Goal: Task Accomplishment & Management: Complete application form

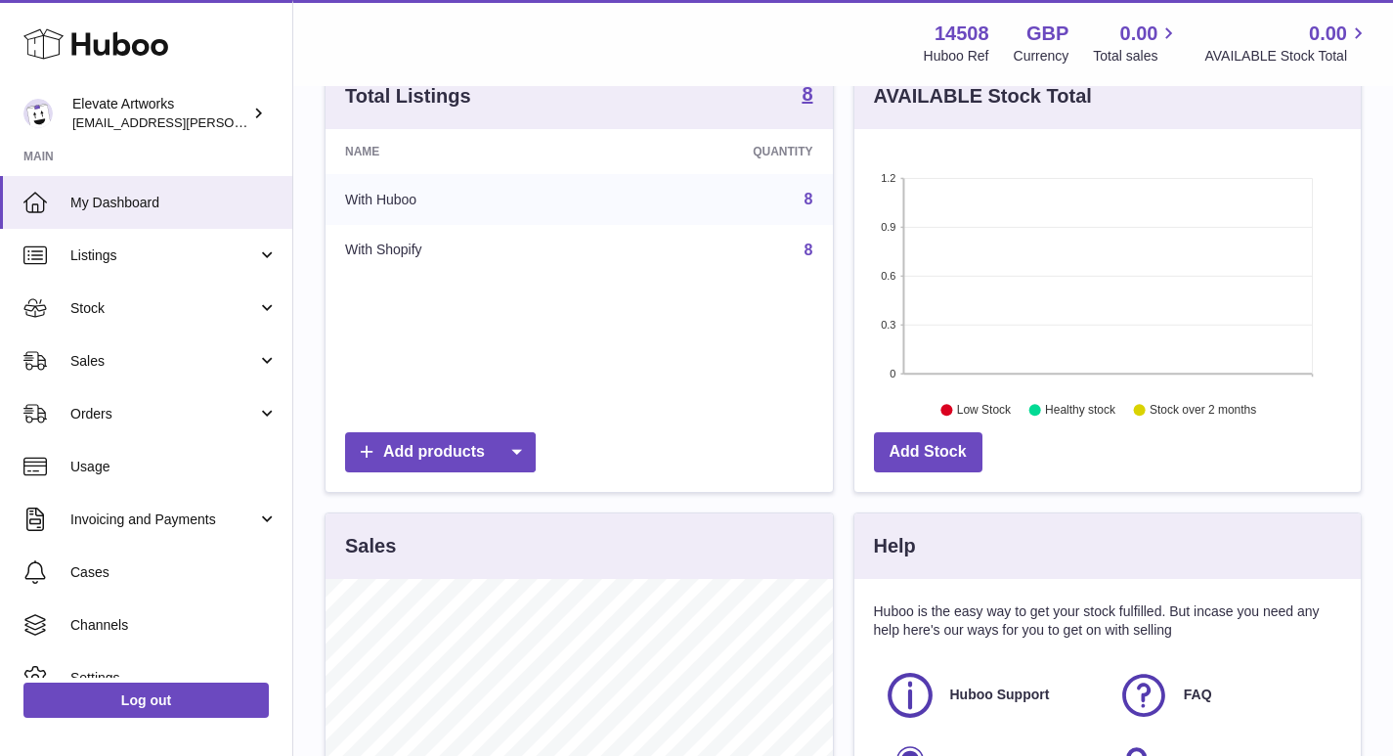
scroll to position [228, 0]
click at [115, 194] on span "My Dashboard" at bounding box center [173, 203] width 207 height 19
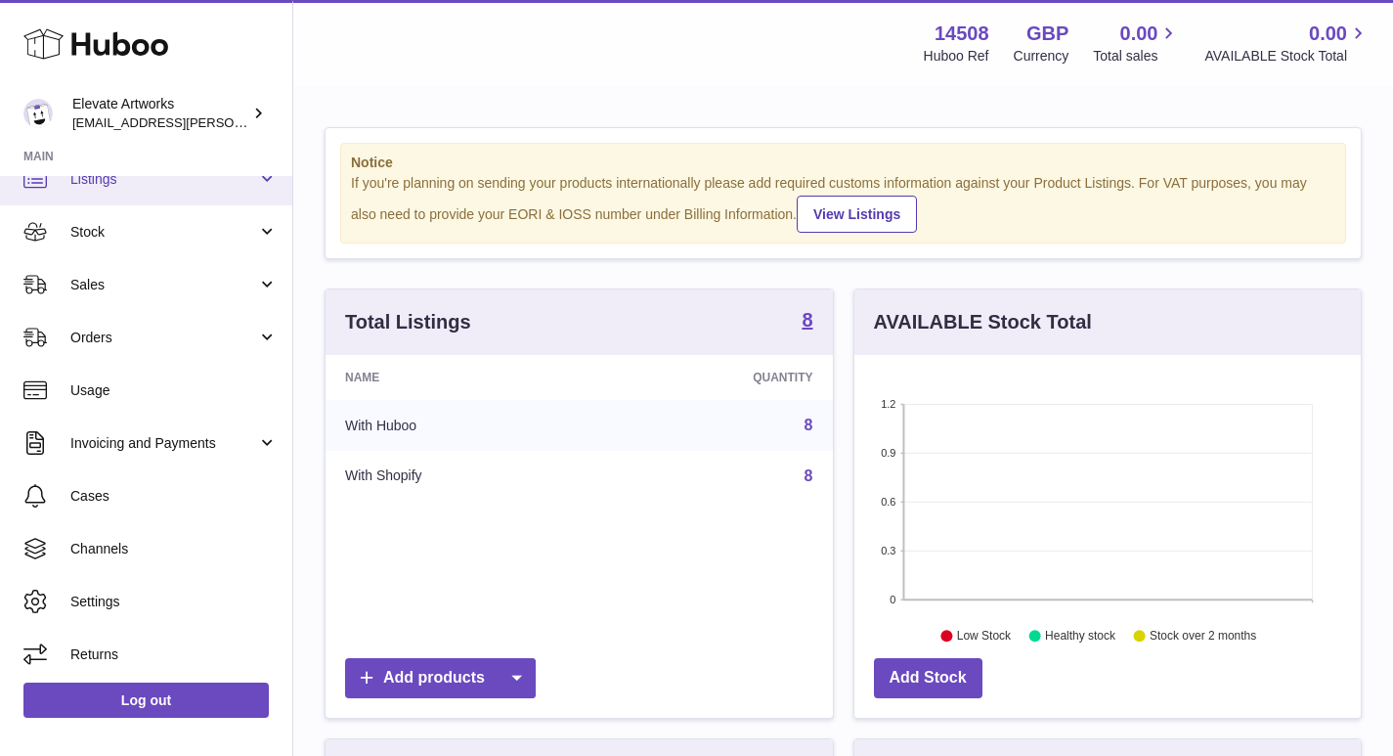
scroll to position [79, 0]
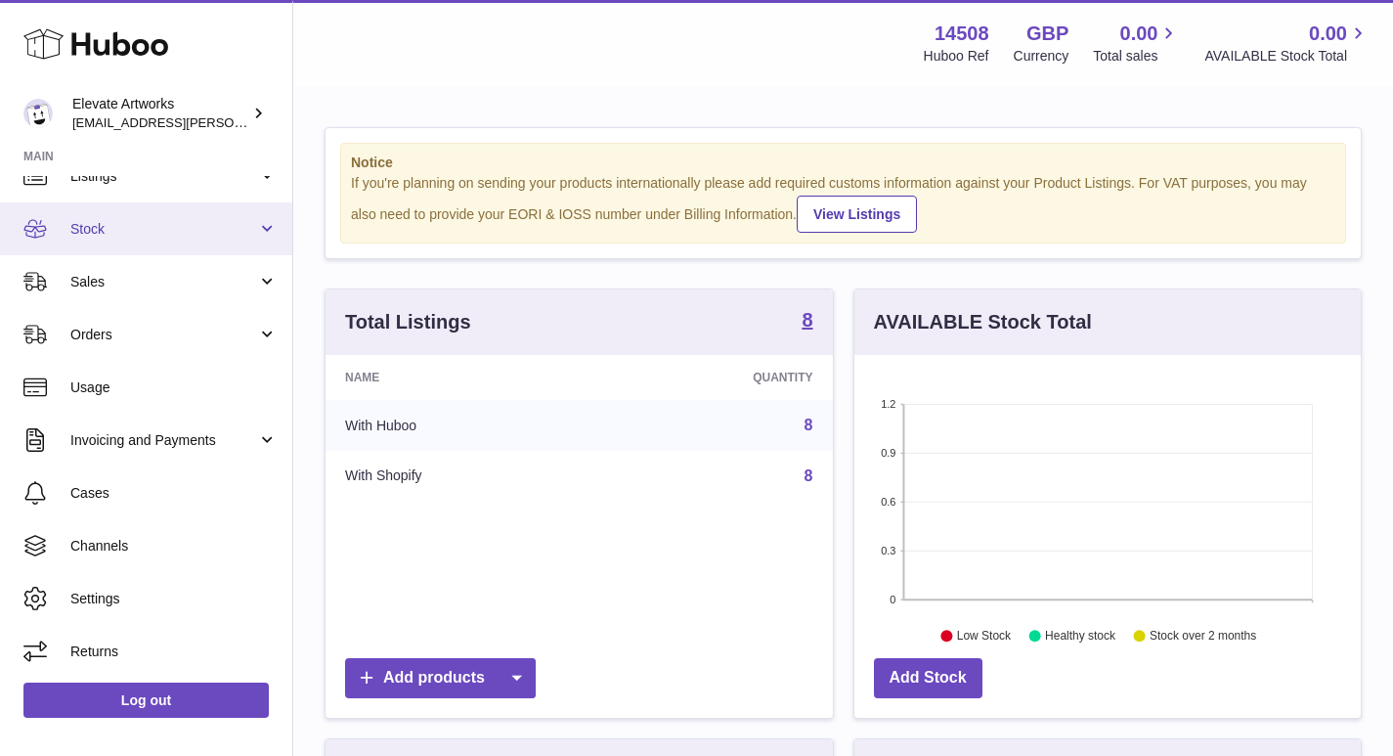
click at [103, 233] on span "Stock" at bounding box center [163, 229] width 187 height 19
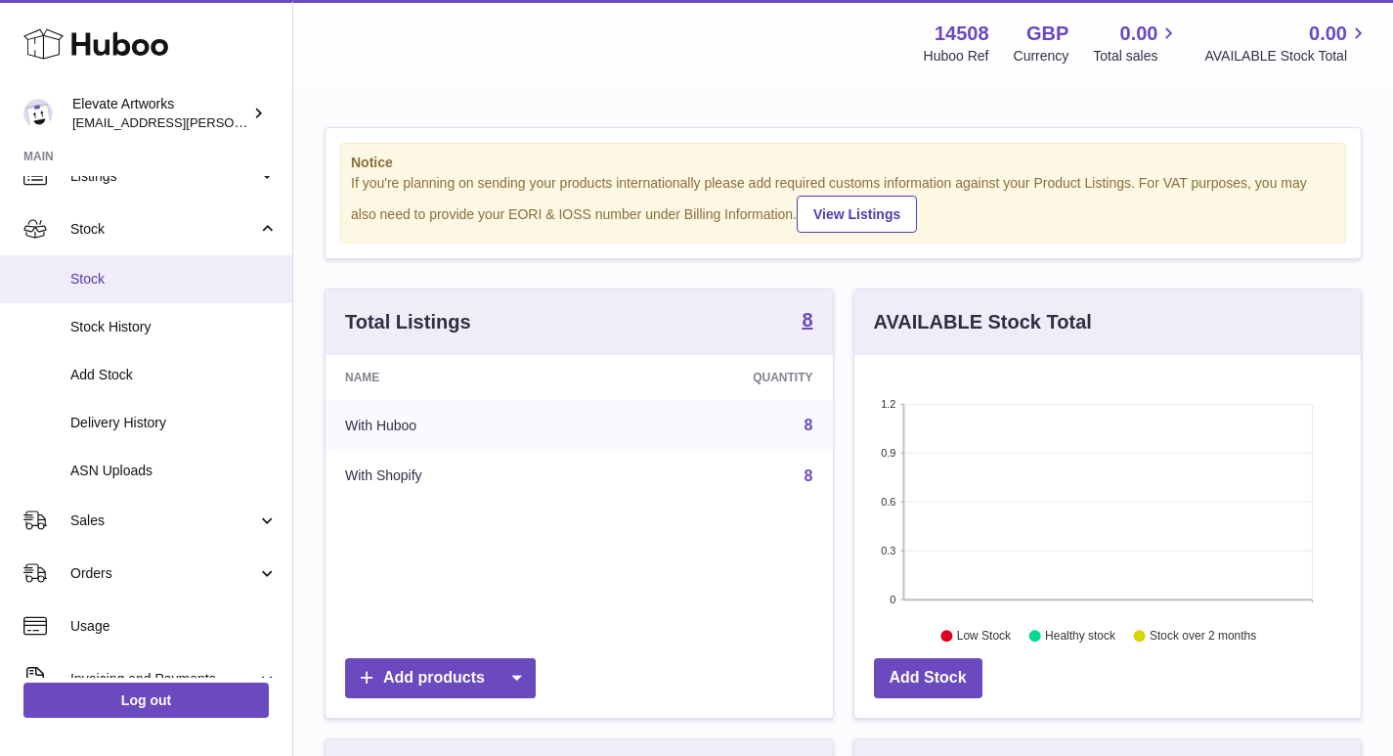
click at [103, 274] on span "Stock" at bounding box center [173, 279] width 207 height 19
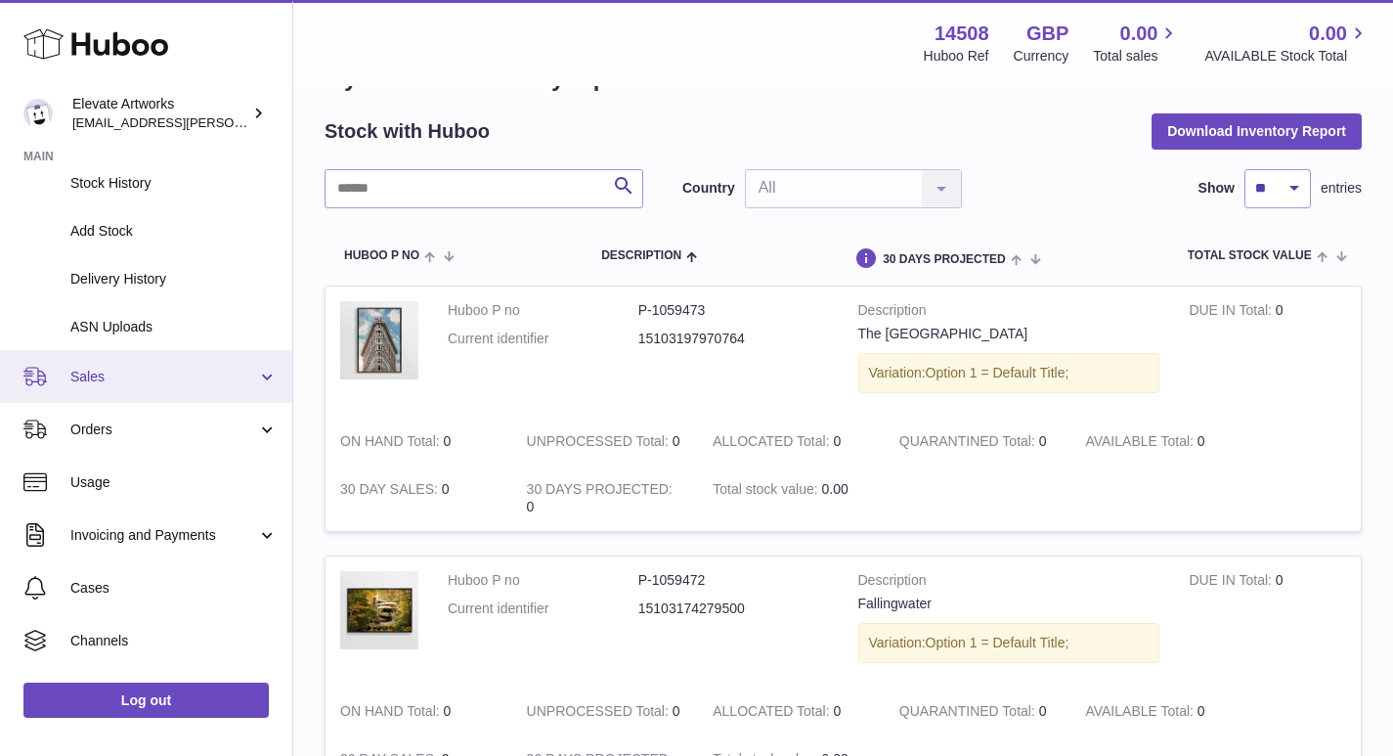
scroll to position [228, 0]
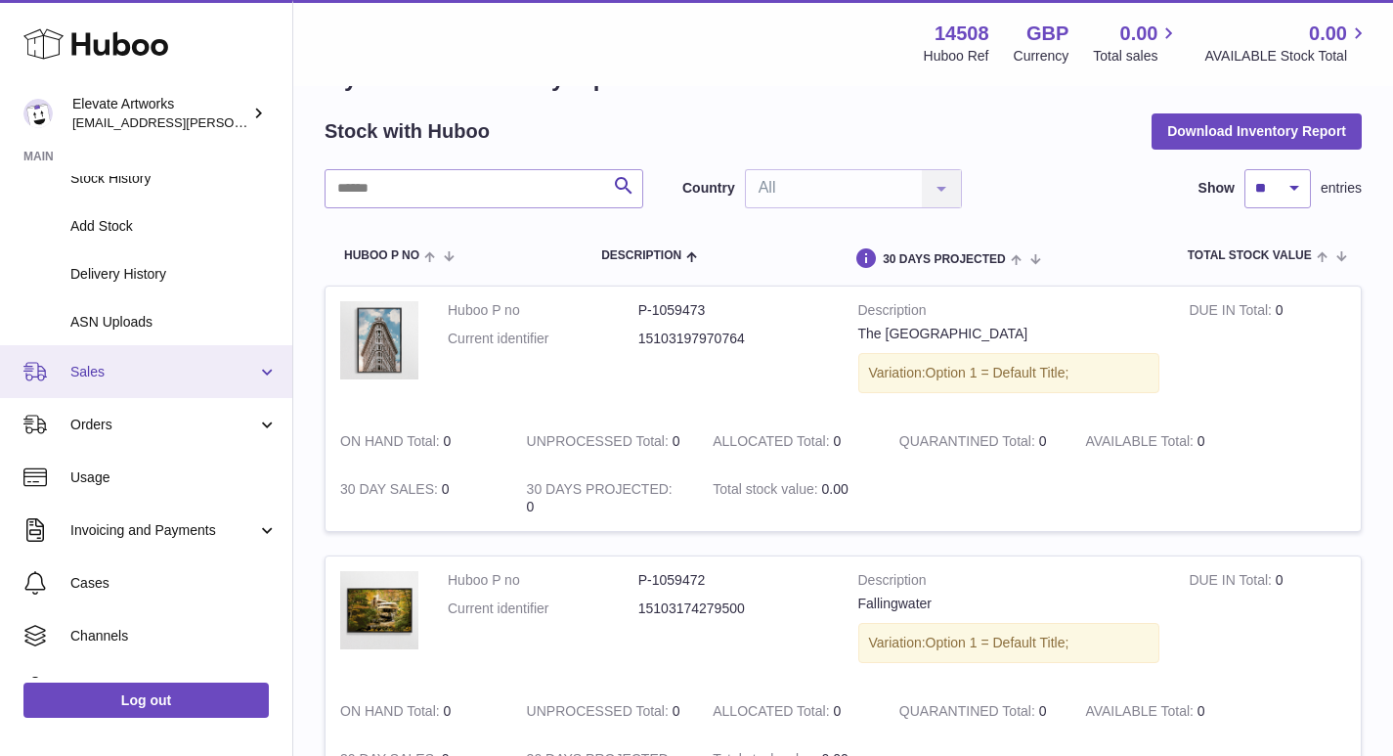
click at [86, 373] on span "Sales" at bounding box center [163, 372] width 187 height 19
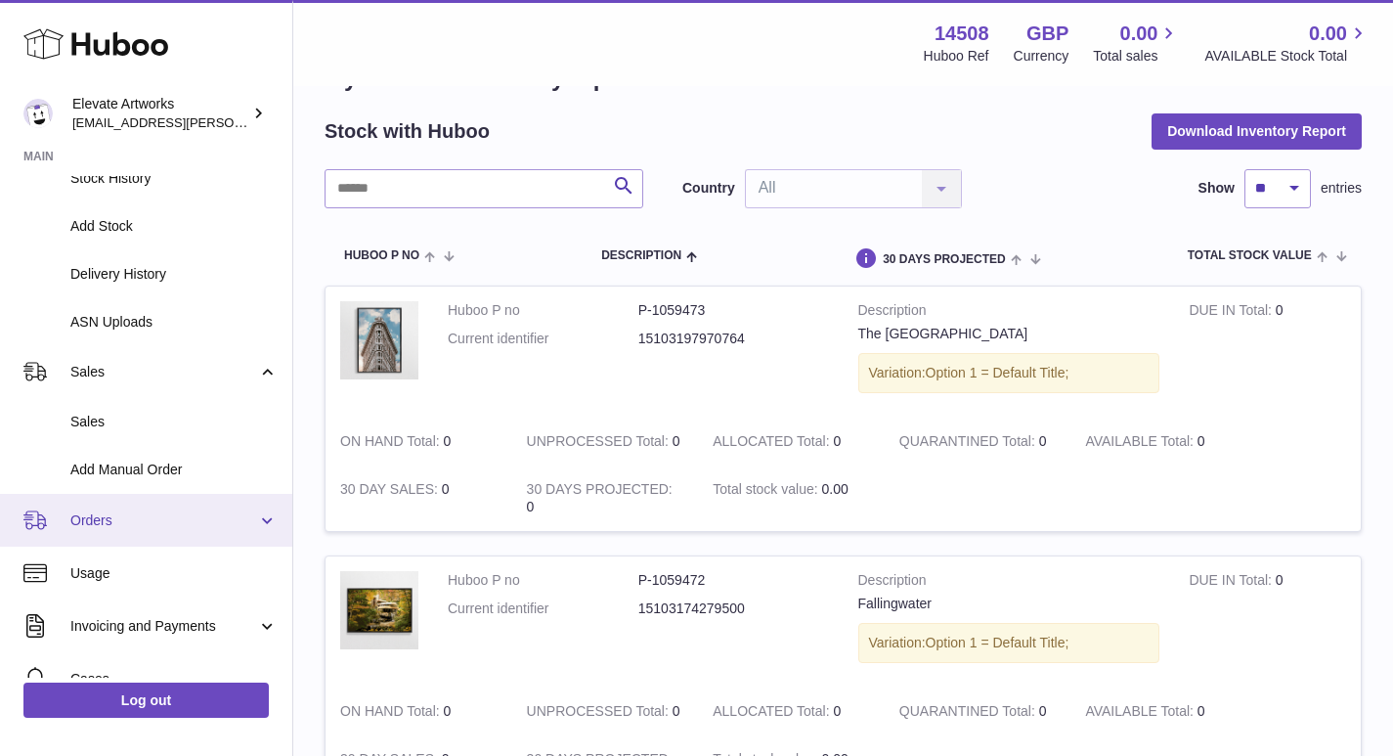
click at [105, 503] on link "Orders" at bounding box center [146, 520] width 292 height 53
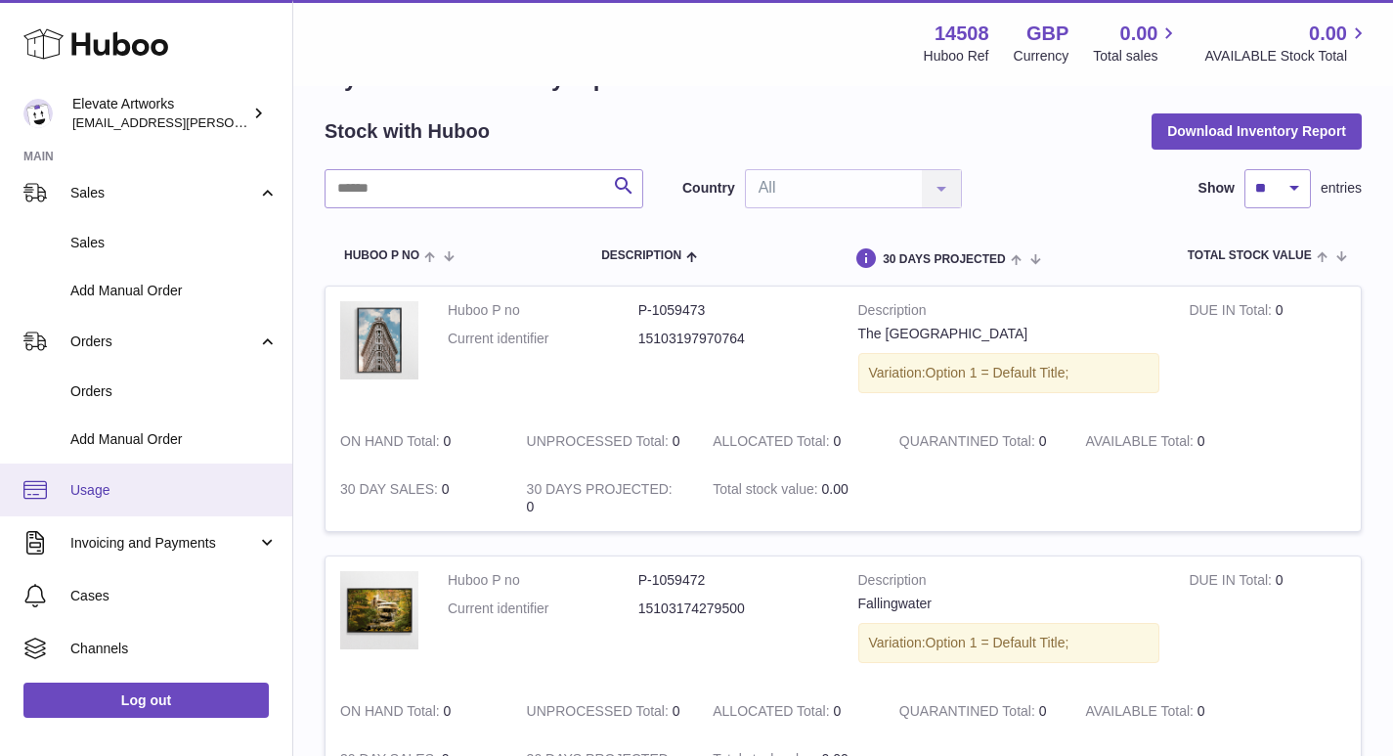
scroll to position [423, 0]
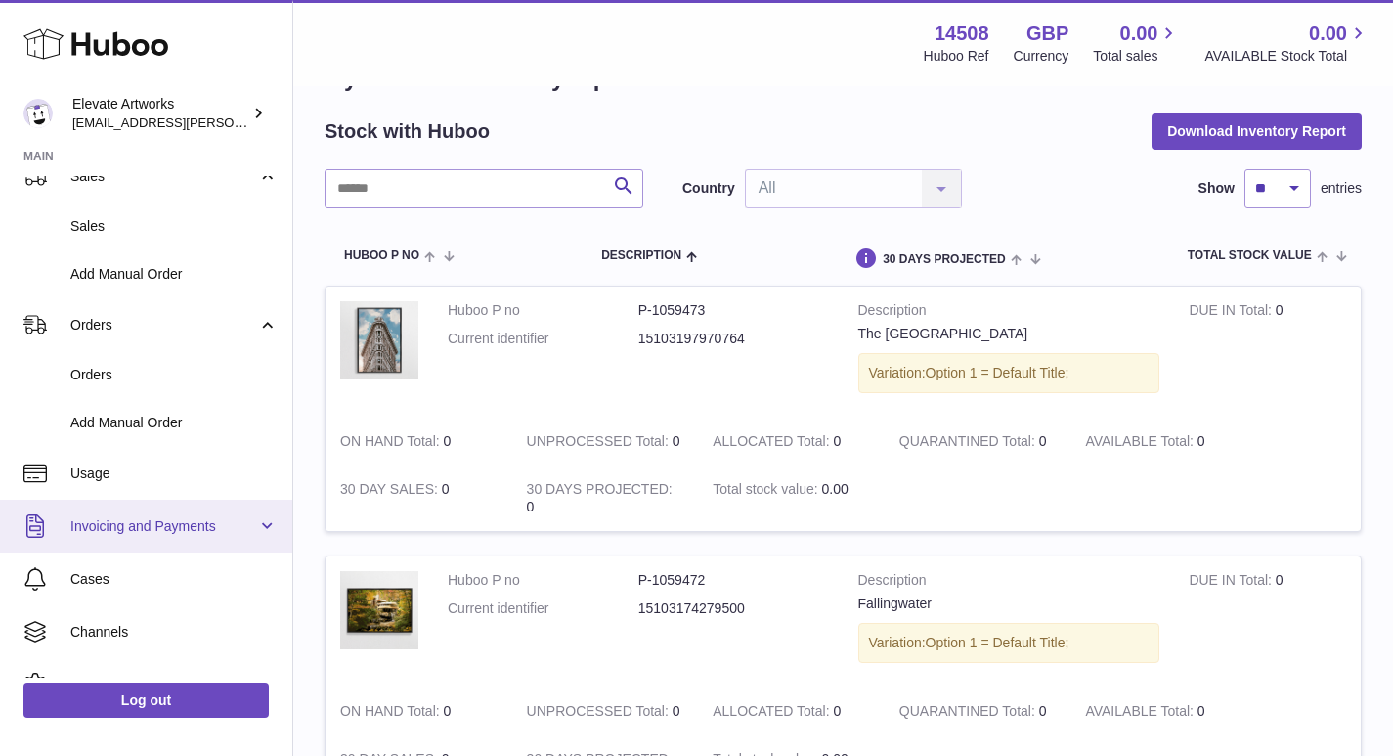
click at [125, 520] on span "Invoicing and Payments" at bounding box center [163, 526] width 187 height 19
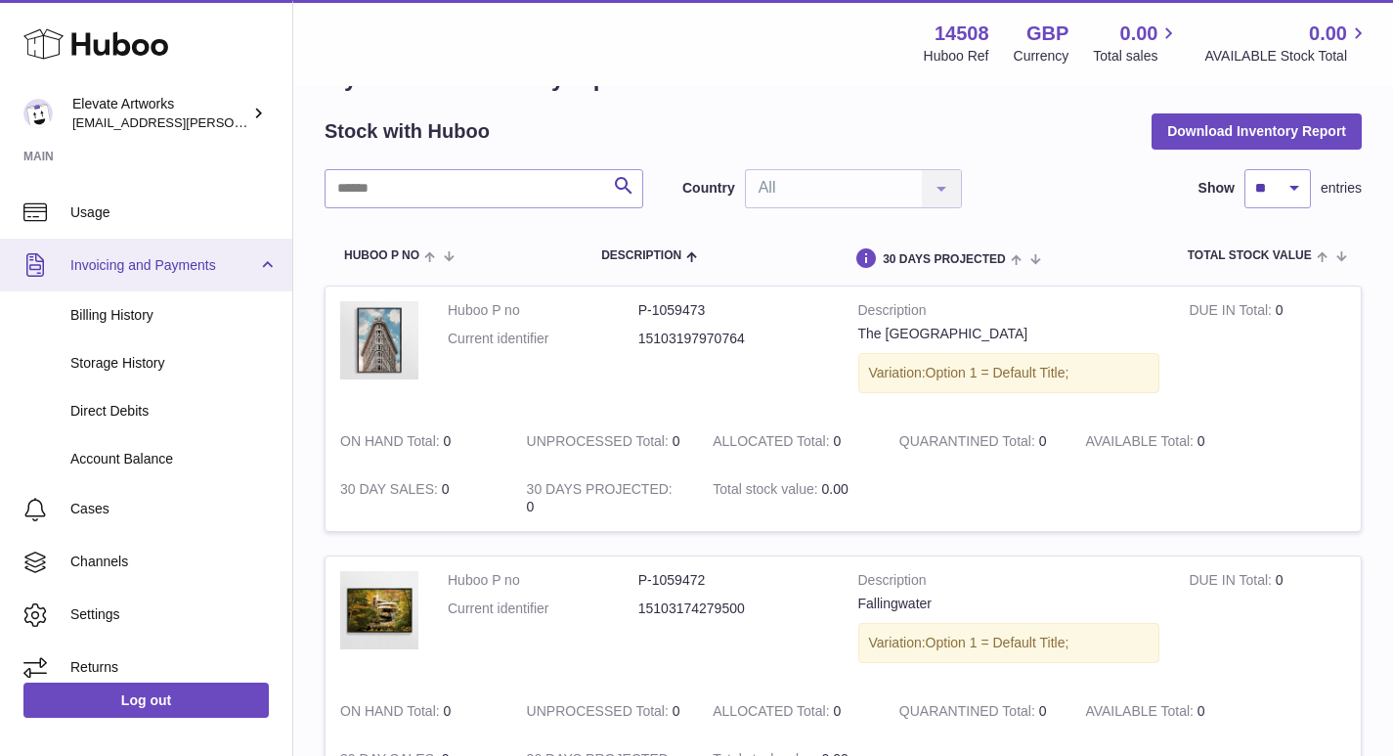
click at [137, 264] on span "Invoicing and Payments" at bounding box center [163, 265] width 187 height 19
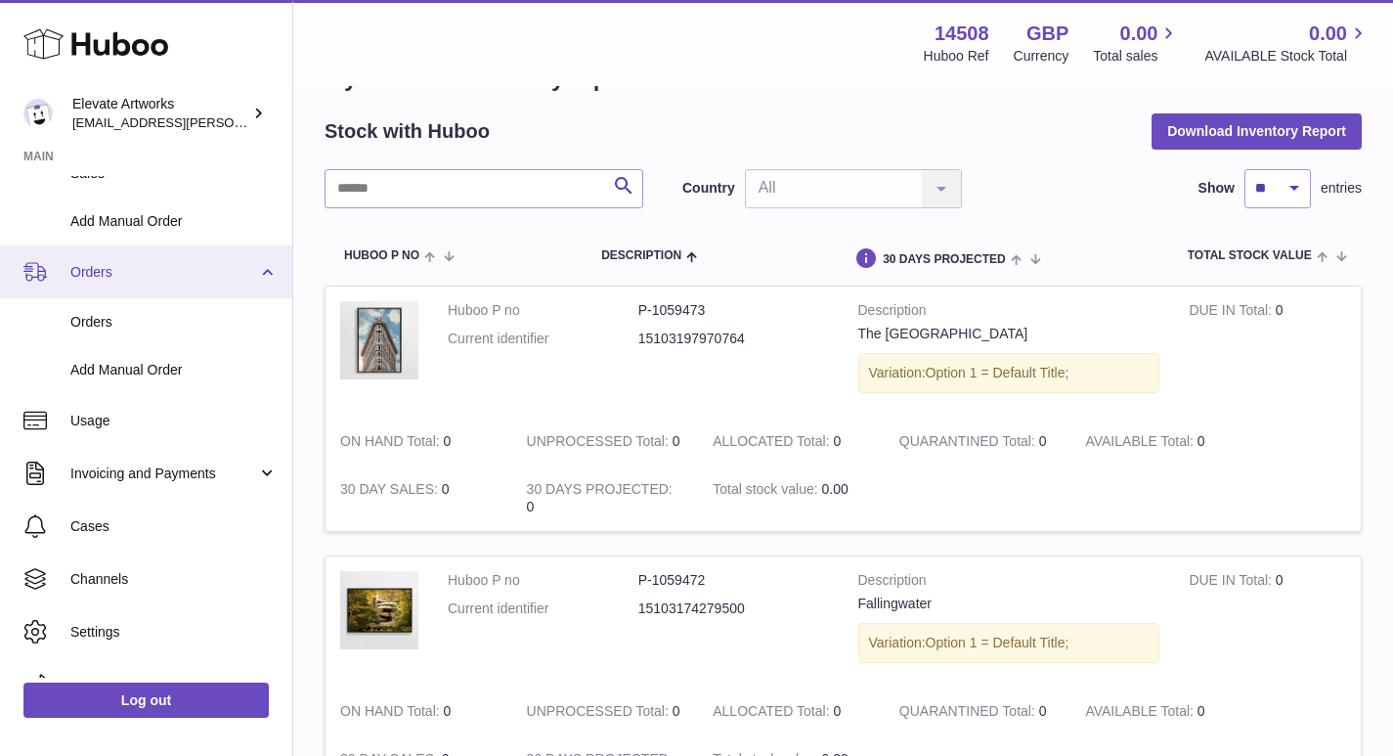
click at [151, 282] on link "Orders" at bounding box center [146, 271] width 292 height 53
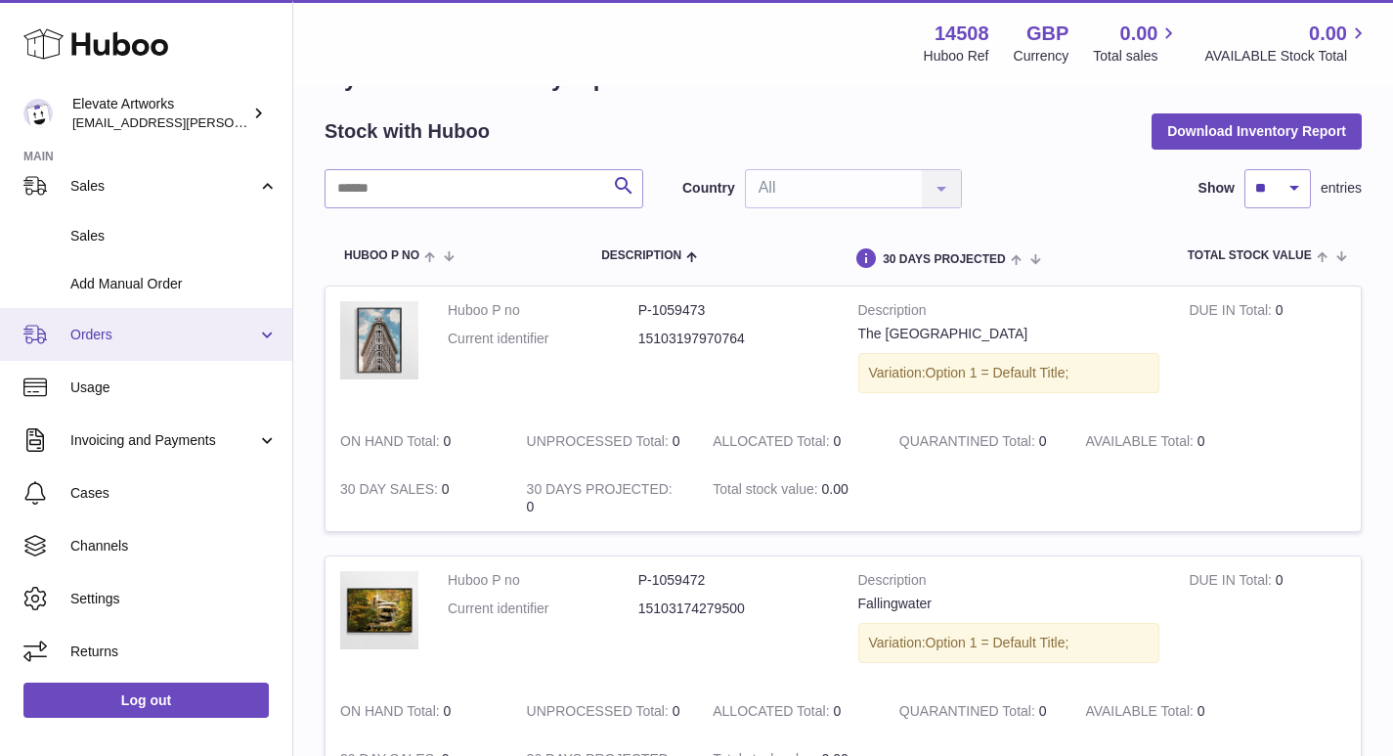
scroll to position [346, 0]
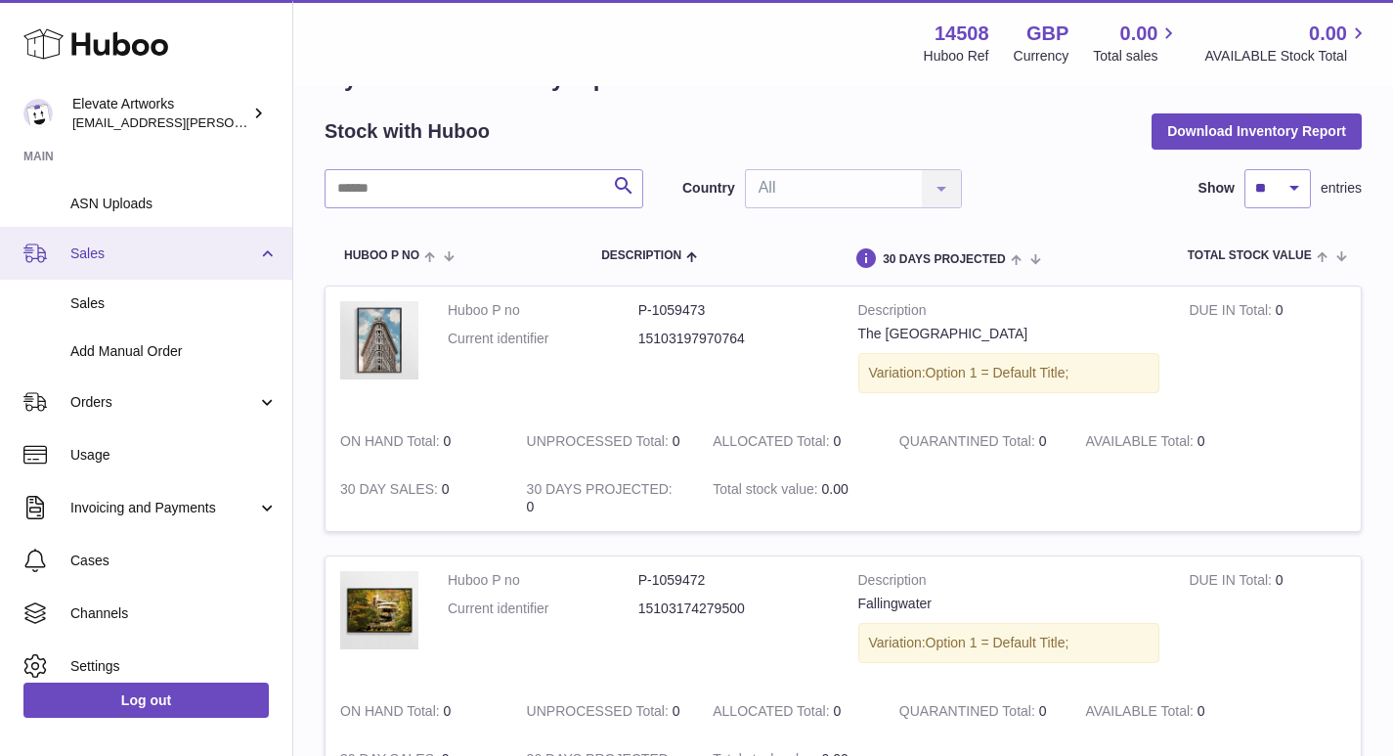
click at [157, 259] on span "Sales" at bounding box center [163, 253] width 187 height 19
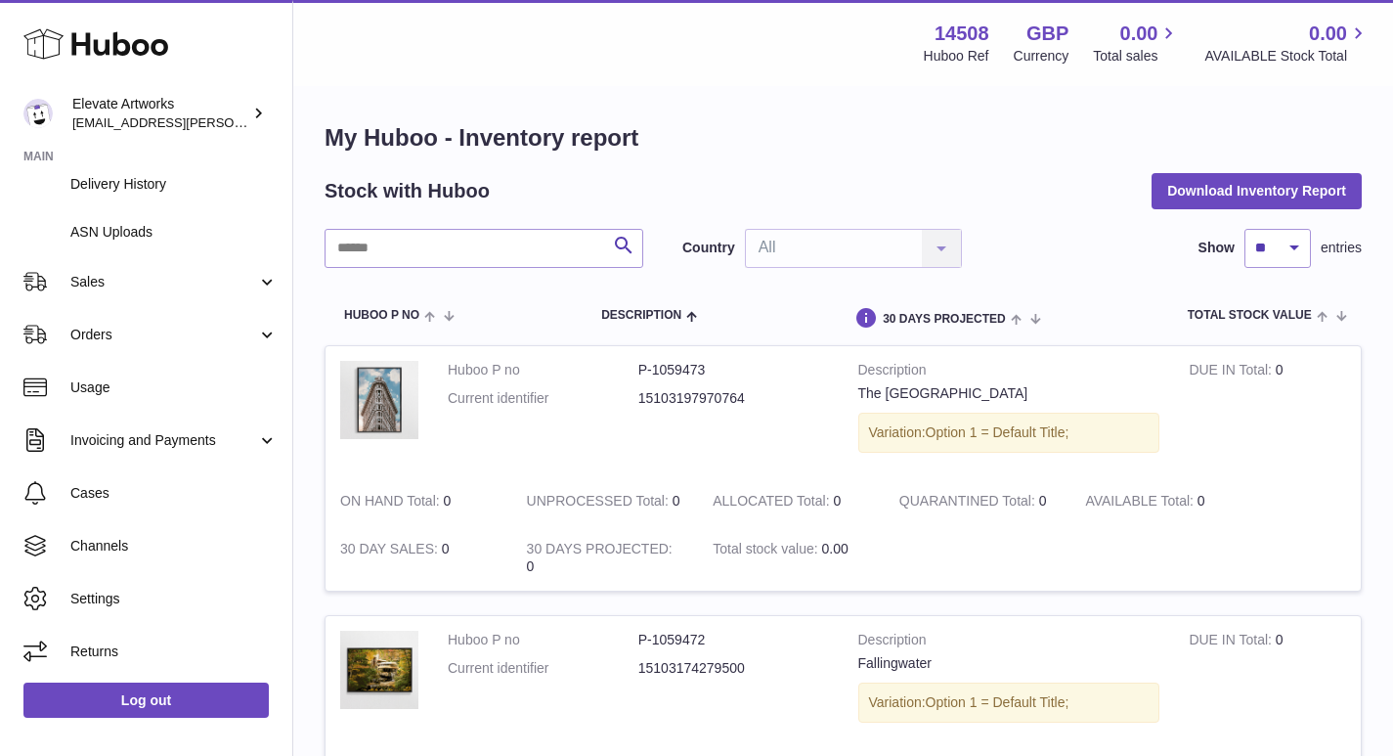
scroll to position [0, 0]
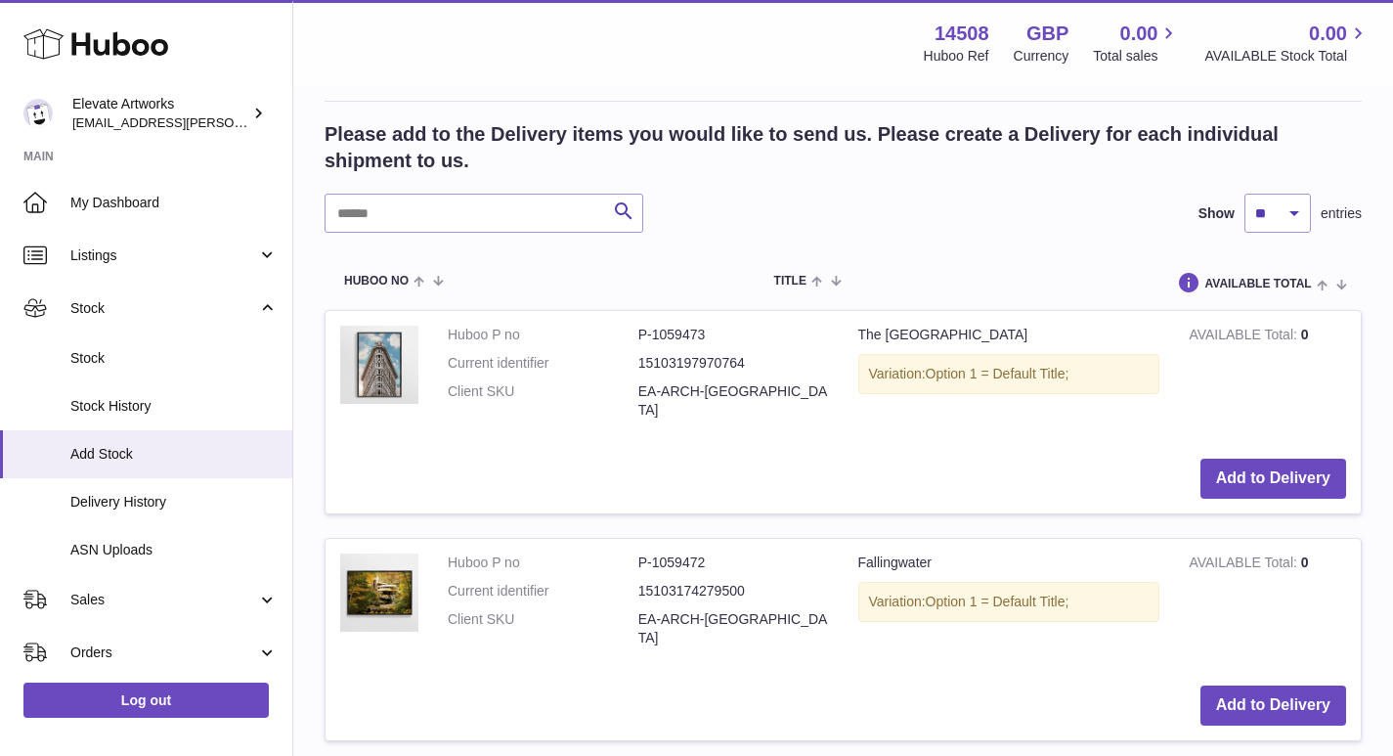
scroll to position [423, 0]
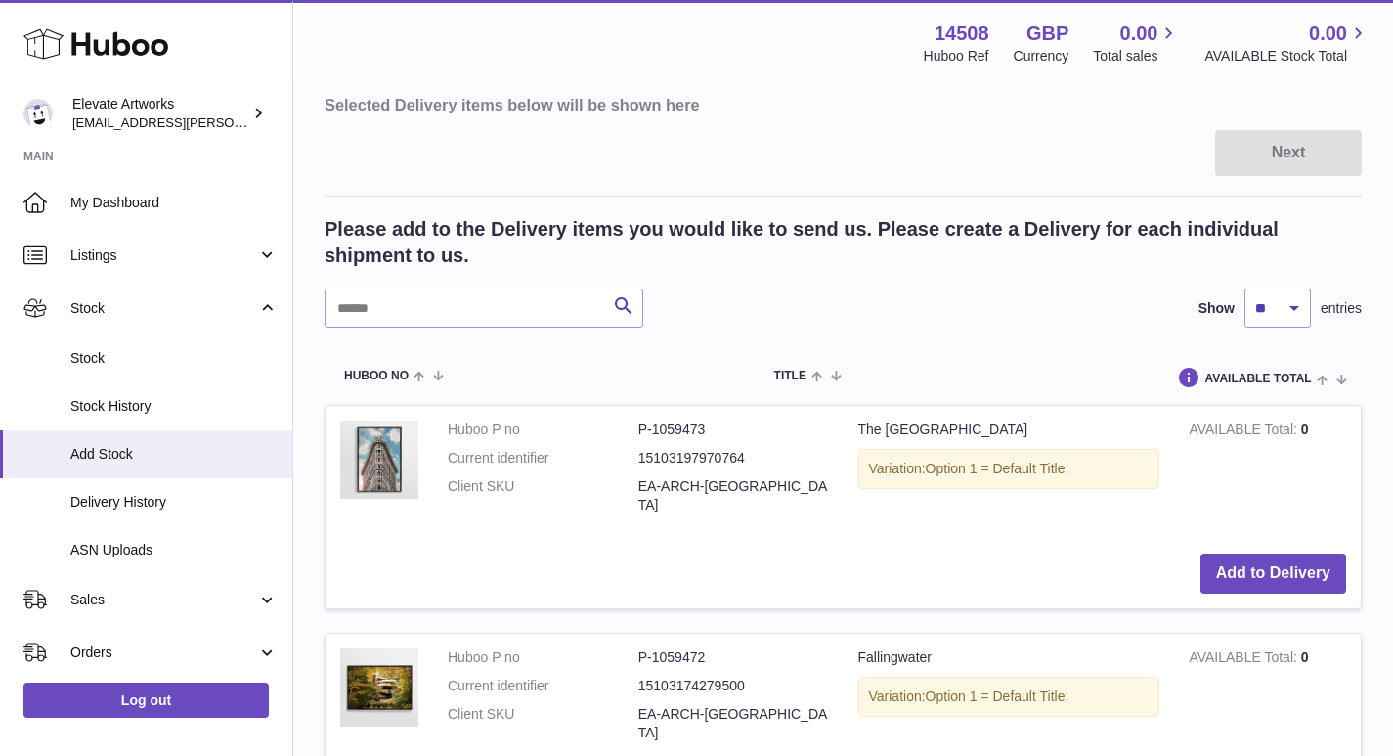
scroll to position [260, 0]
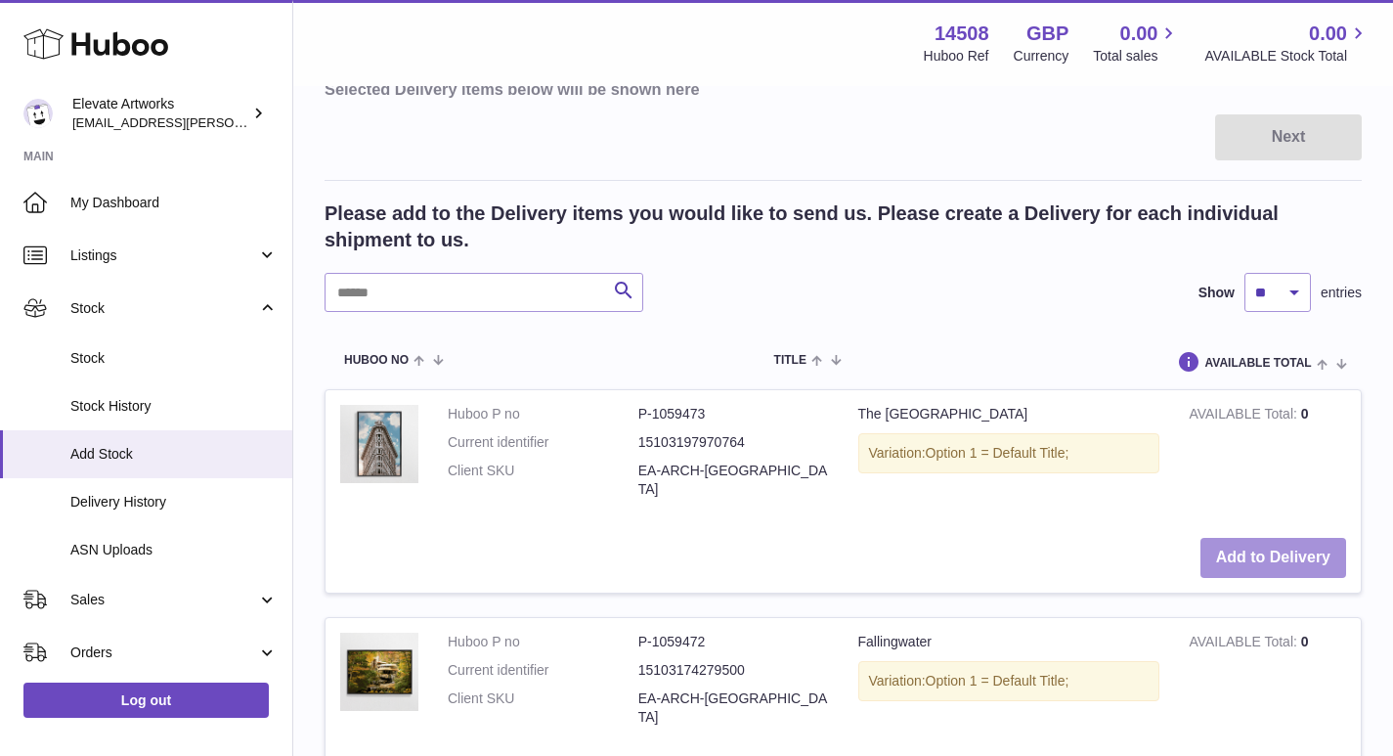
click at [1229, 542] on button "Add to Delivery" at bounding box center [1273, 558] width 146 height 40
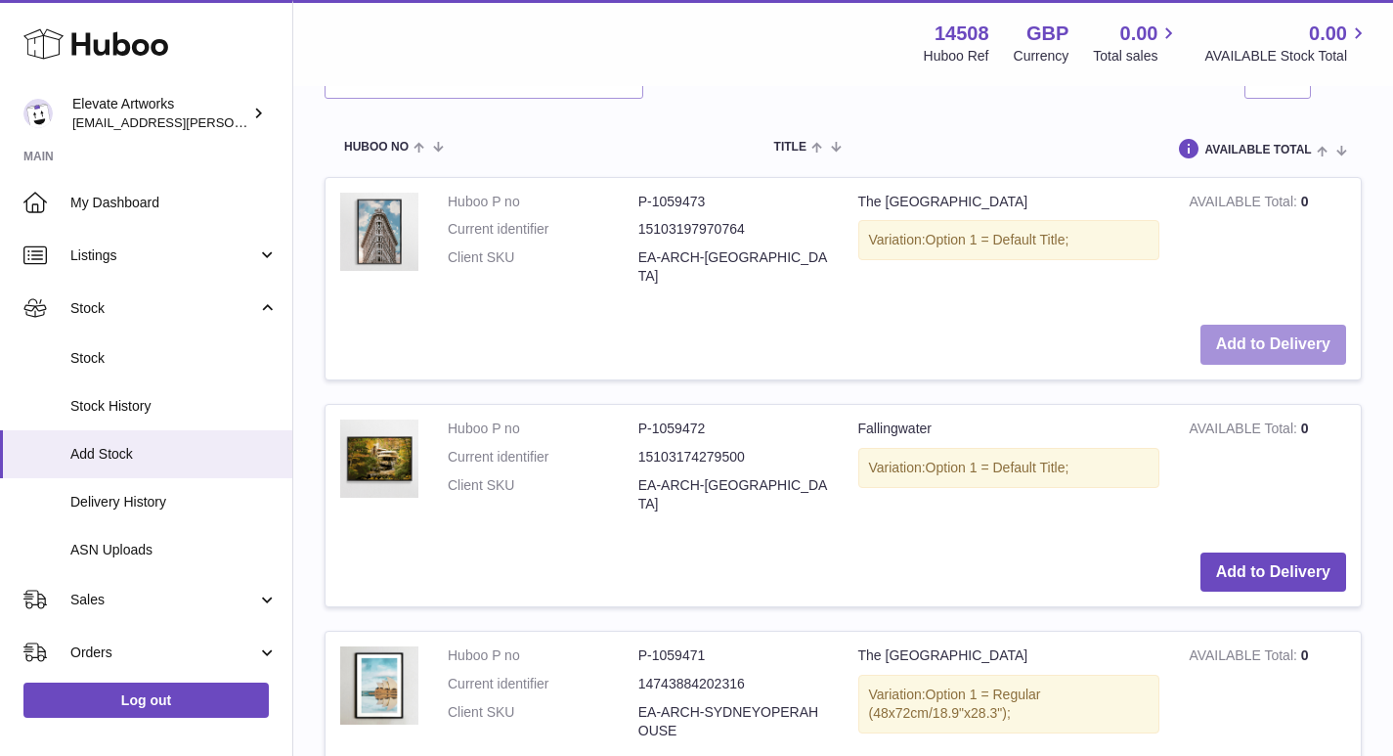
scroll to position [749, 0]
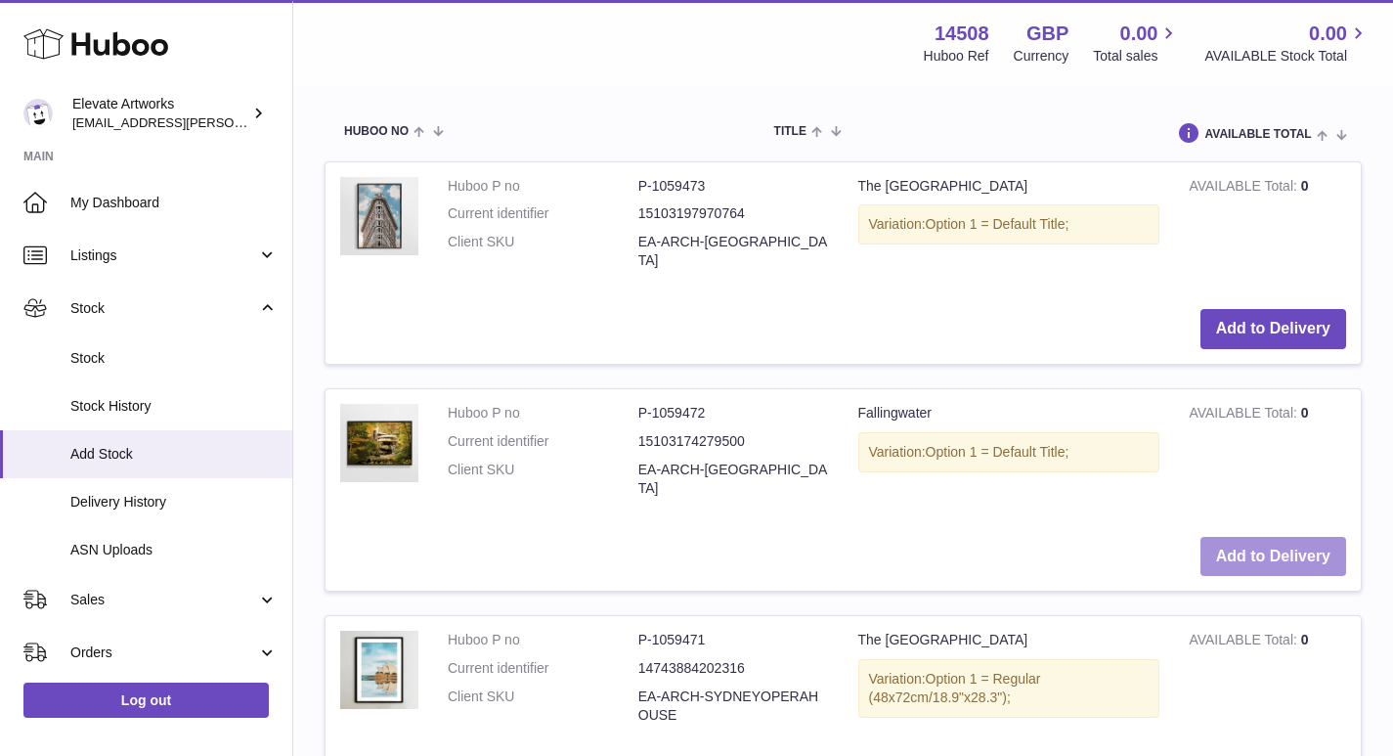
click at [1237, 537] on button "Add to Delivery" at bounding box center [1273, 557] width 146 height 40
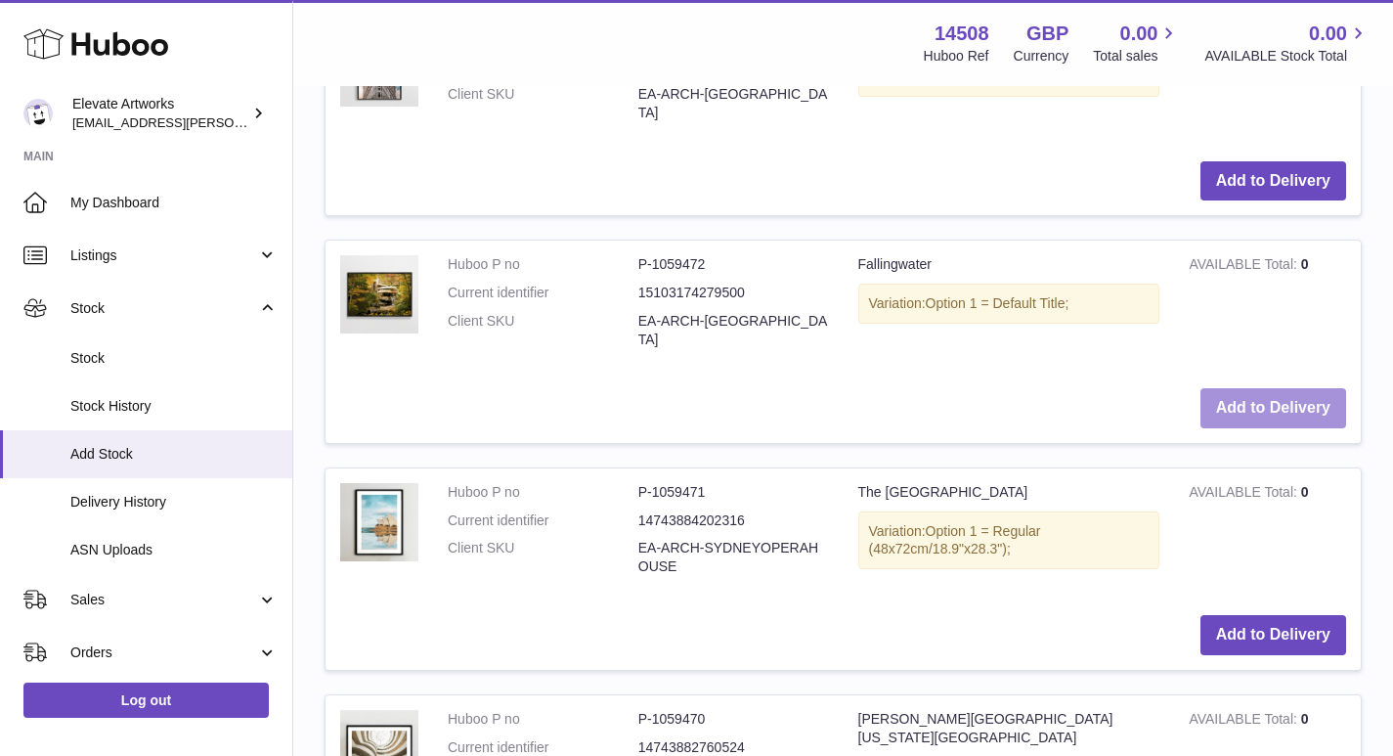
scroll to position [1153, 0]
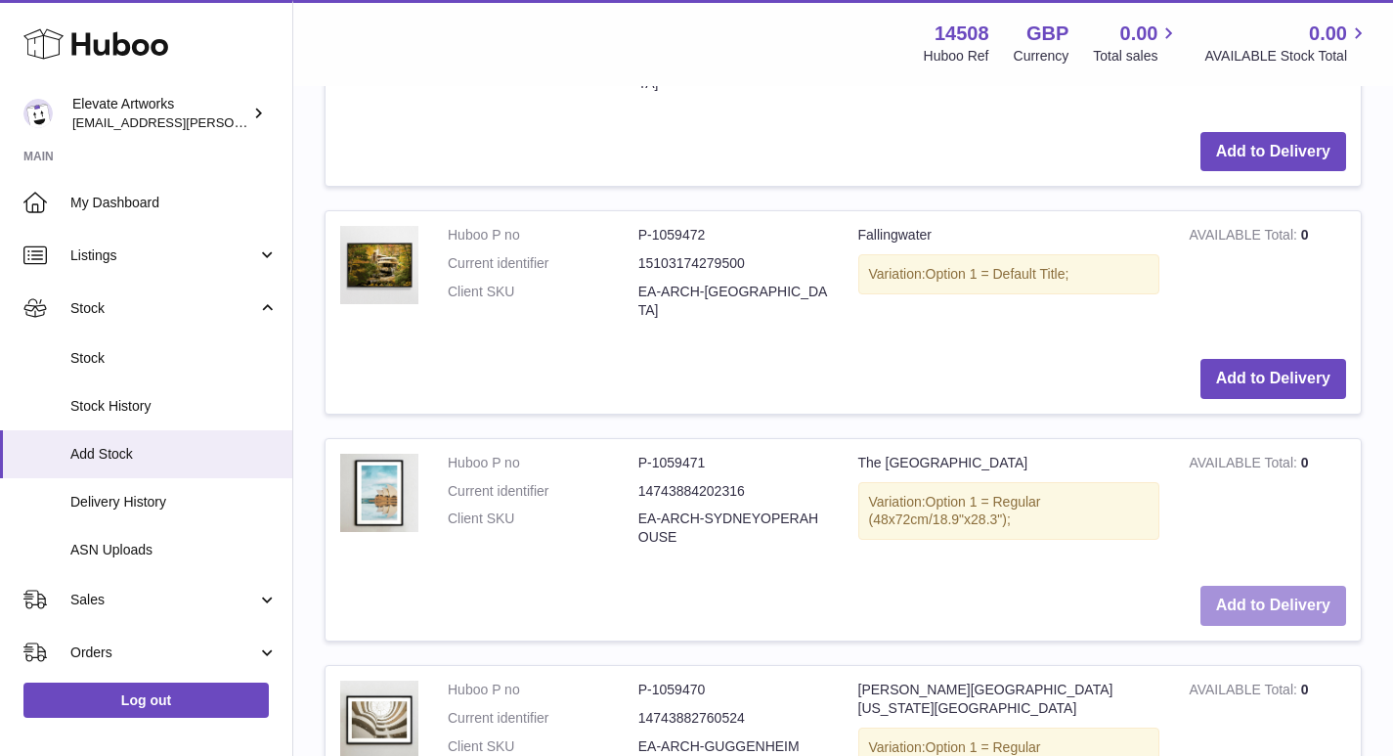
click at [1257, 585] on button "Add to Delivery" at bounding box center [1273, 605] width 146 height 40
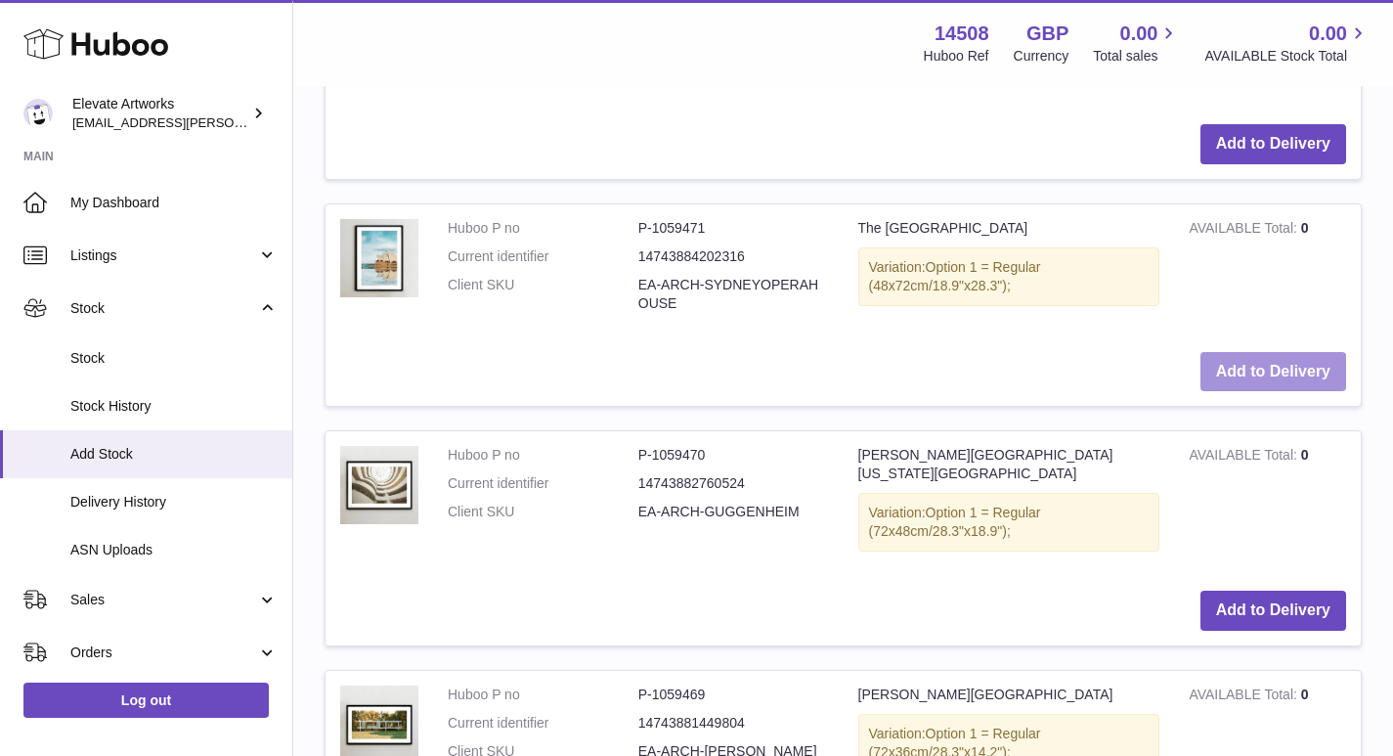
scroll to position [1641, 0]
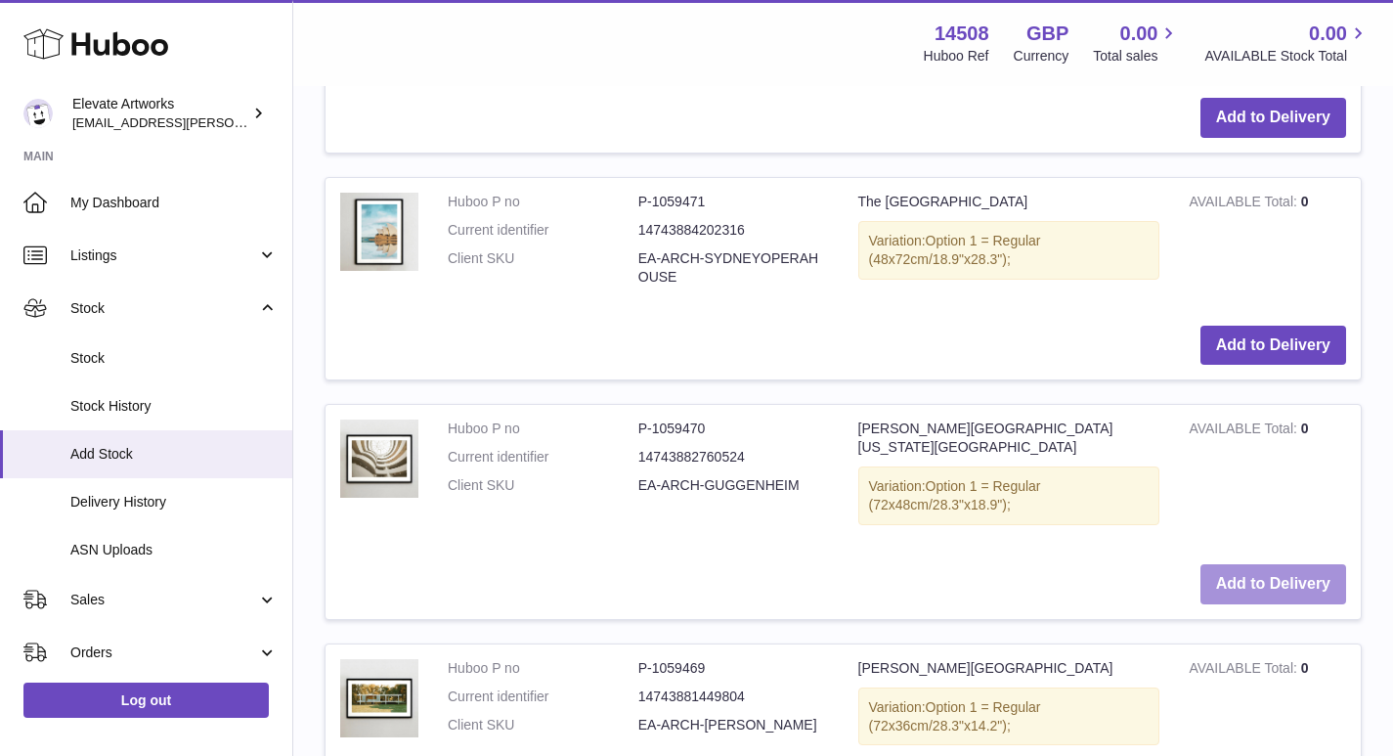
click at [1276, 564] on button "Add to Delivery" at bounding box center [1273, 584] width 146 height 40
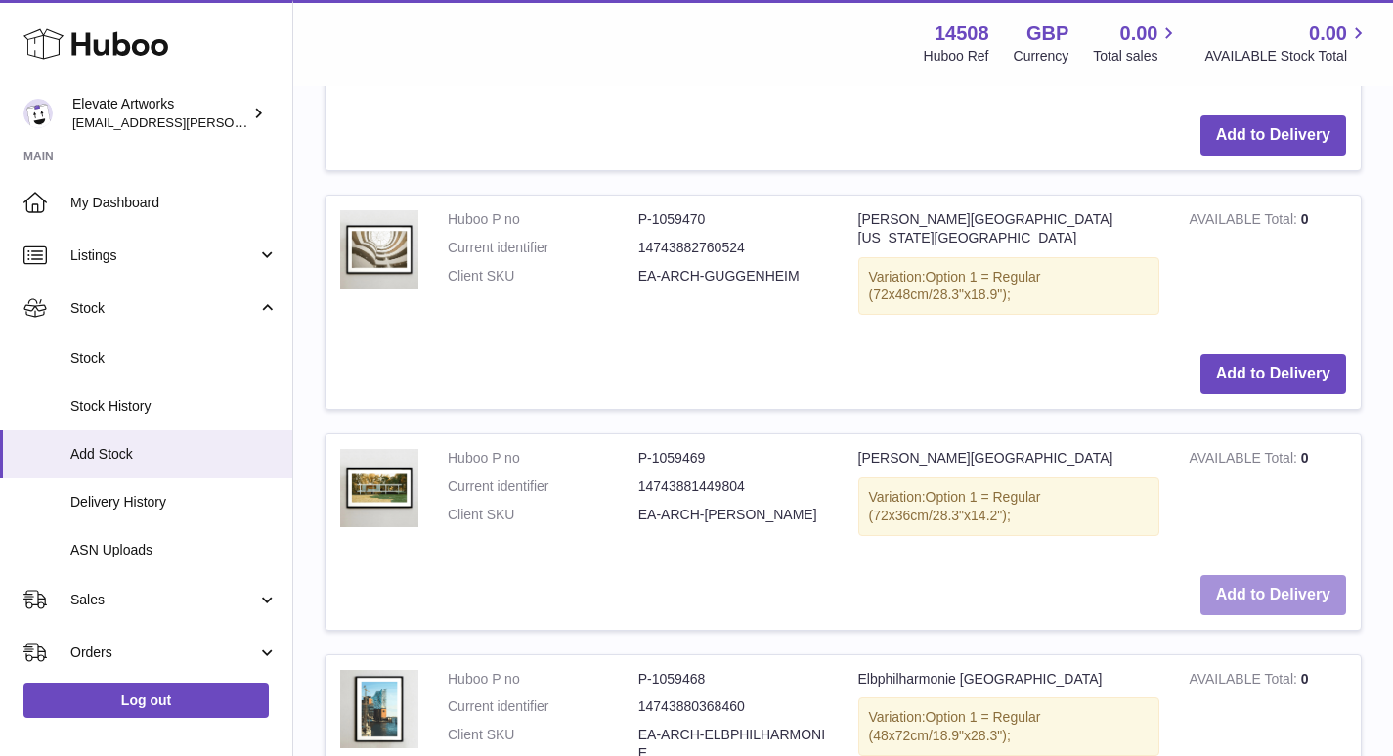
click at [1261, 575] on button "Add to Delivery" at bounding box center [1273, 595] width 146 height 40
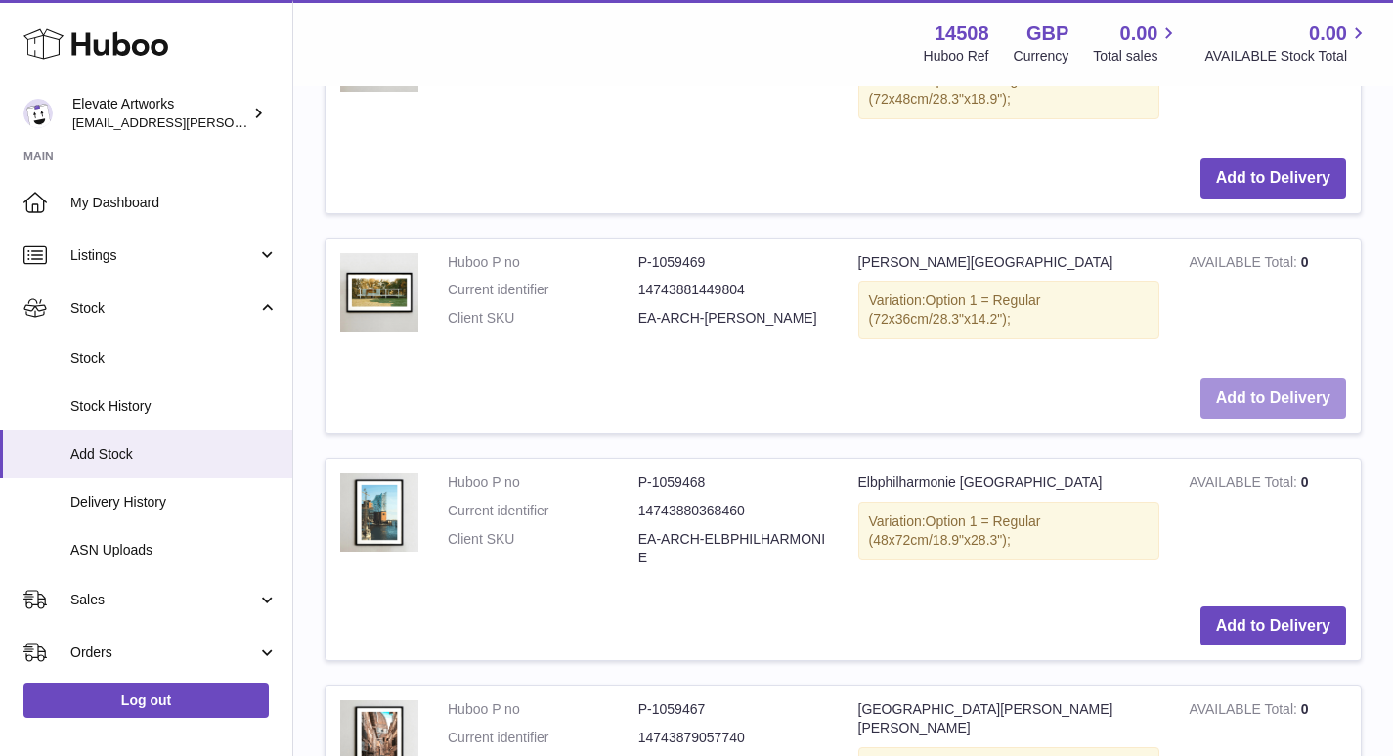
scroll to position [2571, 0]
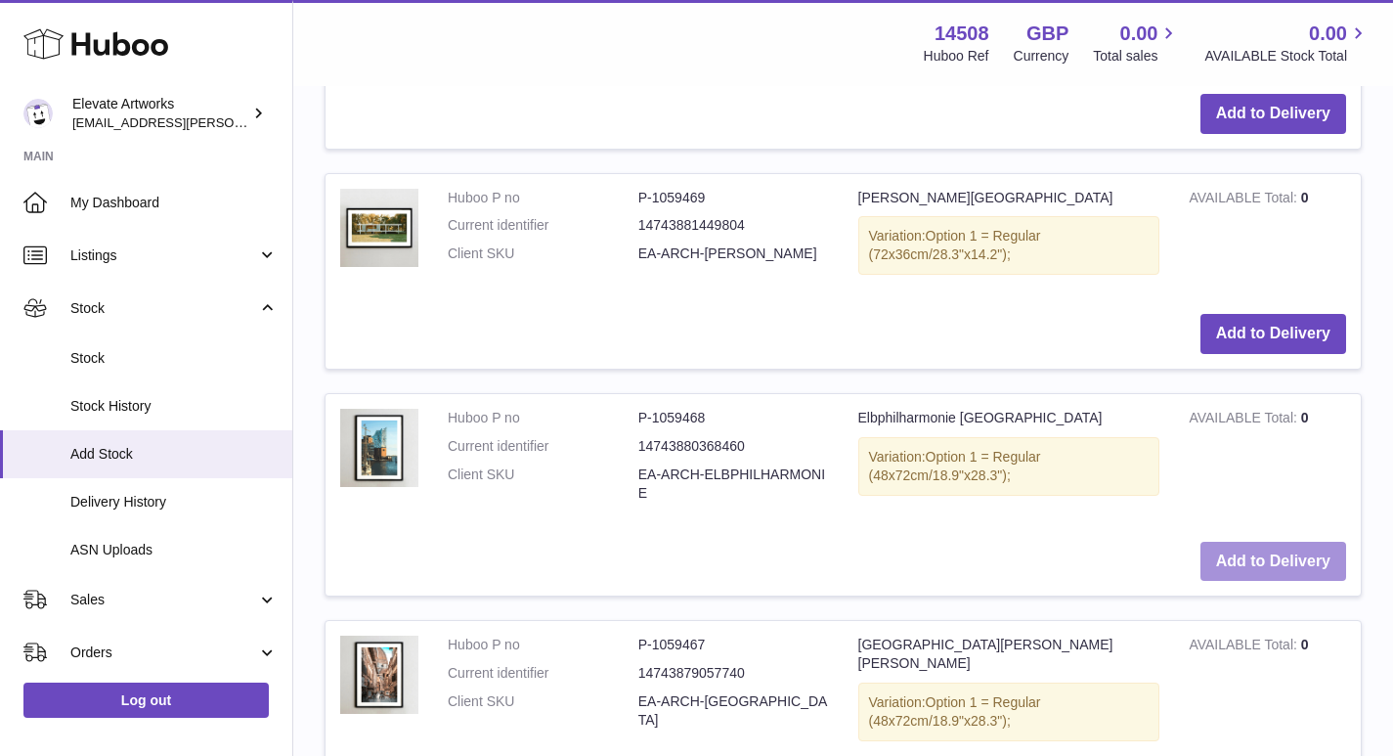
click at [1276, 542] on button "Add to Delivery" at bounding box center [1273, 562] width 146 height 40
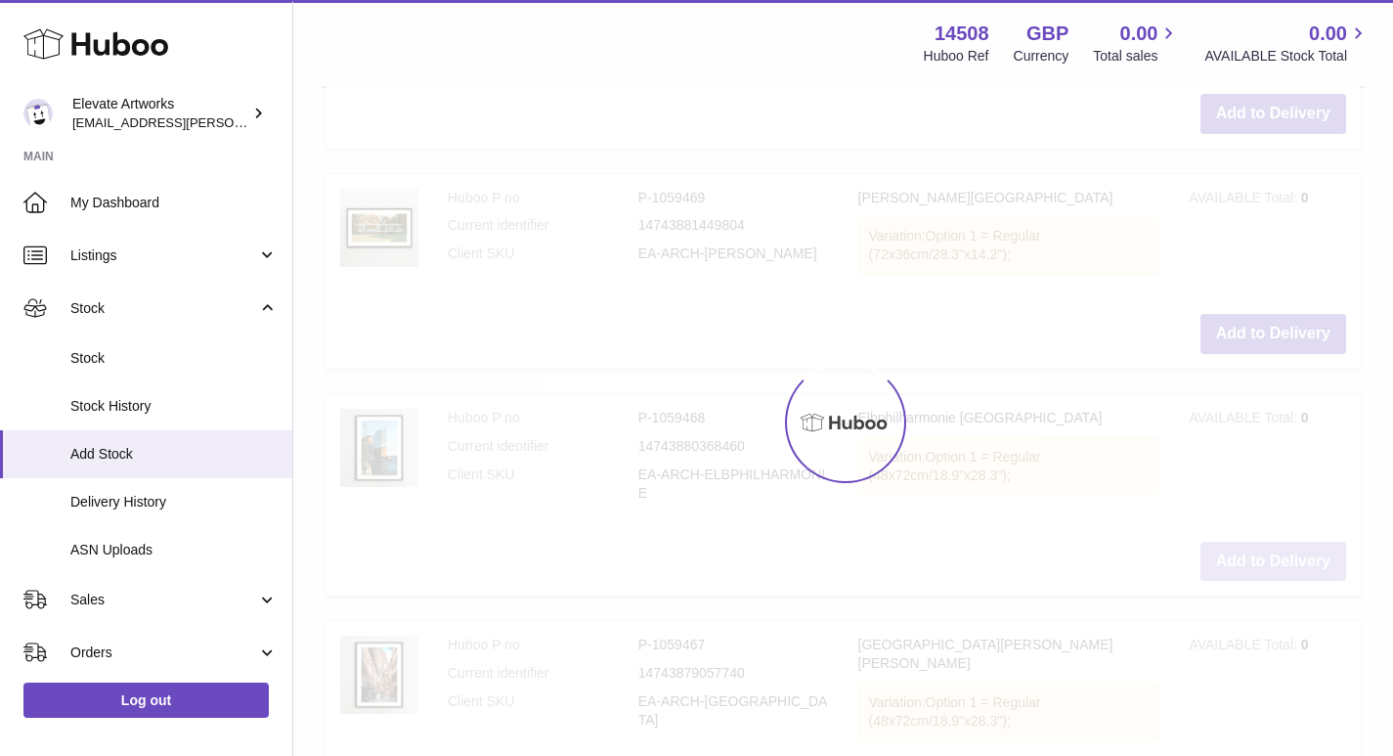
scroll to position [2798, 0]
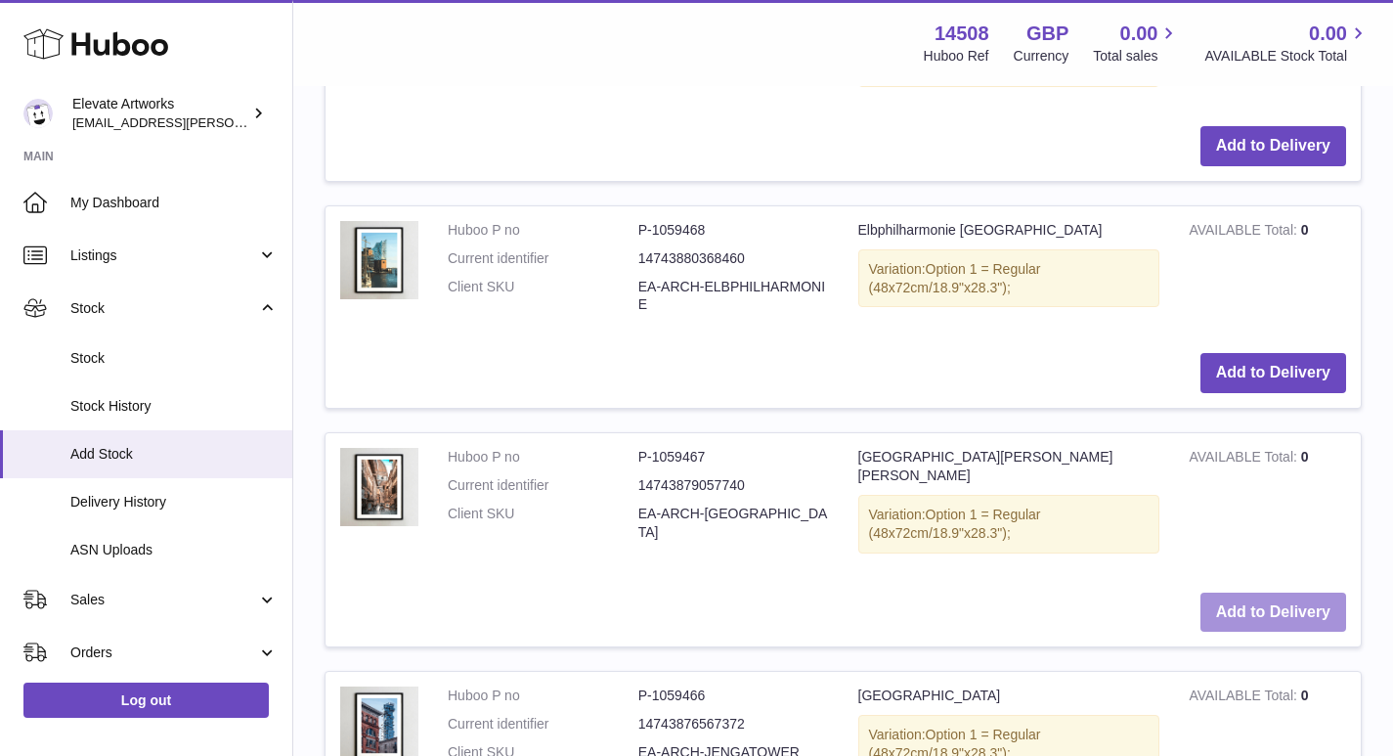
scroll to position [3413, 0]
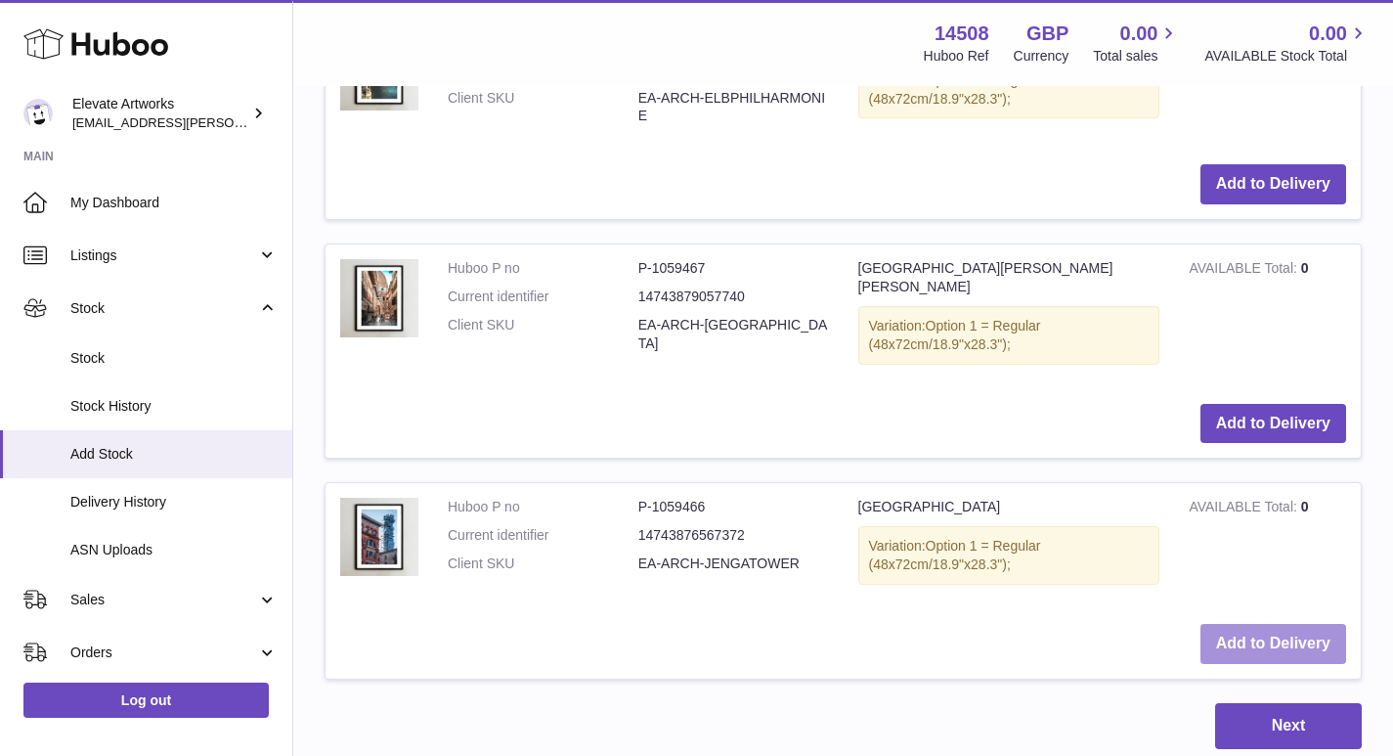
click at [1269, 624] on button "Add to Delivery" at bounding box center [1273, 644] width 146 height 40
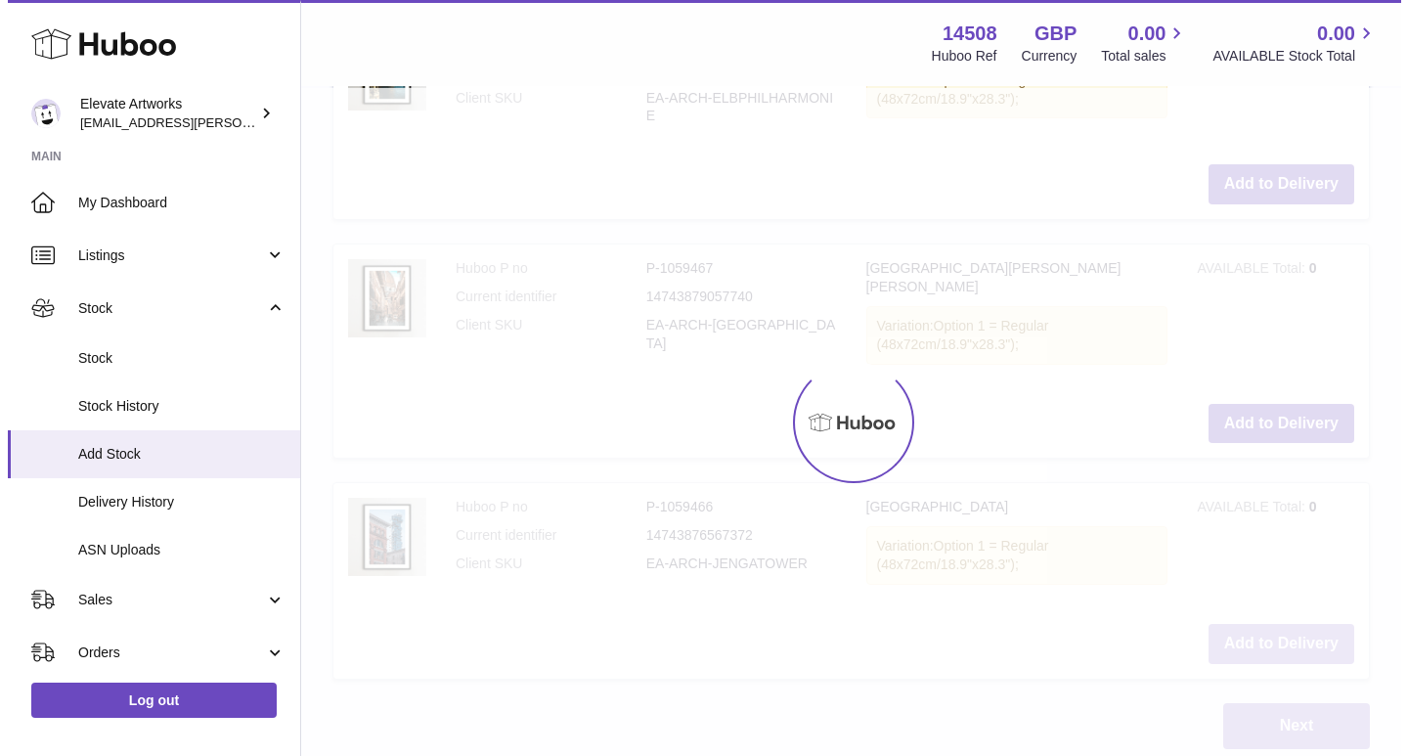
scroll to position [3634, 0]
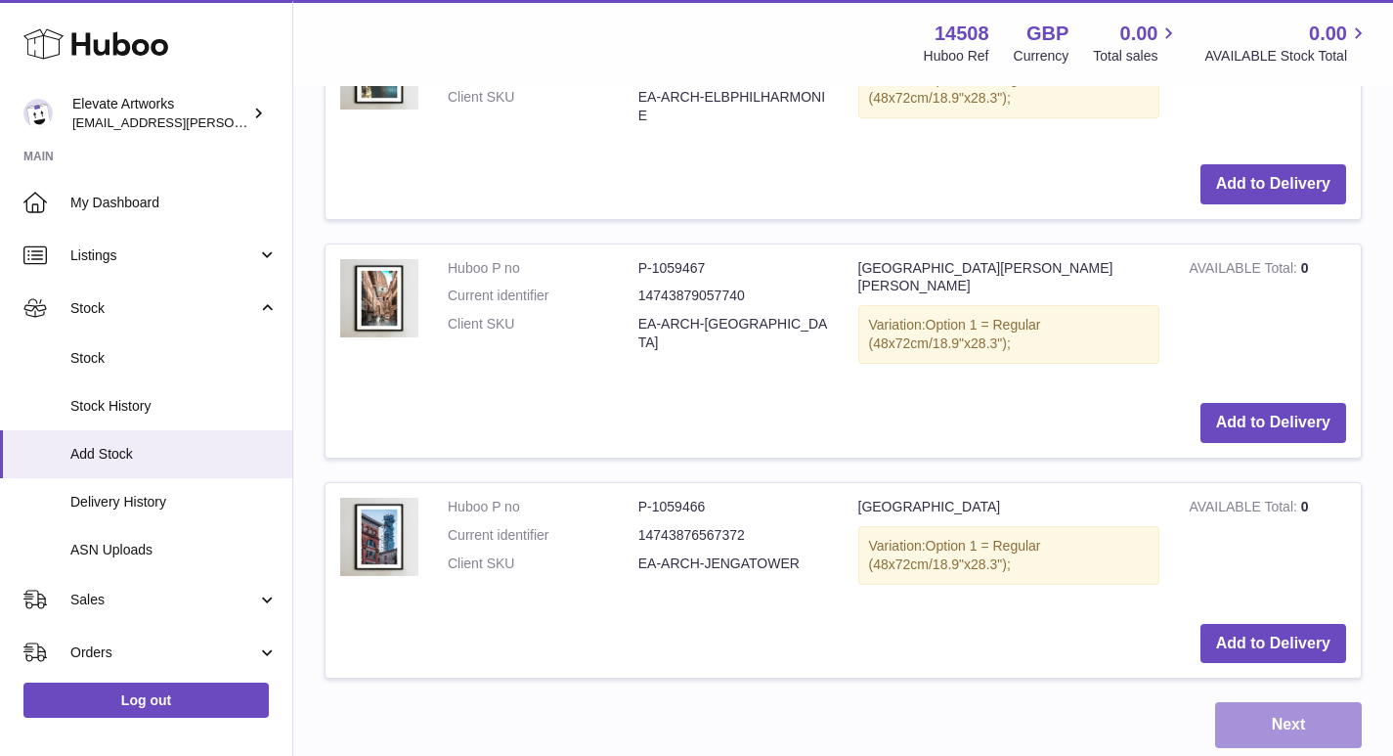
click at [1283, 702] on button "Next" at bounding box center [1288, 725] width 147 height 46
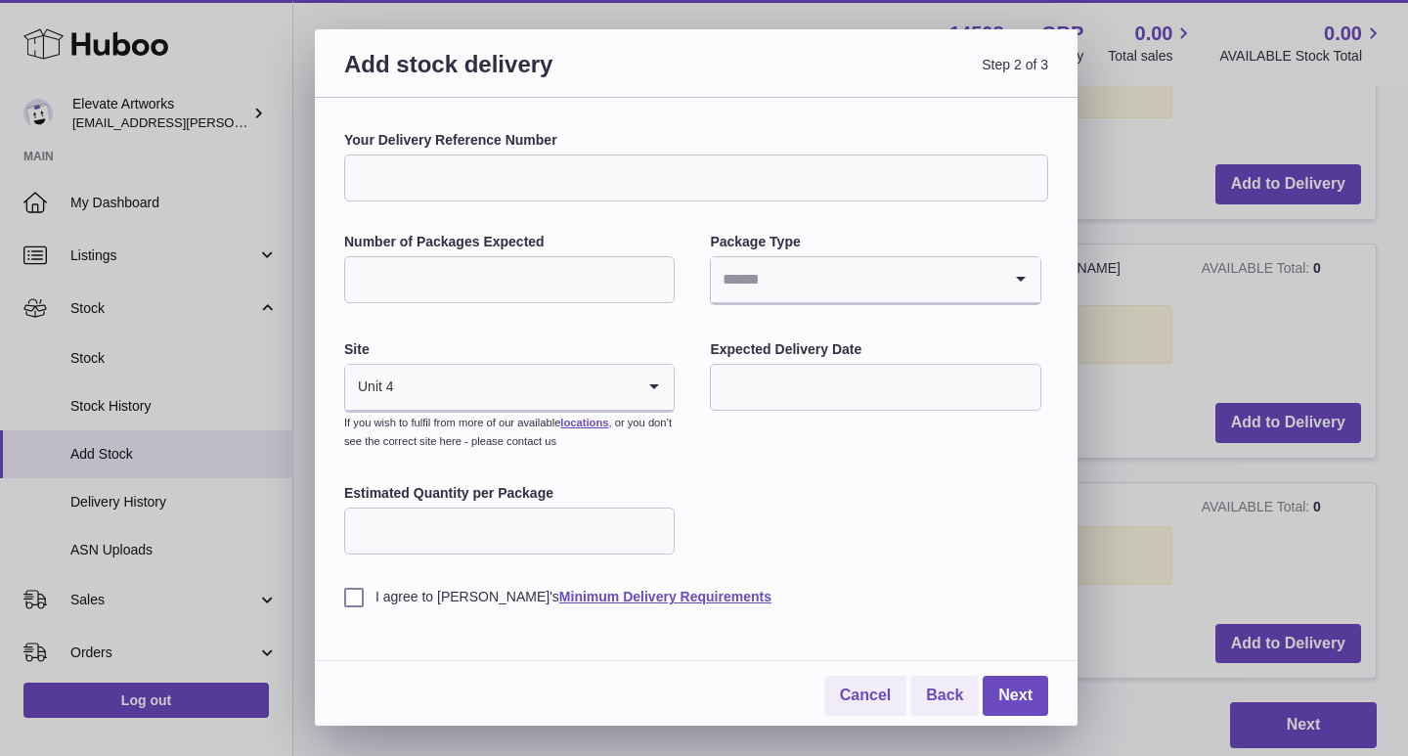
click at [603, 190] on input "Your Delivery Reference Number" at bounding box center [696, 177] width 704 height 47
click at [849, 706] on link "Cancel" at bounding box center [865, 695] width 82 height 40
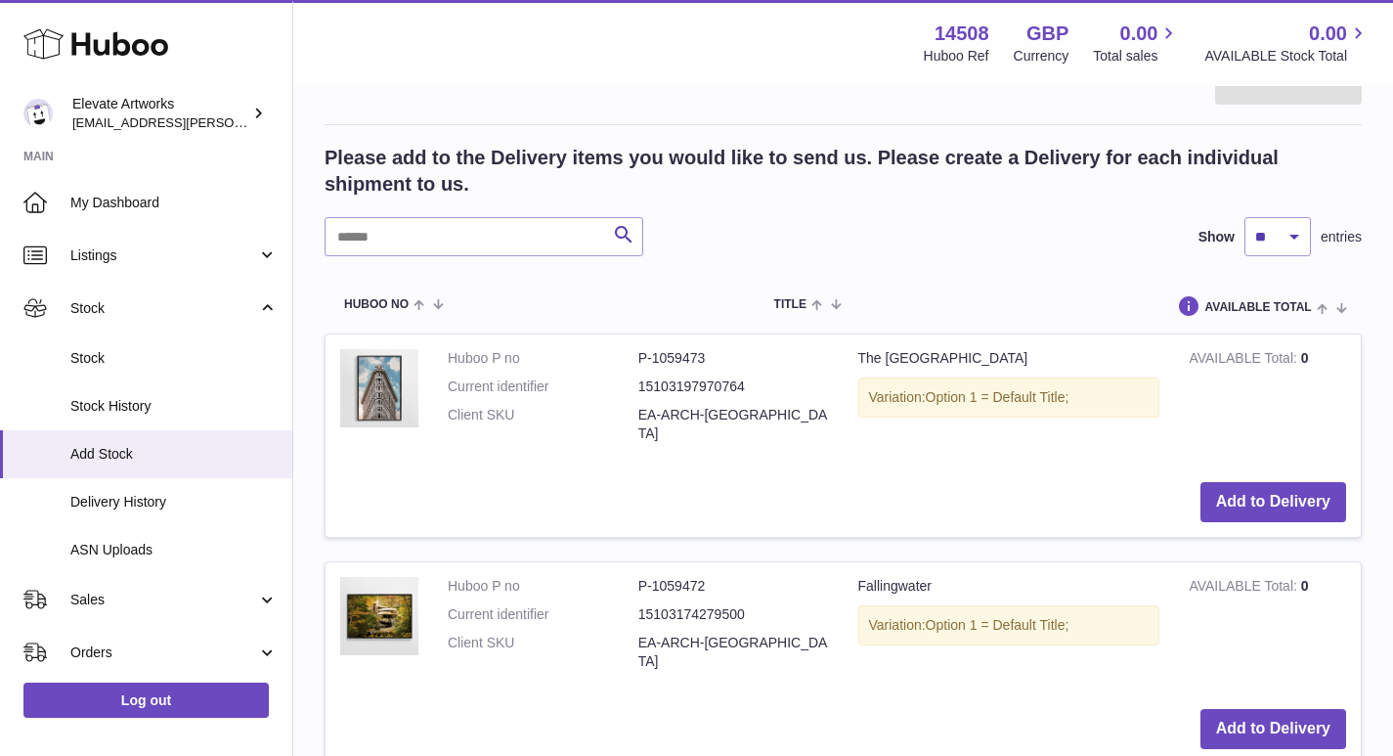
scroll to position [339, 0]
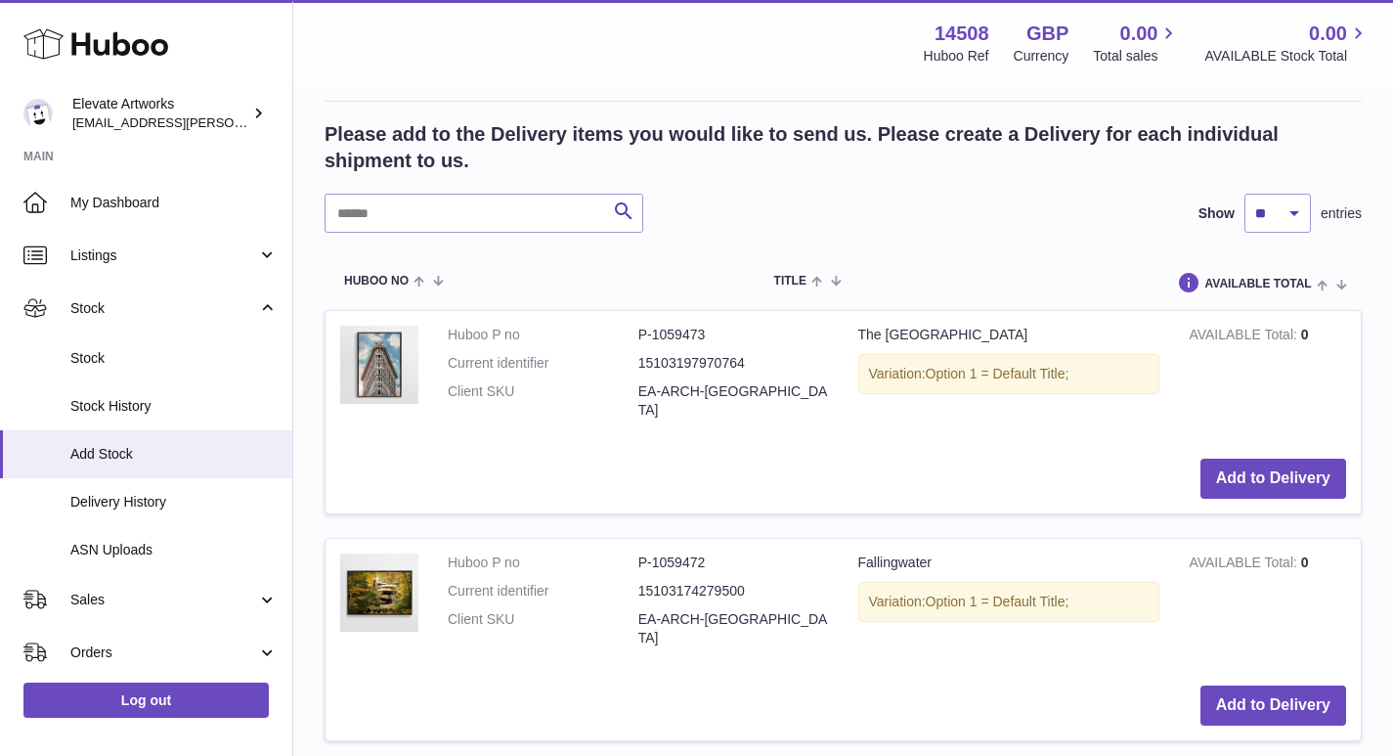
click at [816, 134] on h2 "Please add to the Delivery items you would like to send us. Please create a Del…" at bounding box center [843, 147] width 1037 height 53
click at [1268, 461] on button "Add to Delivery" at bounding box center [1273, 478] width 146 height 40
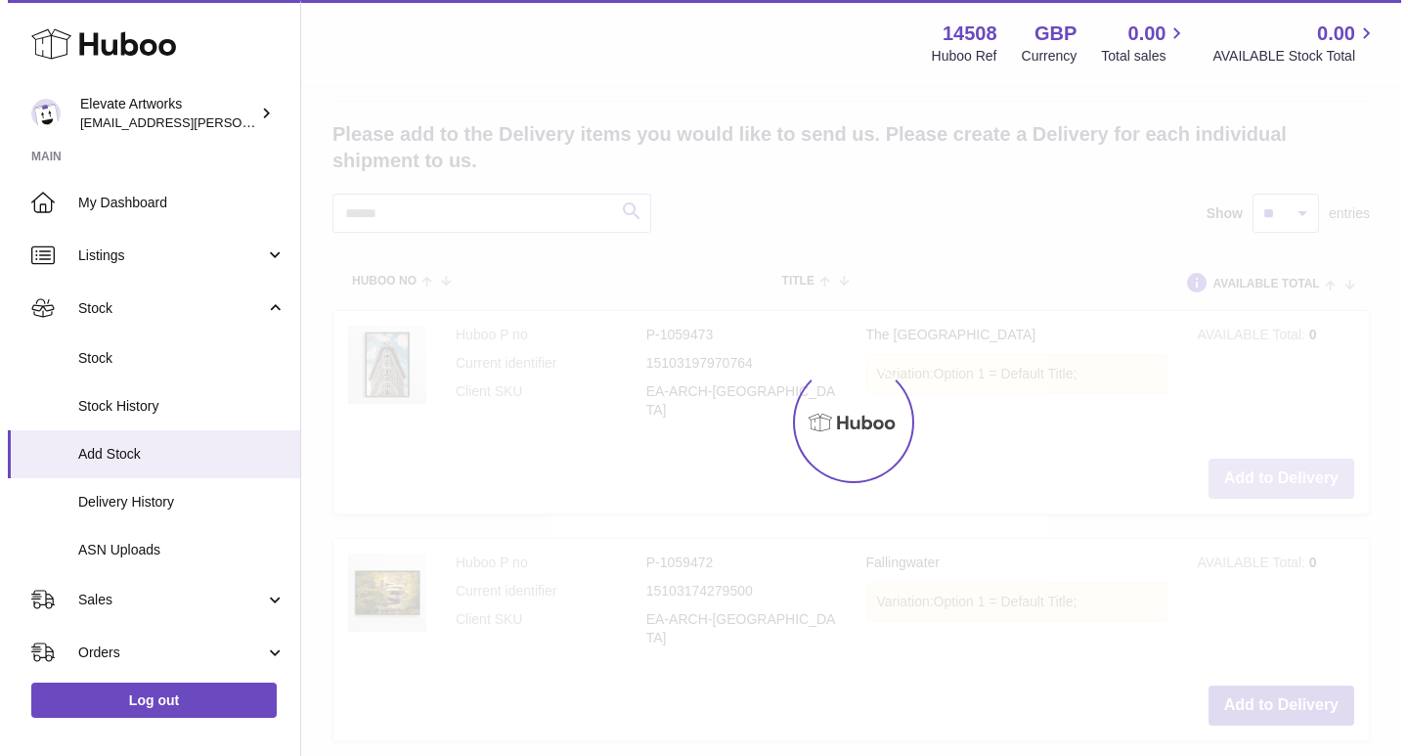
scroll to position [394, 0]
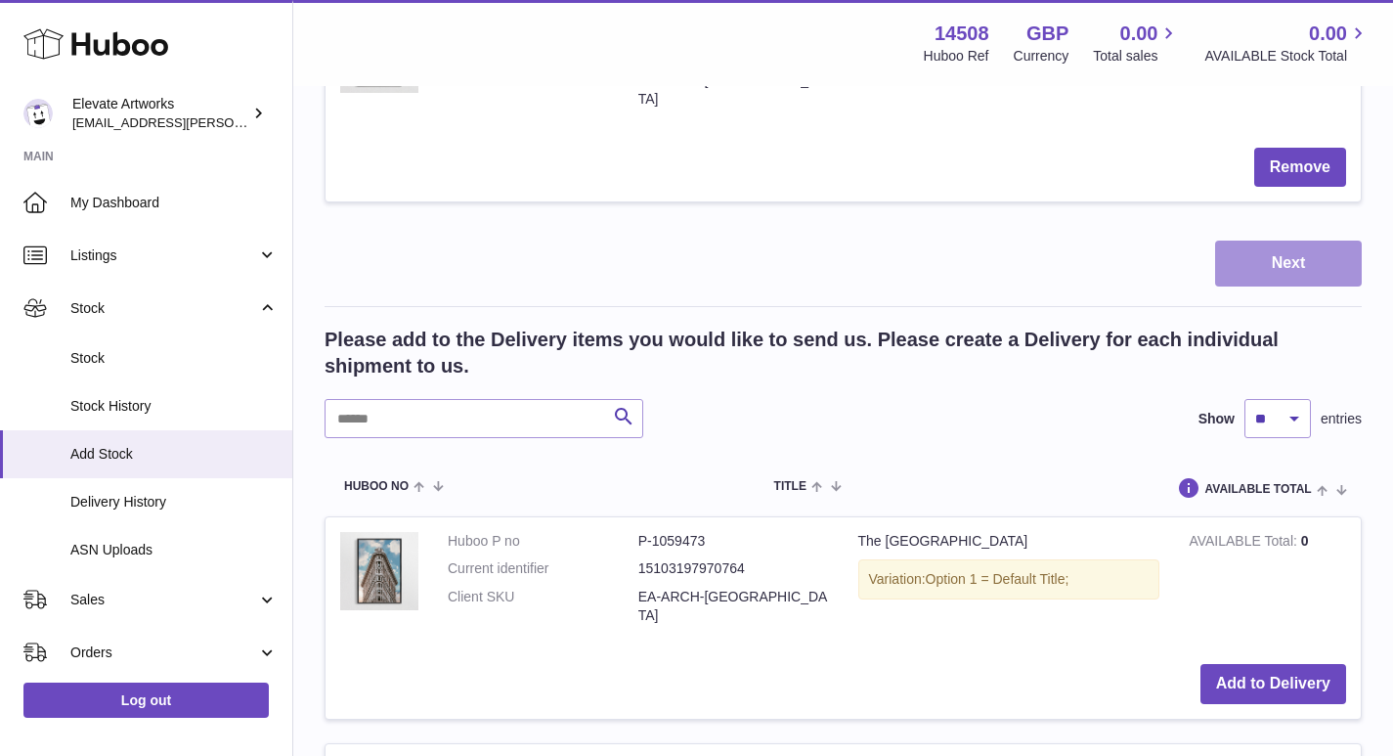
click at [1297, 255] on button "Next" at bounding box center [1288, 263] width 147 height 46
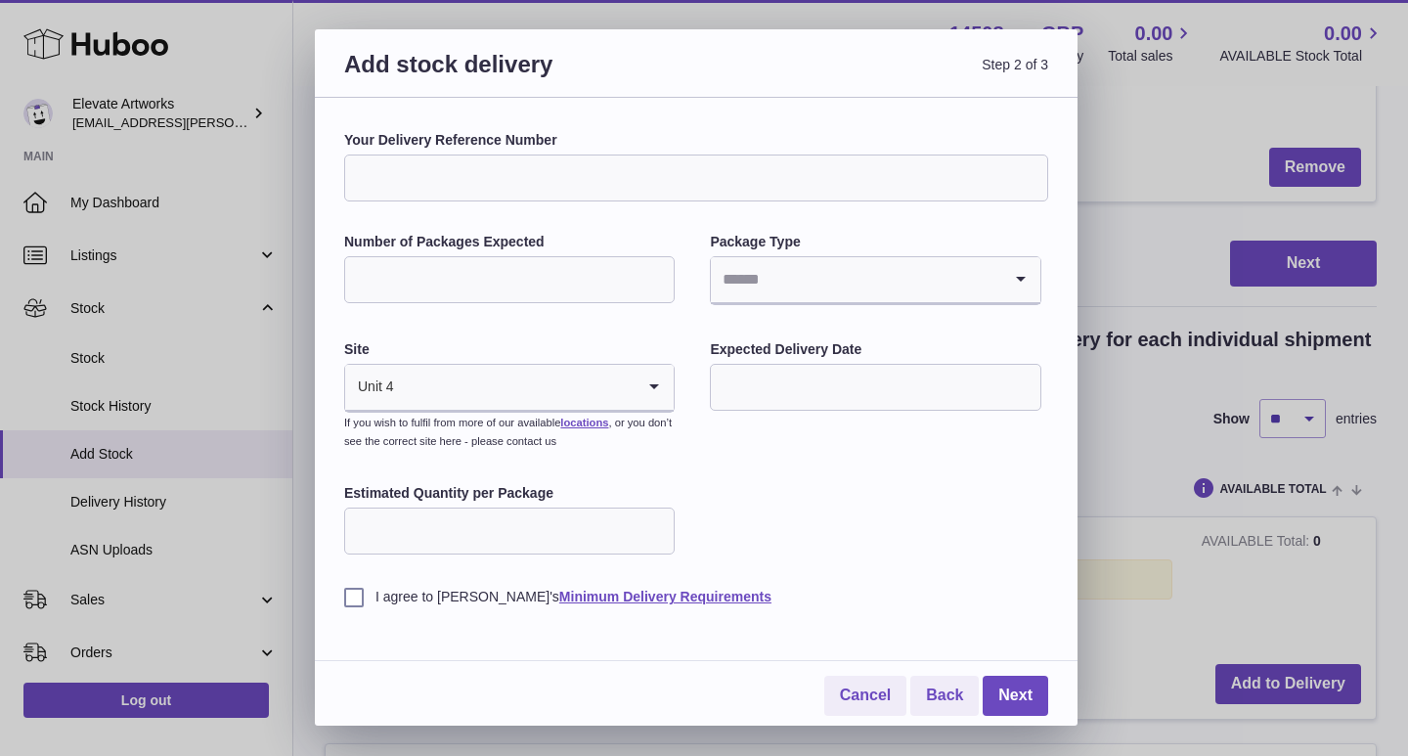
click at [497, 183] on input "Your Delivery Reference Number" at bounding box center [696, 177] width 704 height 47
click at [517, 170] on input "Your Delivery Reference Number" at bounding box center [696, 177] width 704 height 47
type input "**********"
click at [448, 271] on input "Number of Packages Expected" at bounding box center [509, 279] width 330 height 47
click at [864, 264] on input "Search for option" at bounding box center [855, 279] width 289 height 45
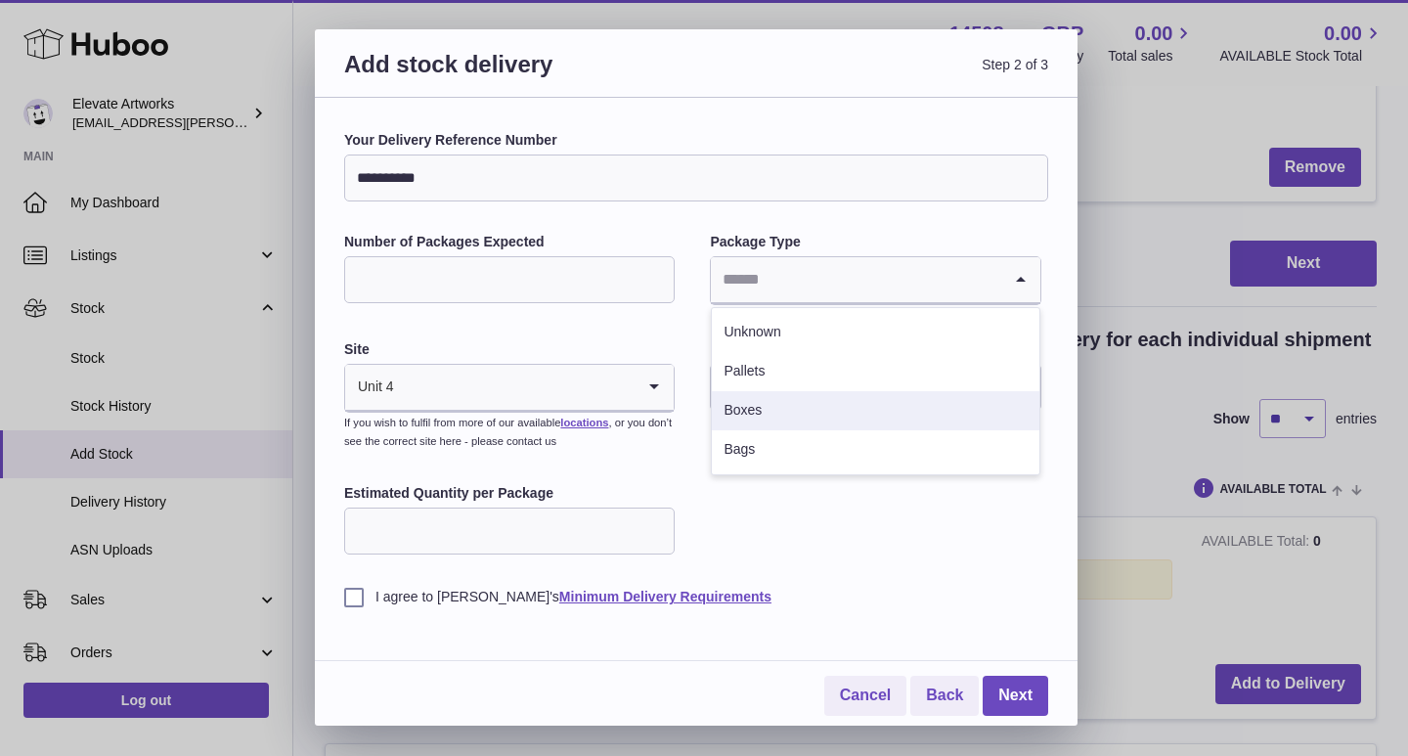
click at [754, 406] on li "Boxes" at bounding box center [875, 410] width 326 height 39
click at [615, 285] on input "Number of Packages Expected" at bounding box center [509, 279] width 330 height 47
click at [489, 537] on input "Estimated Quantity per Package" at bounding box center [509, 530] width 330 height 47
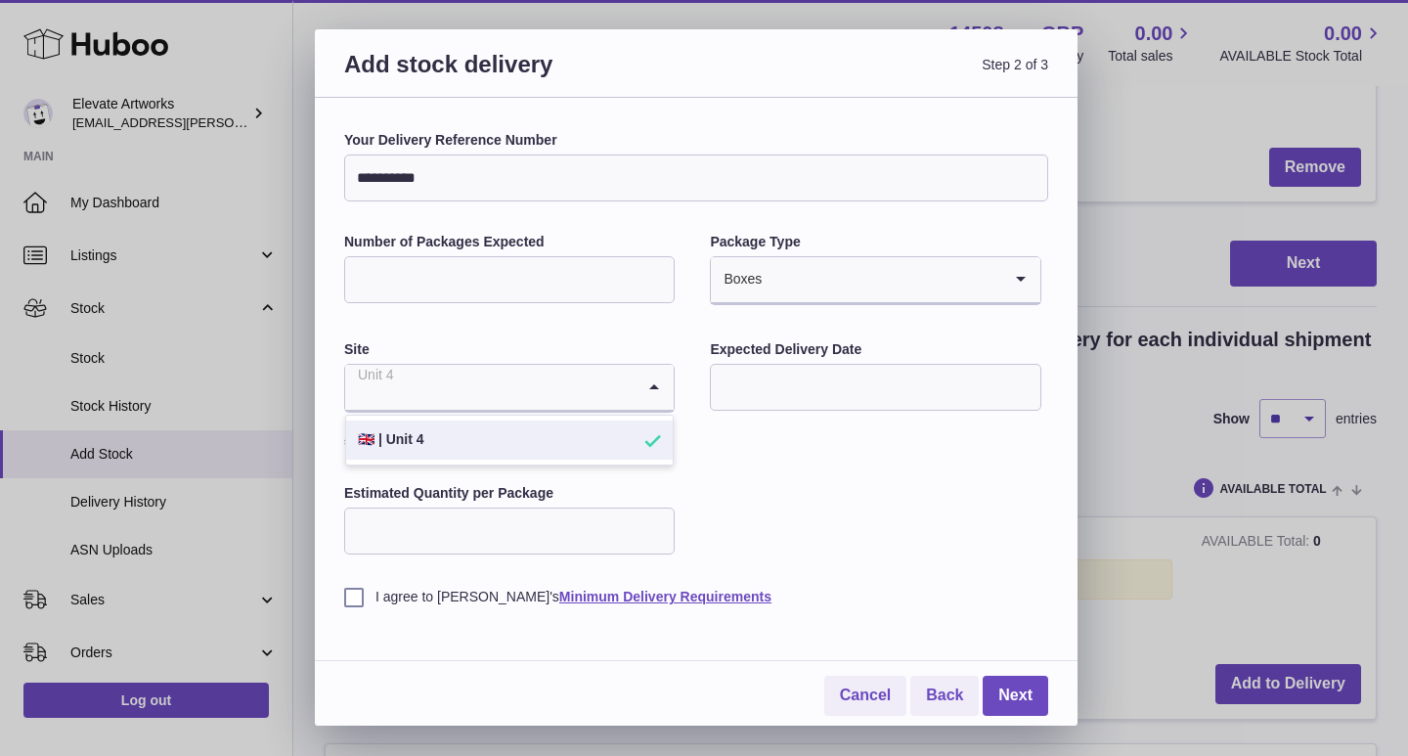
click at [485, 387] on input "Search for option" at bounding box center [489, 387] width 289 height 45
click at [497, 287] on input "Number of Packages Expected" at bounding box center [509, 279] width 330 height 47
type input "*"
click at [489, 356] on label "Site" at bounding box center [509, 349] width 330 height 19
click at [496, 333] on div "**********" at bounding box center [696, 368] width 704 height 475
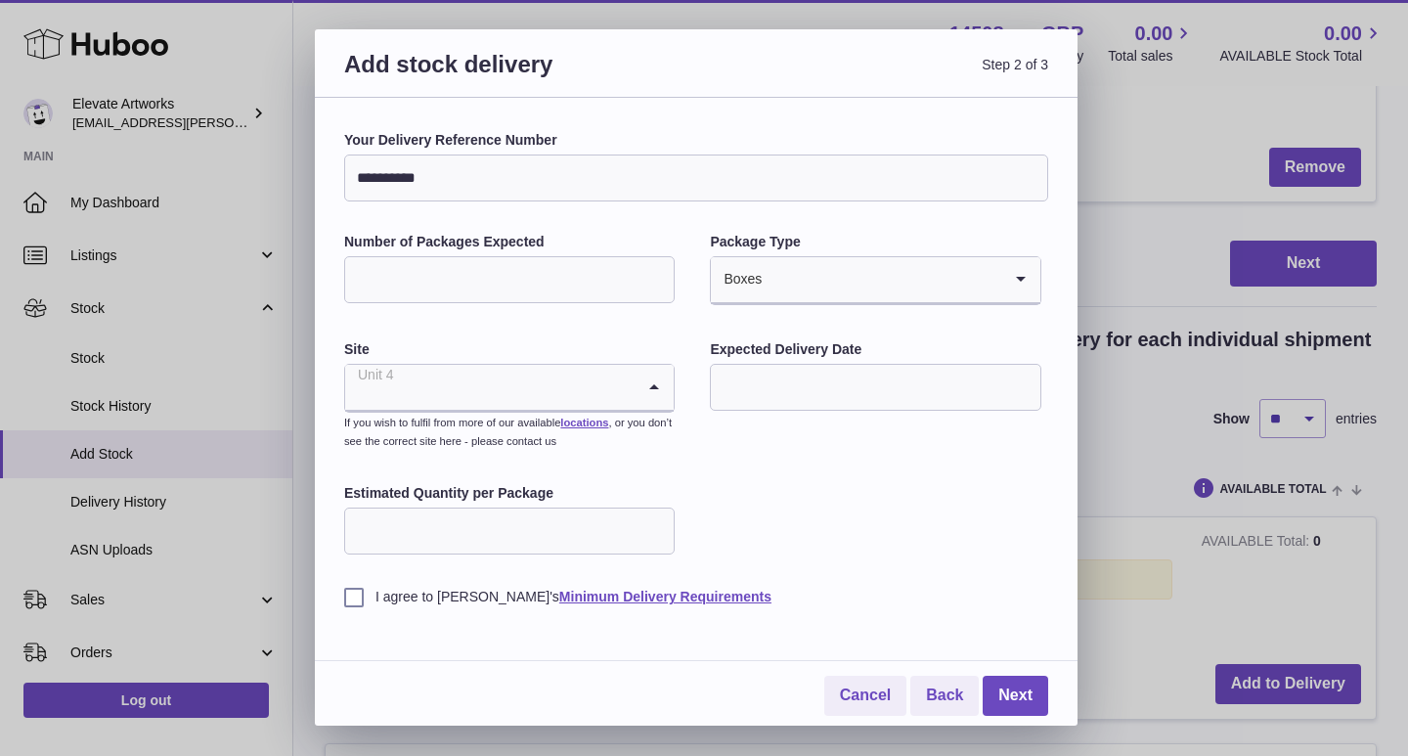
click at [521, 388] on input "Search for option" at bounding box center [489, 387] width 289 height 45
click at [829, 384] on input "text" at bounding box center [875, 387] width 330 height 47
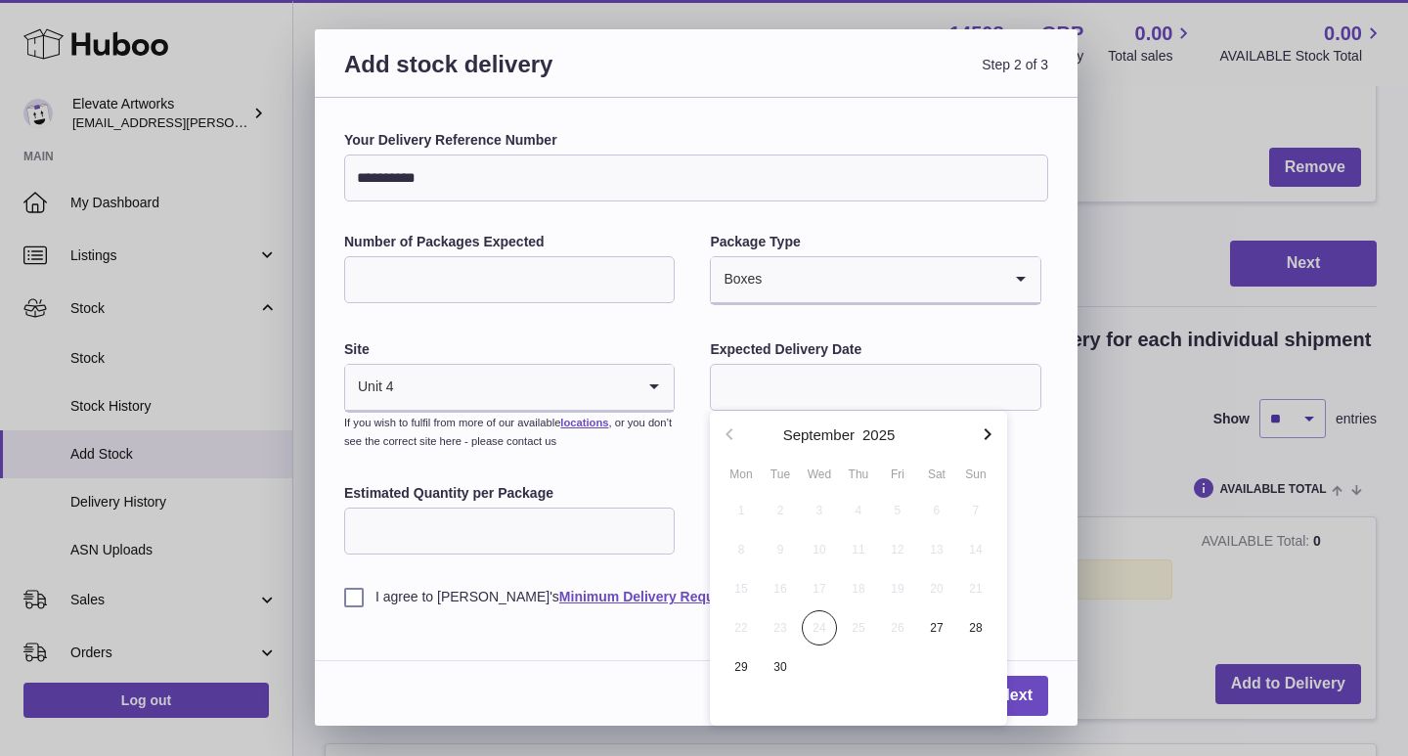
click at [981, 437] on icon "button" at bounding box center [986, 433] width 23 height 23
click at [895, 592] on span "14" at bounding box center [897, 588] width 35 height 35
type input "**********"
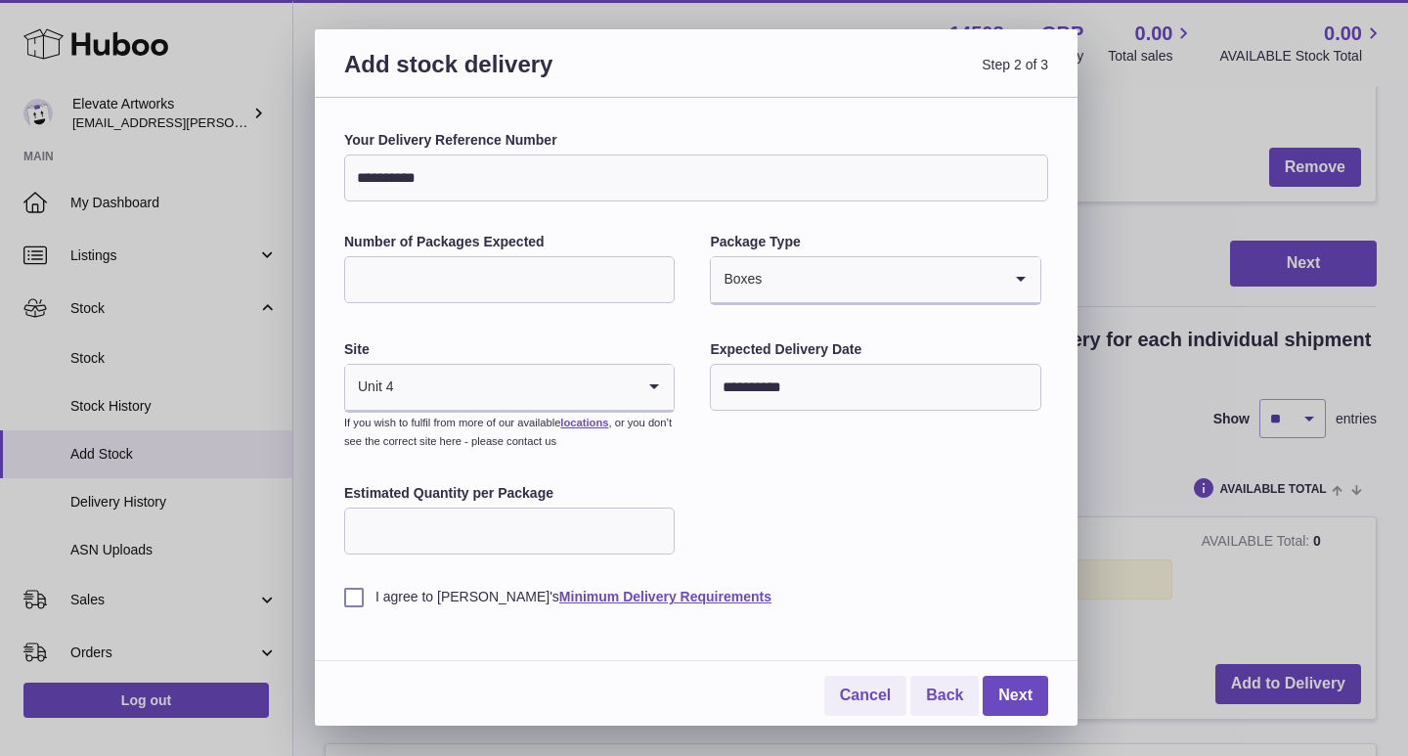
click at [512, 538] on input "Estimated Quantity per Package" at bounding box center [509, 530] width 330 height 47
click at [410, 594] on label "I agree to [PERSON_NAME]'s Minimum Delivery Requirements" at bounding box center [696, 596] width 704 height 19
click at [446, 524] on input "Estimated Quantity per Package" at bounding box center [509, 530] width 330 height 47
type input "*"
click at [881, 532] on div "**********" at bounding box center [696, 368] width 704 height 475
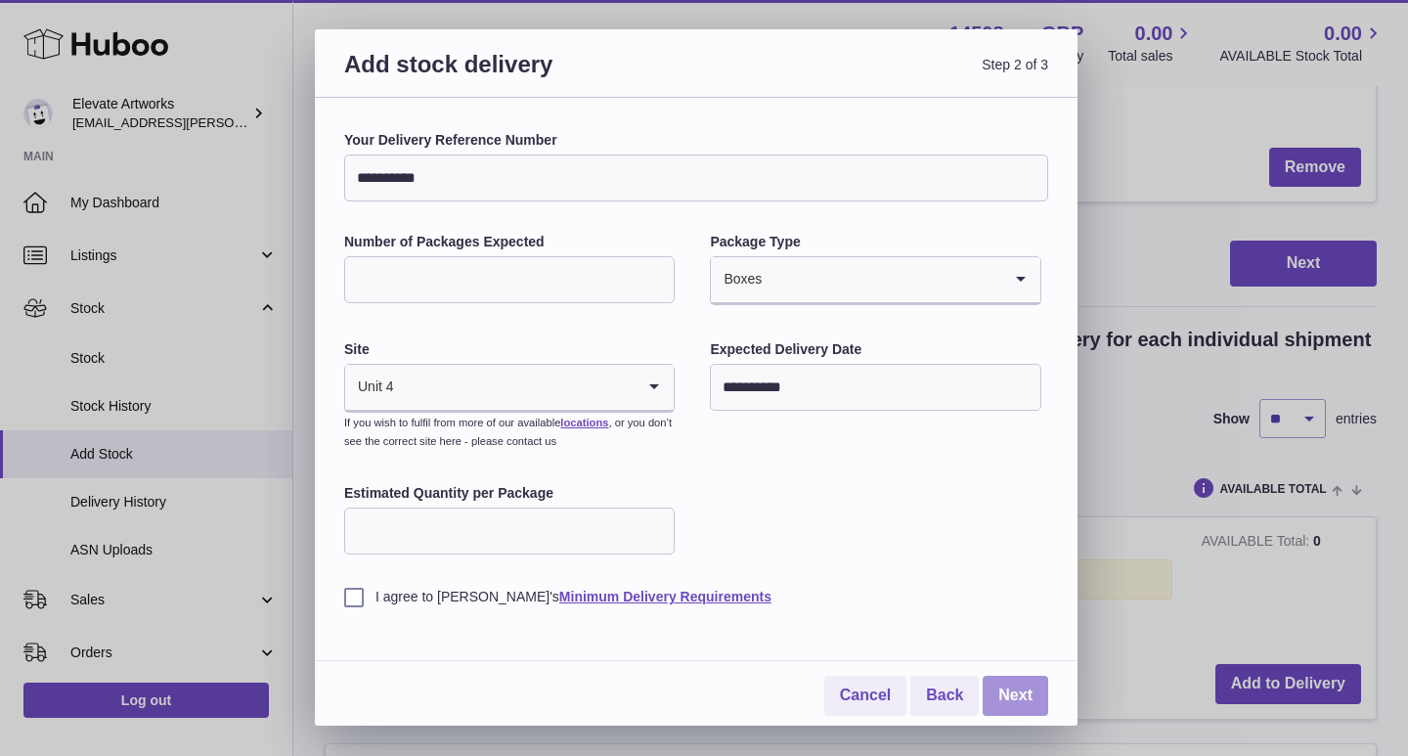
click at [1019, 693] on link "Next" at bounding box center [1014, 695] width 65 height 40
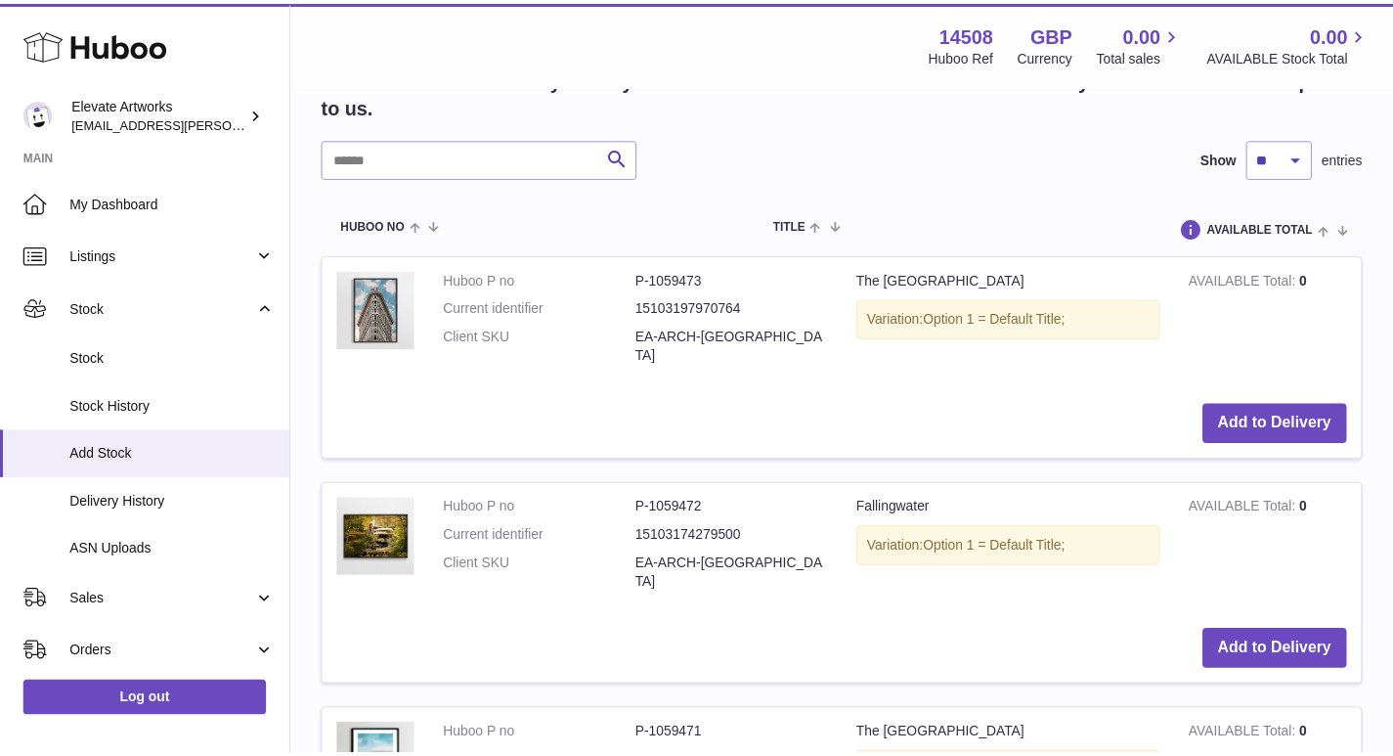
scroll to position [339, 0]
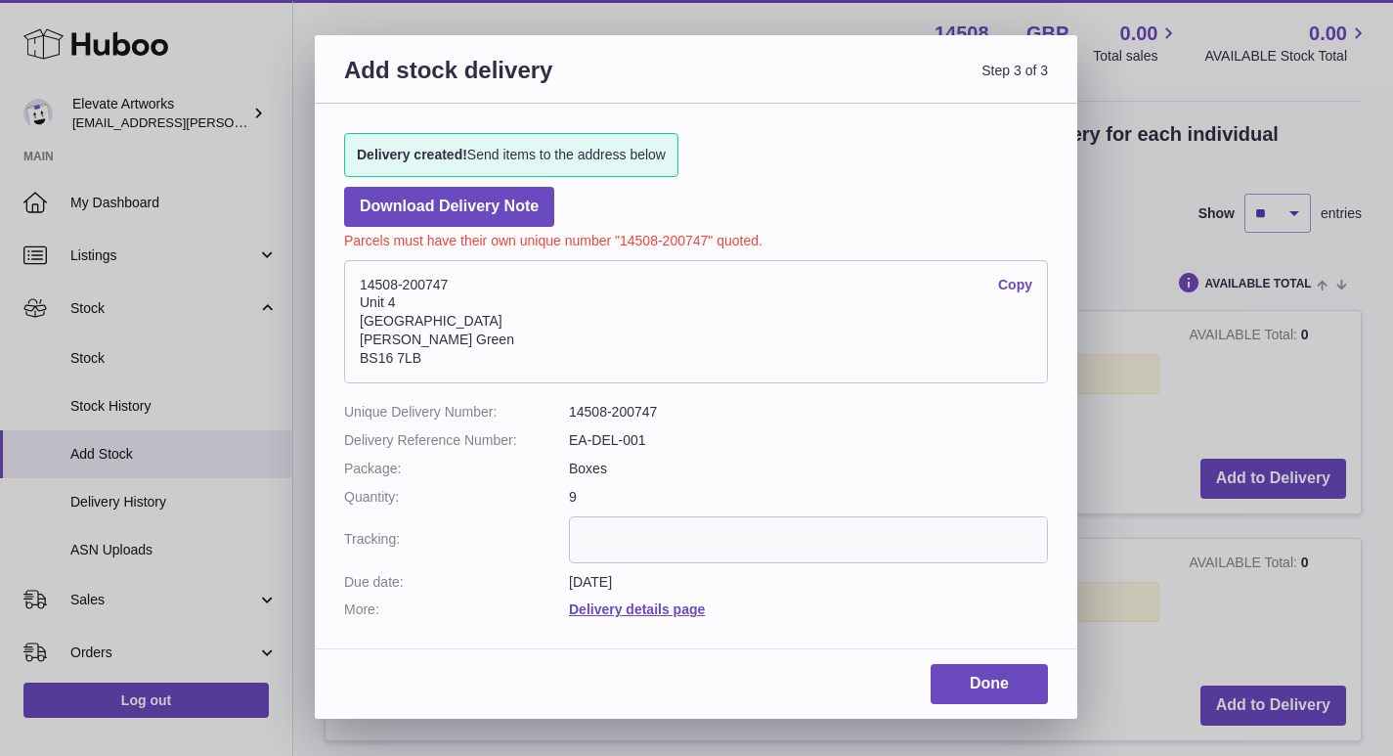
click at [1018, 284] on link "Copy" at bounding box center [1015, 285] width 34 height 19
click at [504, 199] on link "Download Delivery Note" at bounding box center [449, 207] width 210 height 40
click at [1011, 282] on link "Copy" at bounding box center [1015, 285] width 34 height 19
click at [1003, 701] on link "Done" at bounding box center [989, 684] width 117 height 40
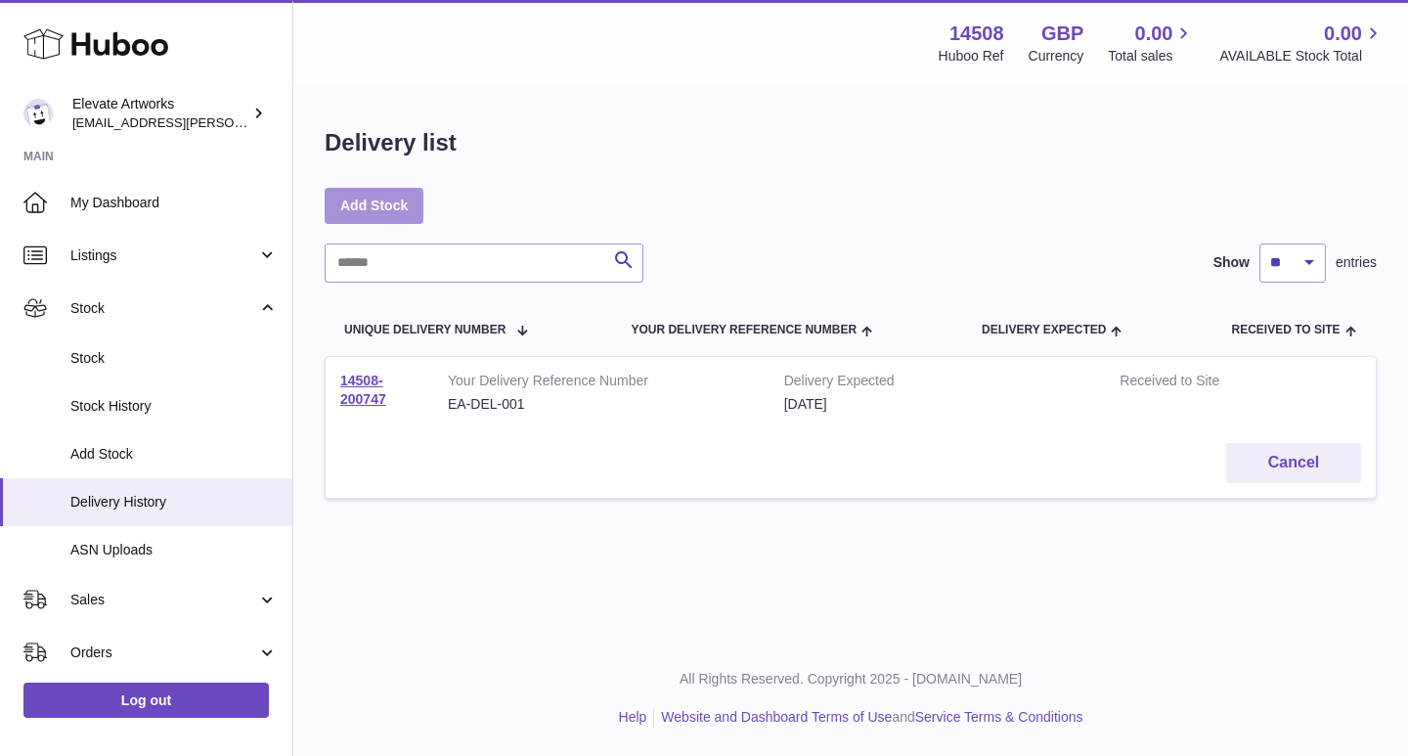
click at [386, 208] on link "Add Stock" at bounding box center [374, 205] width 99 height 35
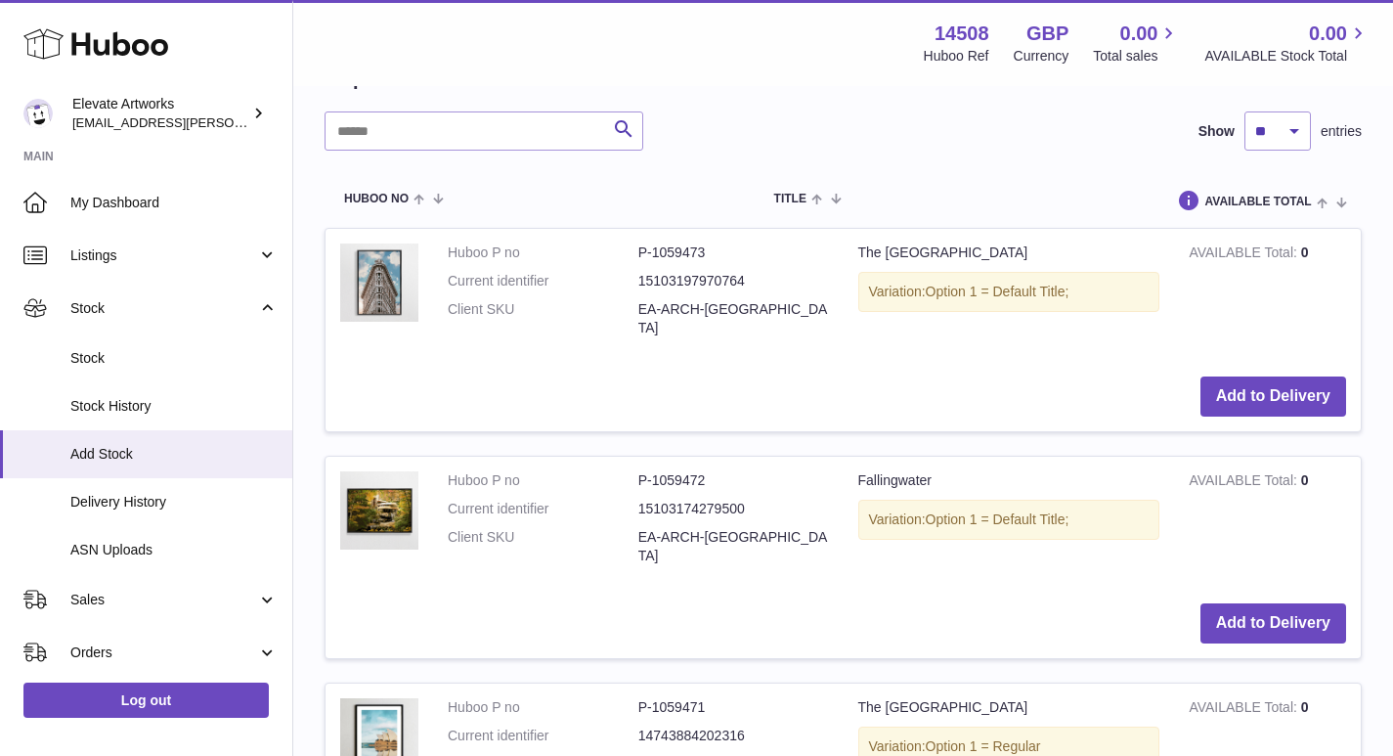
scroll to position [521, 0]
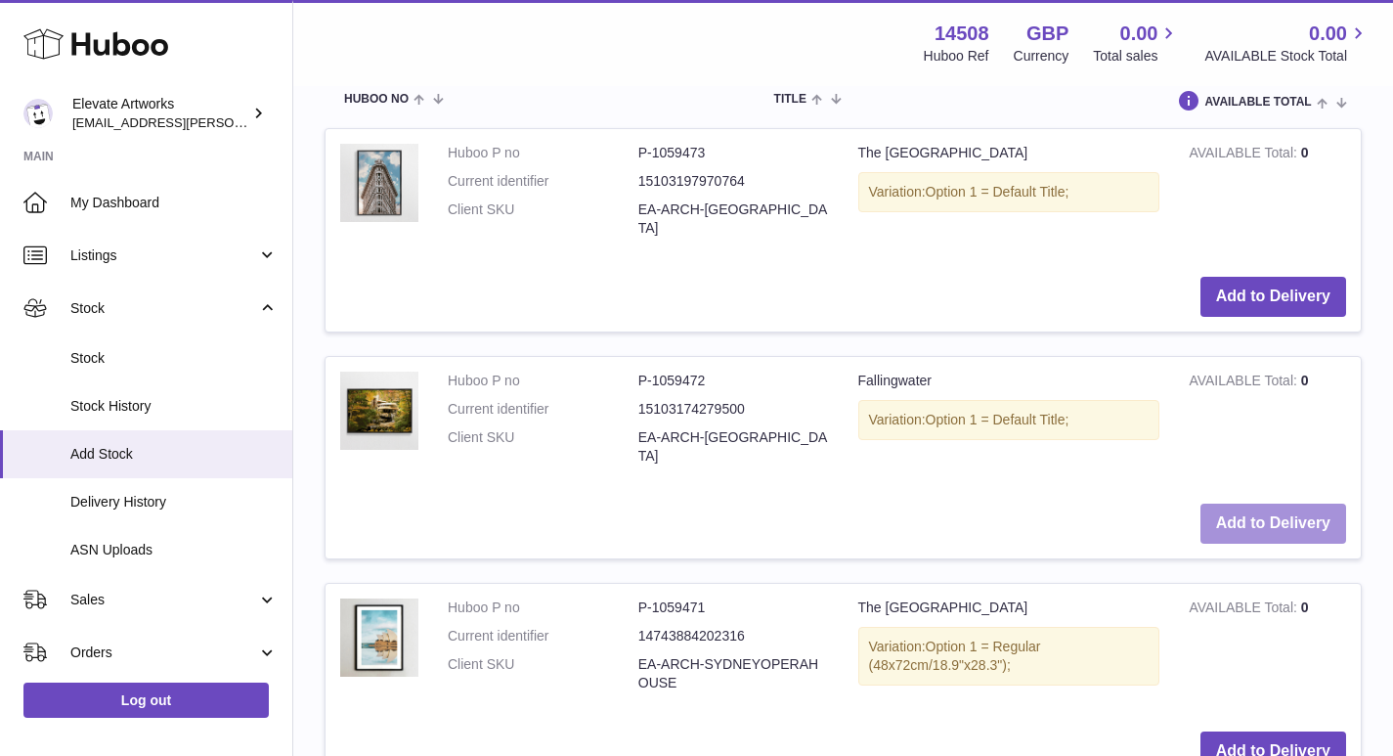
click at [1292, 503] on button "Add to Delivery" at bounding box center [1273, 523] width 146 height 40
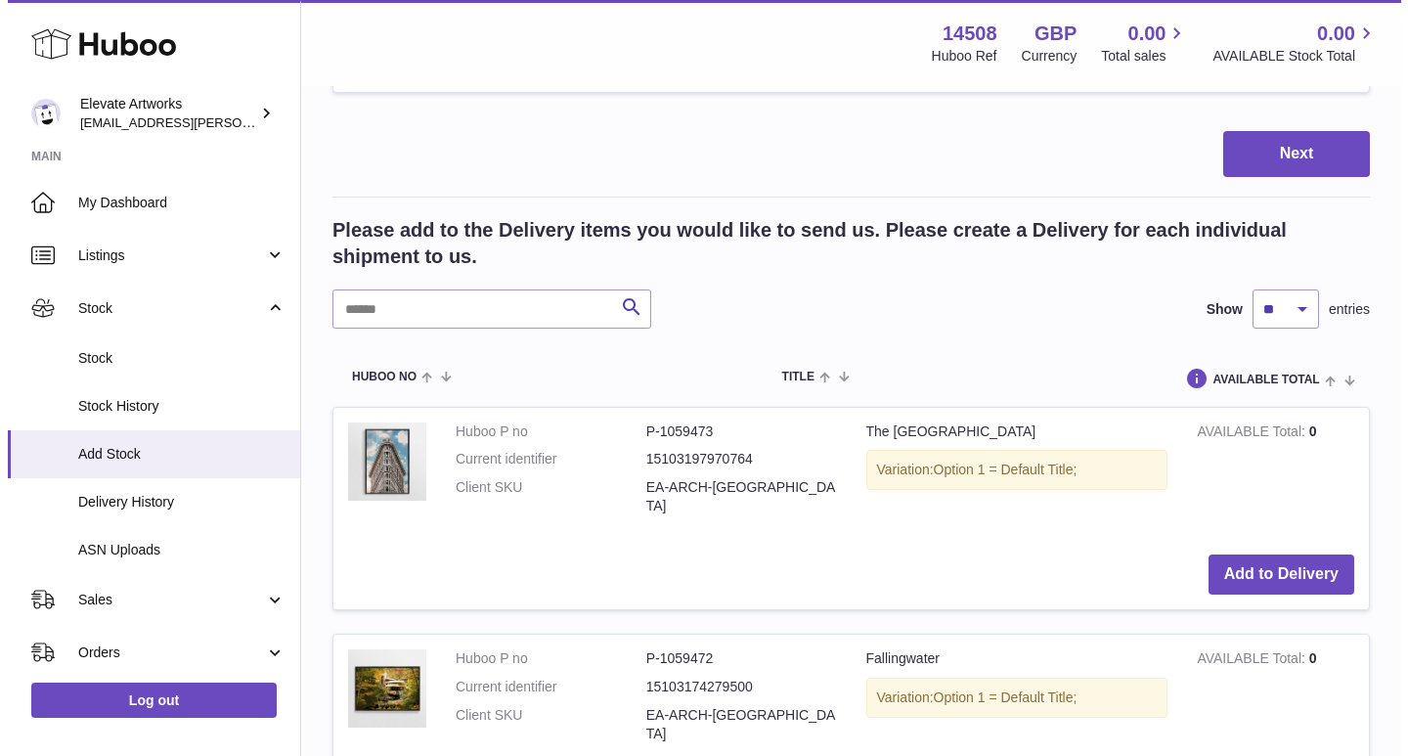
scroll to position [502, 0]
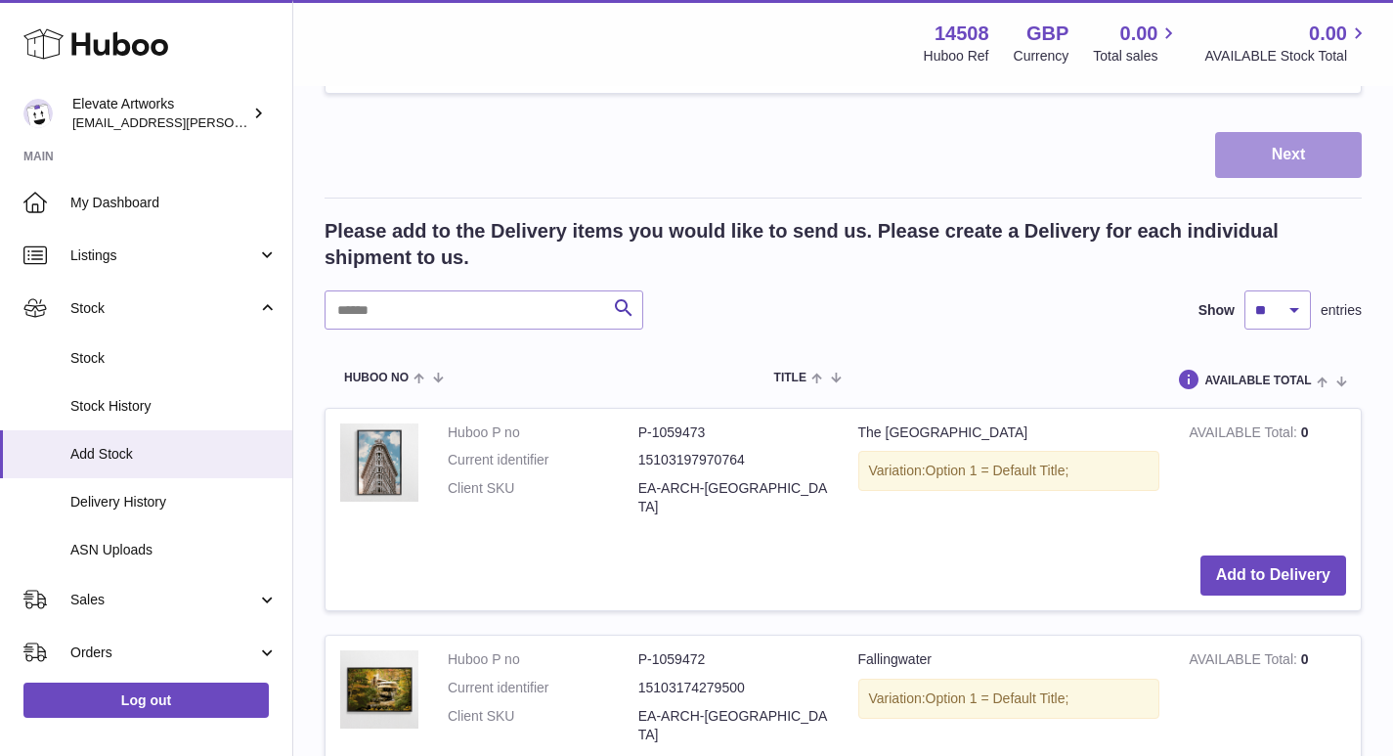
click at [1301, 141] on button "Next" at bounding box center [1288, 155] width 147 height 46
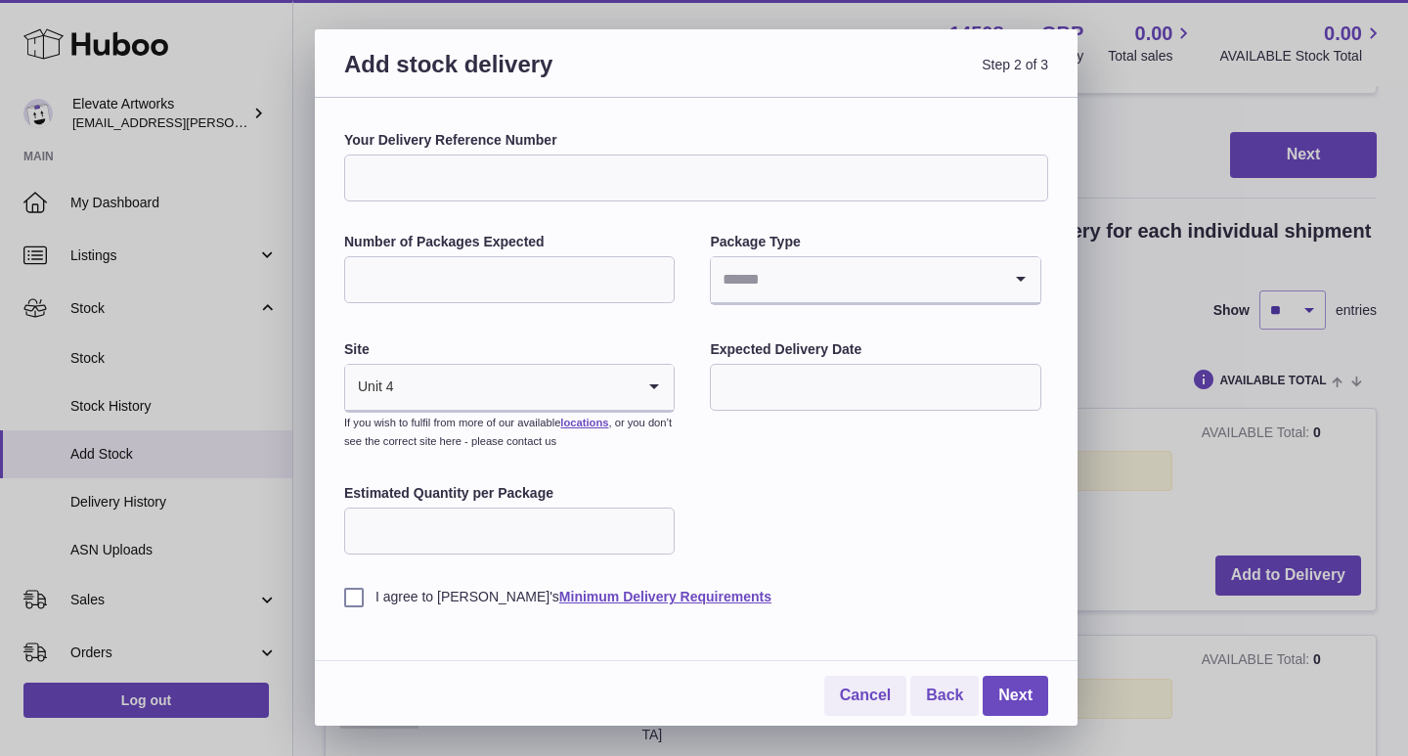
click at [587, 176] on input "Your Delivery Reference Number" at bounding box center [696, 177] width 704 height 47
type input "**********"
click at [461, 271] on input "Number of Packages Expected" at bounding box center [509, 279] width 330 height 47
type input "*"
click at [767, 287] on input "Search for option" at bounding box center [855, 279] width 289 height 45
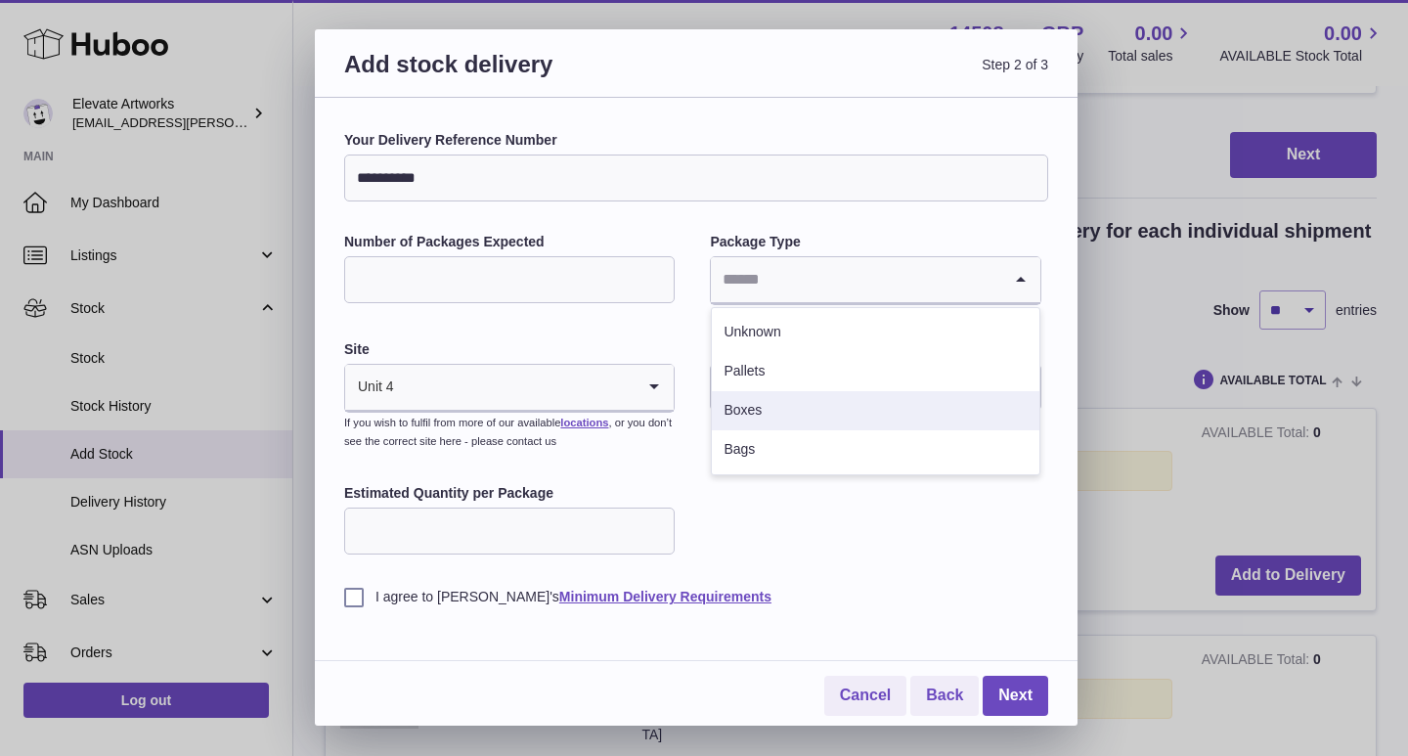
click at [763, 393] on li "Boxes" at bounding box center [875, 410] width 326 height 39
click at [523, 392] on input "Search for option" at bounding box center [515, 387] width 240 height 45
click at [782, 395] on input "text" at bounding box center [875, 387] width 330 height 47
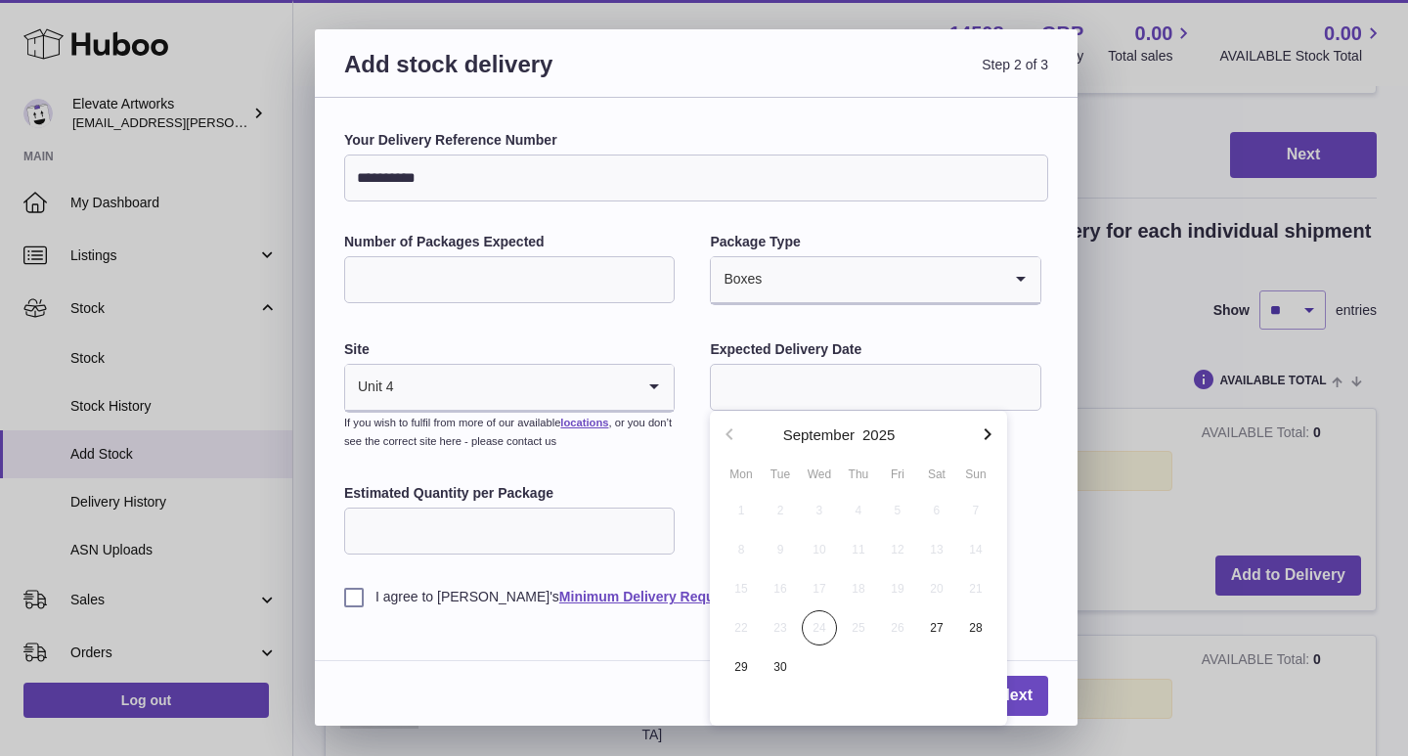
click at [969, 433] on button "button" at bounding box center [987, 434] width 39 height 47
click at [987, 433] on icon "button" at bounding box center [986, 433] width 23 height 23
click at [897, 595] on span "14" at bounding box center [897, 588] width 35 height 35
type input "**********"
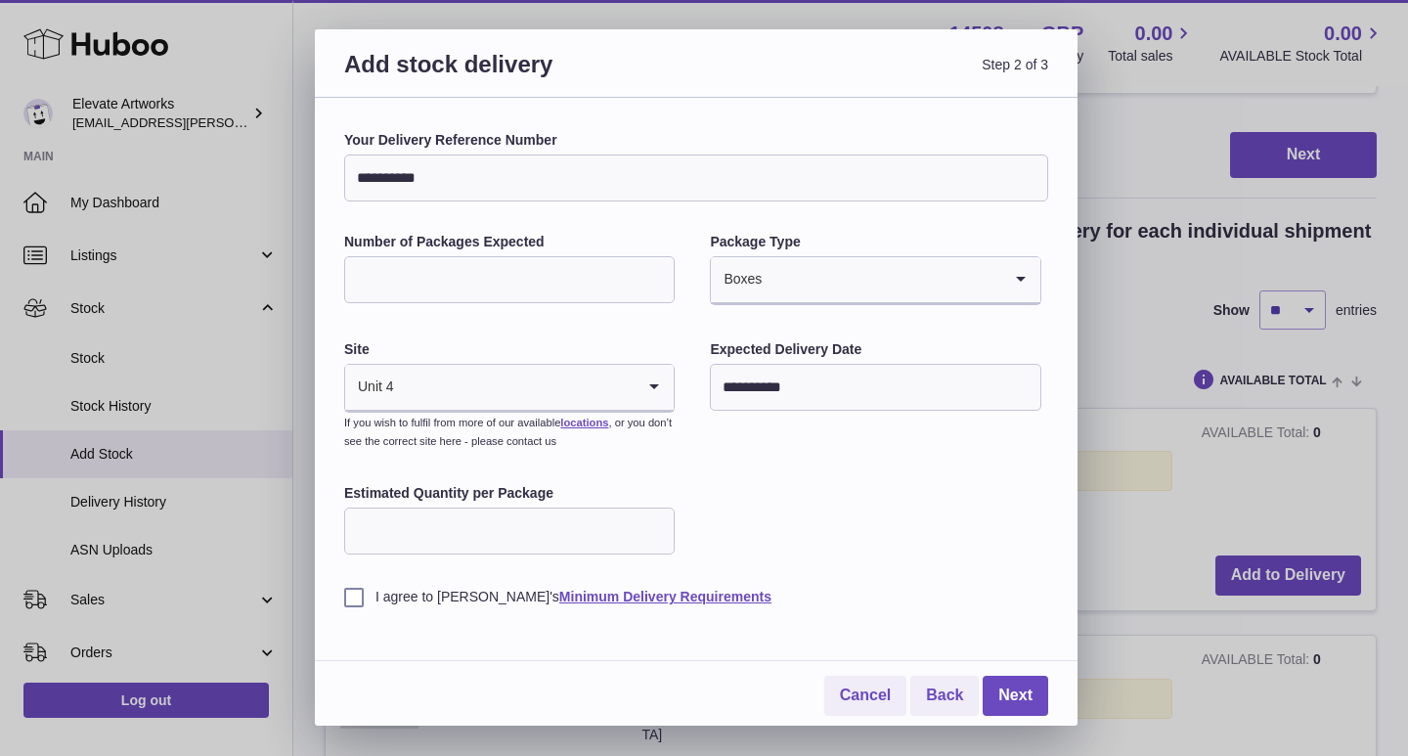
click at [509, 534] on input "Estimated Quantity per Package" at bounding box center [509, 530] width 330 height 47
type input "*"
click at [444, 604] on label "I agree to Huboo's Minimum Delivery Requirements" at bounding box center [696, 596] width 704 height 19
click at [1007, 694] on link "Next" at bounding box center [1014, 695] width 65 height 40
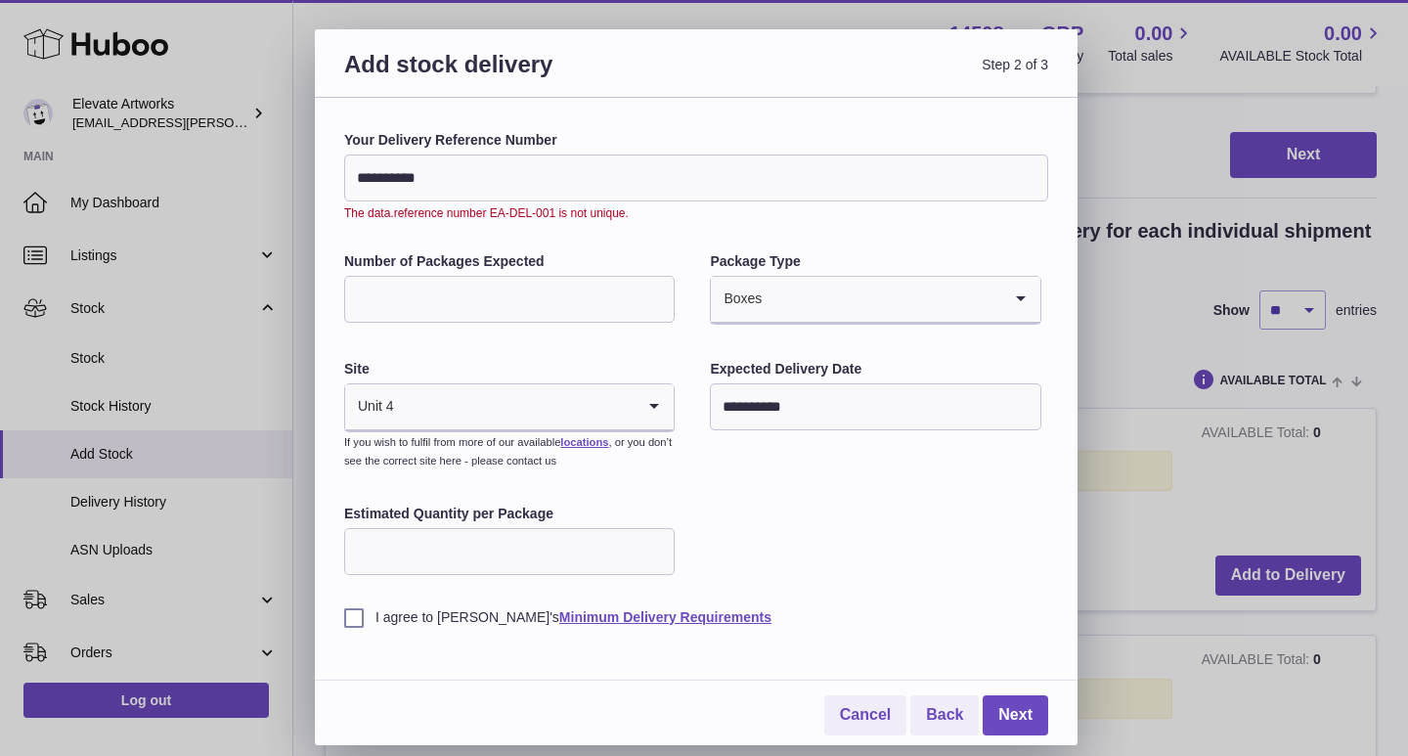
click at [585, 182] on input "**********" at bounding box center [696, 177] width 704 height 47
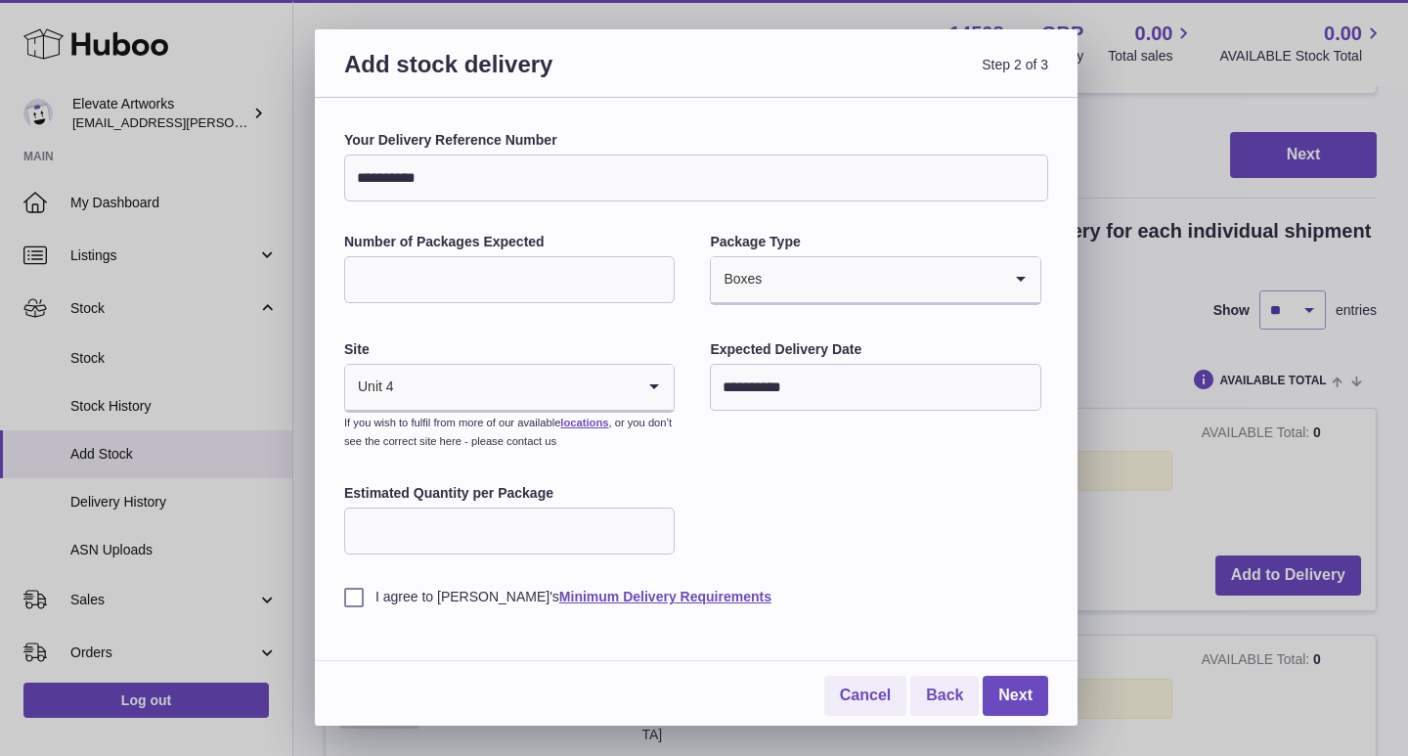
type input "**********"
click at [1025, 693] on link "Next" at bounding box center [1014, 695] width 65 height 40
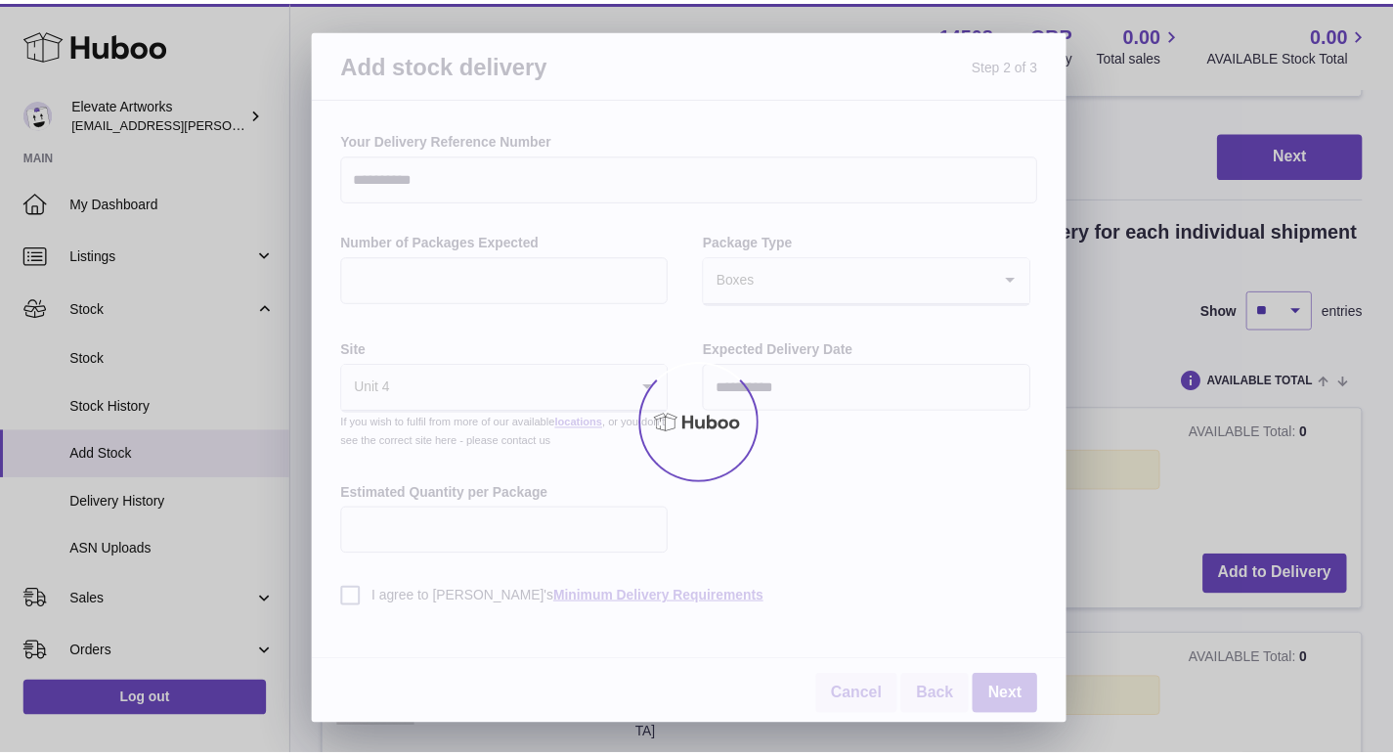
scroll to position [448, 0]
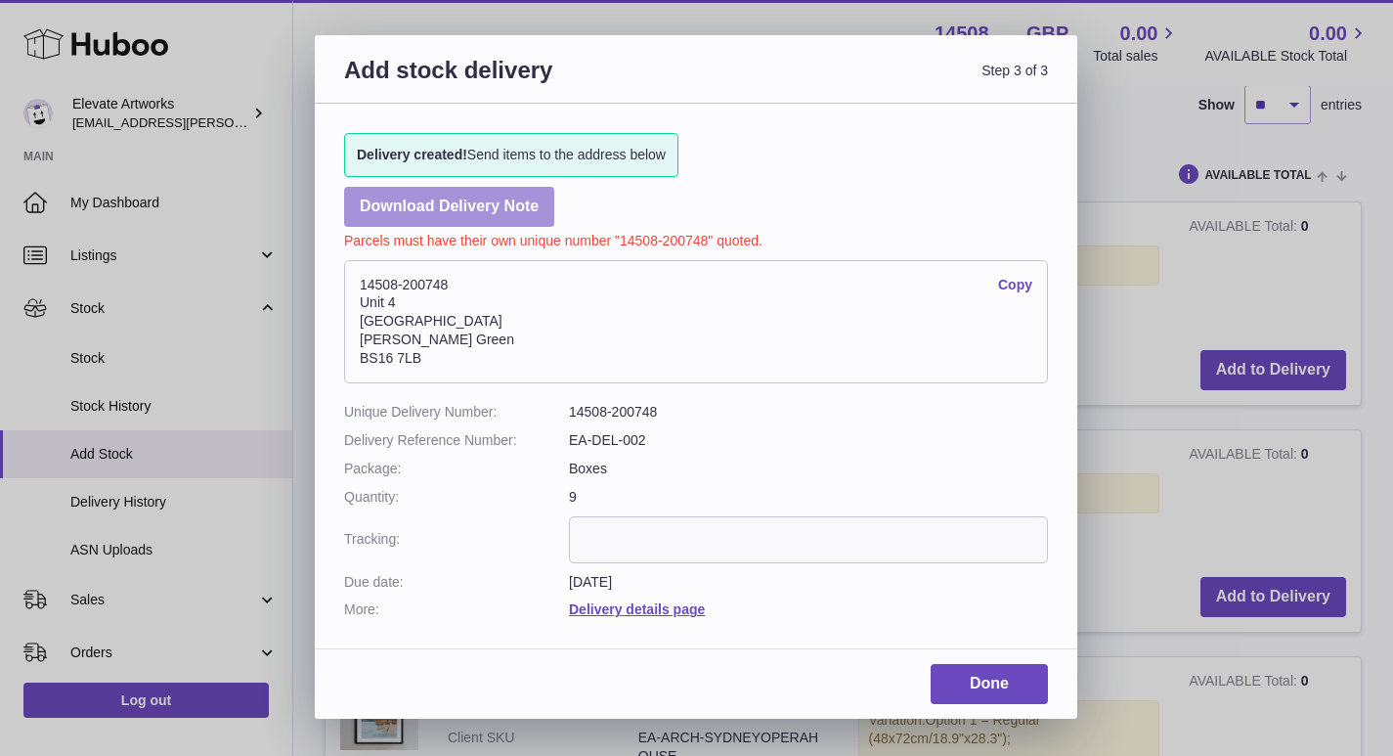
click at [436, 204] on link "Download Delivery Note" at bounding box center [449, 207] width 210 height 40
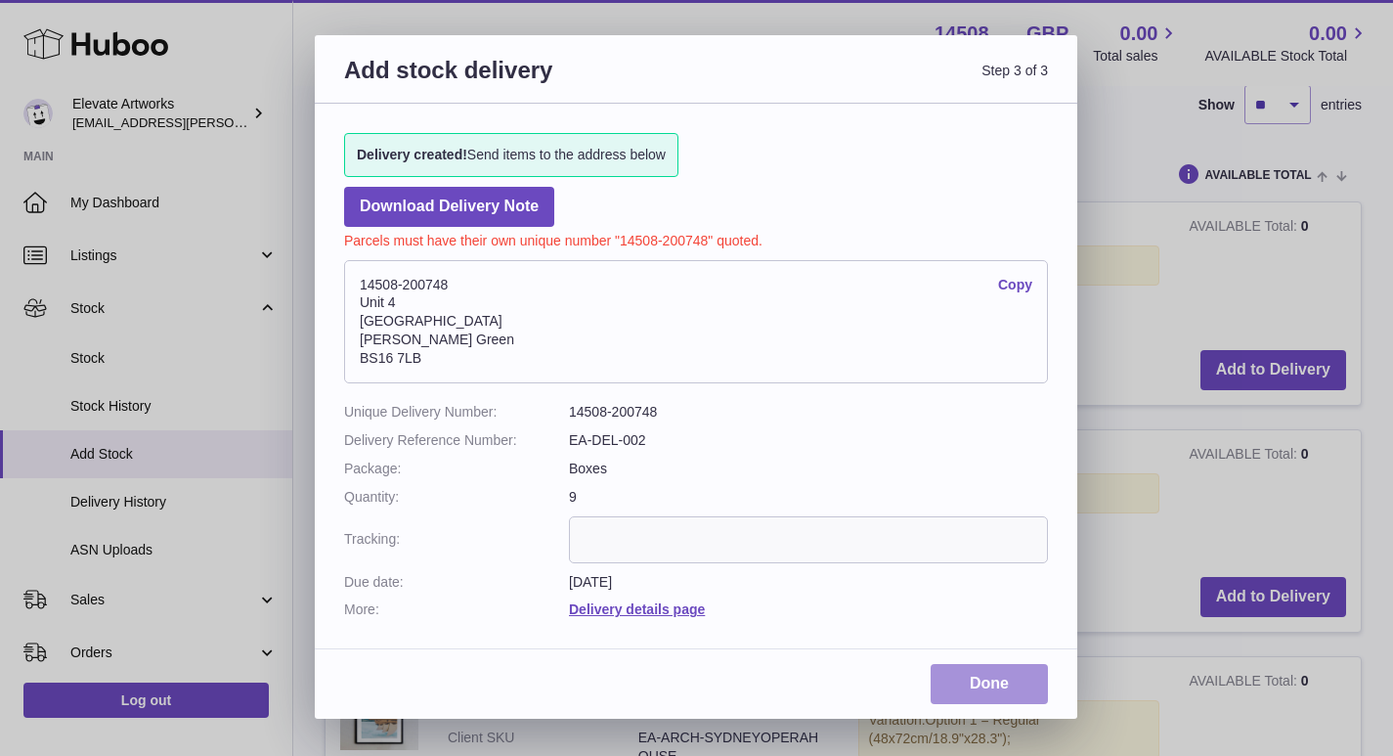
click at [992, 677] on link "Done" at bounding box center [989, 684] width 117 height 40
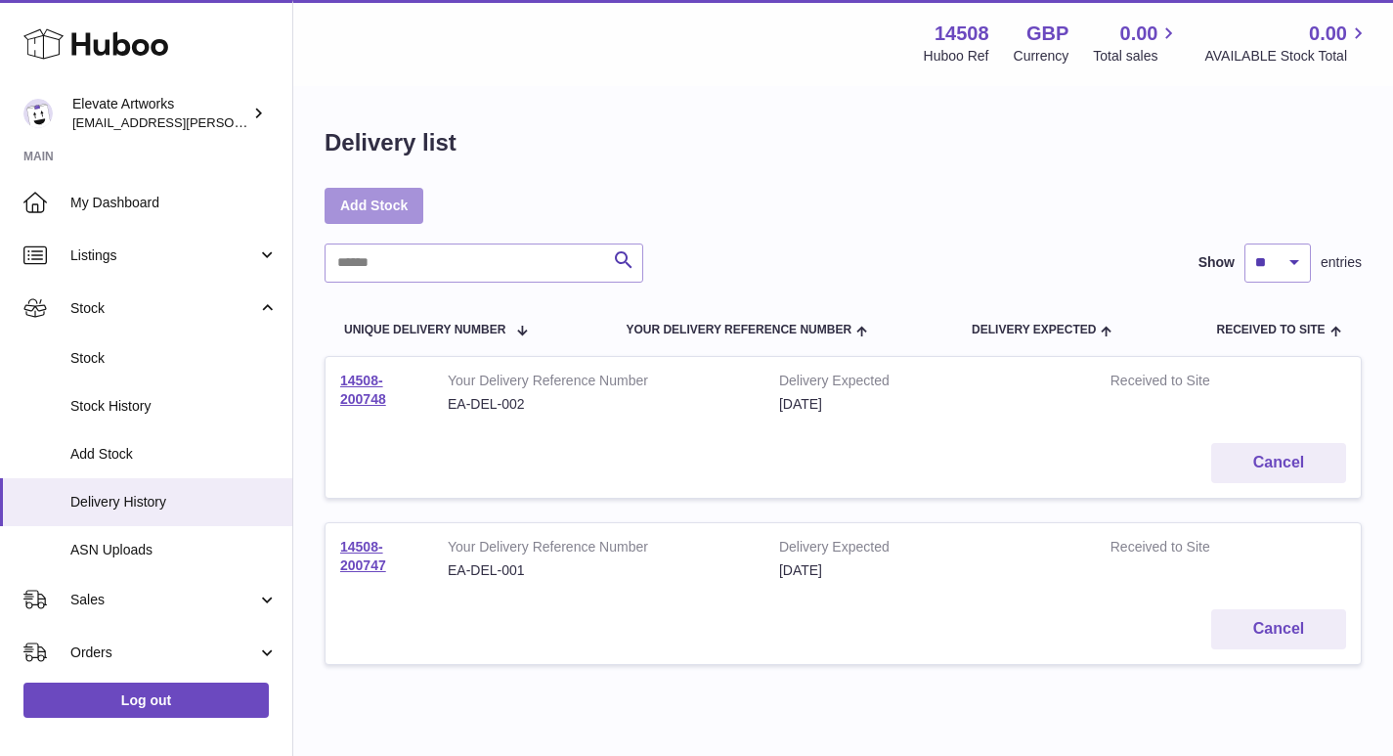
click at [385, 208] on link "Add Stock" at bounding box center [374, 205] width 99 height 35
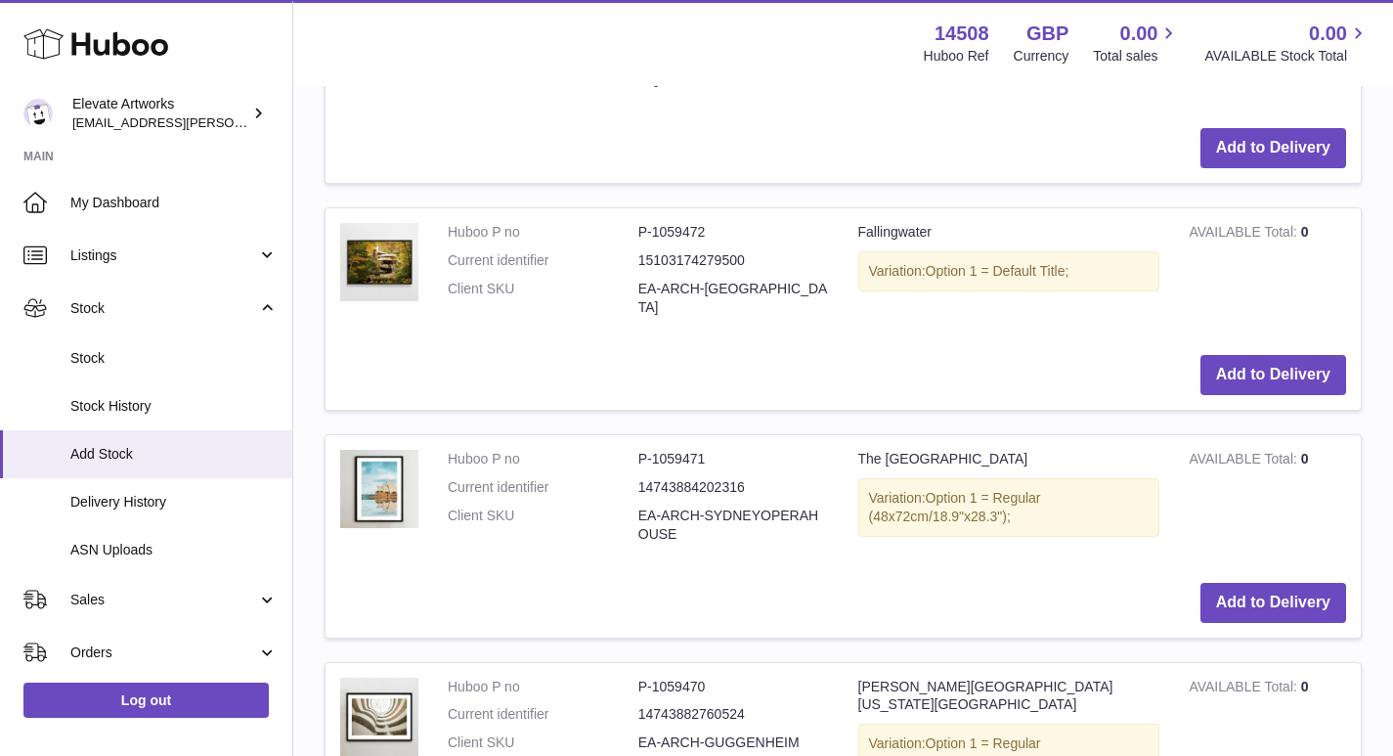
scroll to position [684, 0]
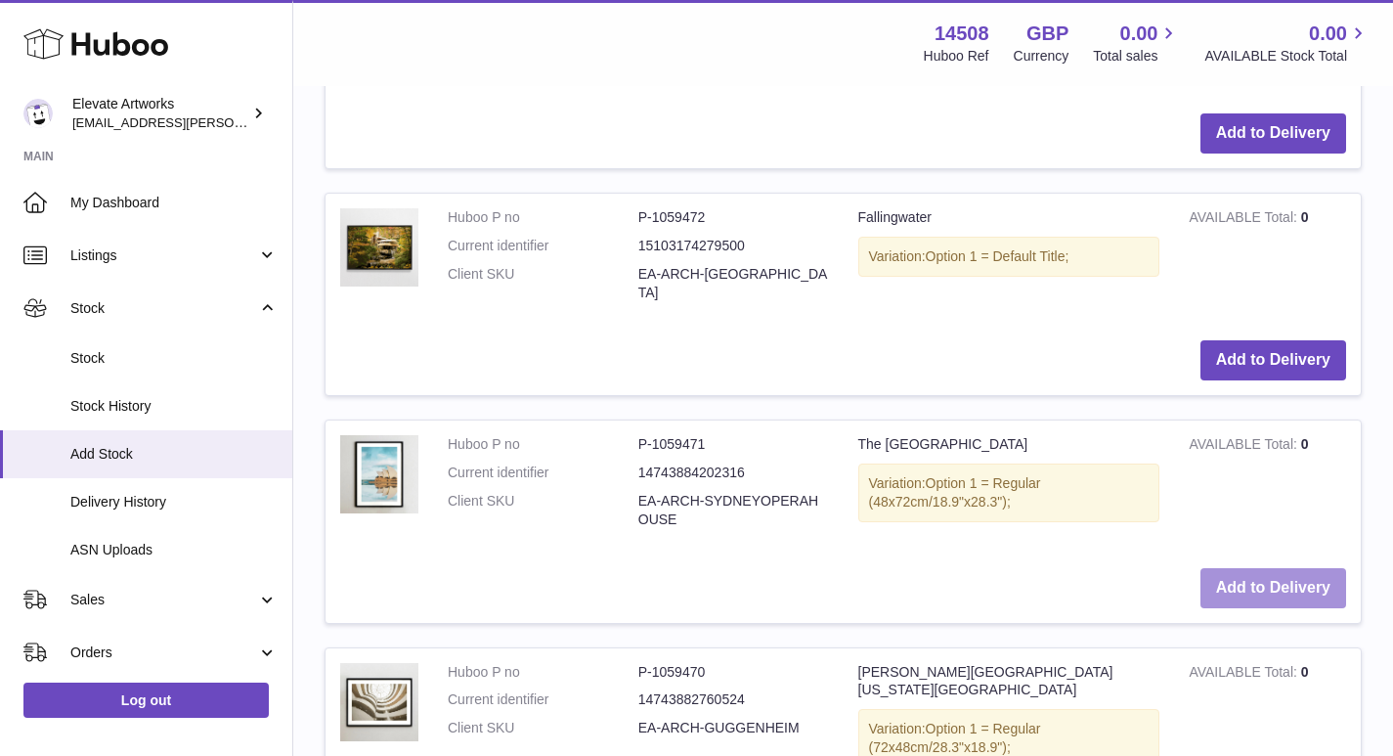
click at [1281, 568] on button "Add to Delivery" at bounding box center [1273, 588] width 146 height 40
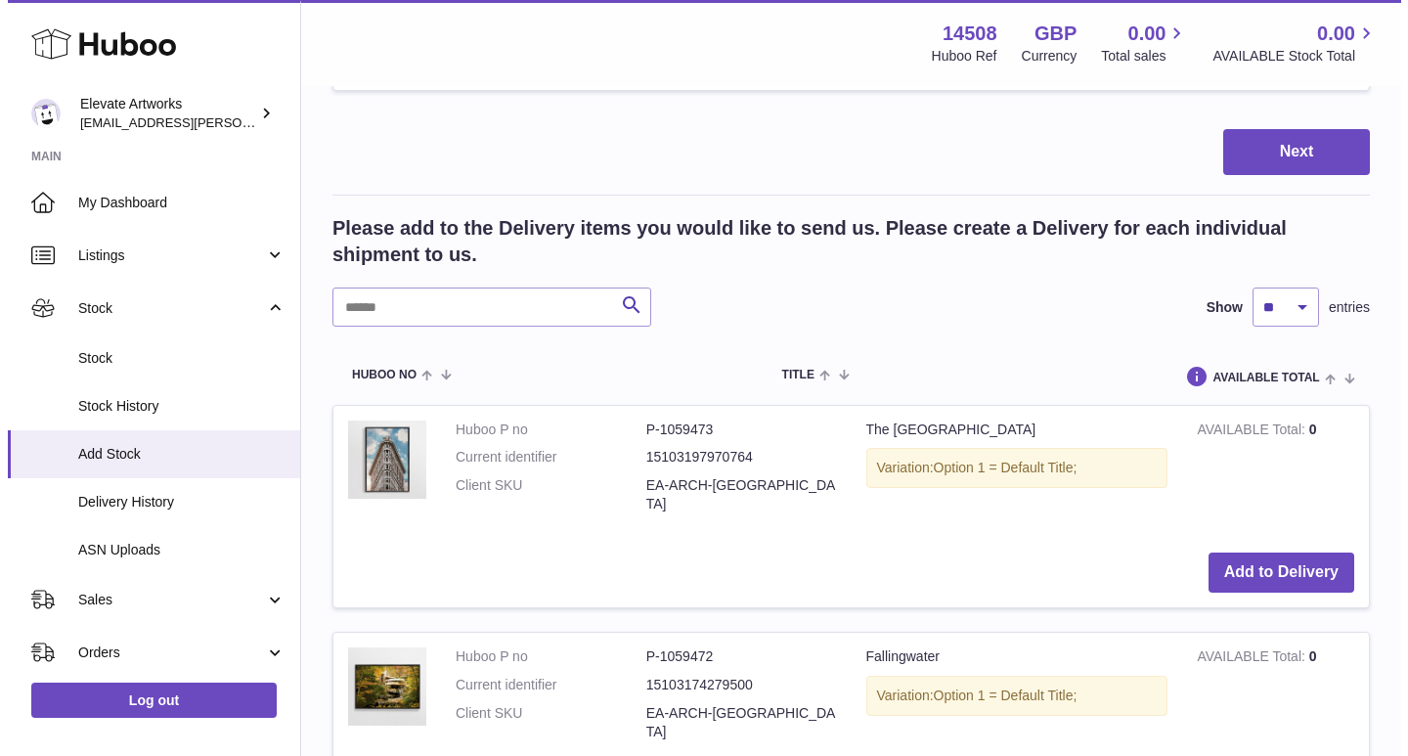
scroll to position [488, 0]
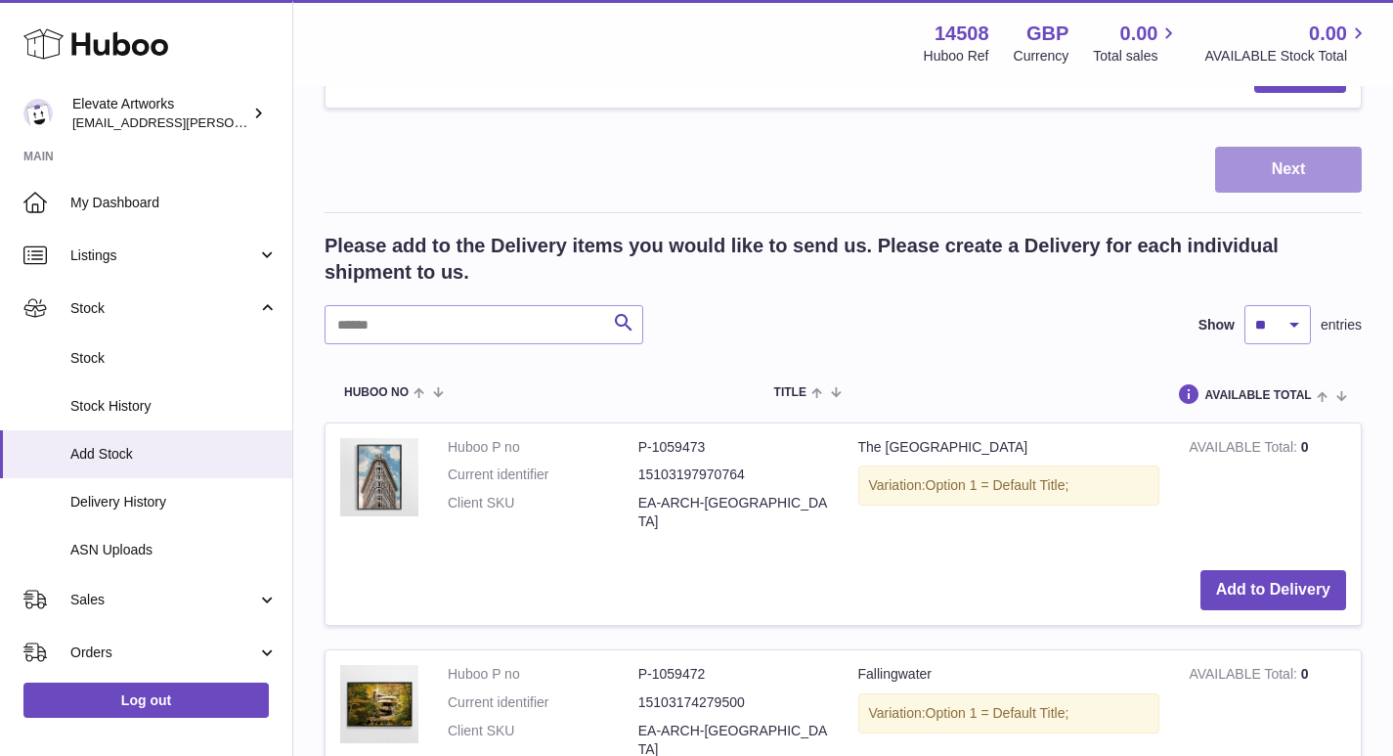
click at [1247, 166] on button "Next" at bounding box center [1288, 170] width 147 height 46
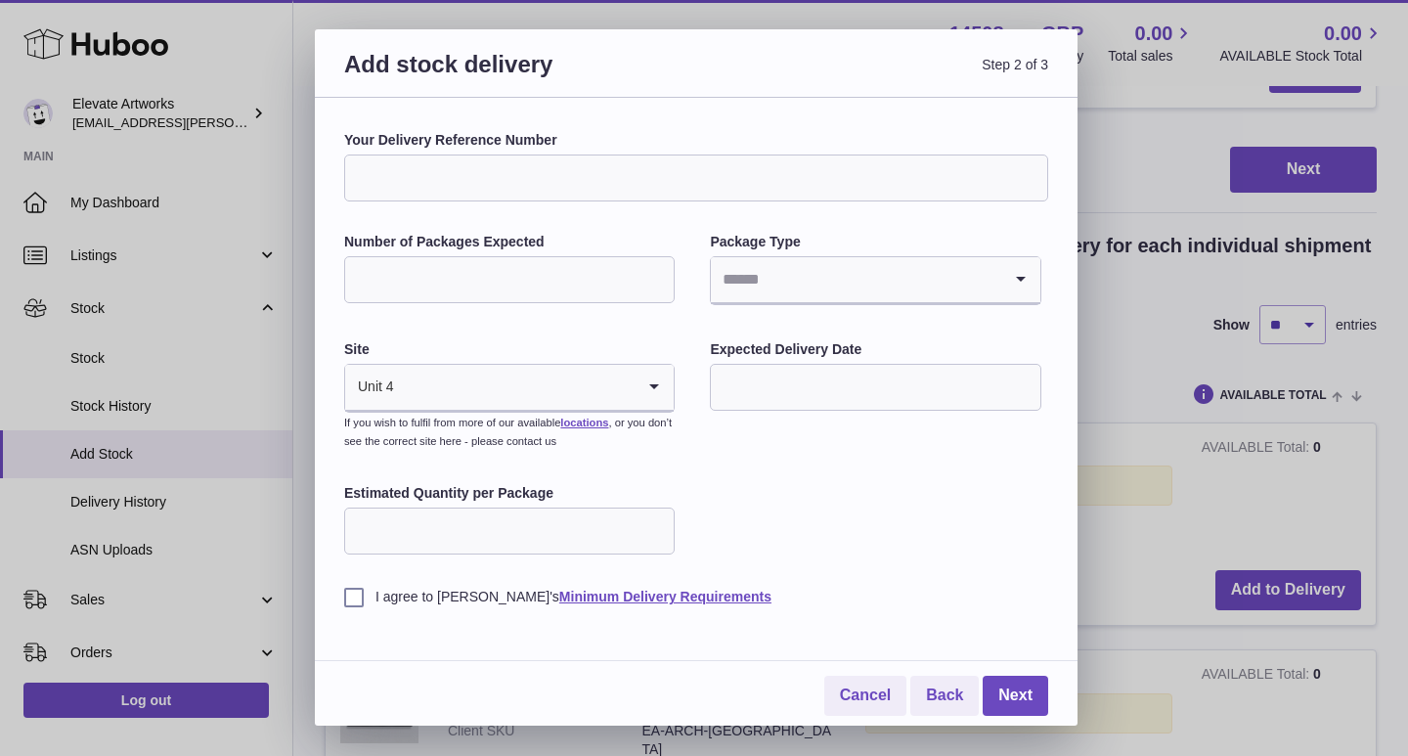
click at [558, 173] on input "Your Delivery Reference Number" at bounding box center [696, 177] width 704 height 47
type input "**********"
click at [535, 282] on input "Number of Packages Expected" at bounding box center [509, 279] width 330 height 47
type input "*"
click at [752, 279] on input "Search for option" at bounding box center [855, 279] width 289 height 45
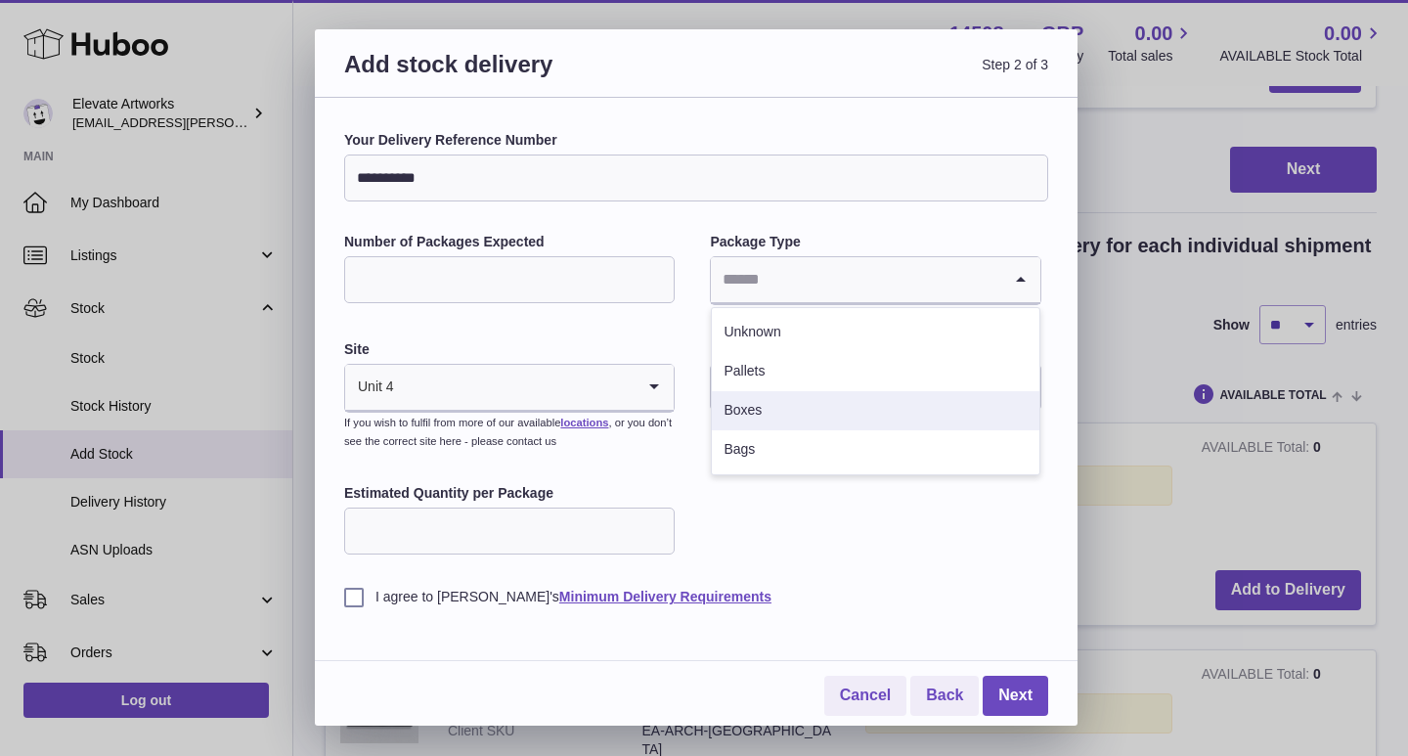
click at [758, 402] on li "Boxes" at bounding box center [875, 410] width 326 height 39
click at [512, 393] on input "Search for option" at bounding box center [515, 387] width 240 height 45
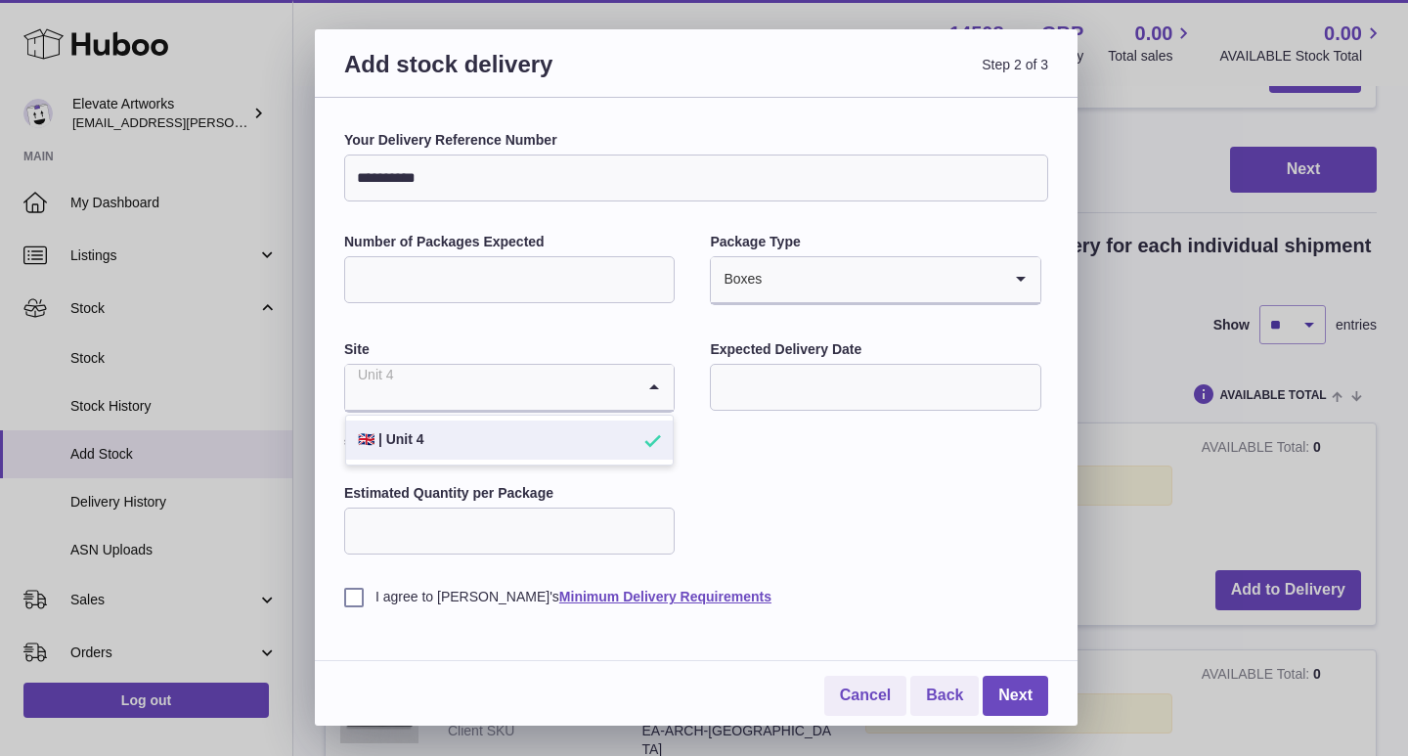
click at [785, 380] on input "text" at bounding box center [875, 387] width 330 height 47
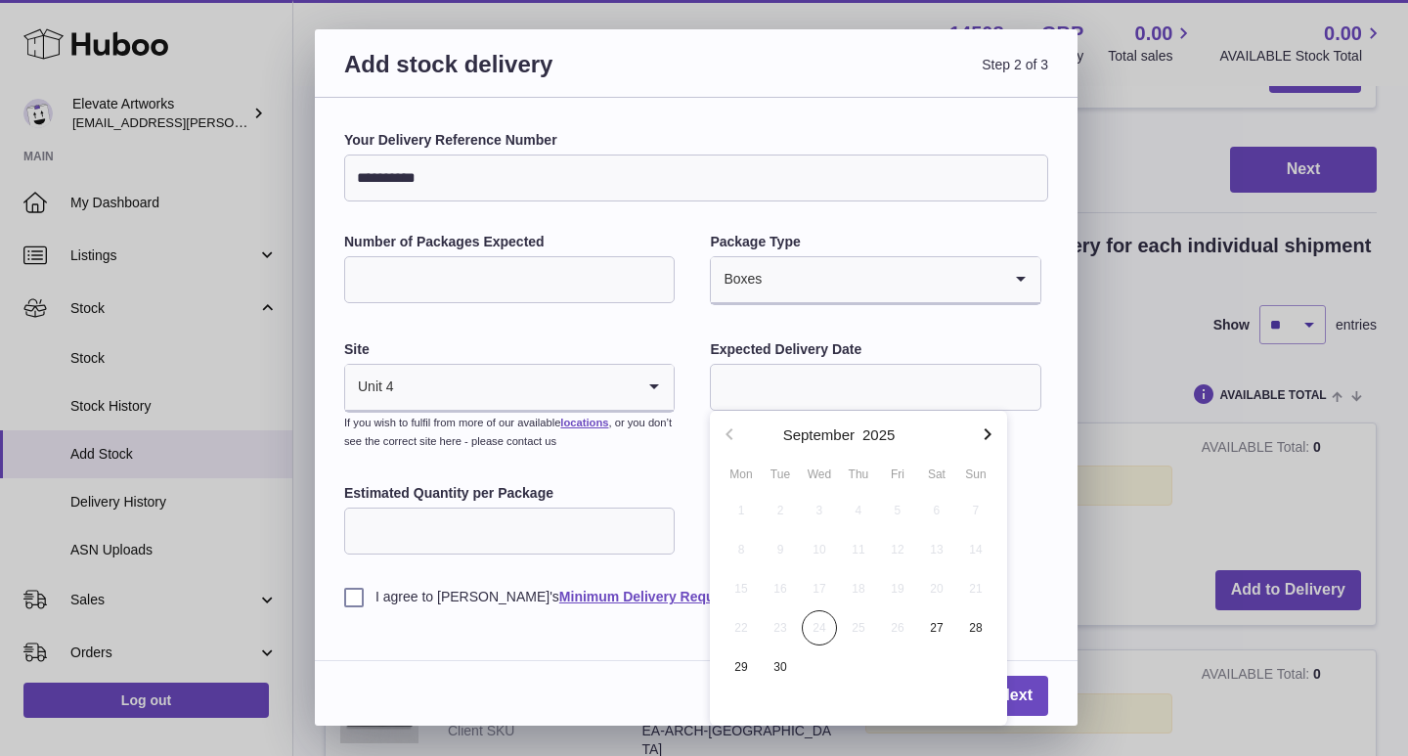
click at [986, 437] on icon "button" at bounding box center [987, 434] width 7 height 12
click at [985, 437] on icon "button" at bounding box center [987, 434] width 7 height 12
click at [903, 593] on span "14" at bounding box center [897, 588] width 35 height 35
type input "**********"
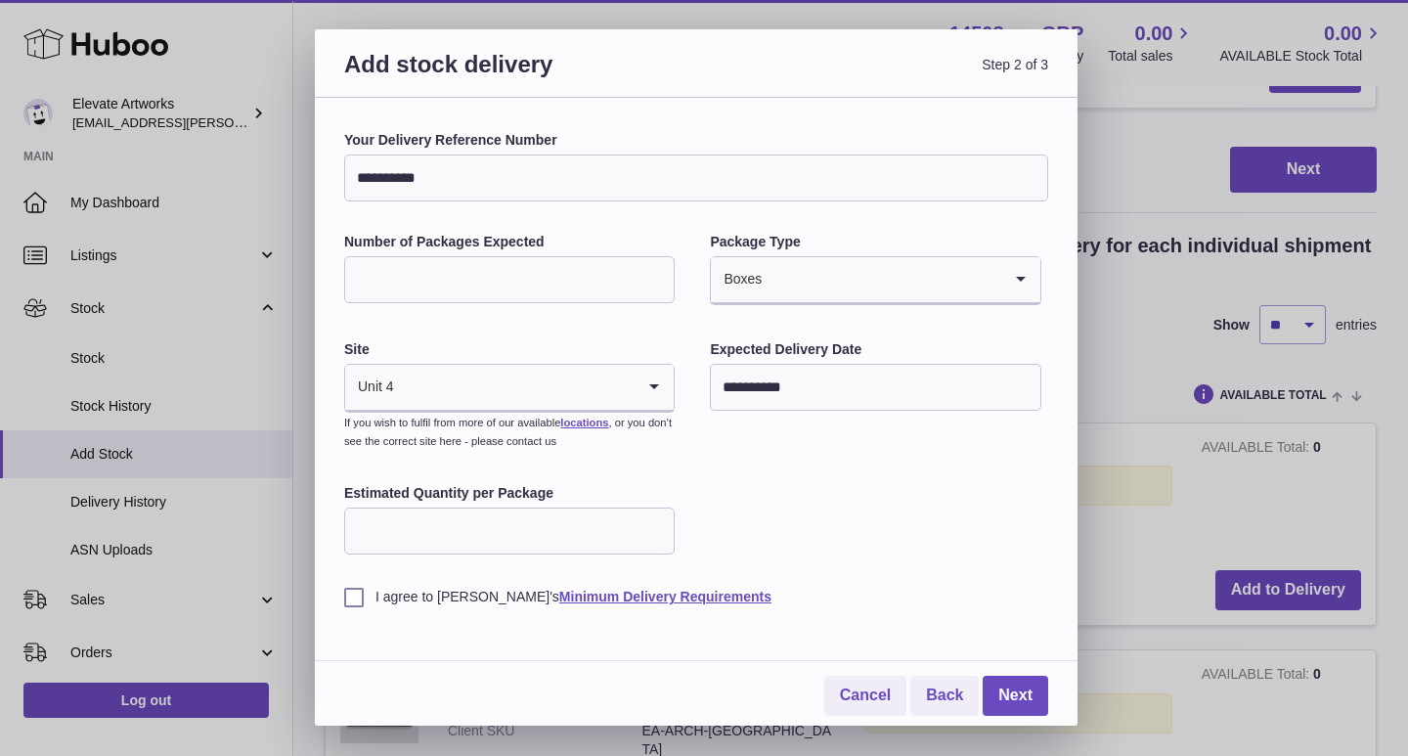
click at [498, 526] on input "Estimated Quantity per Package" at bounding box center [509, 530] width 330 height 47
type input "*"
click at [418, 588] on label "I agree to [PERSON_NAME]'s Minimum Delivery Requirements" at bounding box center [696, 596] width 704 height 19
click at [1023, 697] on link "Next" at bounding box center [1014, 695] width 65 height 40
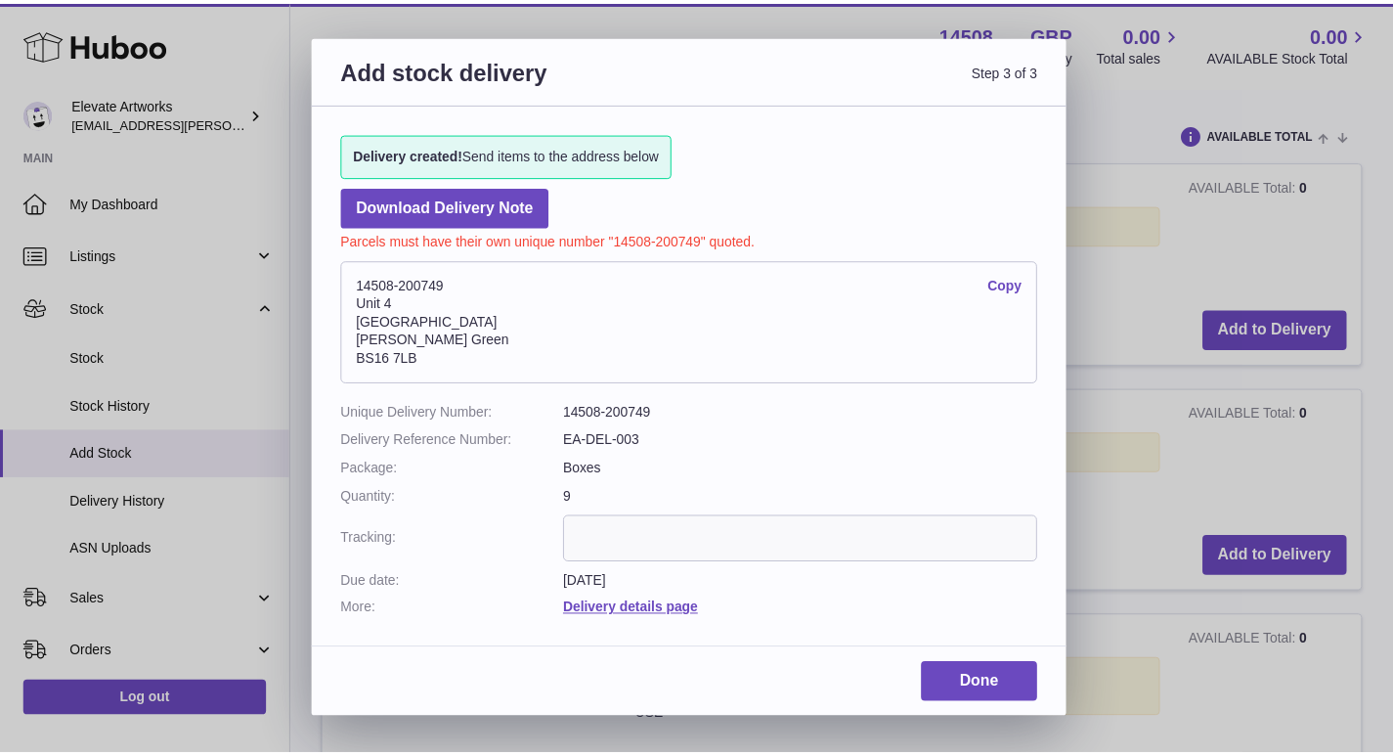
scroll to position [433, 0]
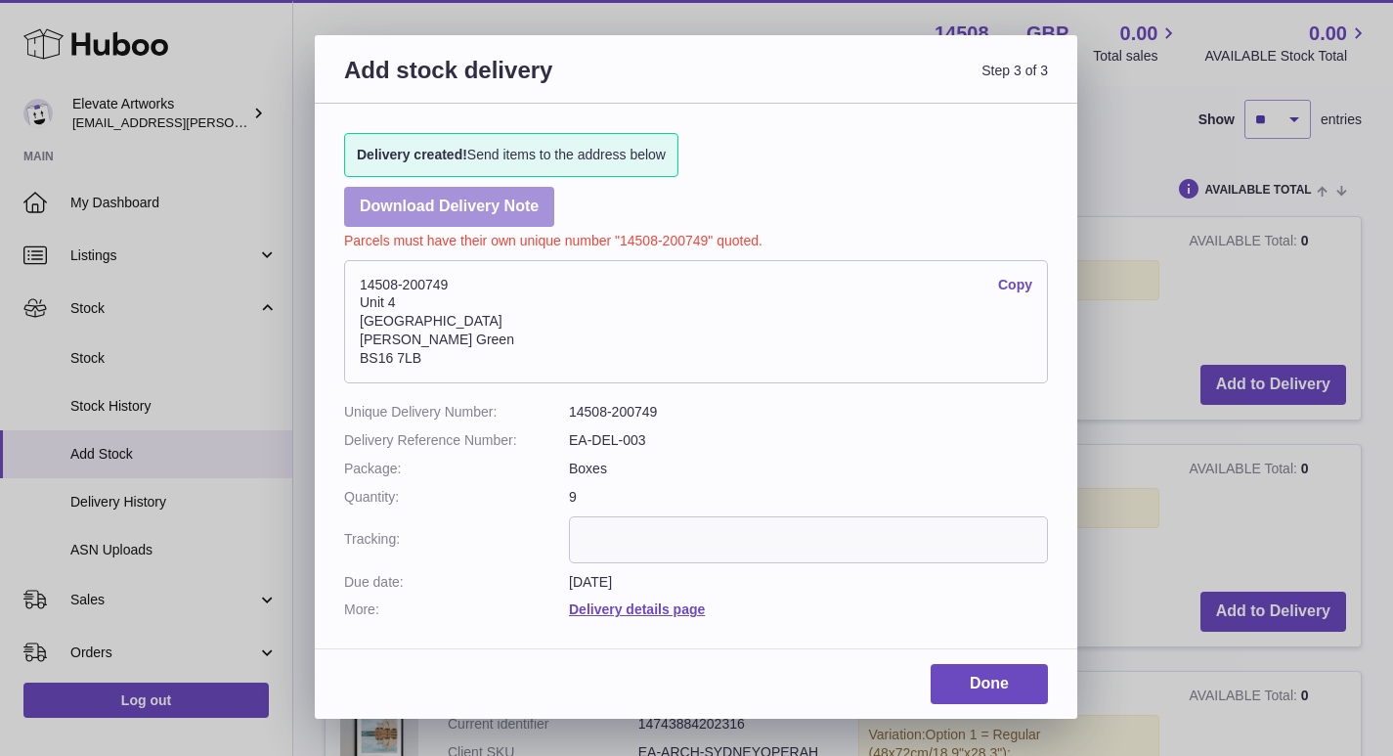
click at [478, 201] on link "Download Delivery Note" at bounding box center [449, 207] width 210 height 40
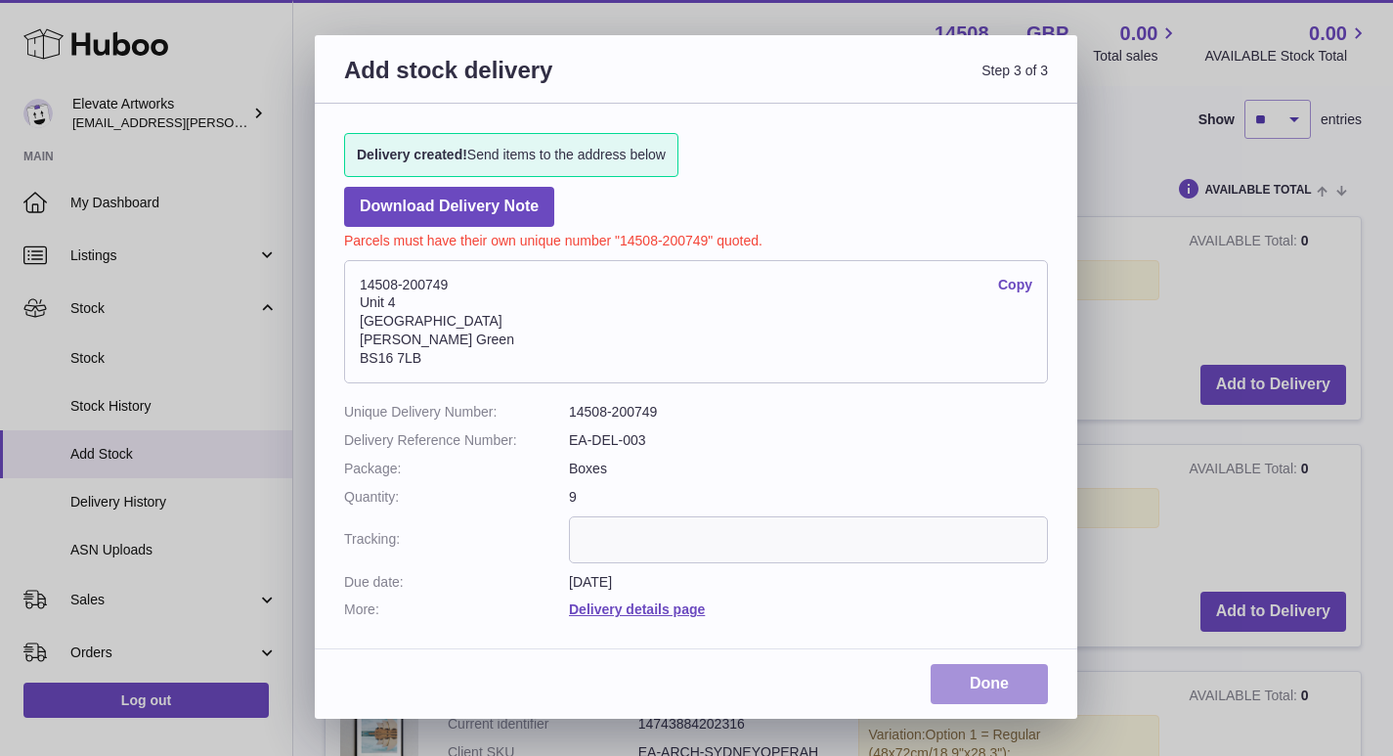
click at [994, 692] on link "Done" at bounding box center [989, 684] width 117 height 40
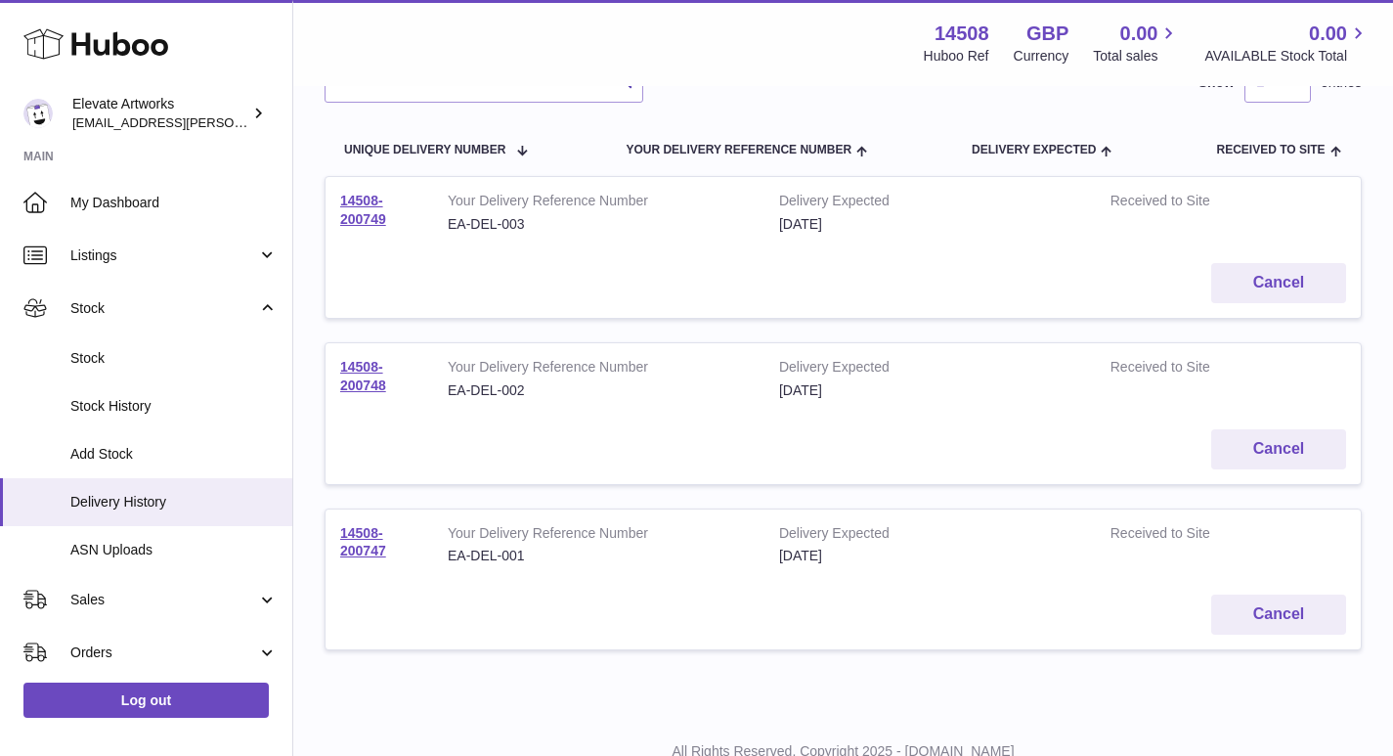
scroll to position [23, 0]
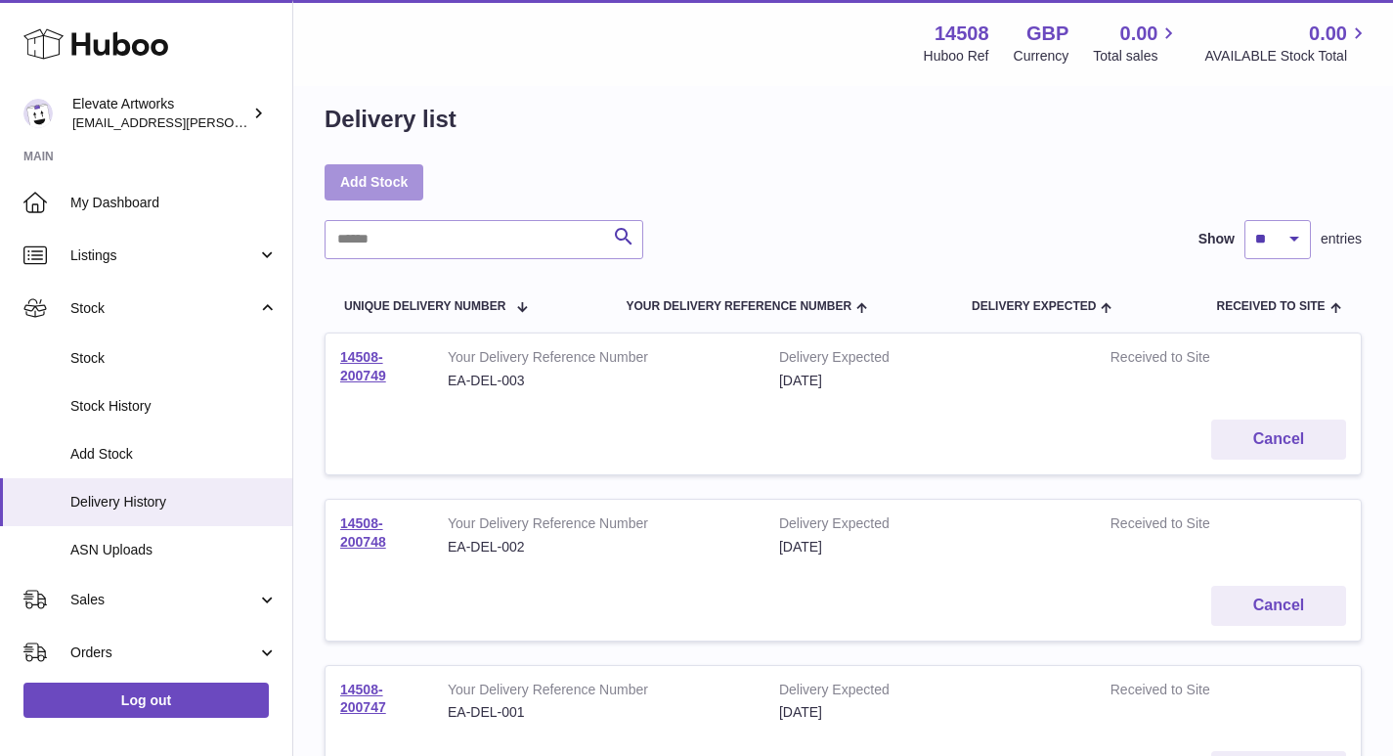
click at [387, 179] on link "Add Stock" at bounding box center [374, 181] width 99 height 35
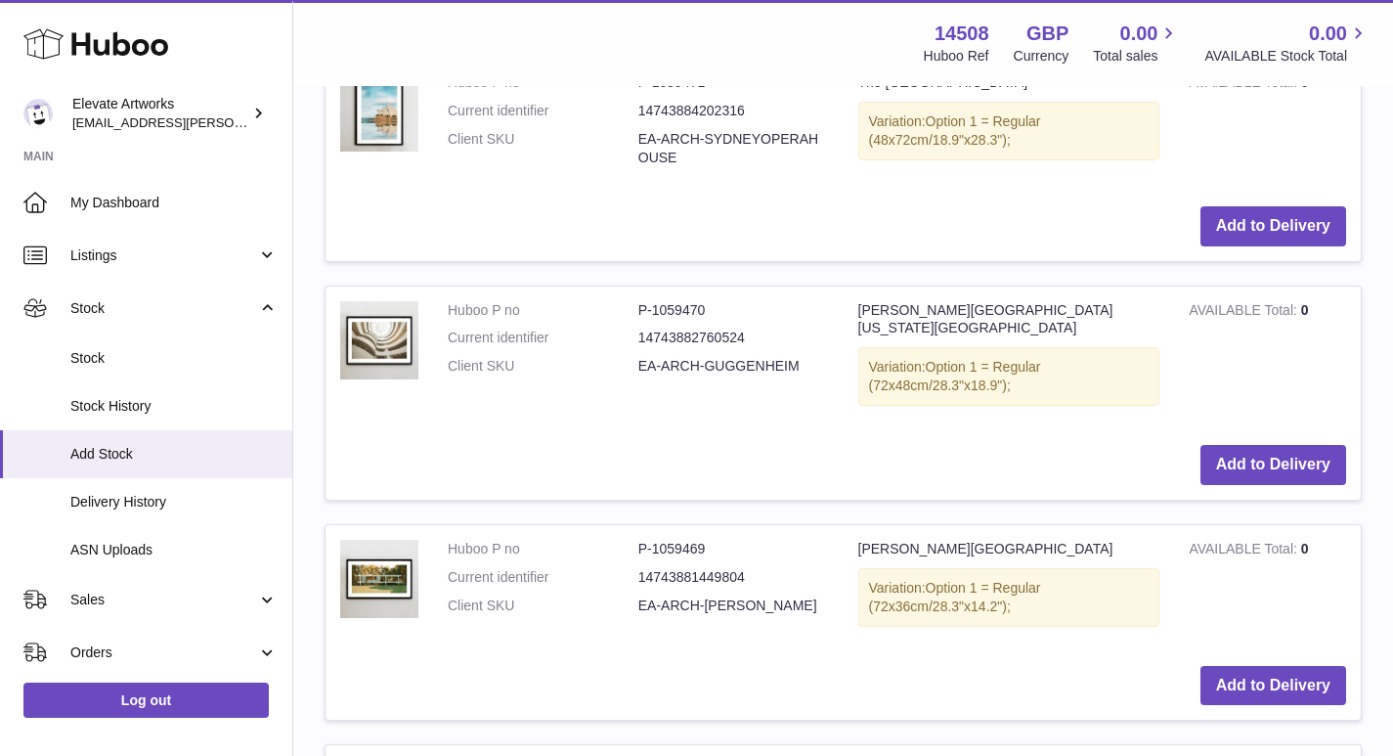
scroll to position [1075, 0]
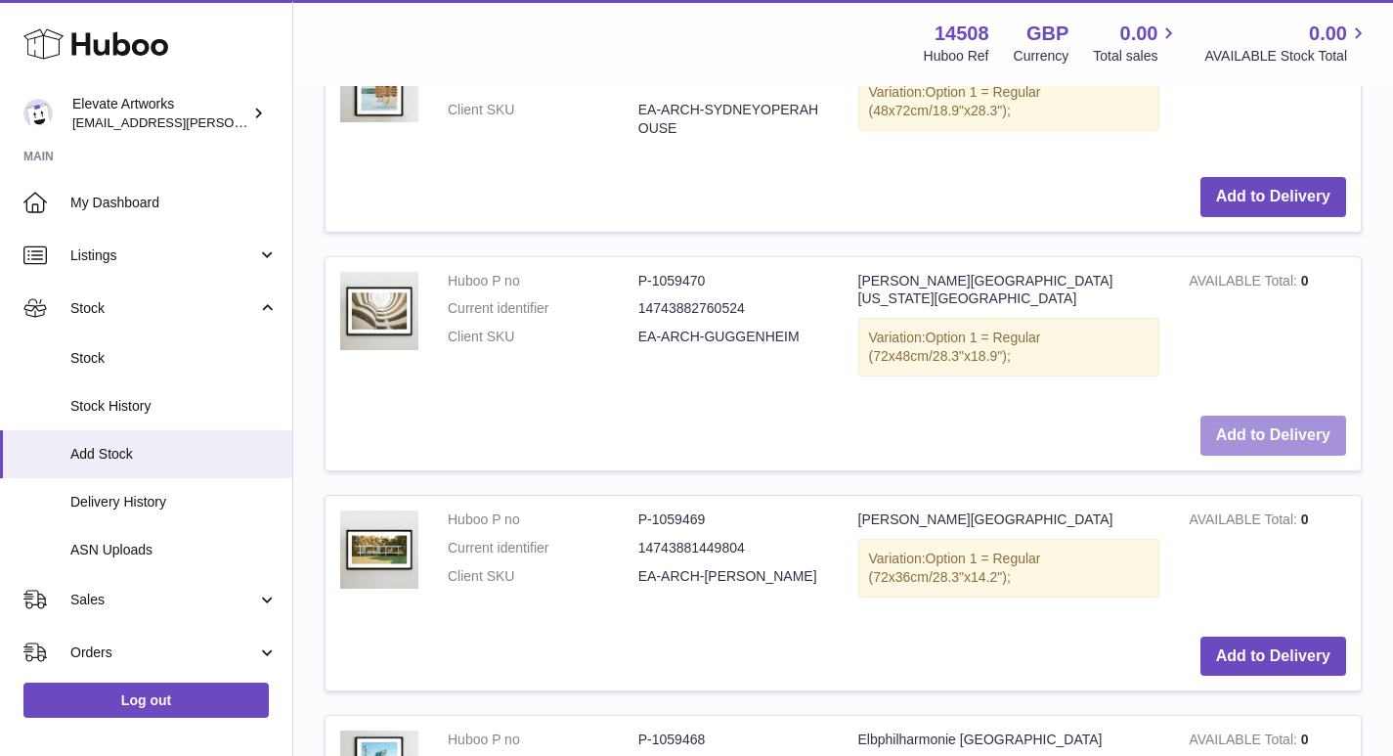
click at [1268, 415] on button "Add to Delivery" at bounding box center [1273, 435] width 146 height 40
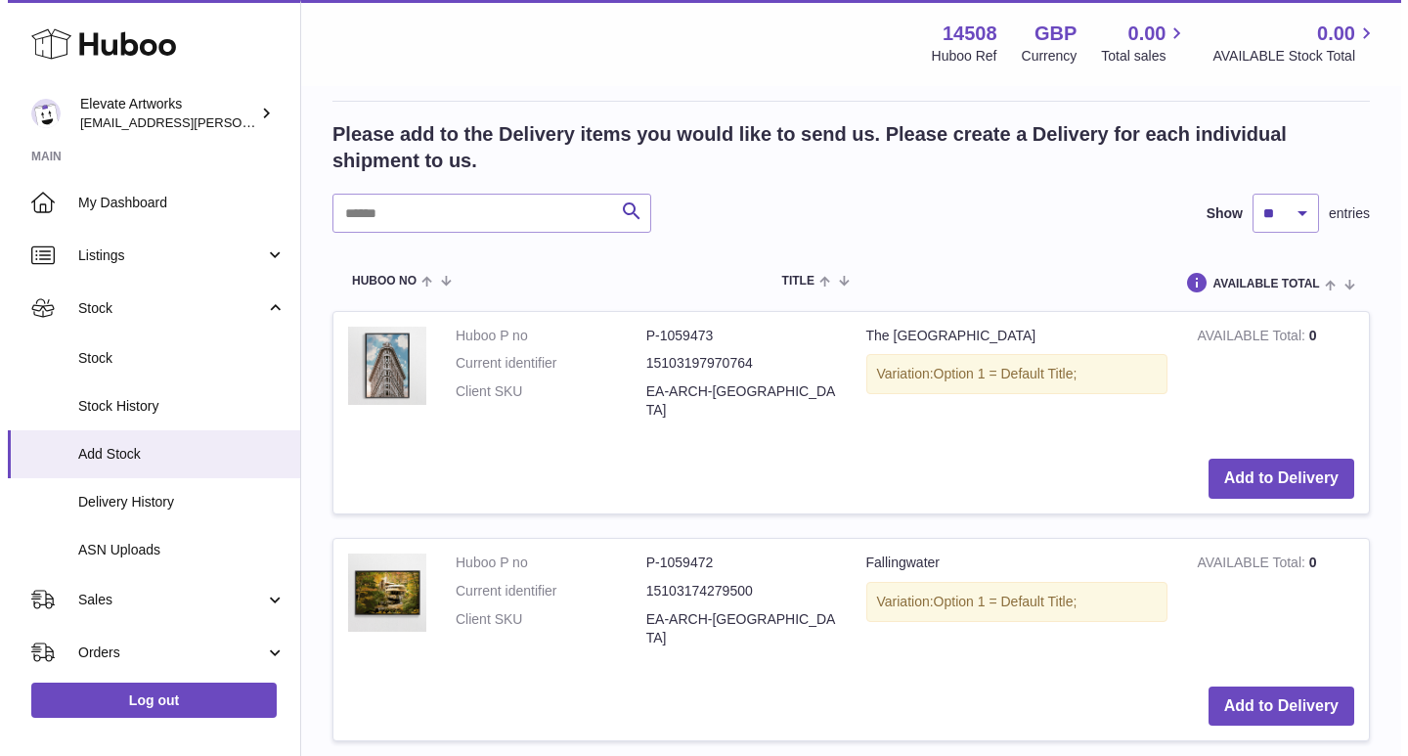
scroll to position [383, 0]
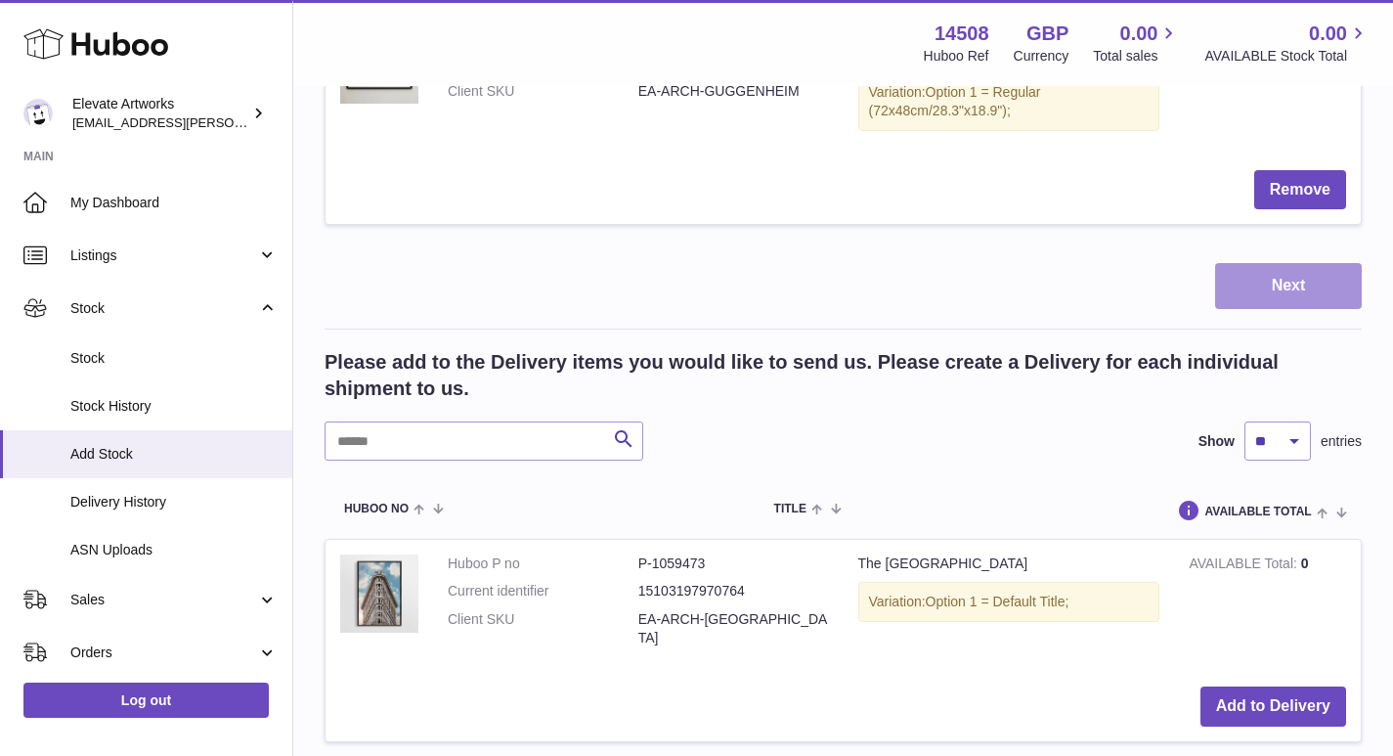
click at [1315, 263] on button "Next" at bounding box center [1288, 286] width 147 height 46
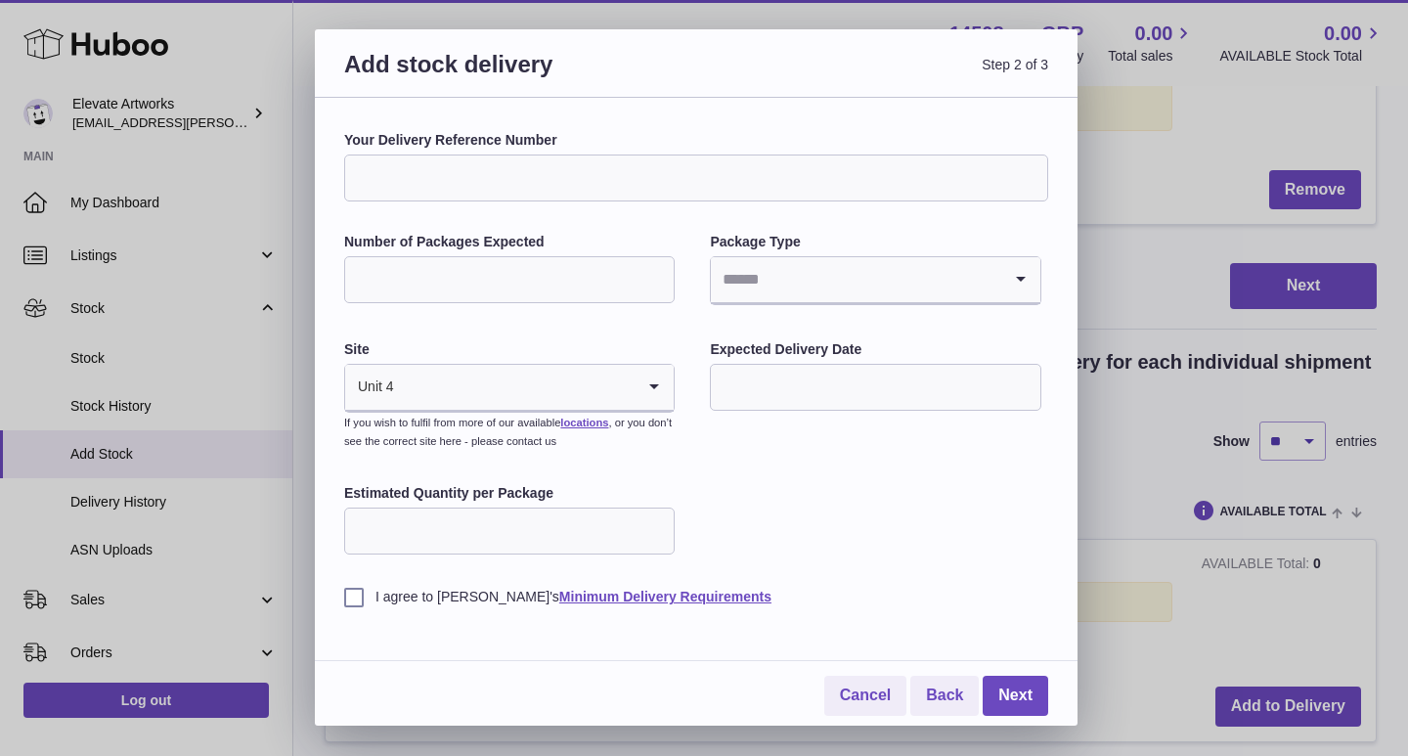
click at [478, 178] on input "Your Delivery Reference Number" at bounding box center [696, 177] width 704 height 47
type input "**********"
click at [514, 273] on input "Number of Packages Expected" at bounding box center [509, 279] width 330 height 47
type input "*"
click at [862, 288] on input "Search for option" at bounding box center [855, 279] width 289 height 45
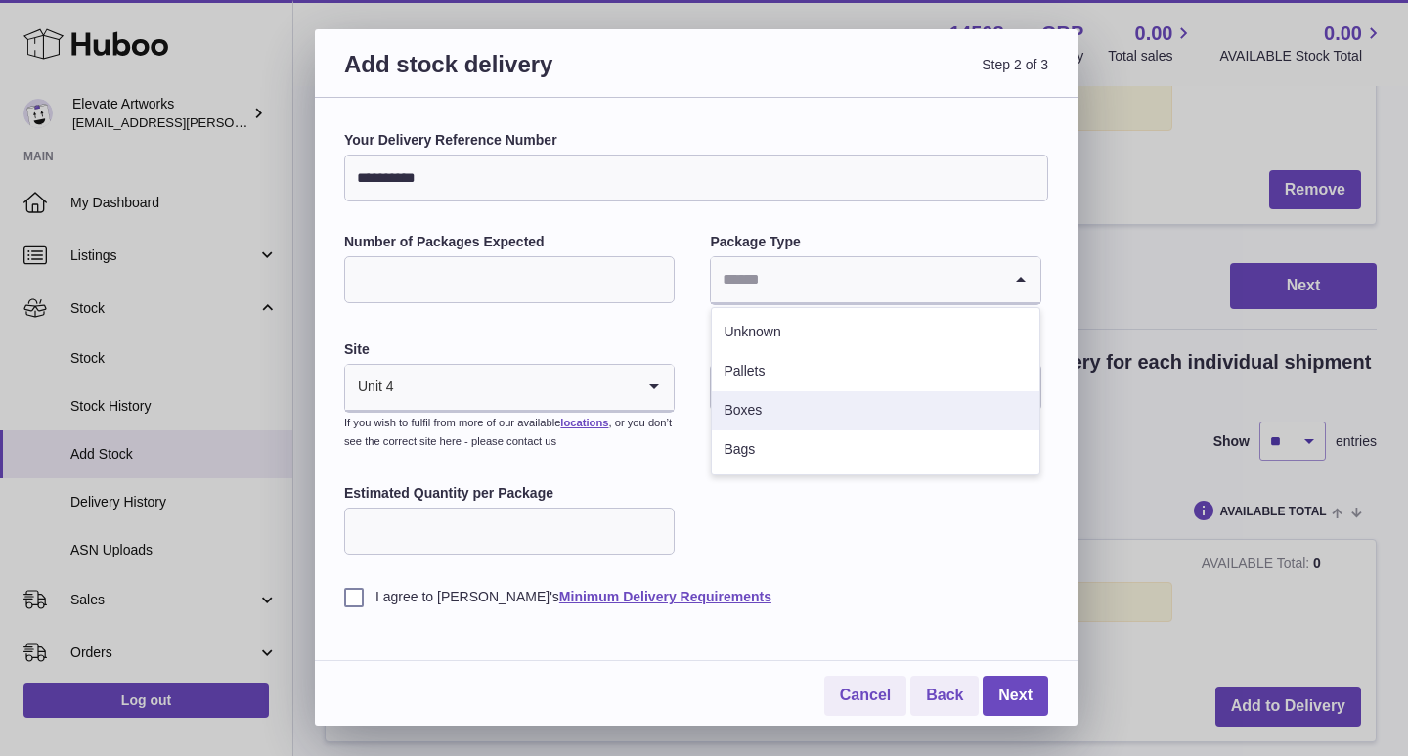
click at [789, 401] on li "Boxes" at bounding box center [875, 410] width 326 height 39
click at [524, 392] on input "Search for option" at bounding box center [515, 387] width 240 height 45
click at [748, 376] on input "text" at bounding box center [875, 387] width 330 height 47
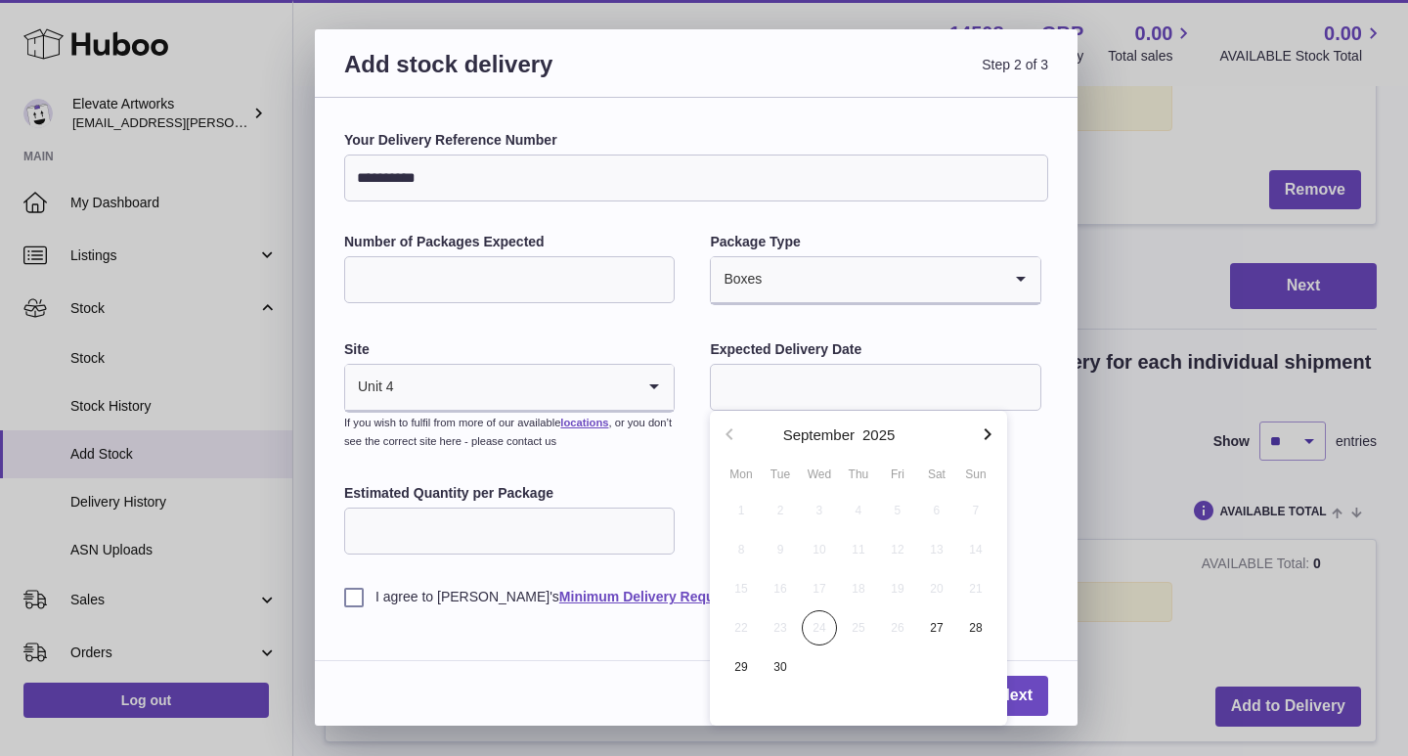
click at [991, 436] on icon "button" at bounding box center [986, 433] width 23 height 23
click at [896, 585] on span "14" at bounding box center [897, 588] width 35 height 35
type input "**********"
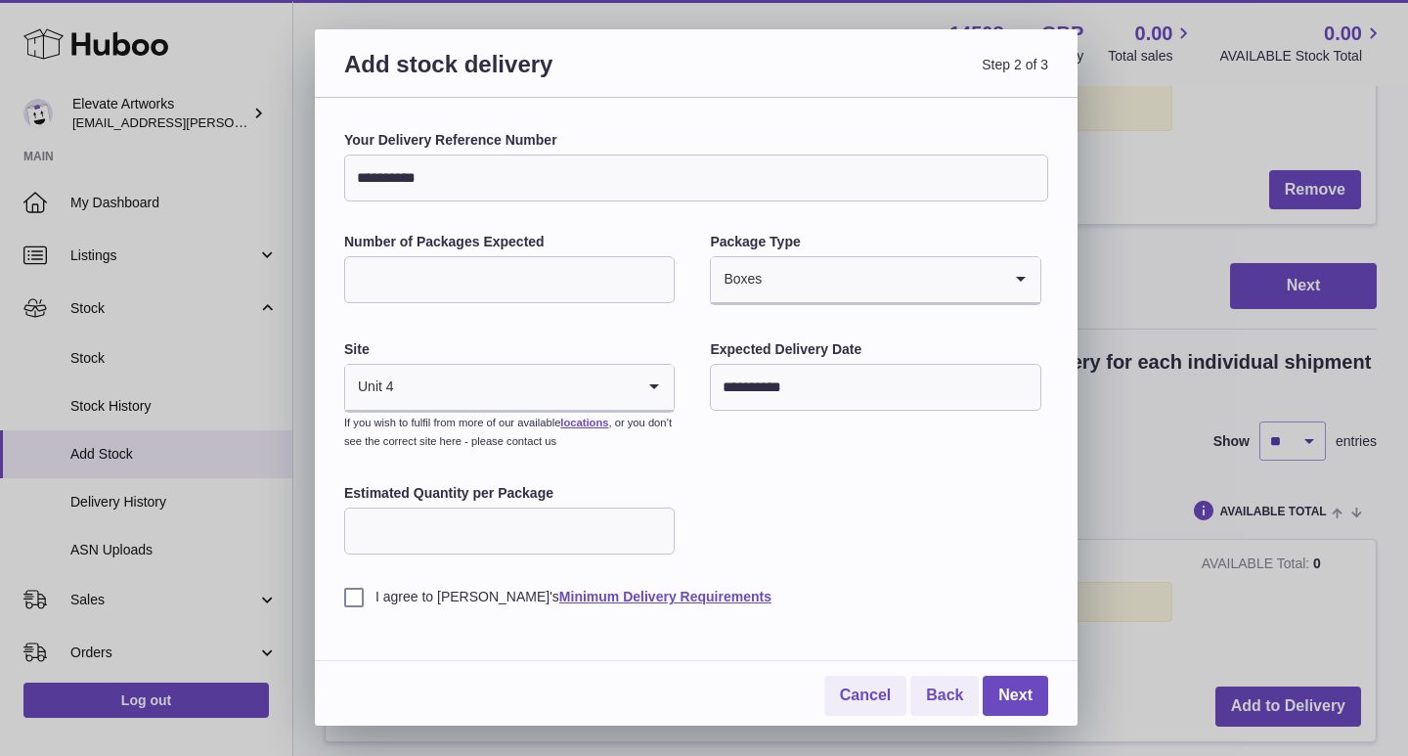
click at [530, 537] on input "Estimated Quantity per Package" at bounding box center [509, 530] width 330 height 47
type input "*"
click at [372, 601] on label "I agree to Huboo's Minimum Delivery Requirements" at bounding box center [696, 596] width 704 height 19
click at [1011, 685] on link "Next" at bounding box center [1014, 695] width 65 height 40
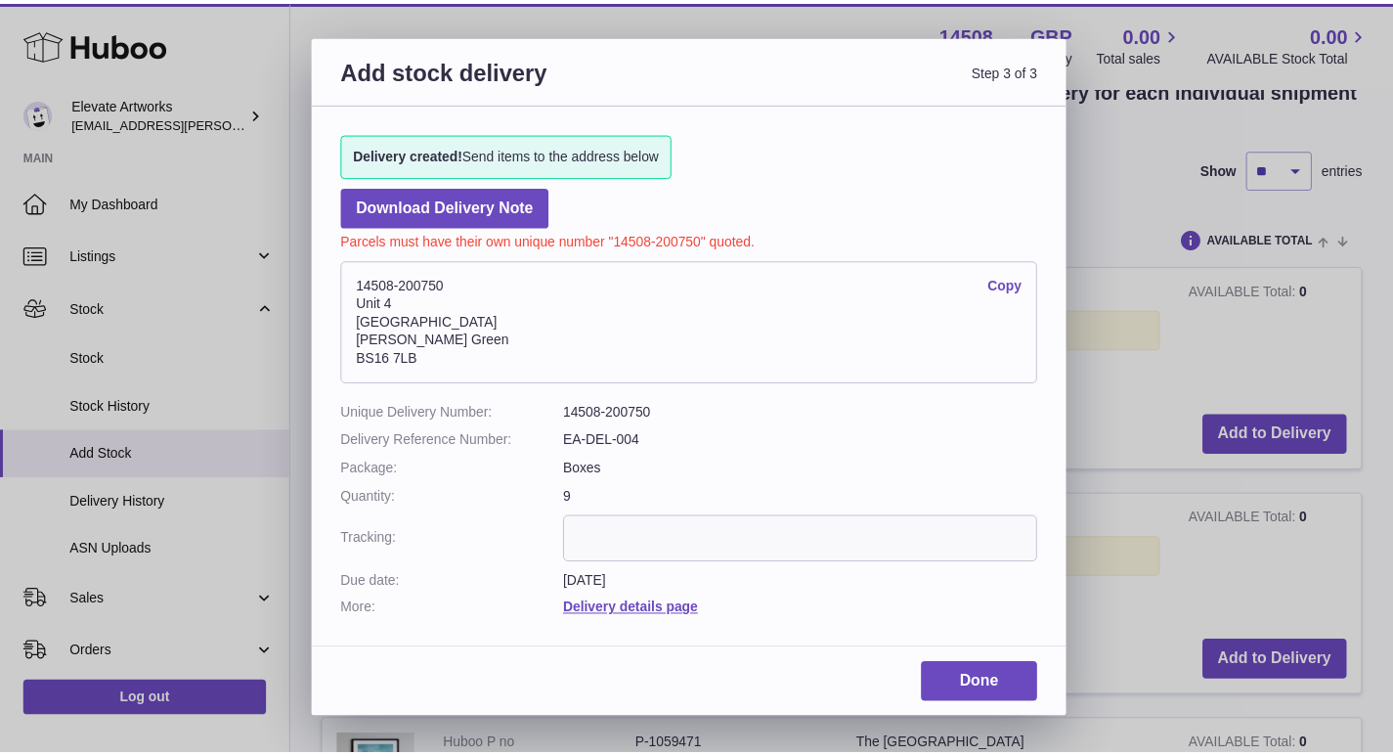
scroll to position [328, 0]
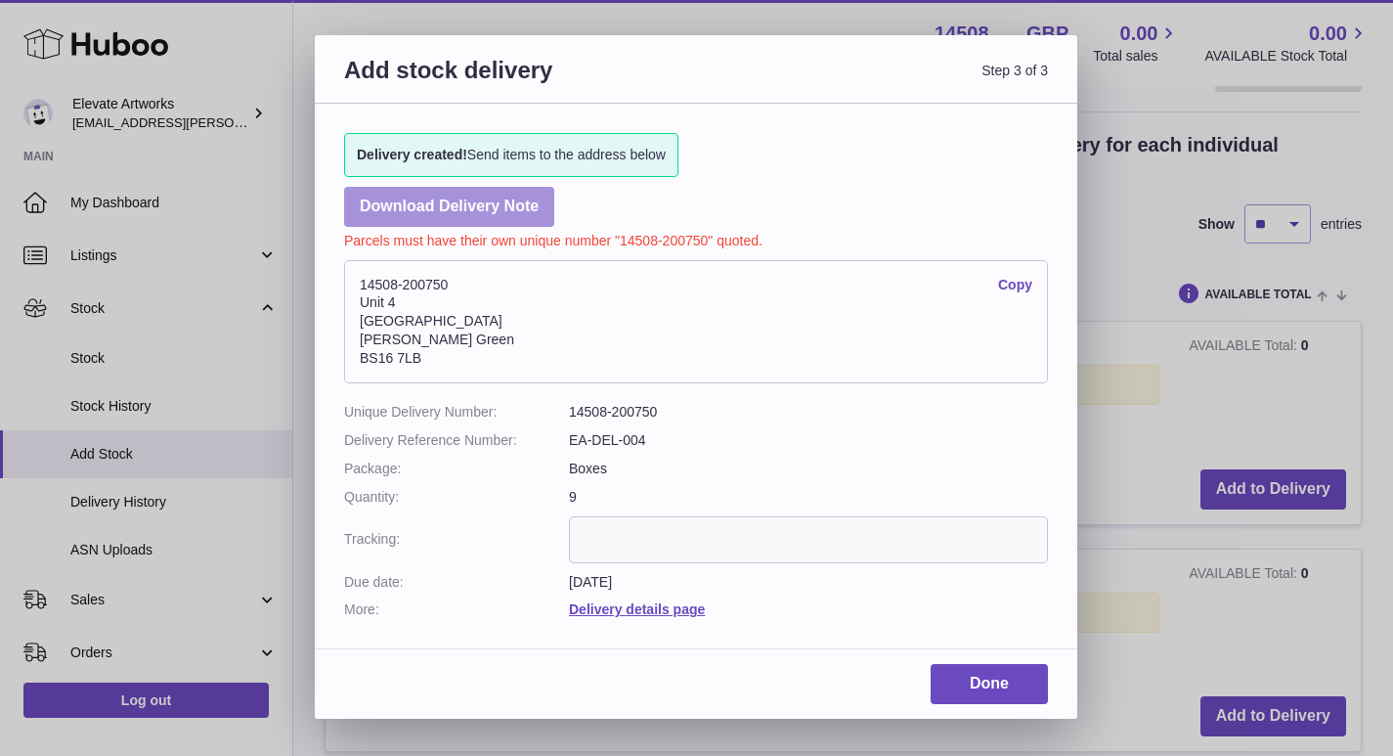
click at [461, 203] on link "Download Delivery Note" at bounding box center [449, 207] width 210 height 40
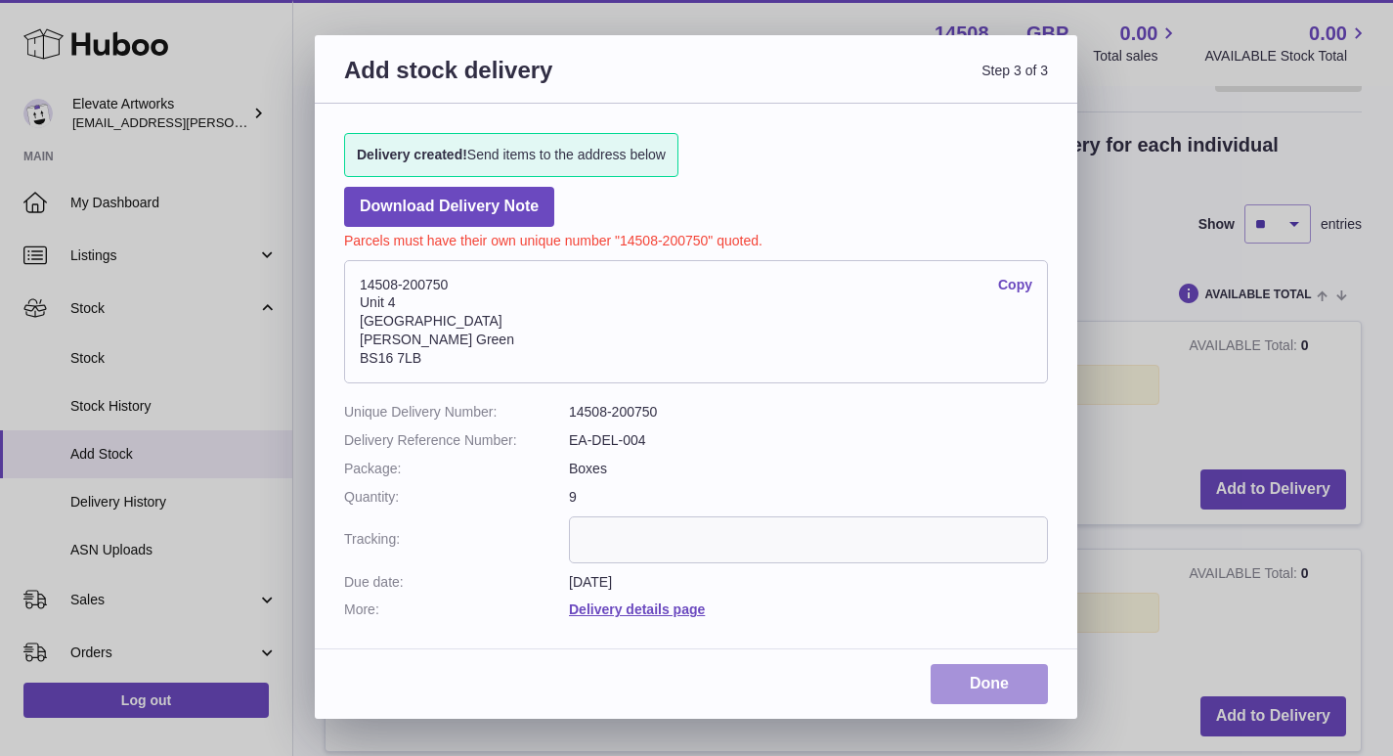
click at [995, 675] on link "Done" at bounding box center [989, 684] width 117 height 40
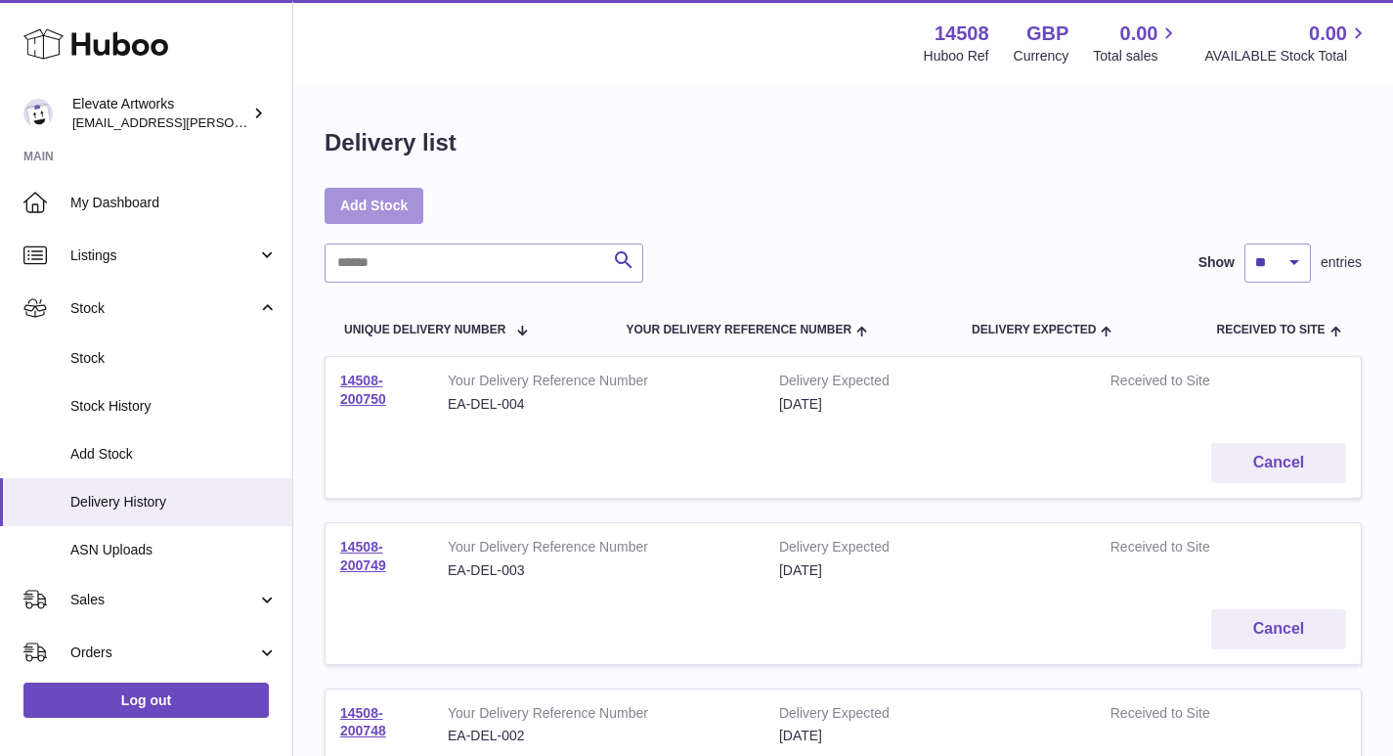
click at [381, 204] on link "Add Stock" at bounding box center [374, 205] width 99 height 35
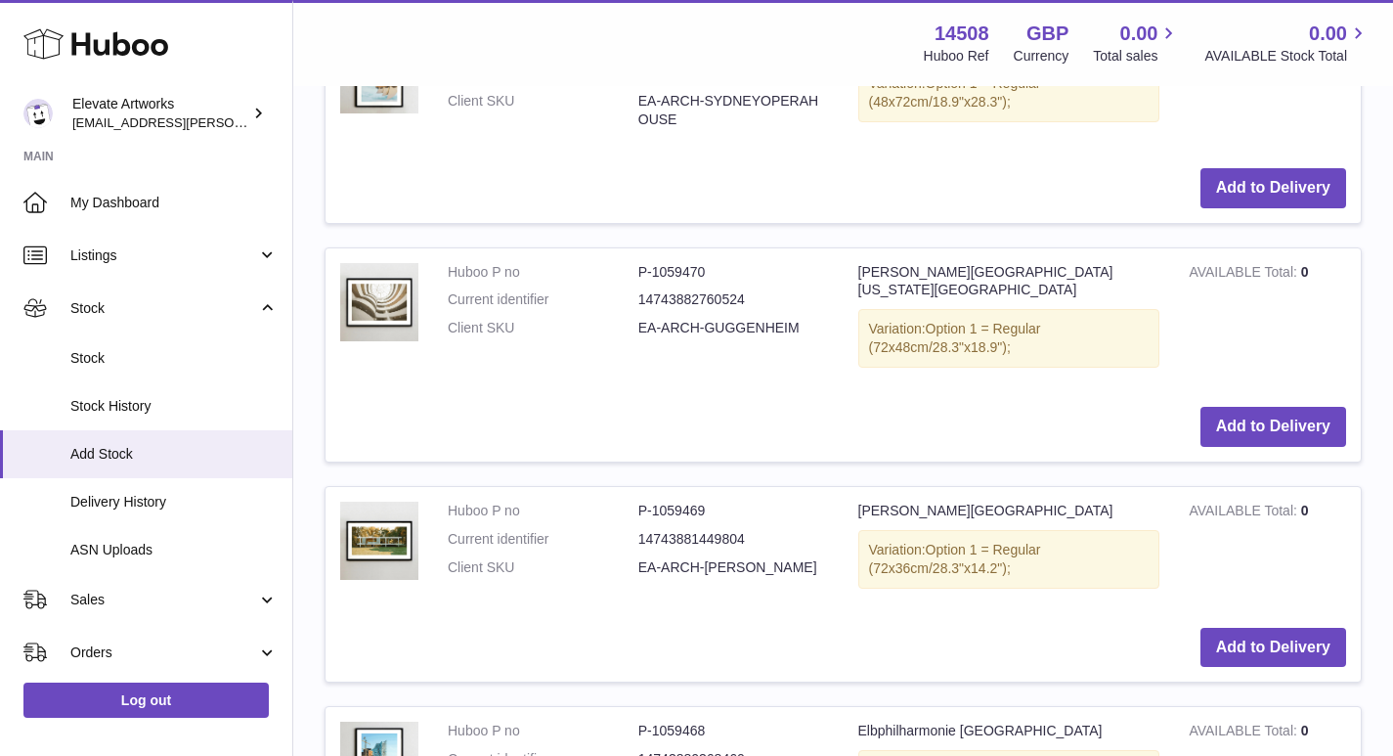
scroll to position [1271, 0]
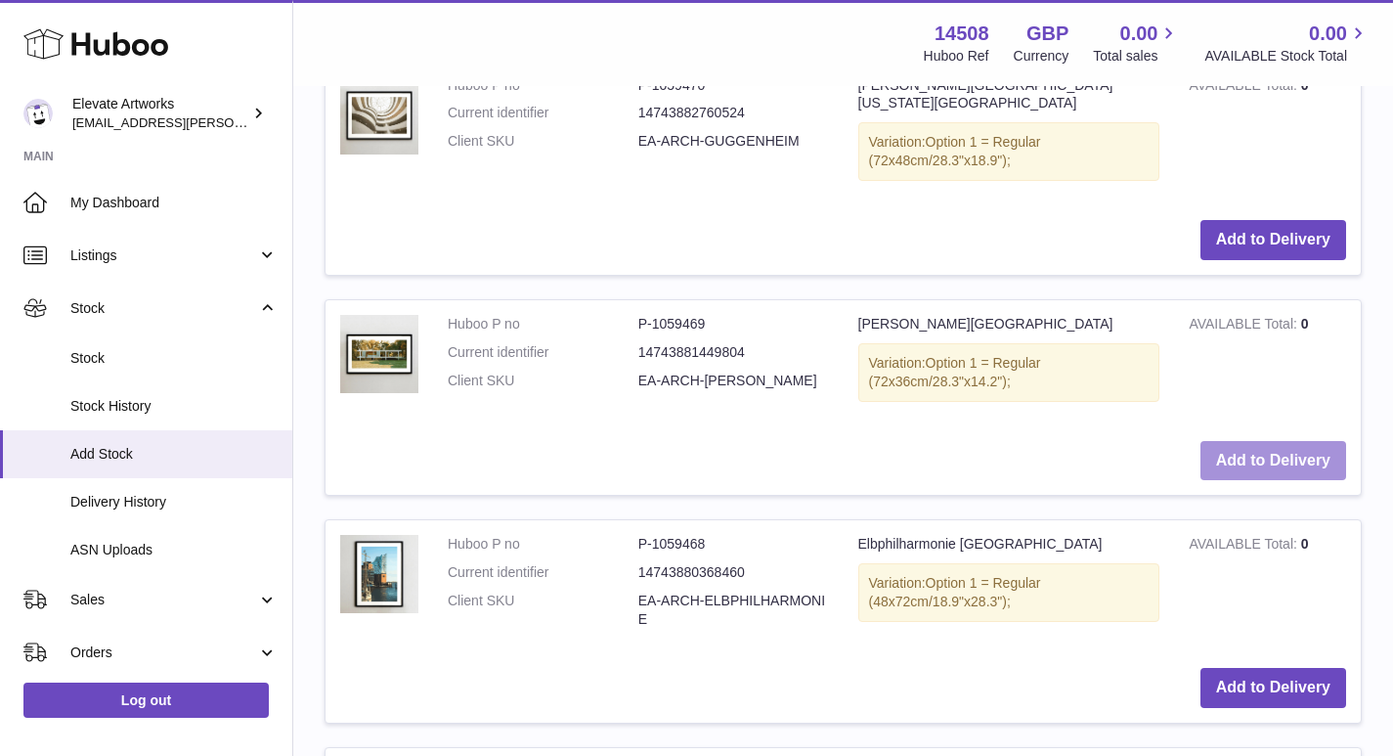
click at [1274, 441] on button "Add to Delivery" at bounding box center [1273, 461] width 146 height 40
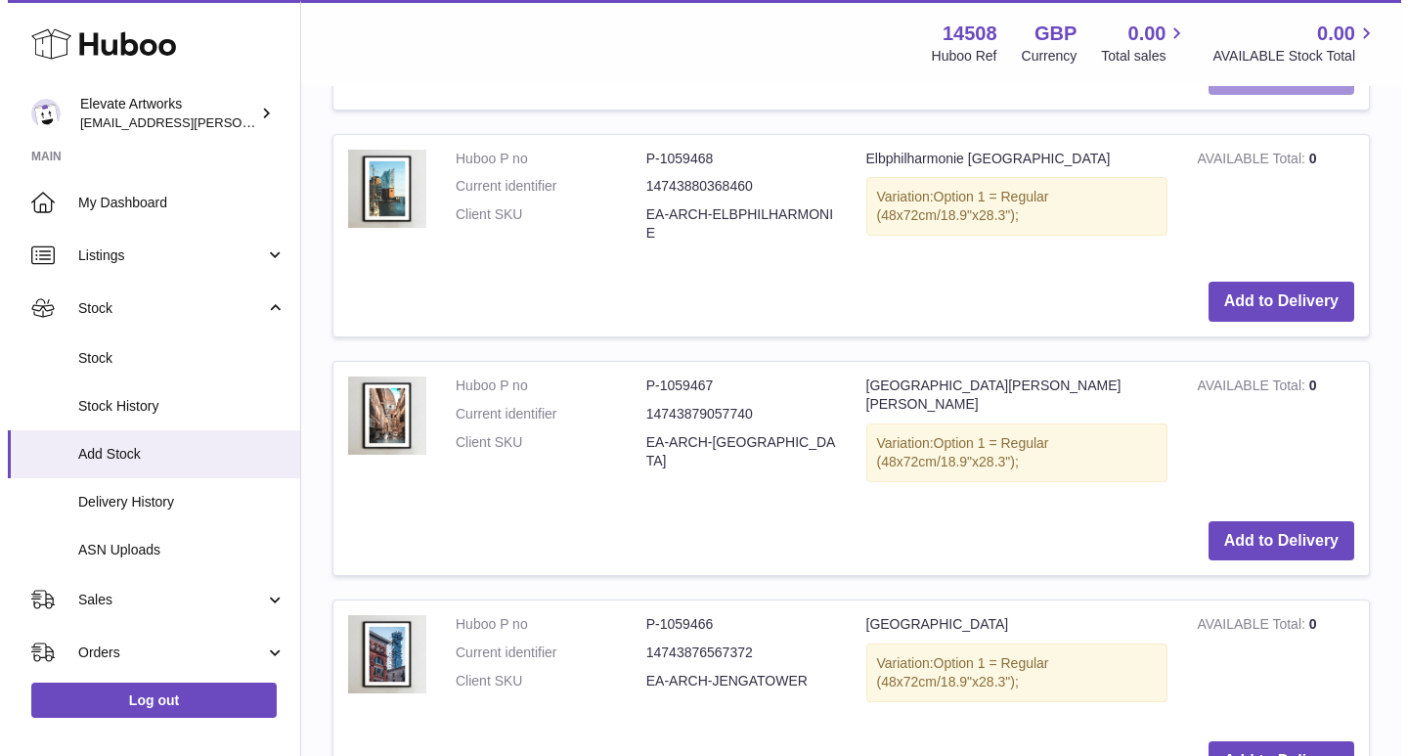
scroll to position [1915, 0]
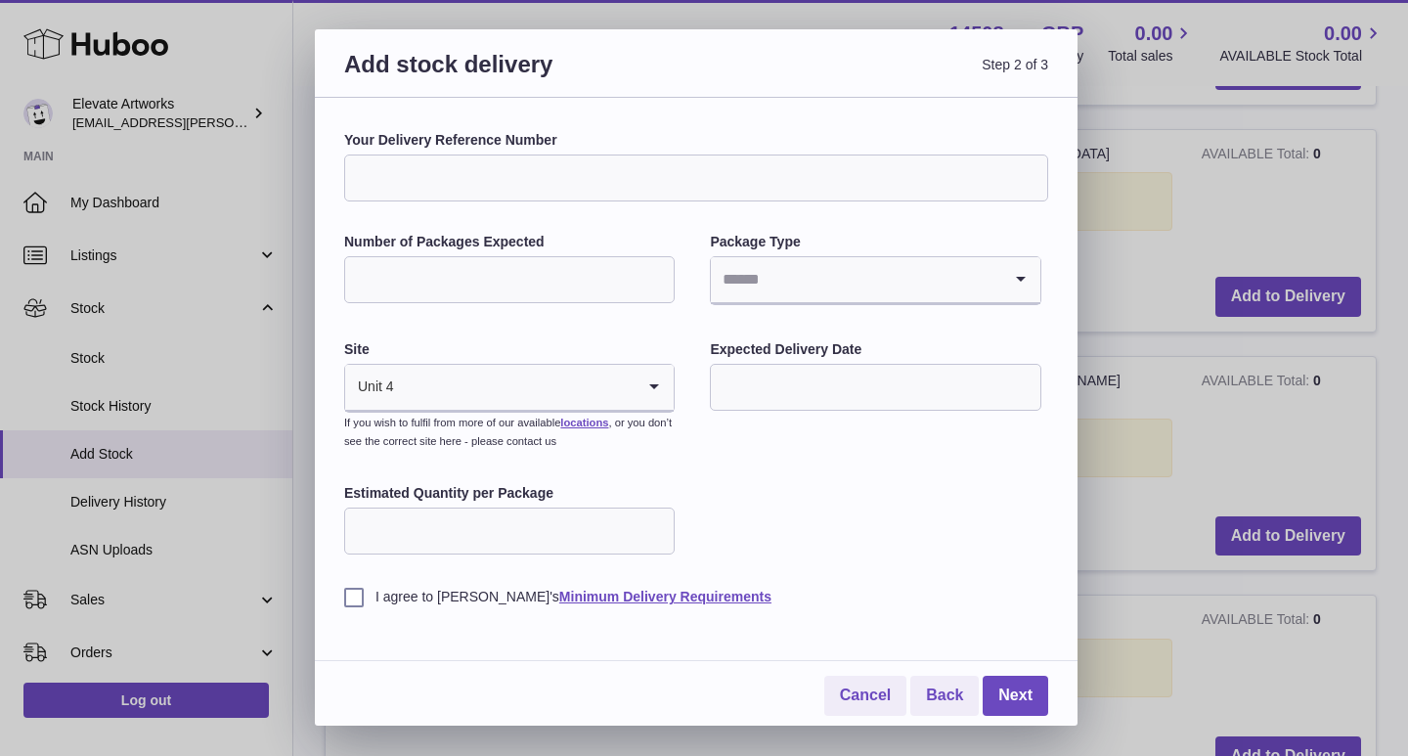
click at [570, 180] on input "Your Delivery Reference Number" at bounding box center [696, 177] width 704 height 47
type input "**********"
click at [443, 266] on input "Number of Packages Expected" at bounding box center [509, 279] width 330 height 47
type input "*"
click at [783, 285] on input "Search for option" at bounding box center [855, 279] width 289 height 45
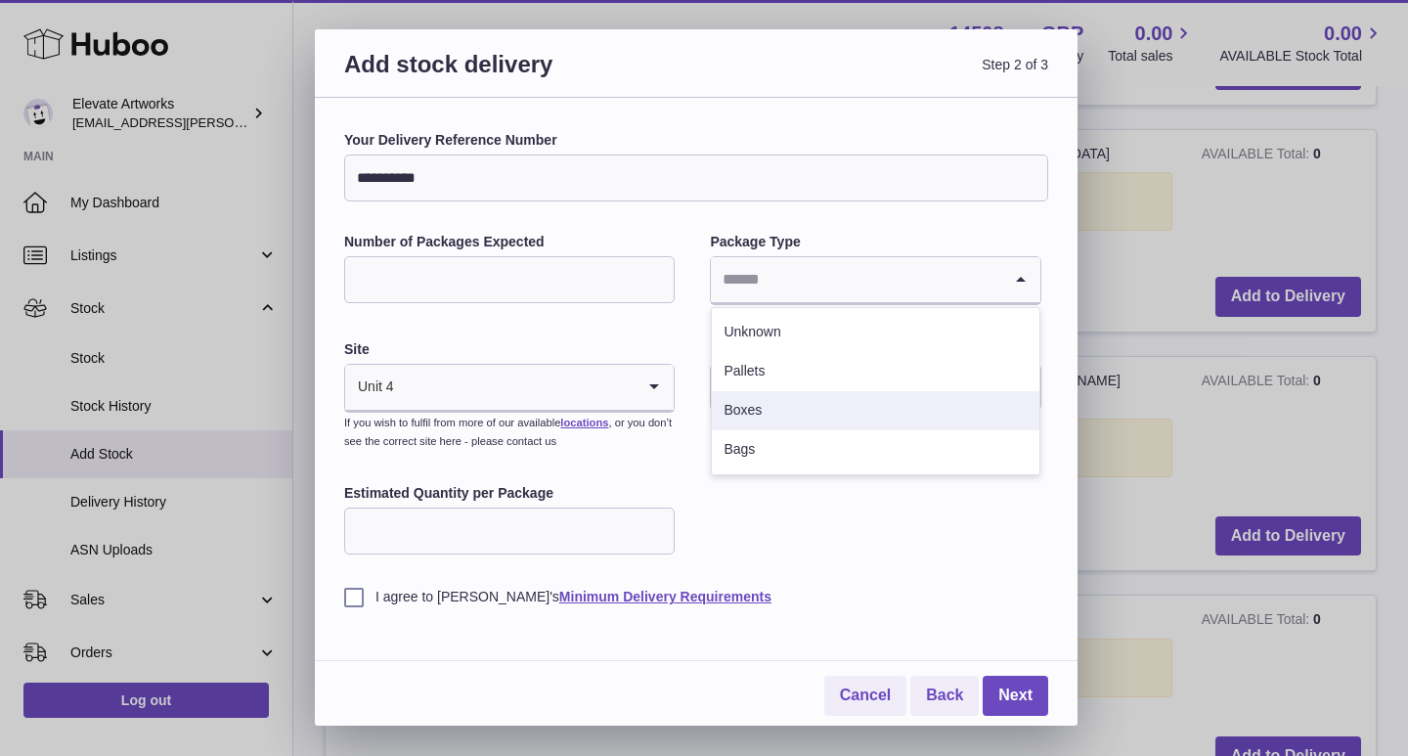
click at [778, 396] on li "Boxes" at bounding box center [875, 410] width 326 height 39
click at [540, 391] on input "Search for option" at bounding box center [515, 387] width 240 height 45
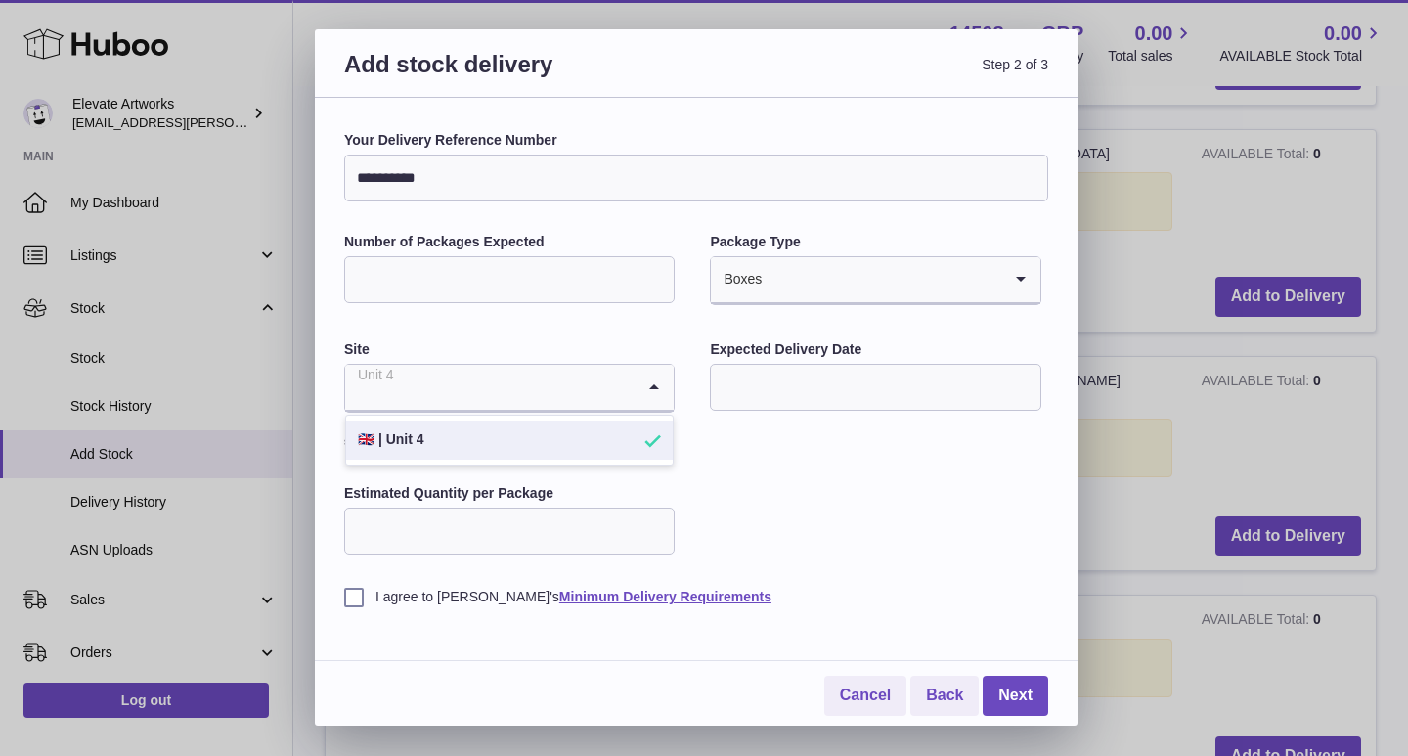
click at [736, 388] on input "text" at bounding box center [875, 387] width 330 height 47
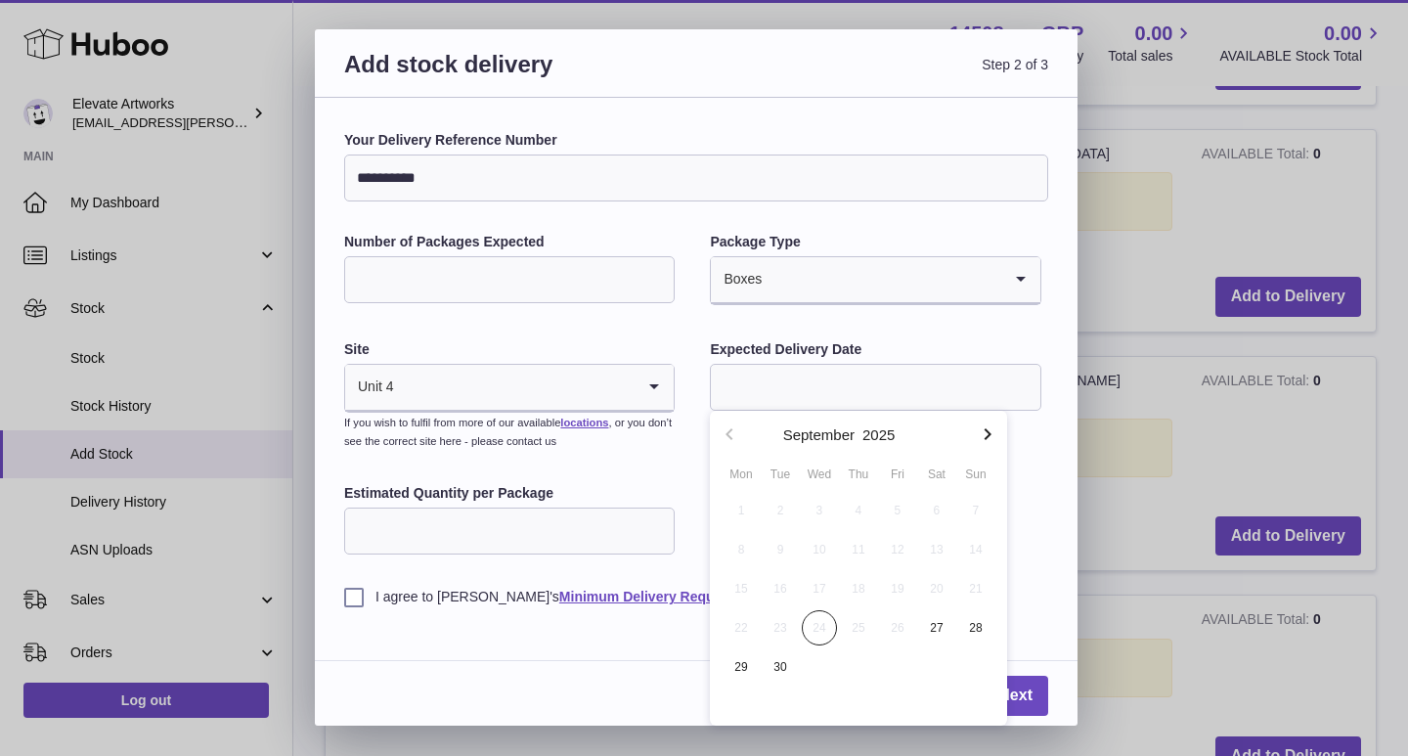
click at [990, 432] on icon "button" at bounding box center [986, 433] width 23 height 23
click at [905, 583] on span "14" at bounding box center [897, 588] width 35 height 35
type input "**********"
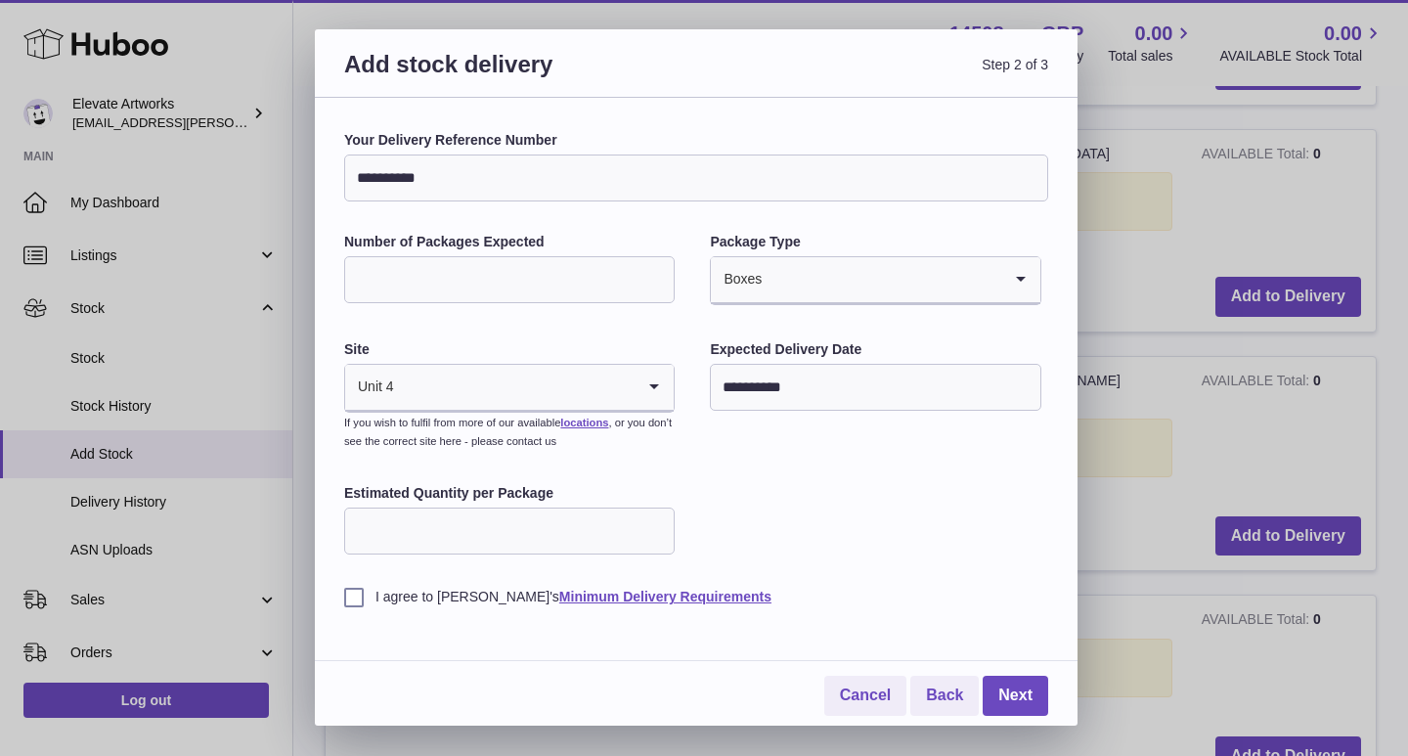
click at [534, 562] on div "I agree to Huboo's Minimum Delivery Requirements" at bounding box center [696, 582] width 704 height 48
click at [532, 542] on input "Estimated Quantity per Package" at bounding box center [509, 530] width 330 height 47
type input "*"
click at [419, 595] on label "I agree to [PERSON_NAME]'s Minimum Delivery Requirements" at bounding box center [696, 596] width 704 height 19
click at [1011, 686] on link "Next" at bounding box center [1014, 695] width 65 height 40
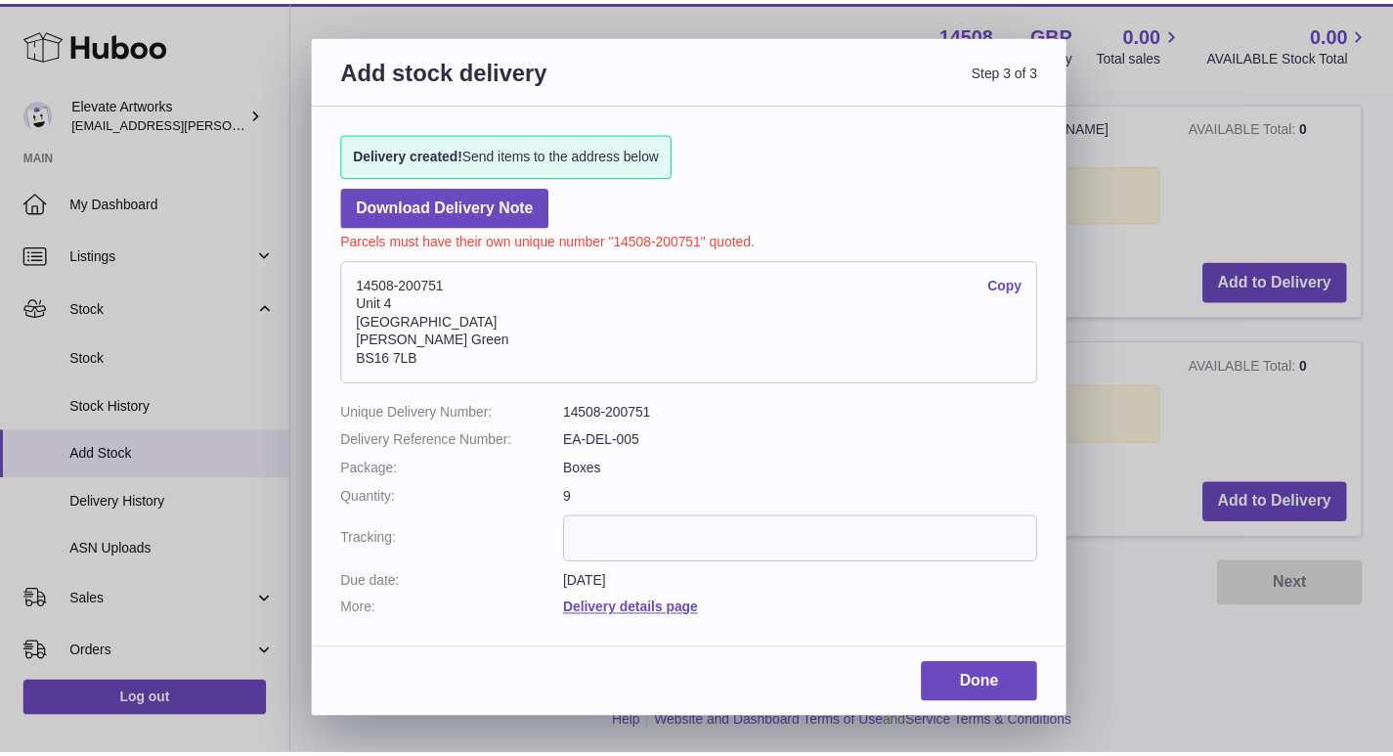
scroll to position [1661, 0]
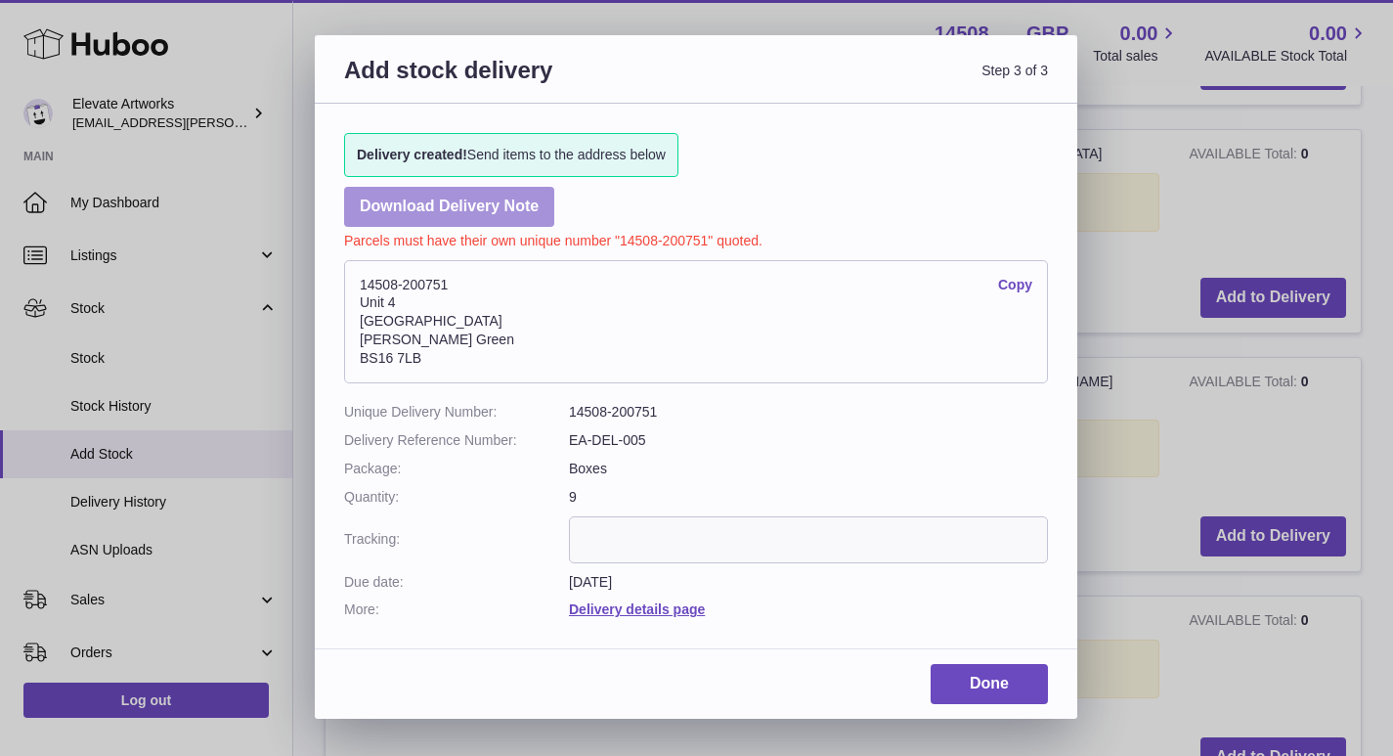
click at [444, 214] on link "Download Delivery Note" at bounding box center [449, 207] width 210 height 40
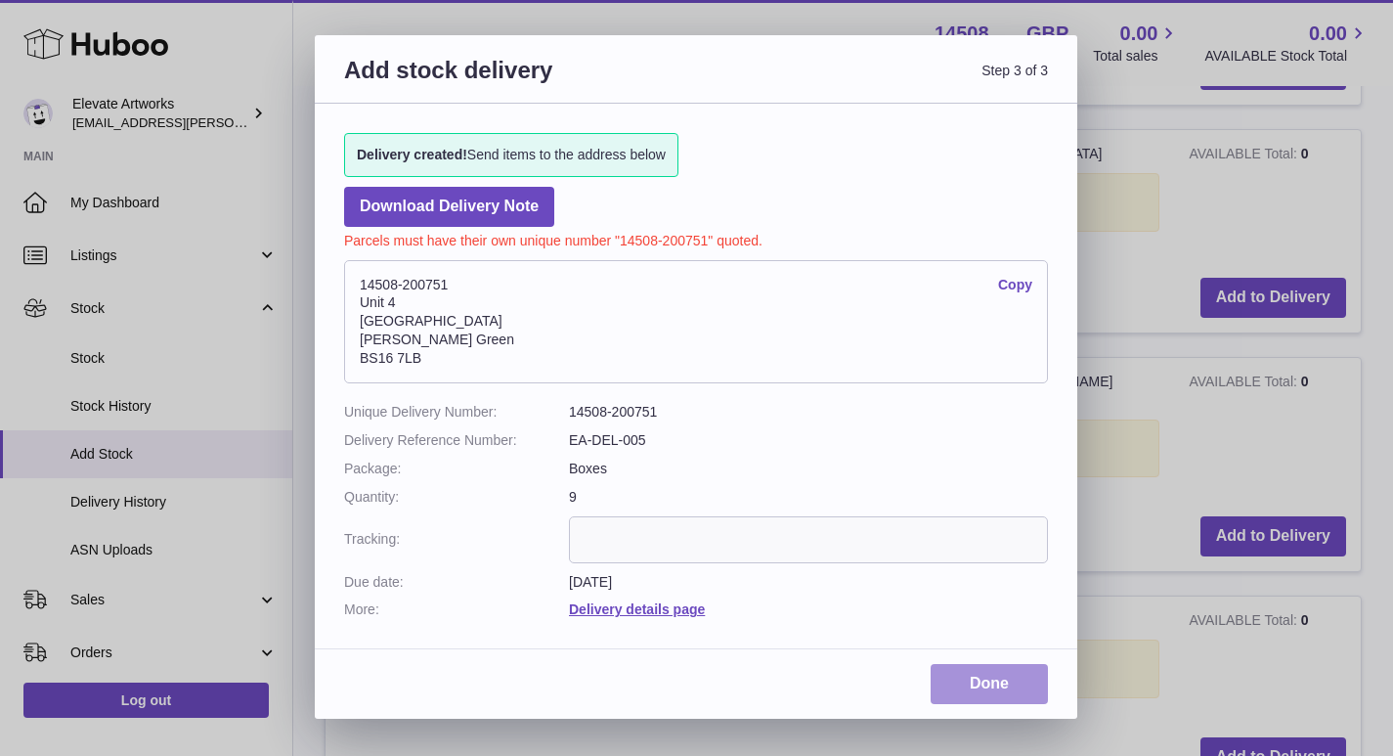
click at [994, 682] on link "Done" at bounding box center [989, 684] width 117 height 40
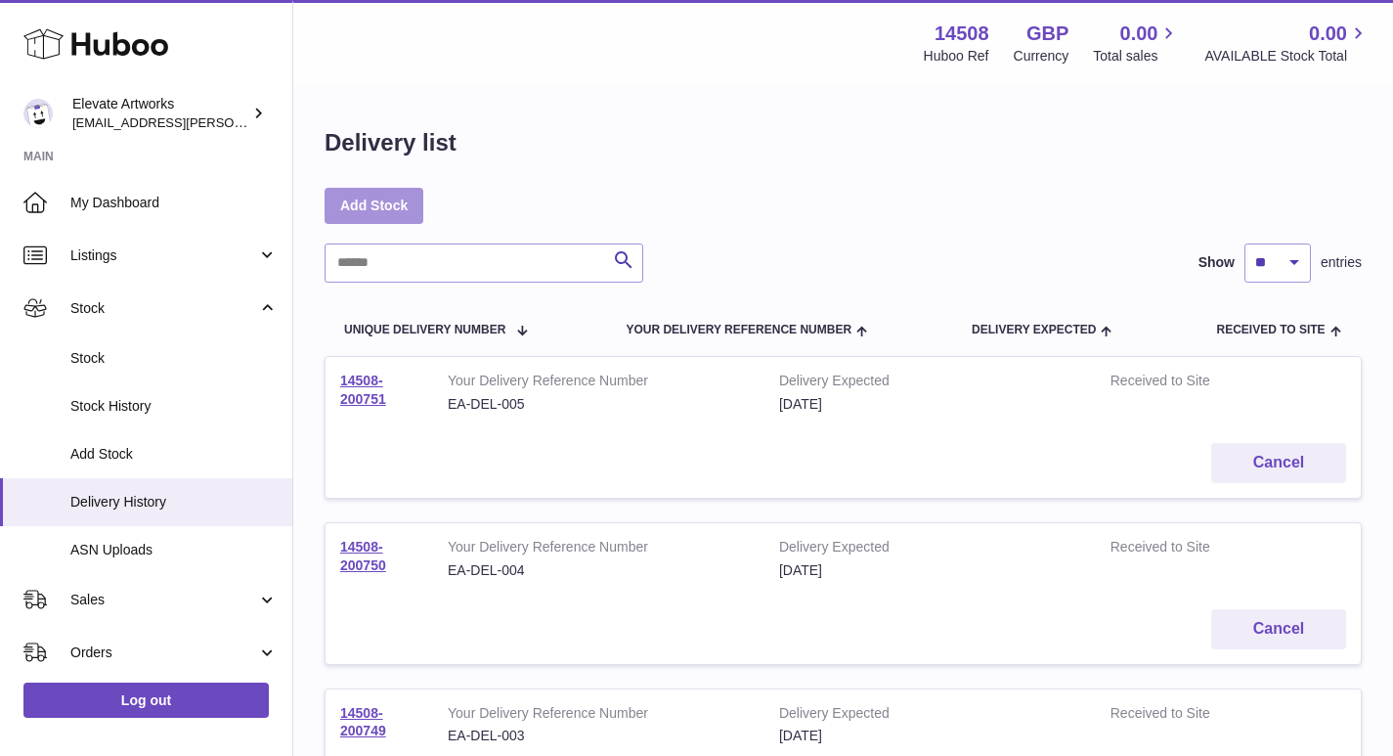
click at [381, 198] on link "Add Stock" at bounding box center [374, 205] width 99 height 35
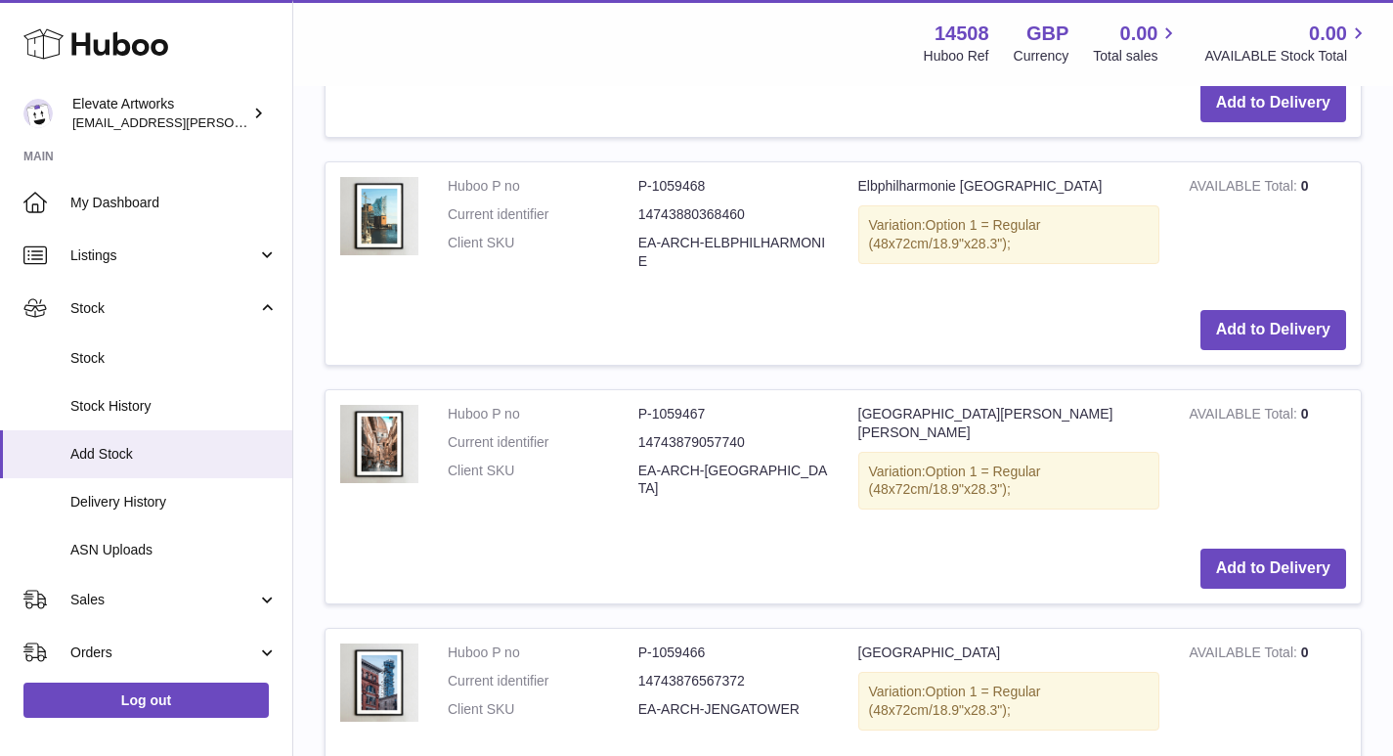
scroll to position [1596, 0]
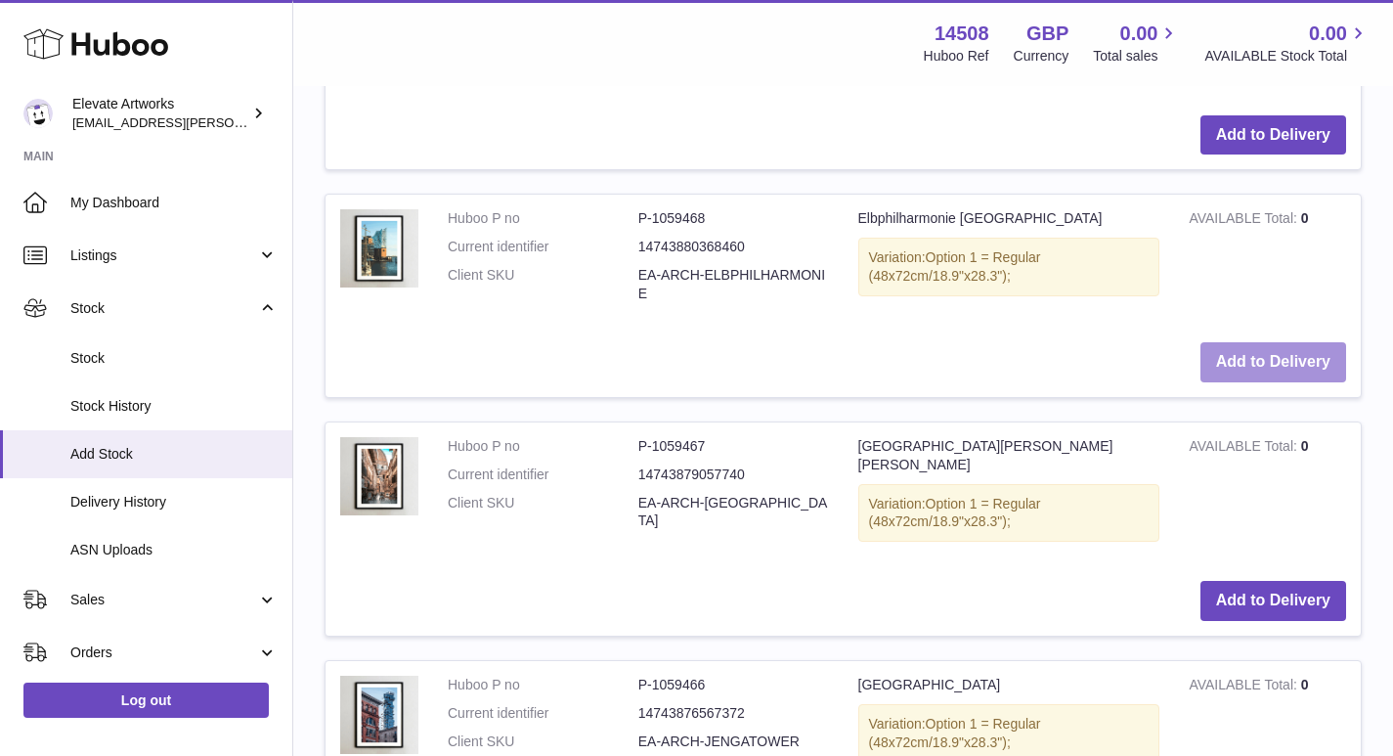
click at [1301, 342] on button "Add to Delivery" at bounding box center [1273, 362] width 146 height 40
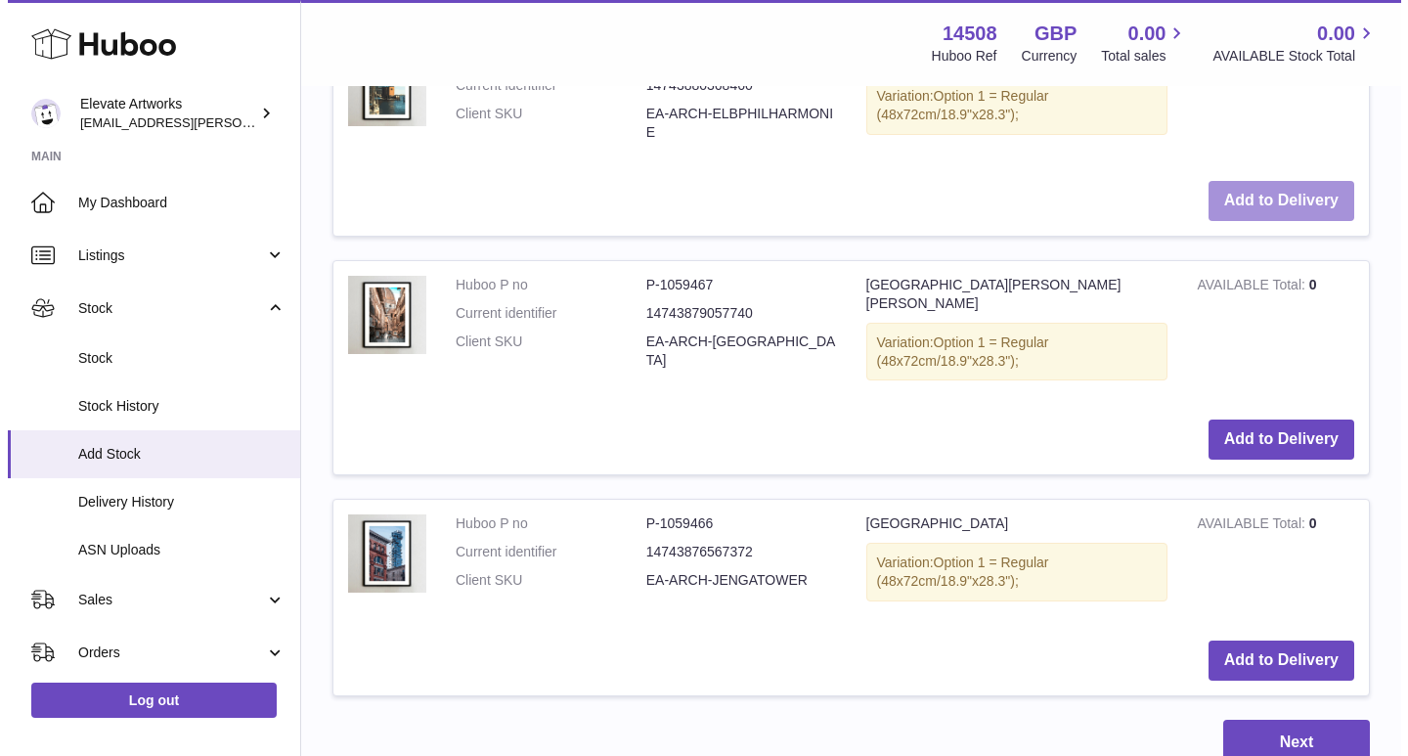
scroll to position [2084, 0]
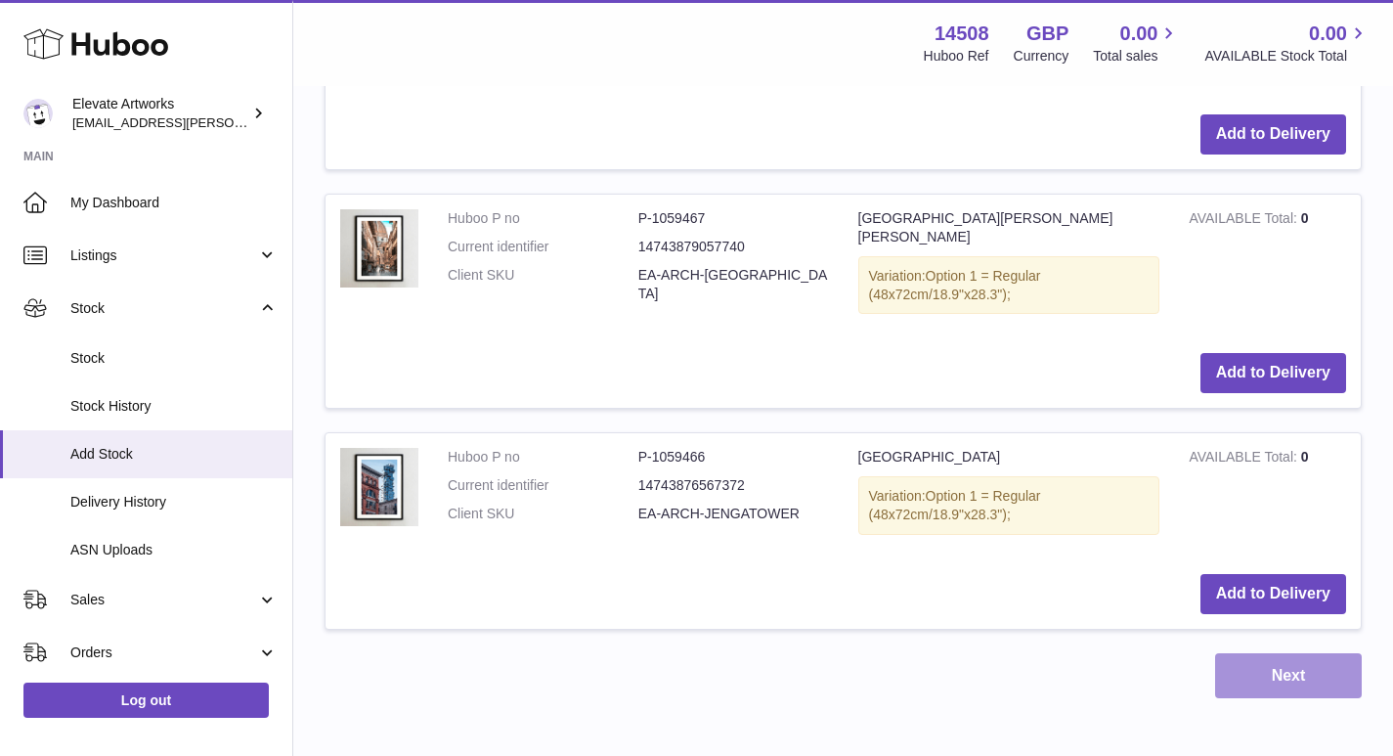
click at [1323, 653] on button "Next" at bounding box center [1288, 676] width 147 height 46
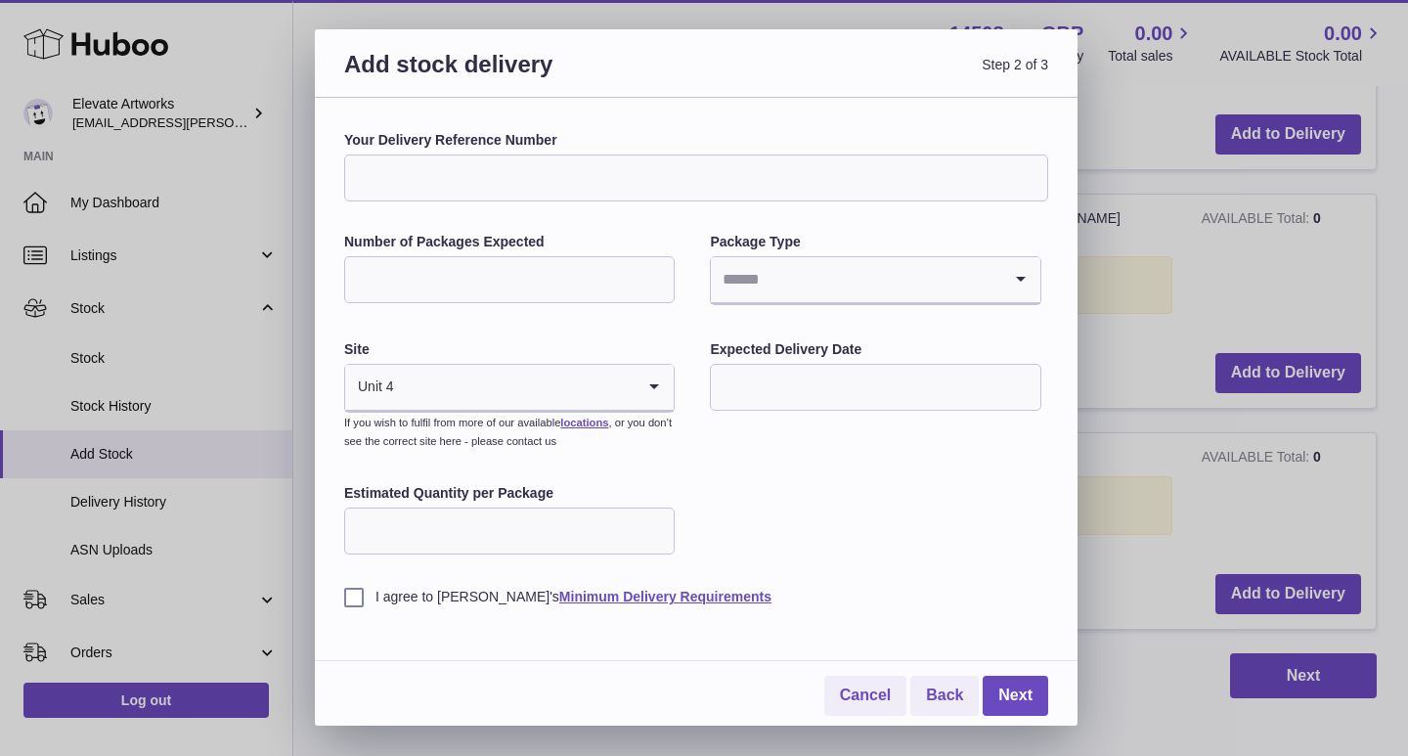
click at [507, 165] on input "Your Delivery Reference Number" at bounding box center [696, 177] width 704 height 47
type input "**********"
click at [498, 275] on input "Number of Packages Expected" at bounding box center [509, 279] width 330 height 47
type input "*"
click at [777, 281] on input "Search for option" at bounding box center [855, 279] width 289 height 45
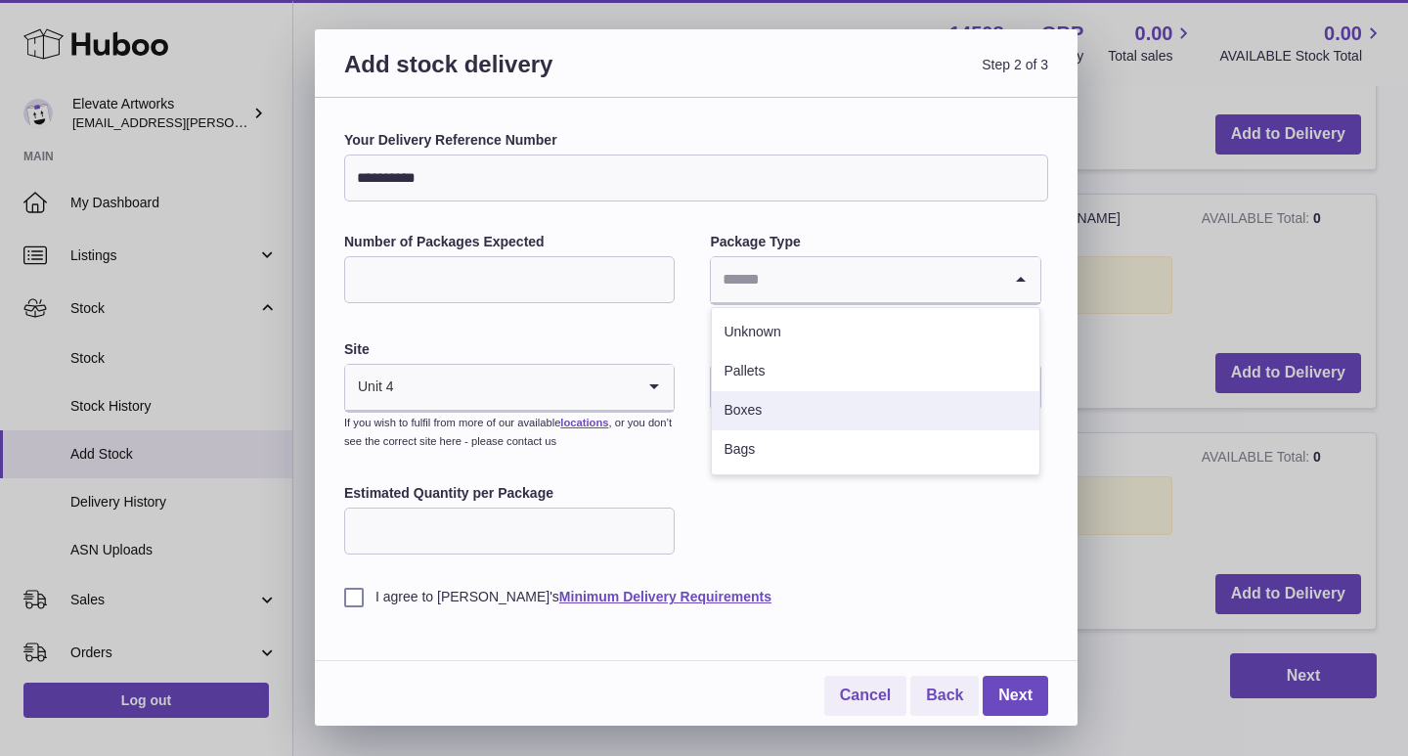
click at [777, 402] on li "Boxes" at bounding box center [875, 410] width 326 height 39
click at [718, 393] on input "text" at bounding box center [875, 387] width 330 height 47
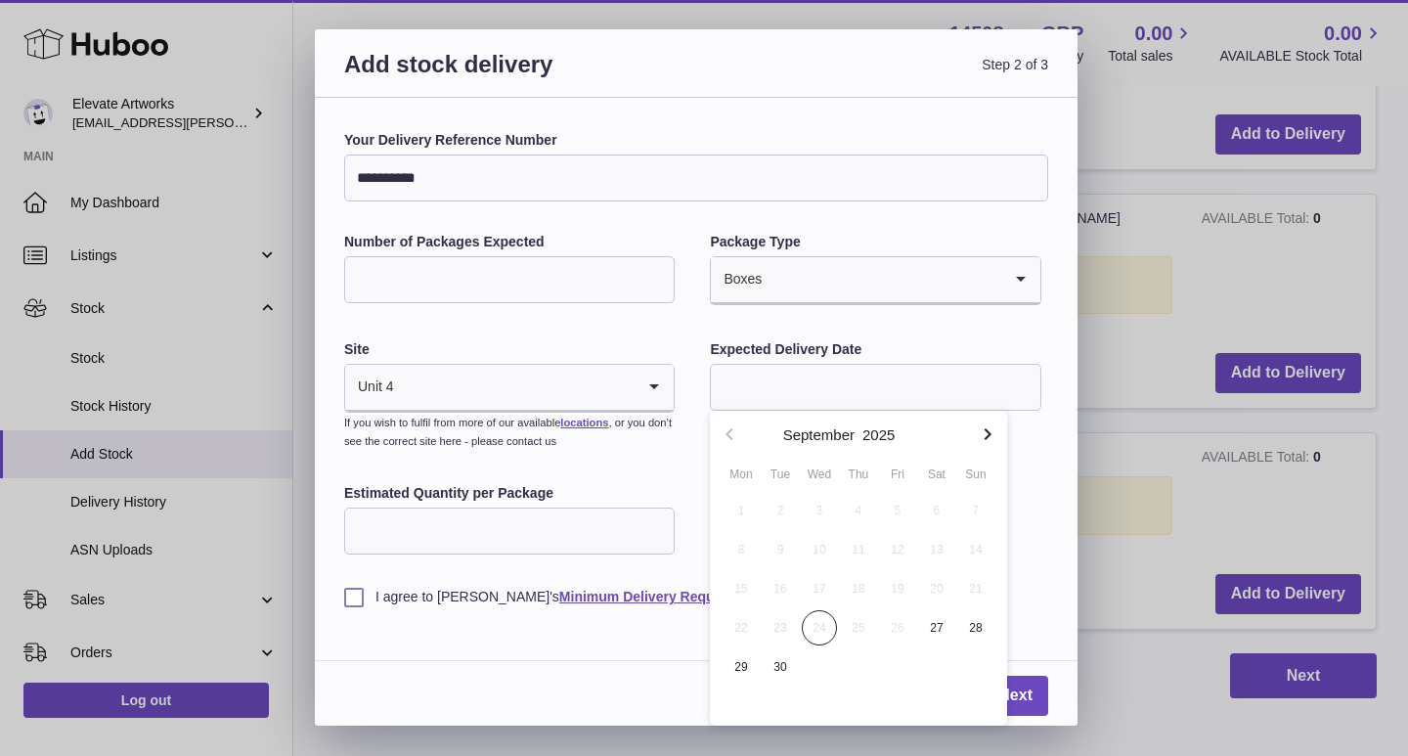
click at [974, 431] on button "button" at bounding box center [987, 434] width 39 height 47
click at [980, 431] on icon "button" at bounding box center [986, 433] width 23 height 23
click at [892, 583] on span "14" at bounding box center [897, 588] width 35 height 35
type input "**********"
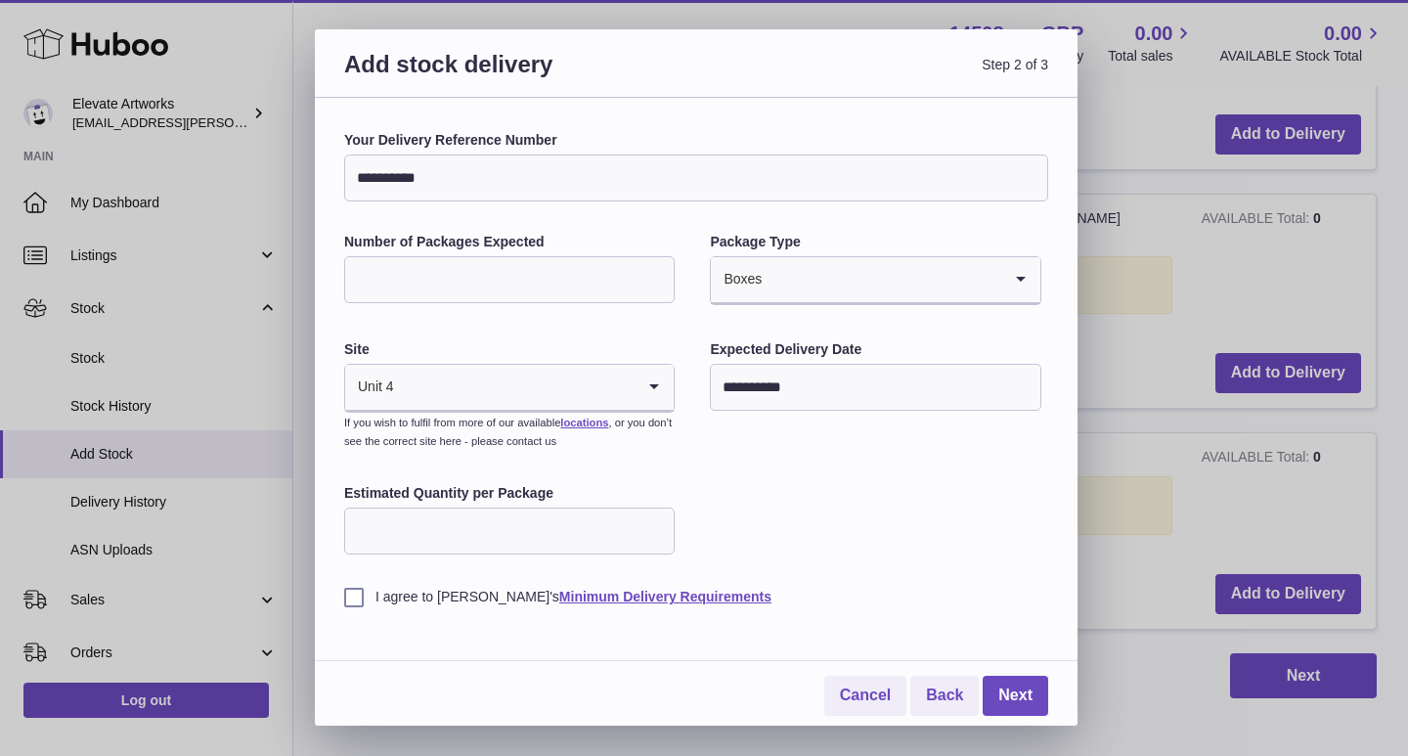
click at [509, 542] on input "Estimated Quantity per Package" at bounding box center [509, 530] width 330 height 47
type input "*"
click at [428, 596] on label "I agree to Huboo's Minimum Delivery Requirements" at bounding box center [696, 596] width 704 height 19
click at [1023, 696] on link "Next" at bounding box center [1014, 695] width 65 height 40
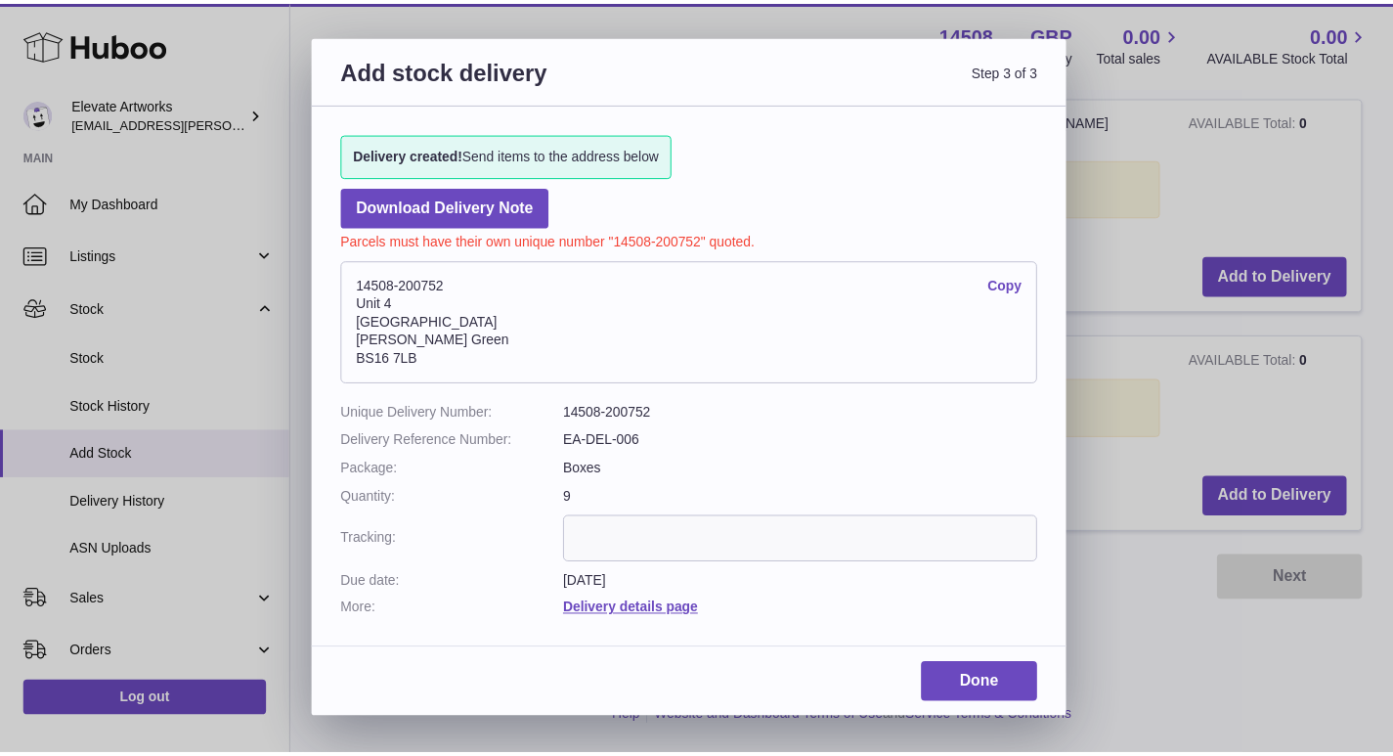
scroll to position [1824, 0]
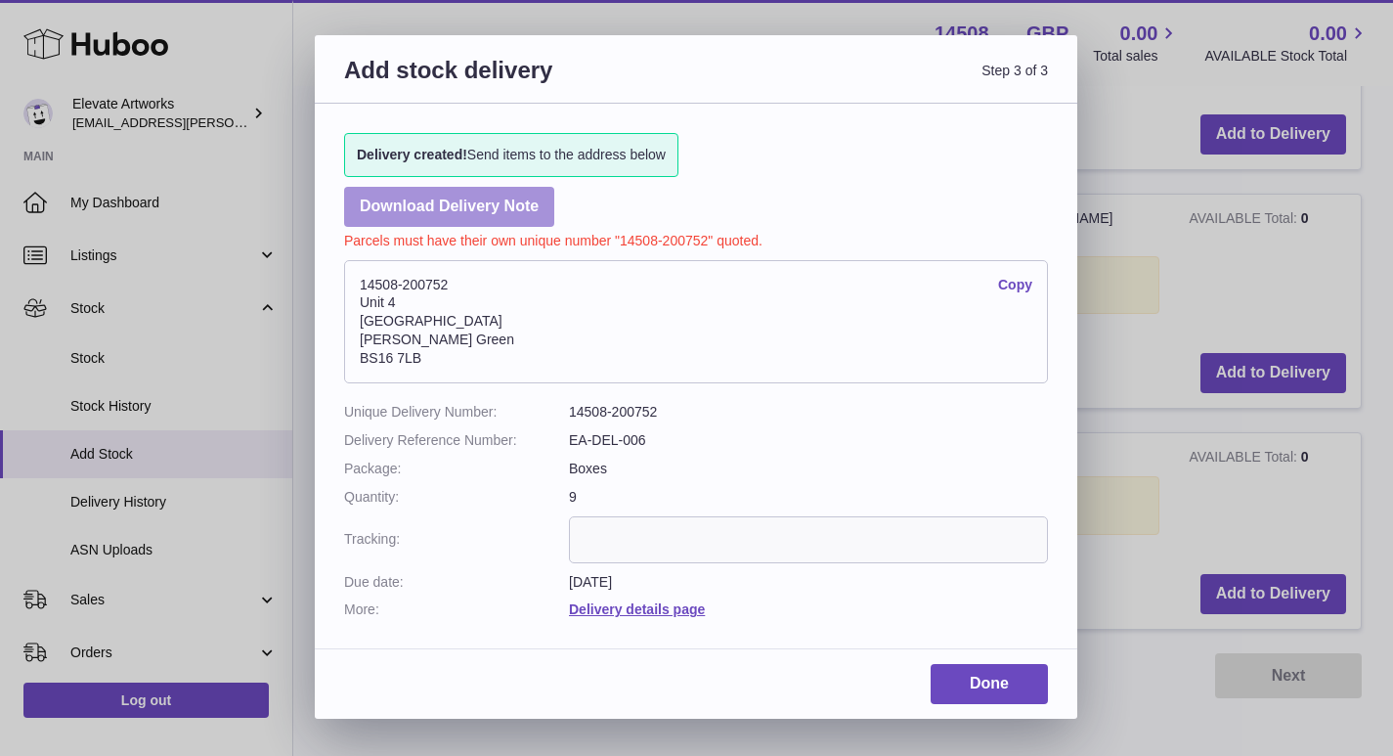
click at [455, 213] on link "Download Delivery Note" at bounding box center [449, 207] width 210 height 40
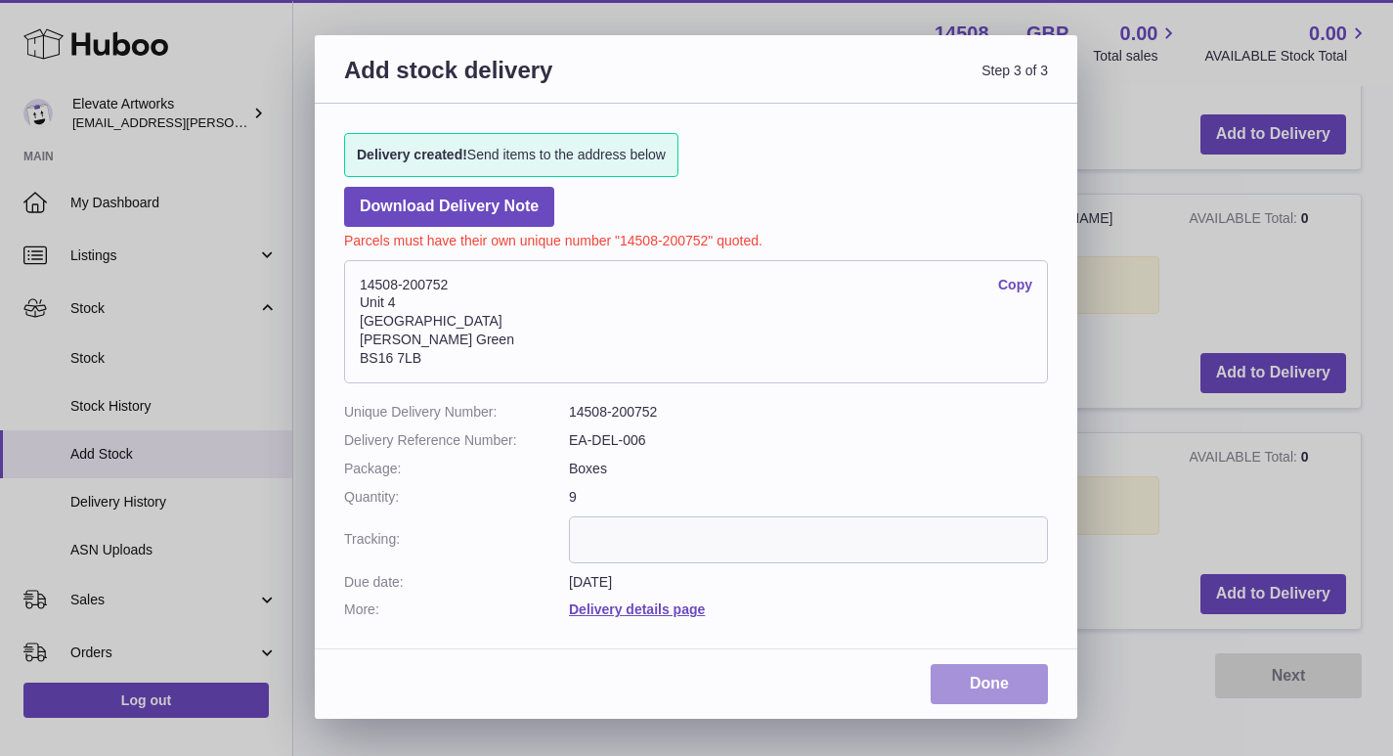
click at [1013, 670] on link "Done" at bounding box center [989, 684] width 117 height 40
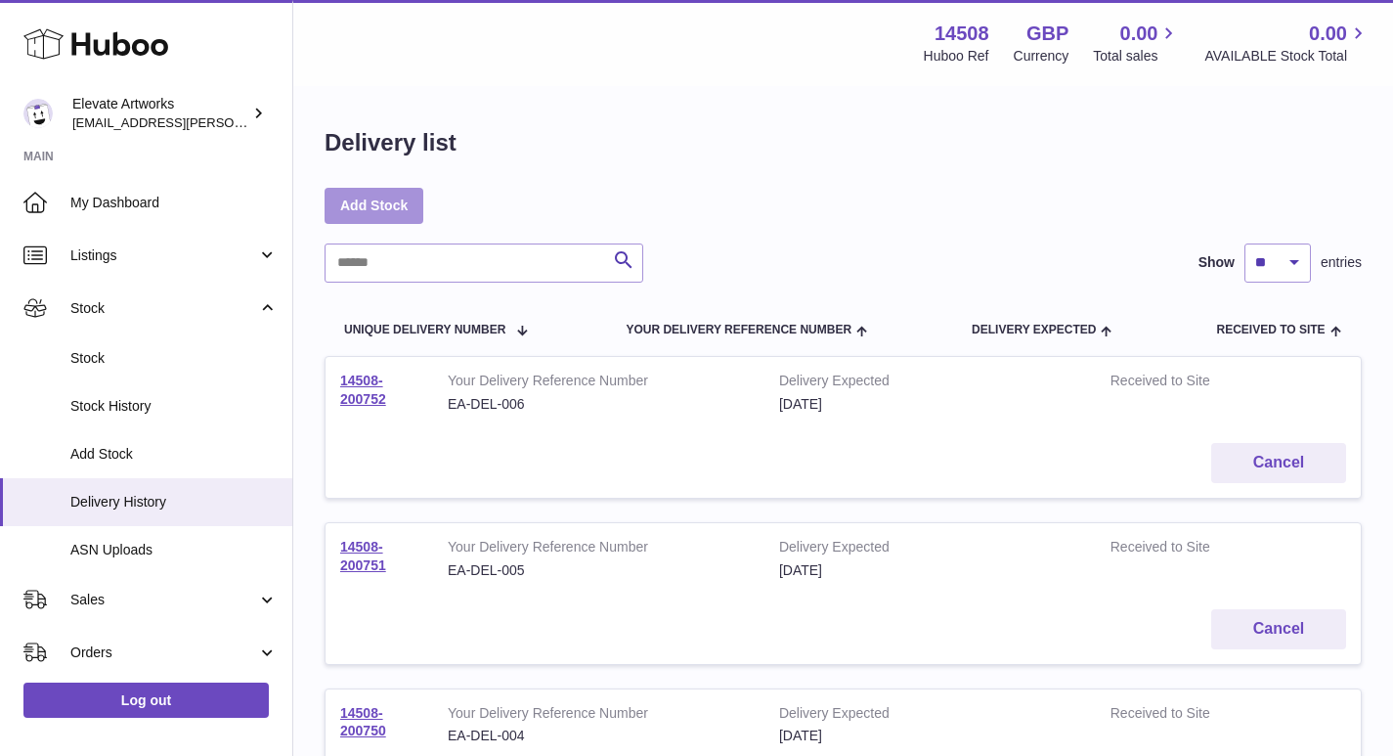
click at [381, 198] on link "Add Stock" at bounding box center [374, 205] width 99 height 35
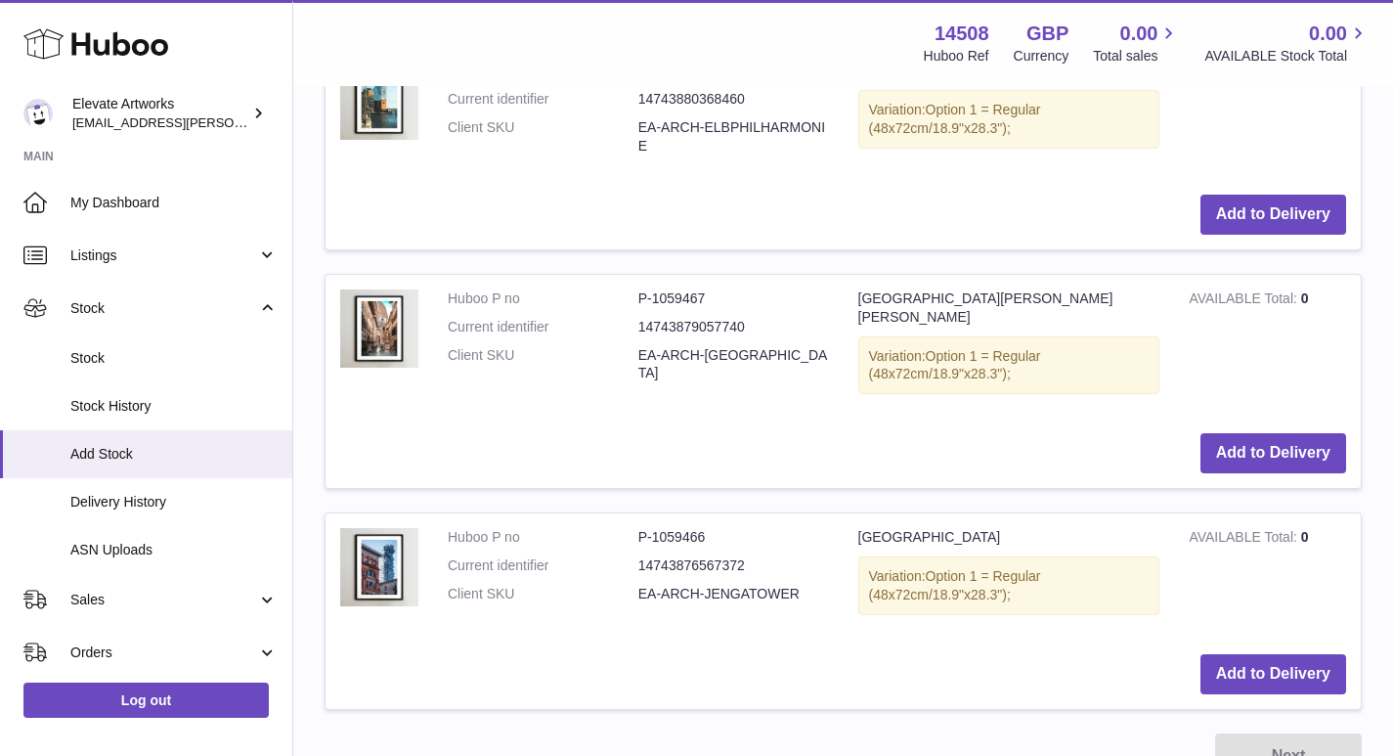
scroll to position [1824, 0]
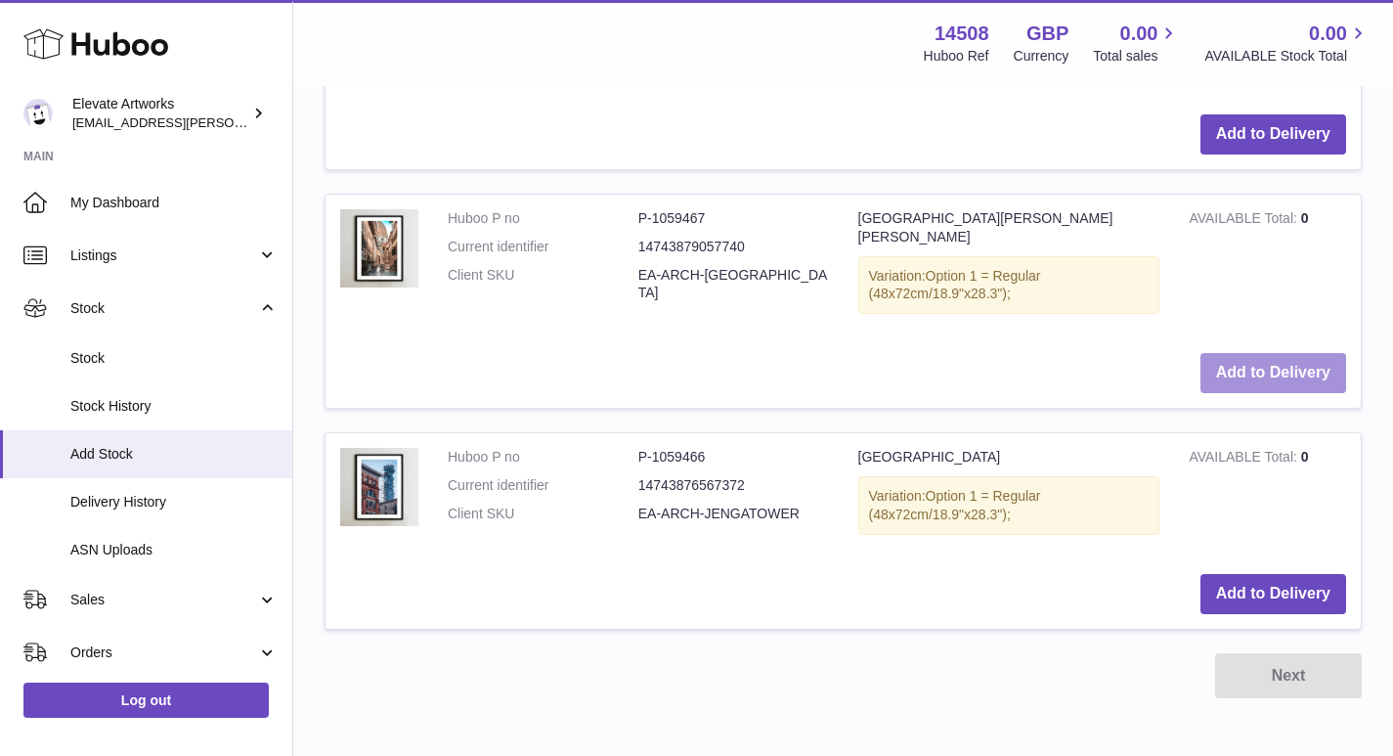
click at [1305, 353] on button "Add to Delivery" at bounding box center [1273, 373] width 146 height 40
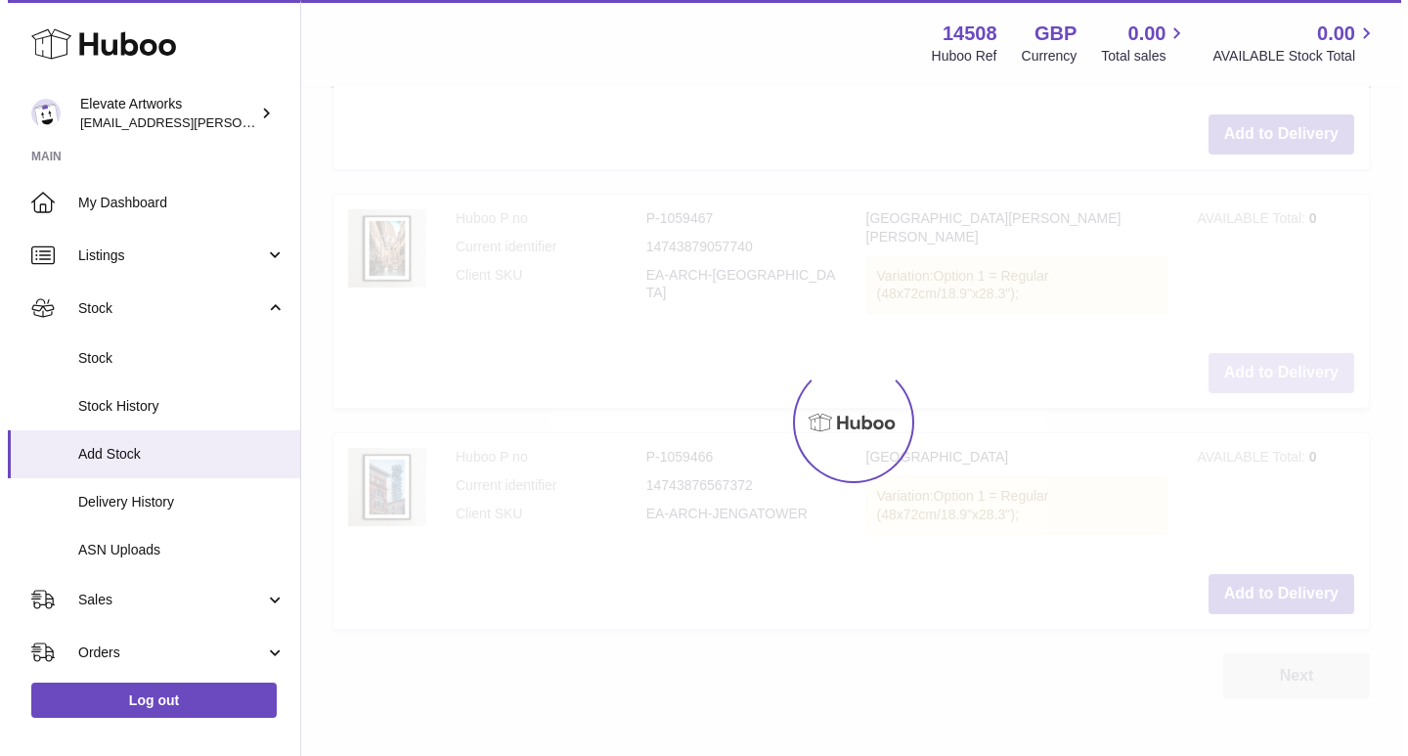
scroll to position [2077, 0]
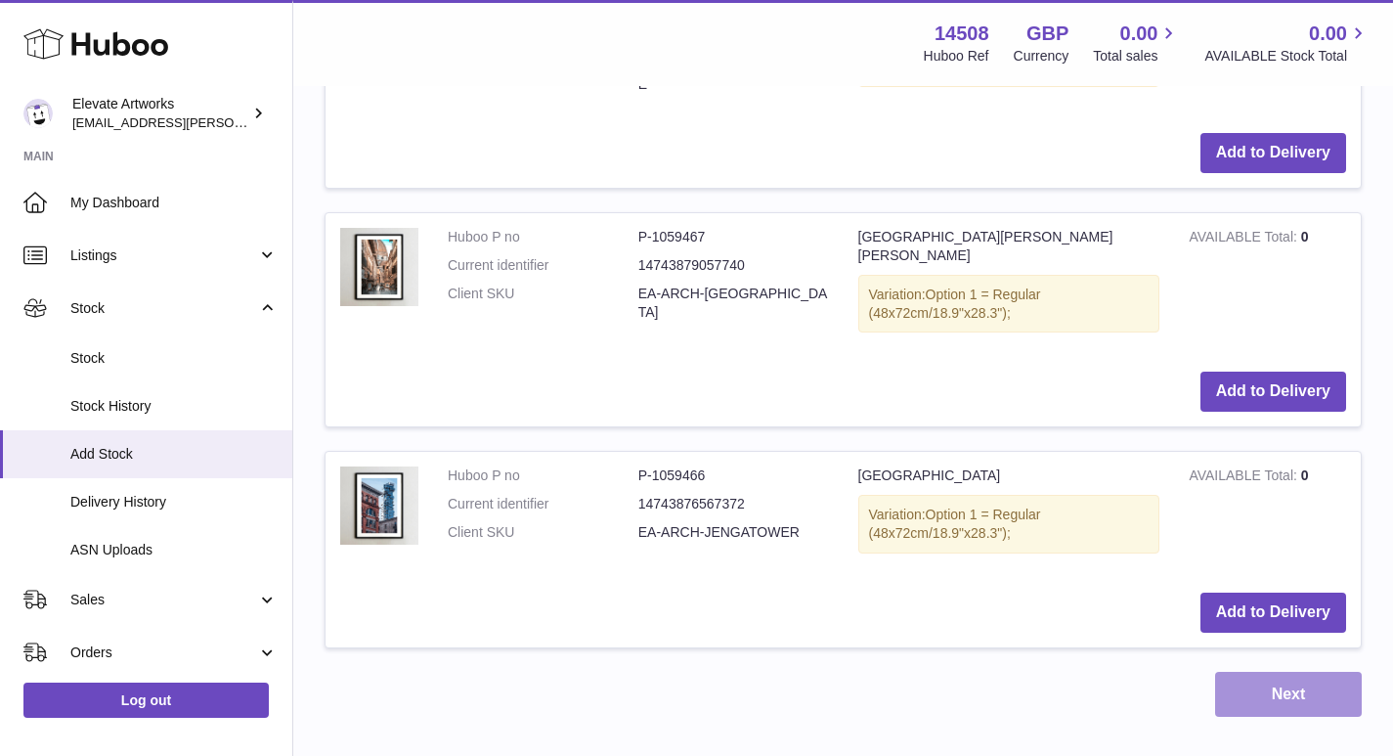
click at [1278, 672] on button "Next" at bounding box center [1288, 695] width 147 height 46
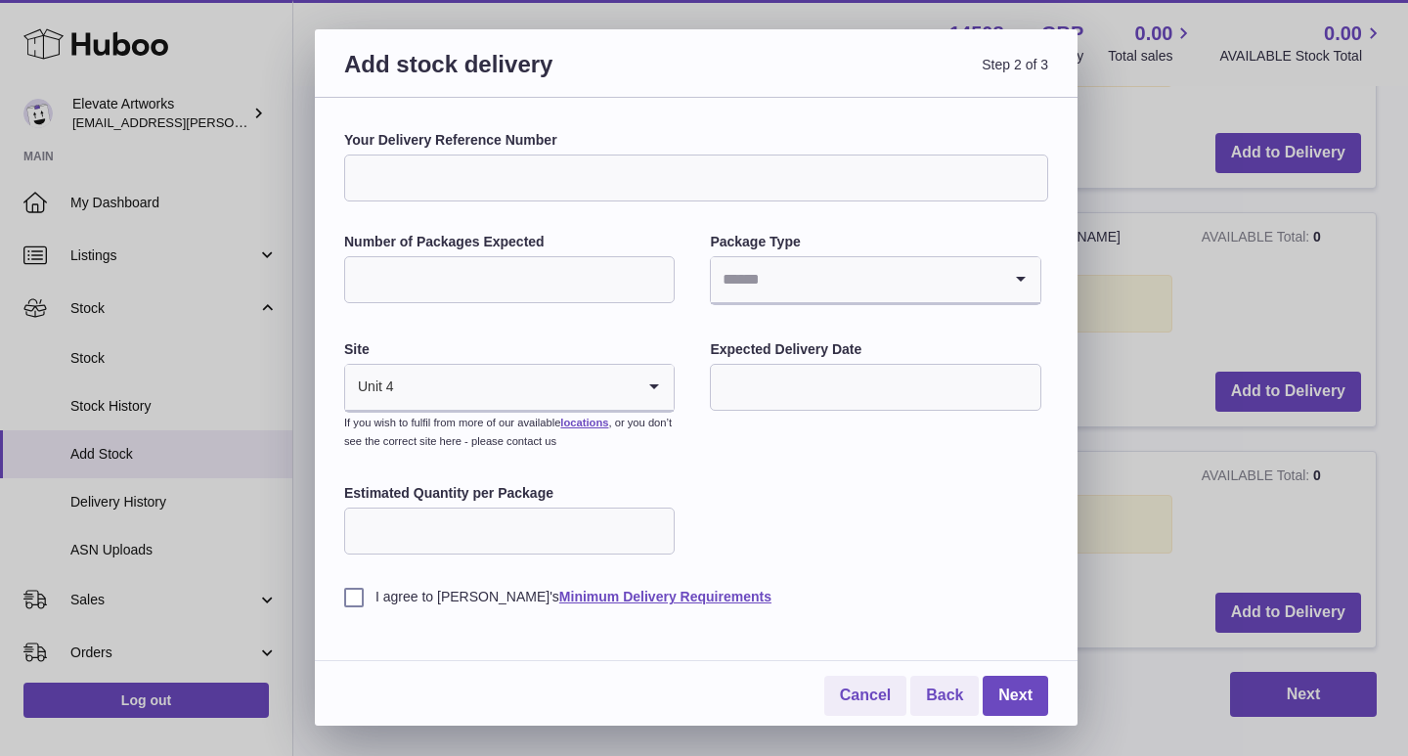
click at [493, 171] on input "Your Delivery Reference Number" at bounding box center [696, 177] width 704 height 47
type input "**********"
click at [407, 287] on input "Number of Packages Expected" at bounding box center [509, 279] width 330 height 47
type input "*"
click at [905, 282] on input "Search for option" at bounding box center [855, 279] width 289 height 45
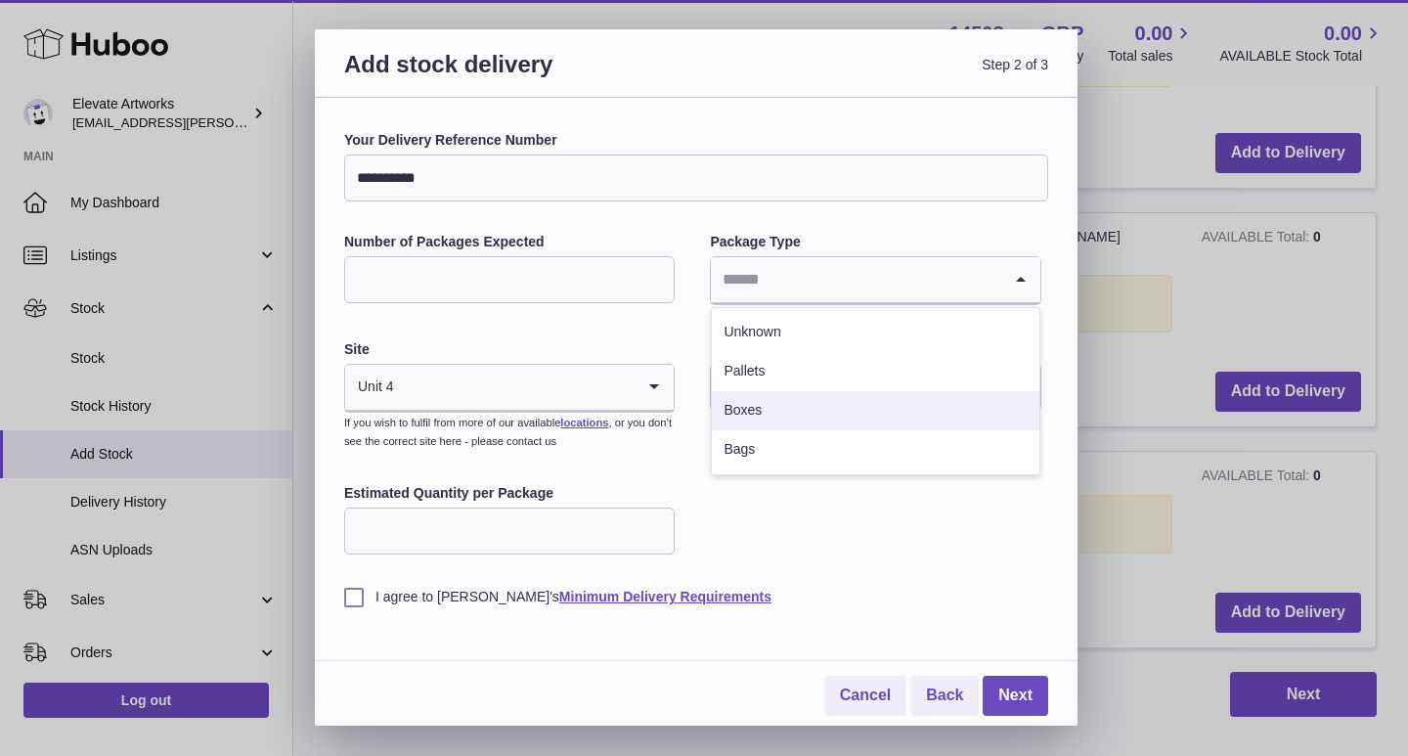
click at [802, 415] on li "Boxes" at bounding box center [875, 410] width 326 height 39
click at [775, 397] on input "text" at bounding box center [875, 387] width 330 height 47
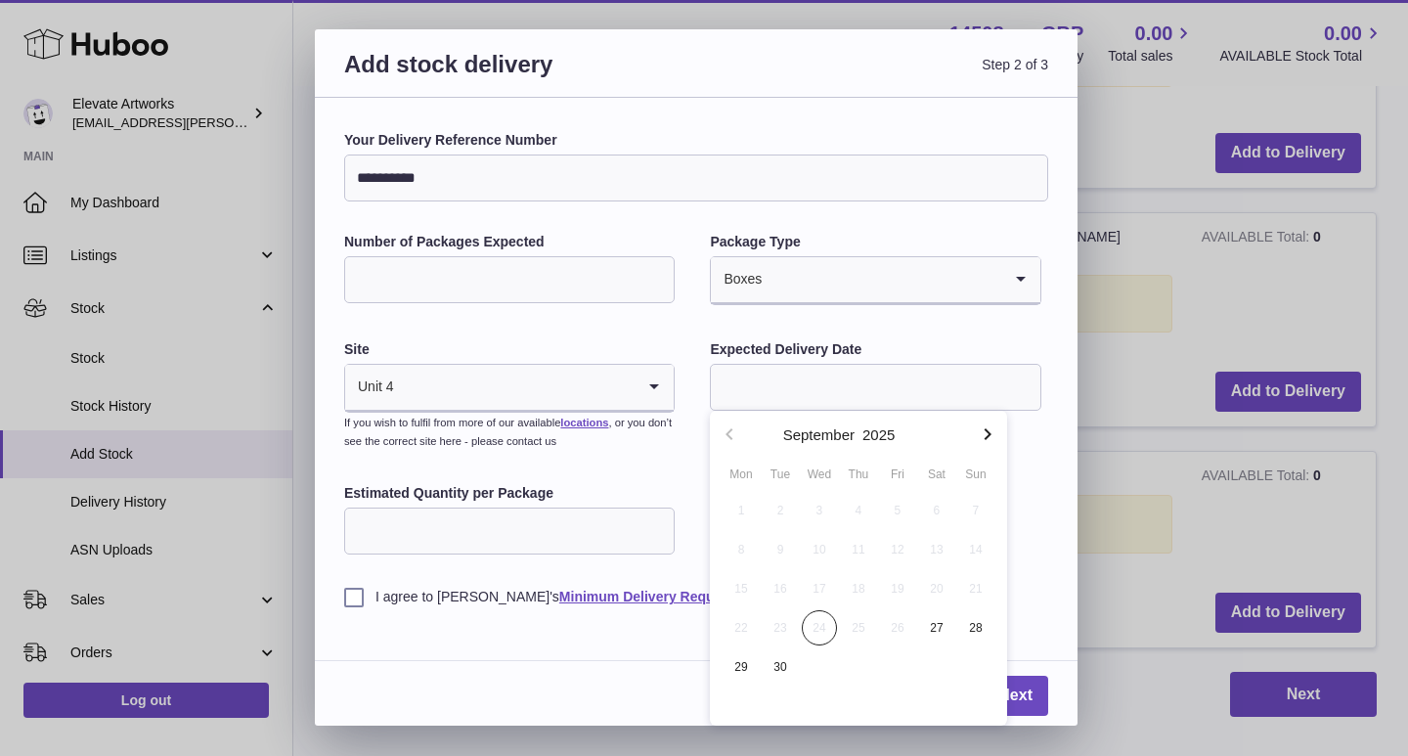
click at [981, 444] on icon "button" at bounding box center [986, 433] width 23 height 23
click at [902, 585] on span "14" at bounding box center [897, 588] width 35 height 35
type input "**********"
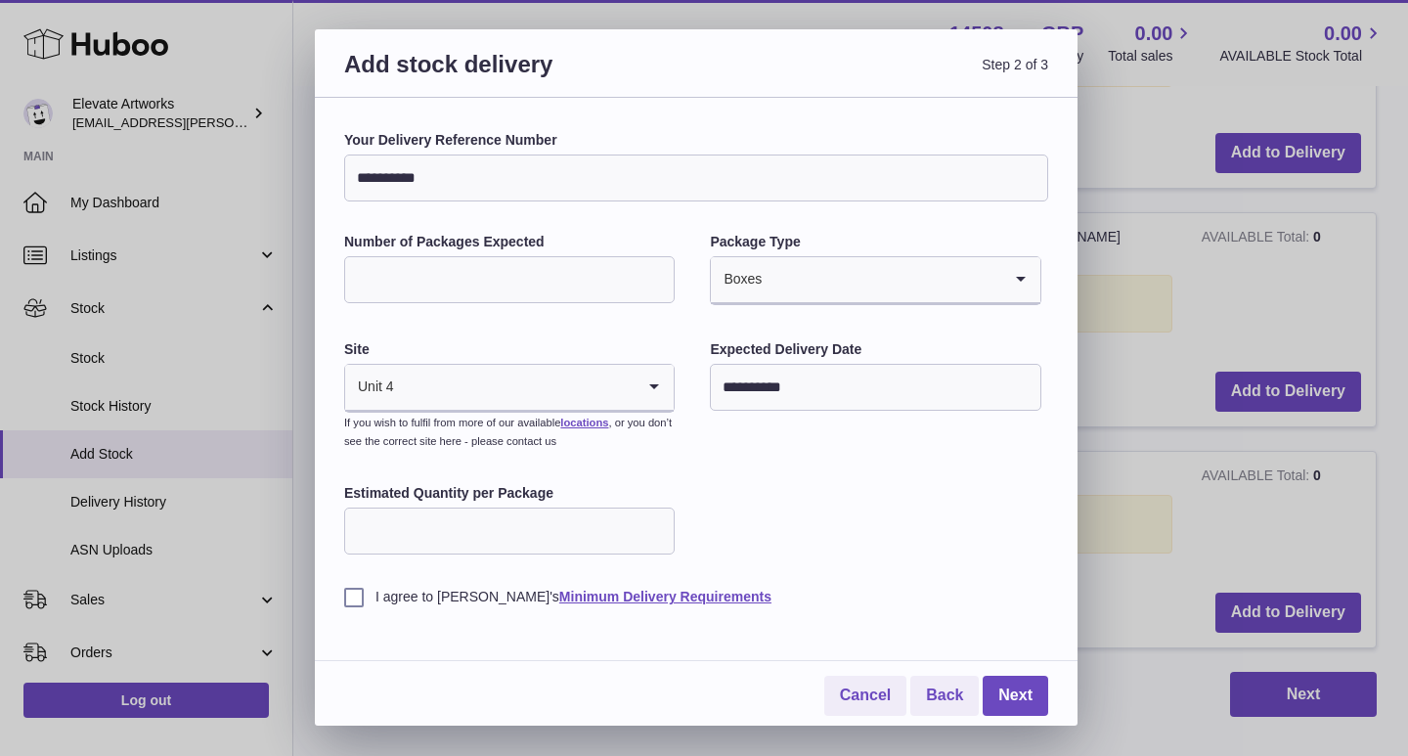
click at [501, 523] on input "Estimated Quantity per Package" at bounding box center [509, 530] width 330 height 47
type input "*"
click at [401, 590] on label "I agree to [PERSON_NAME]'s Minimum Delivery Requirements" at bounding box center [696, 596] width 704 height 19
click at [1006, 690] on link "Next" at bounding box center [1014, 695] width 65 height 40
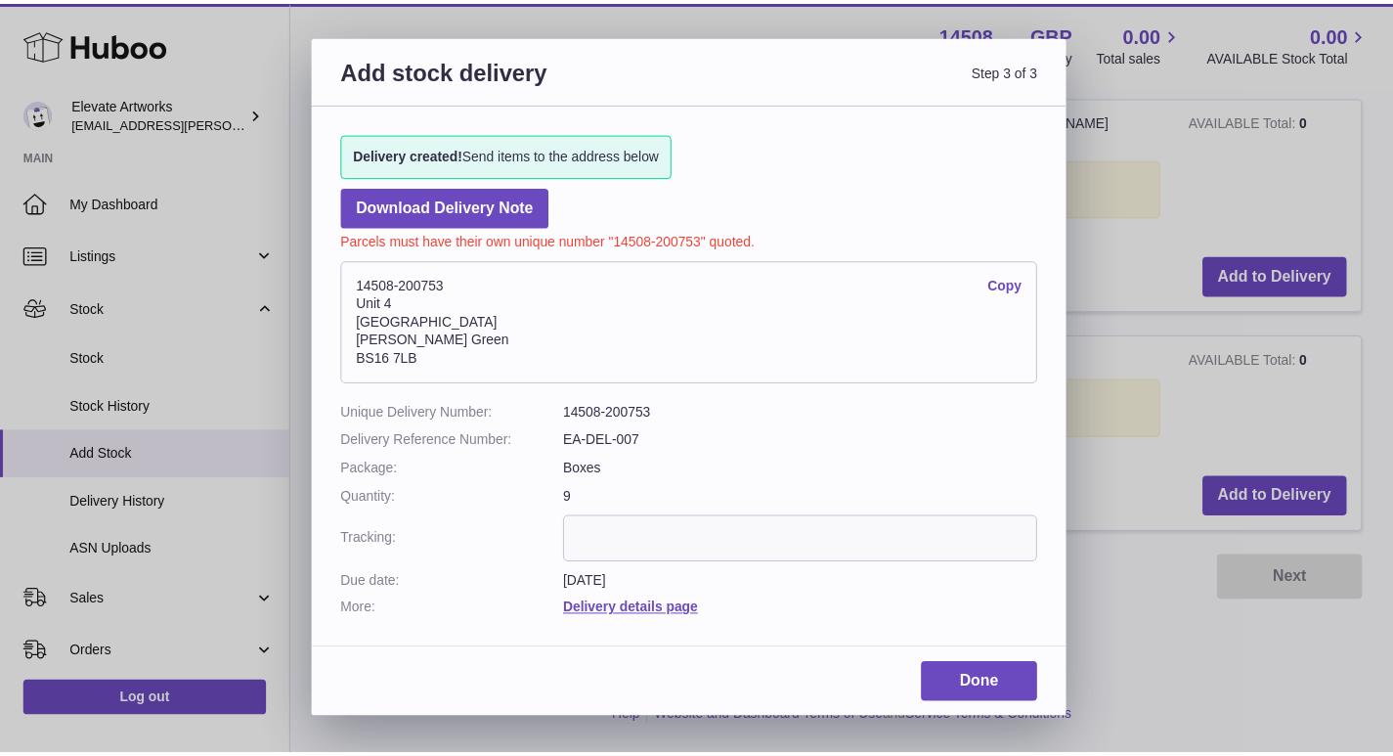
scroll to position [1824, 0]
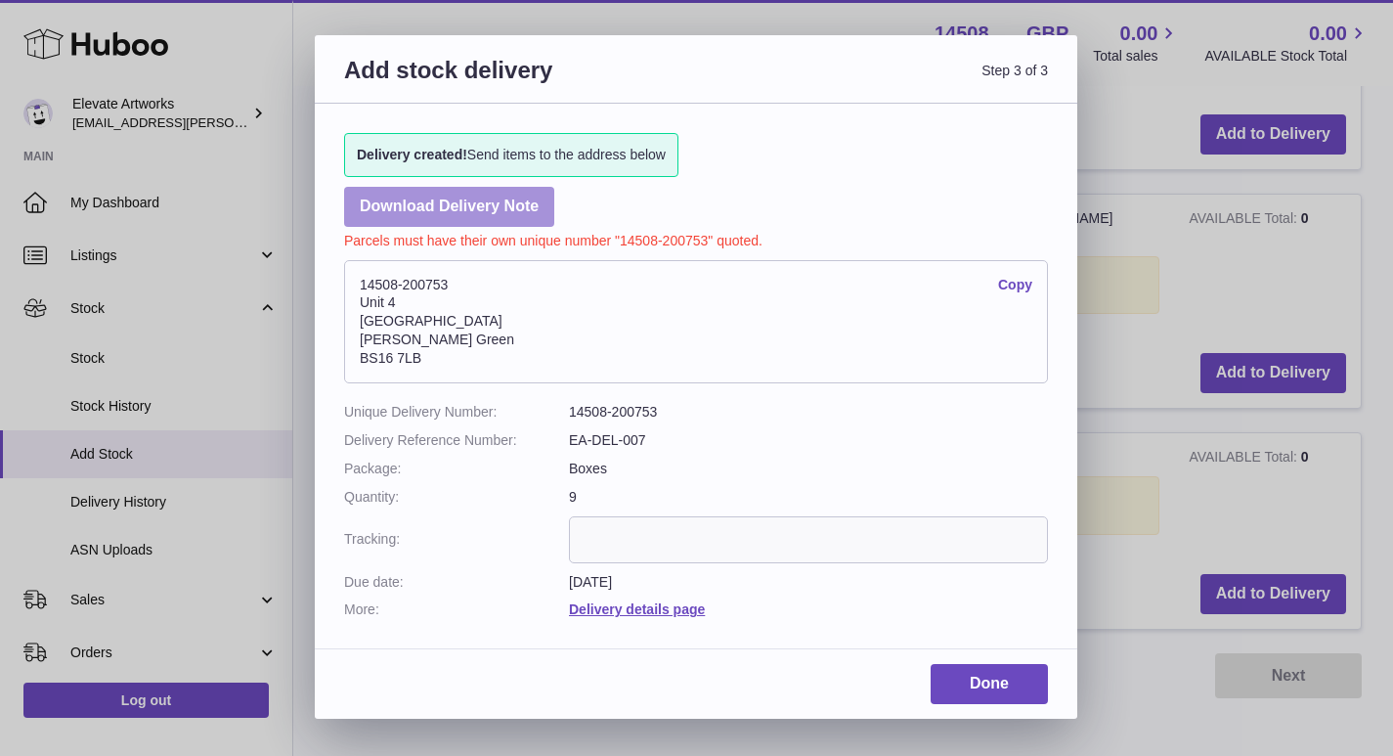
click at [436, 209] on link "Download Delivery Note" at bounding box center [449, 207] width 210 height 40
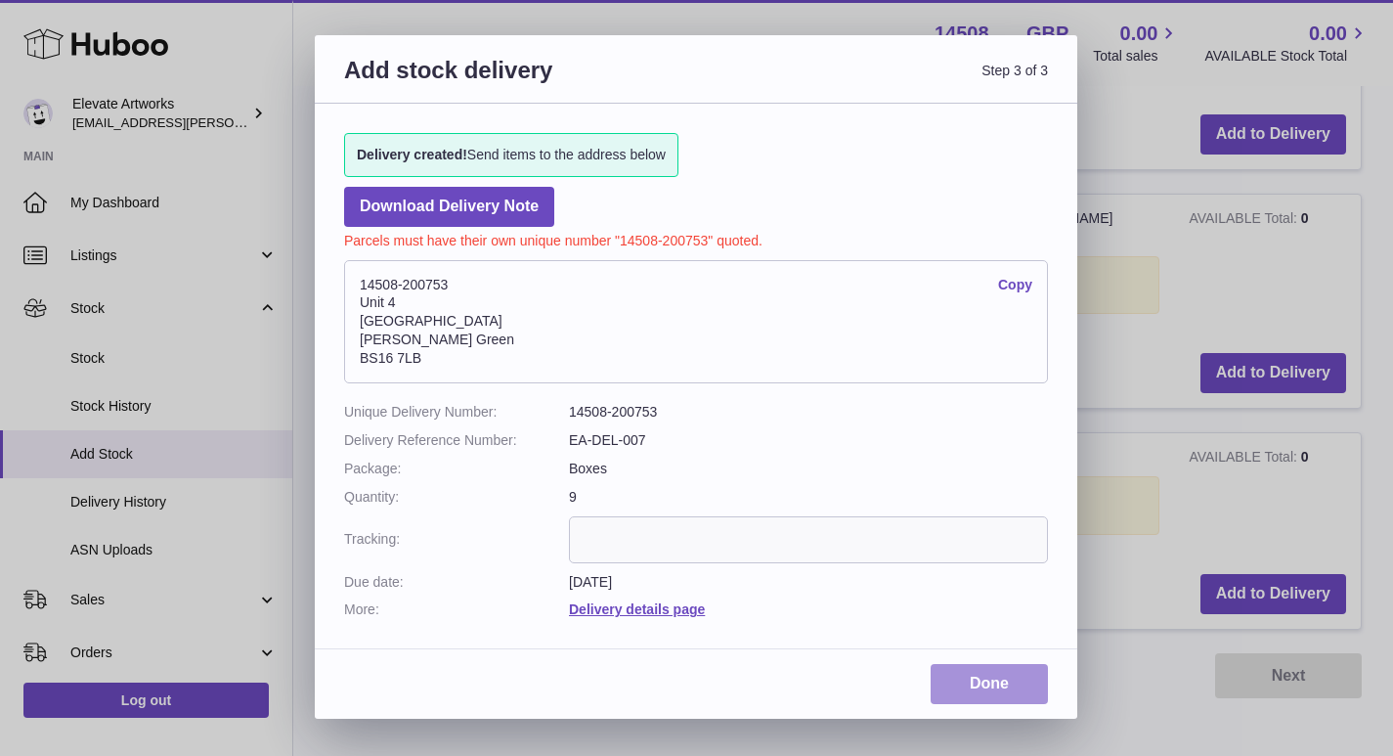
click at [978, 697] on link "Done" at bounding box center [989, 684] width 117 height 40
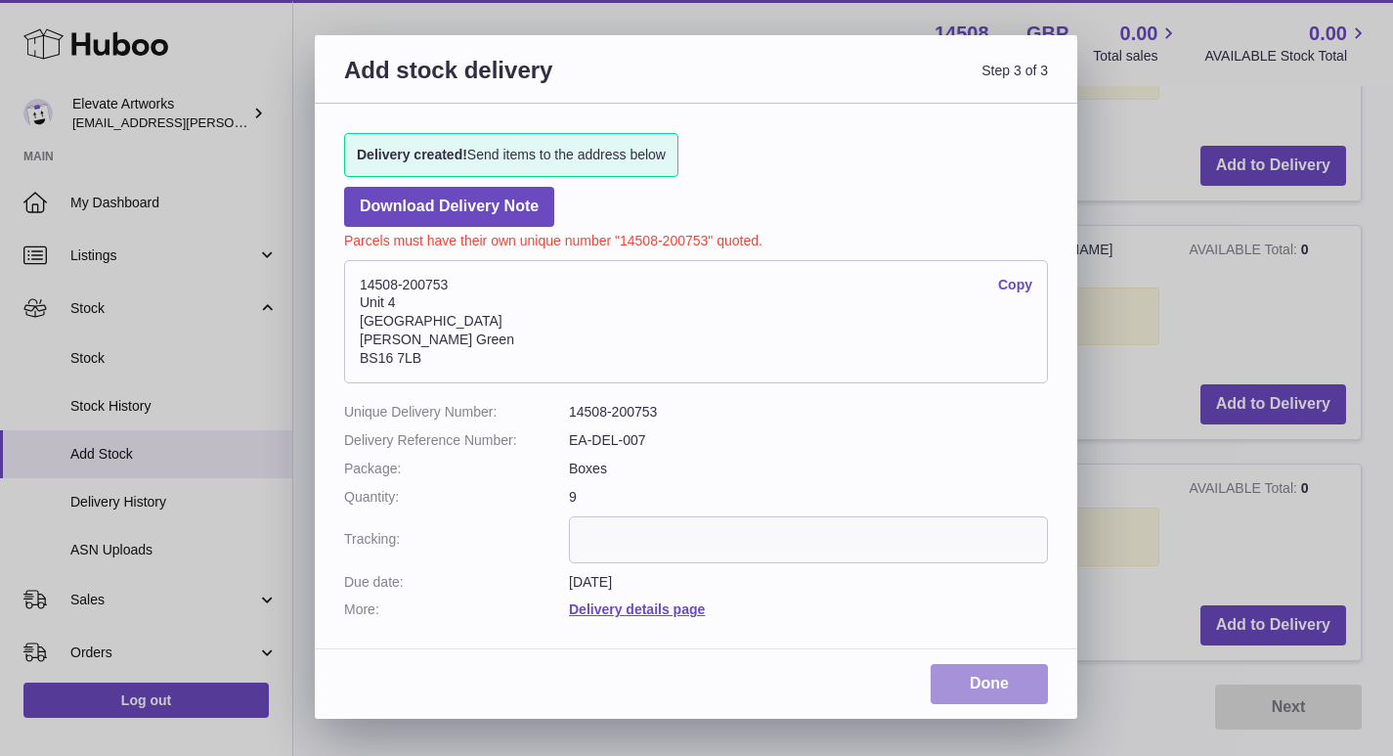
scroll to position [1783, 0]
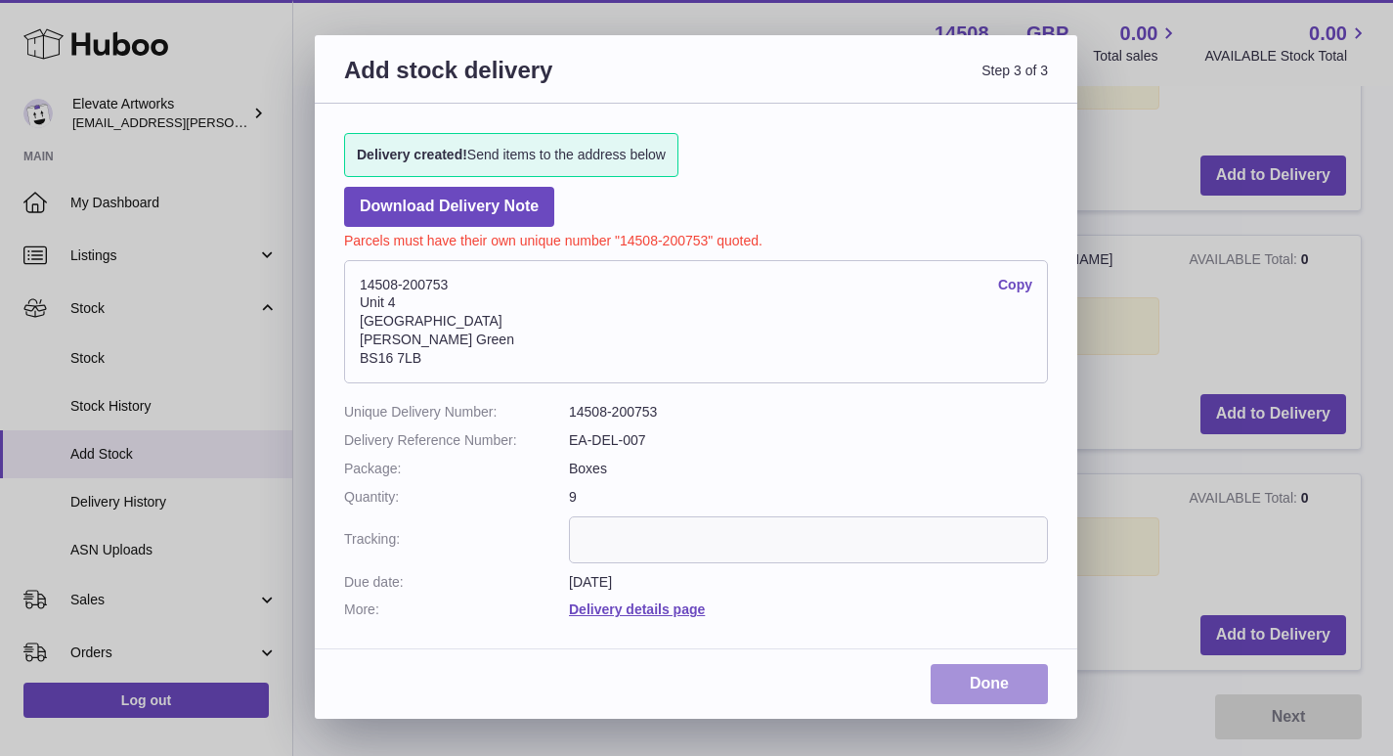
click at [1000, 687] on link "Done" at bounding box center [989, 684] width 117 height 40
click at [438, 151] on strong "Delivery created!" at bounding box center [412, 155] width 110 height 16
click at [456, 243] on p "Parcels must have their own unique number "14508-200753" quoted." at bounding box center [696, 238] width 704 height 23
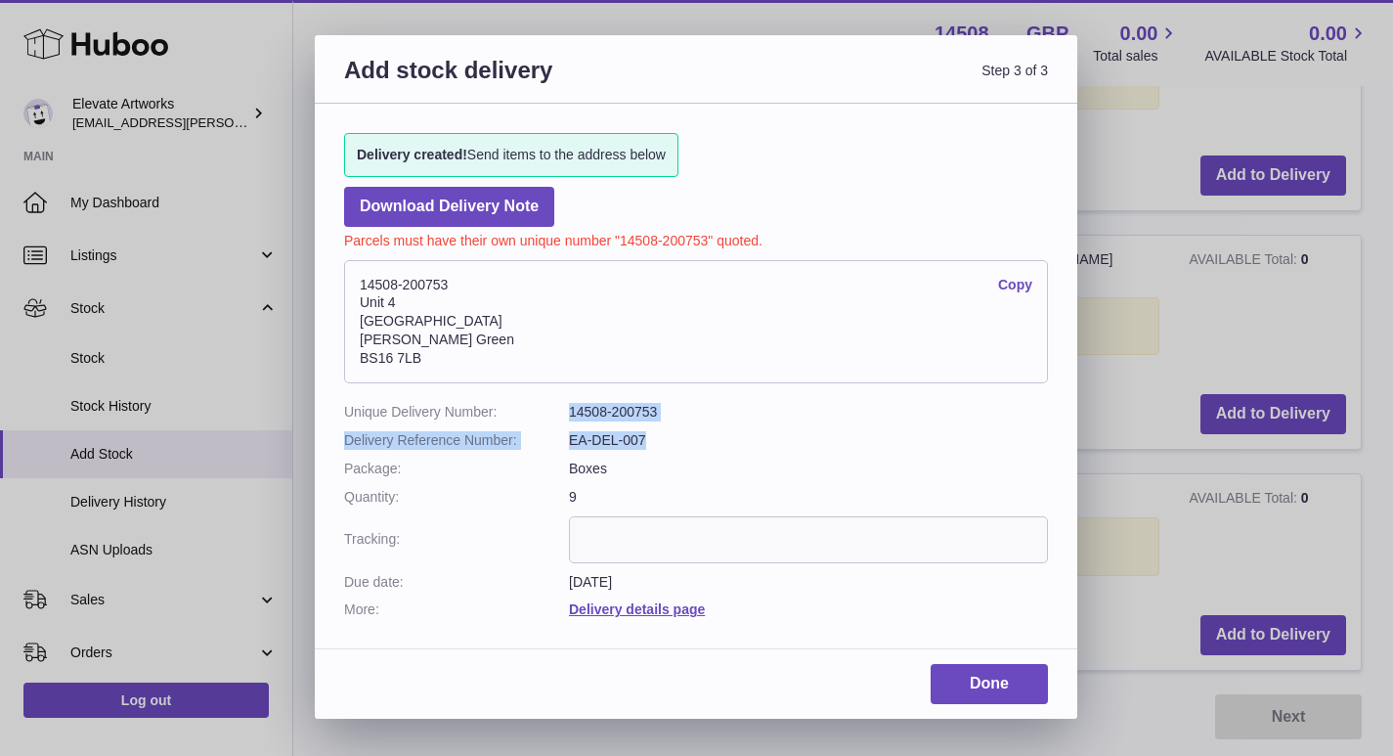
drag, startPoint x: 648, startPoint y: 440, endPoint x: 548, endPoint y: 404, distance: 106.1
click at [548, 404] on dl "Unique Delivery Number: 14508-200753 Delivery Reference Number: EA-DEL-007 Pack…" at bounding box center [696, 511] width 704 height 216
click at [548, 404] on dt "Unique Delivery Number:" at bounding box center [456, 412] width 225 height 19
drag, startPoint x: 673, startPoint y: 404, endPoint x: 351, endPoint y: 403, distance: 322.6
click at [351, 403] on dl "Unique Delivery Number: 14508-200753 Delivery Reference Number: EA-DEL-007 Pack…" at bounding box center [696, 511] width 704 height 216
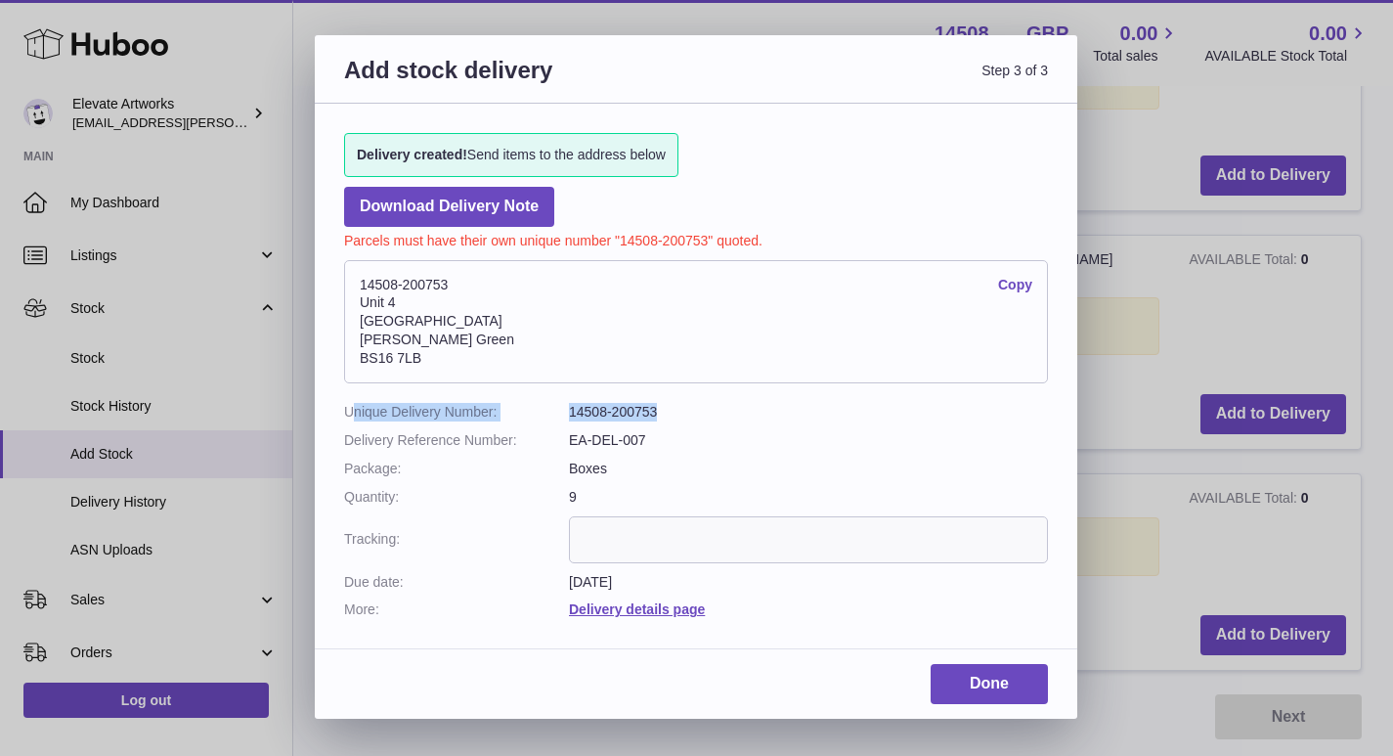
click at [373, 404] on dt "Unique Delivery Number:" at bounding box center [456, 412] width 225 height 19
click at [992, 681] on link "Done" at bounding box center [989, 684] width 117 height 40
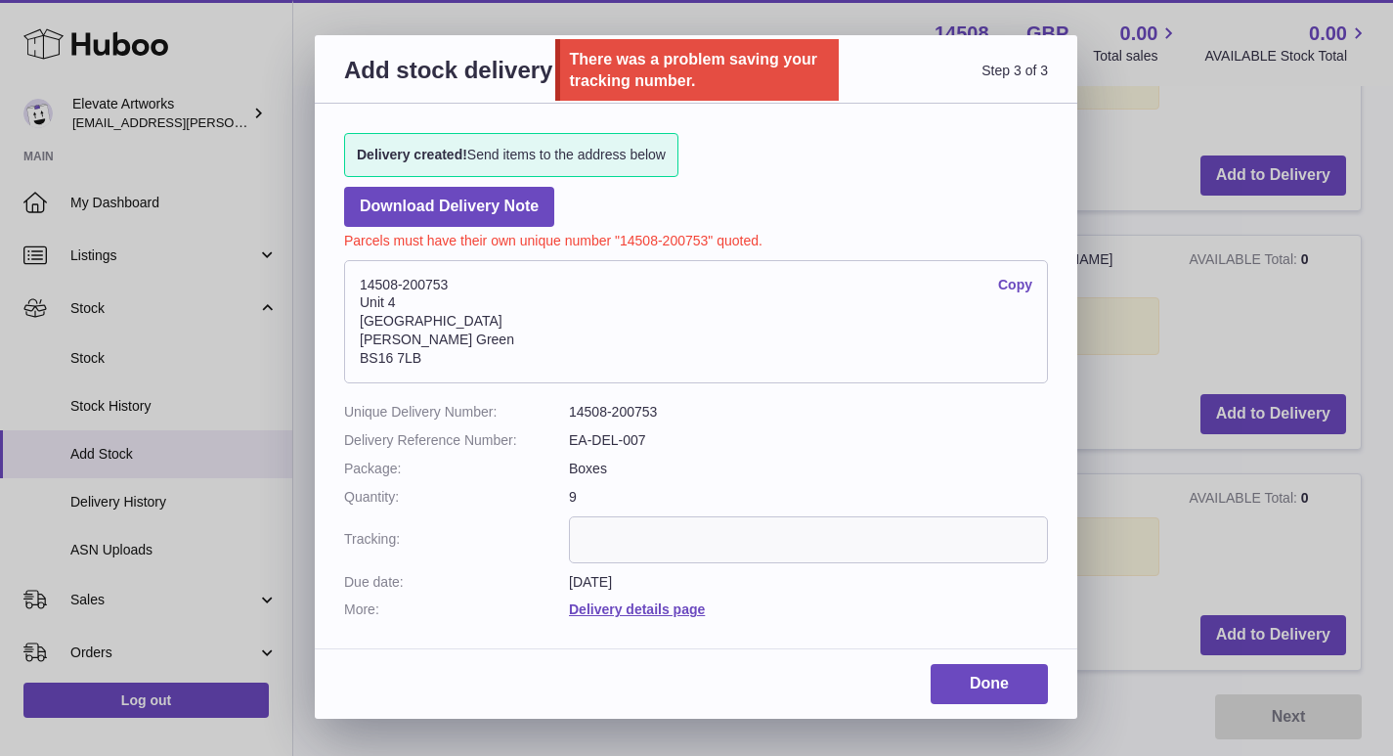
click at [520, 157] on span "Delivery created! Send items to the address below" at bounding box center [511, 155] width 309 height 19
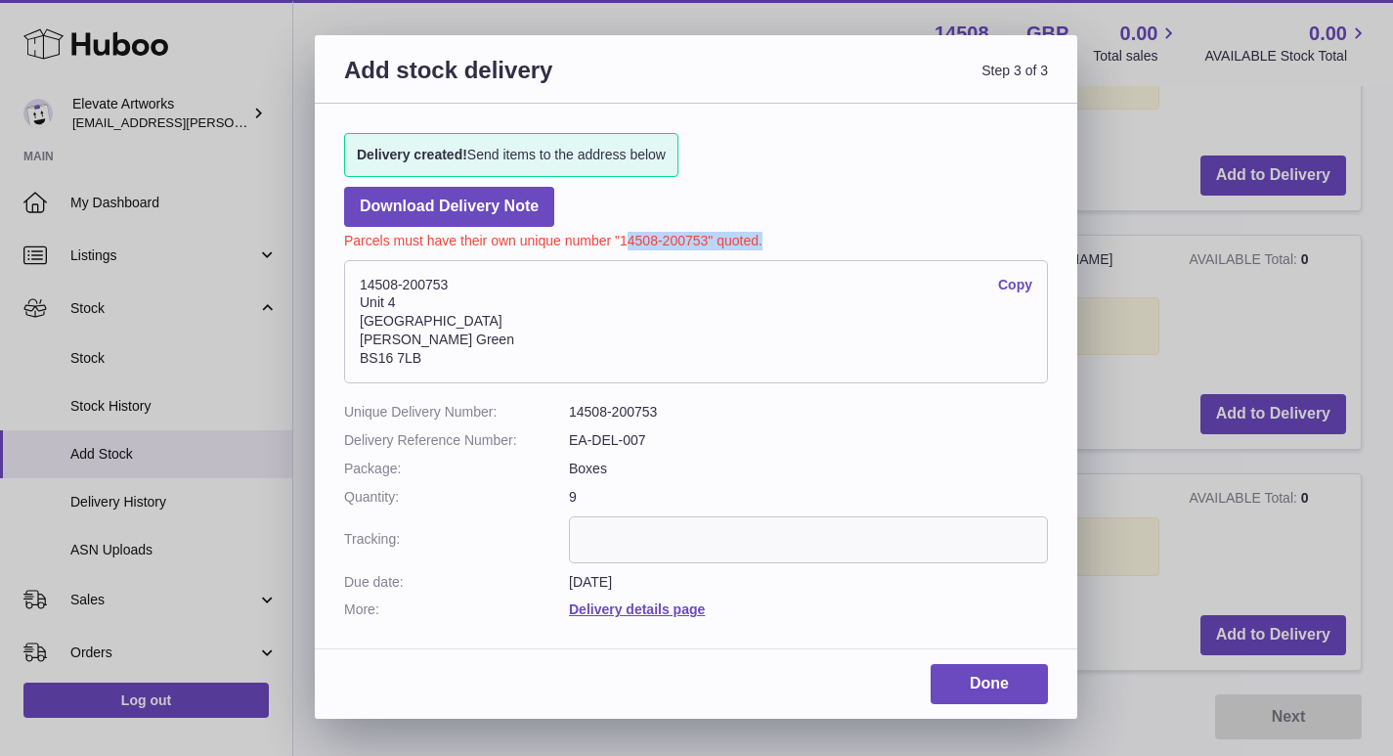
drag, startPoint x: 628, startPoint y: 241, endPoint x: 806, endPoint y: 243, distance: 177.9
click at [806, 243] on p "Parcels must have their own unique number "14508-200753" quoted." at bounding box center [696, 238] width 704 height 23
click at [1124, 184] on div "Add stock delivery Step 3 of 3 Delivery created! Send items to the address belo…" at bounding box center [696, 378] width 1393 height 756
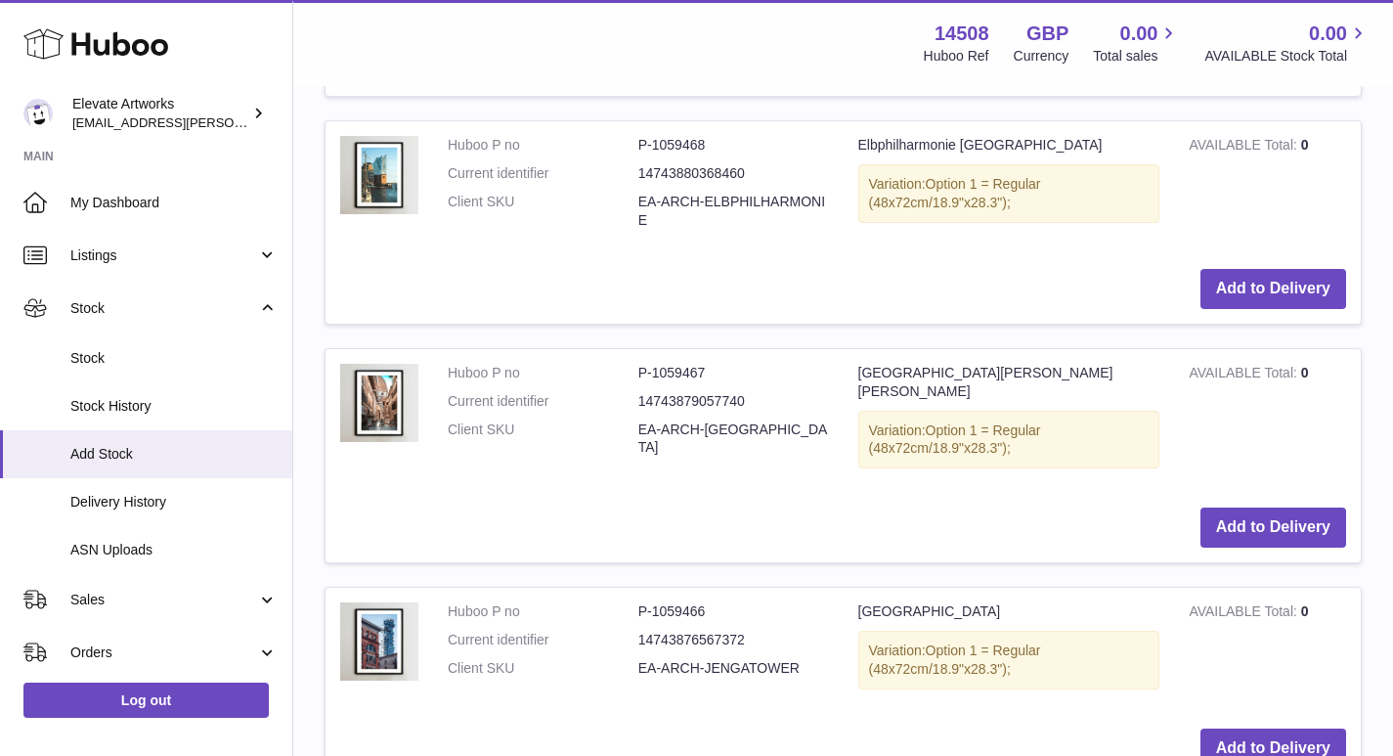
scroll to position [1685, 0]
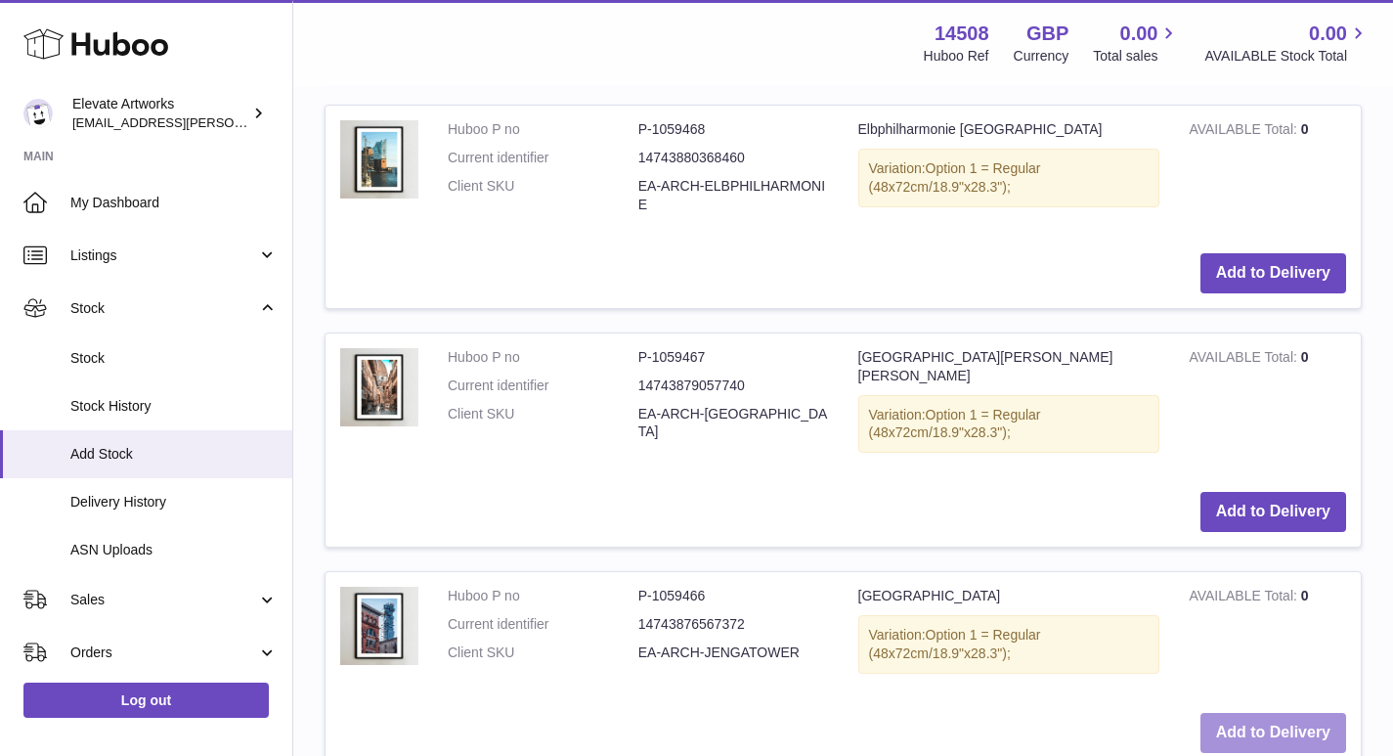
click at [1258, 713] on button "Add to Delivery" at bounding box center [1273, 733] width 146 height 40
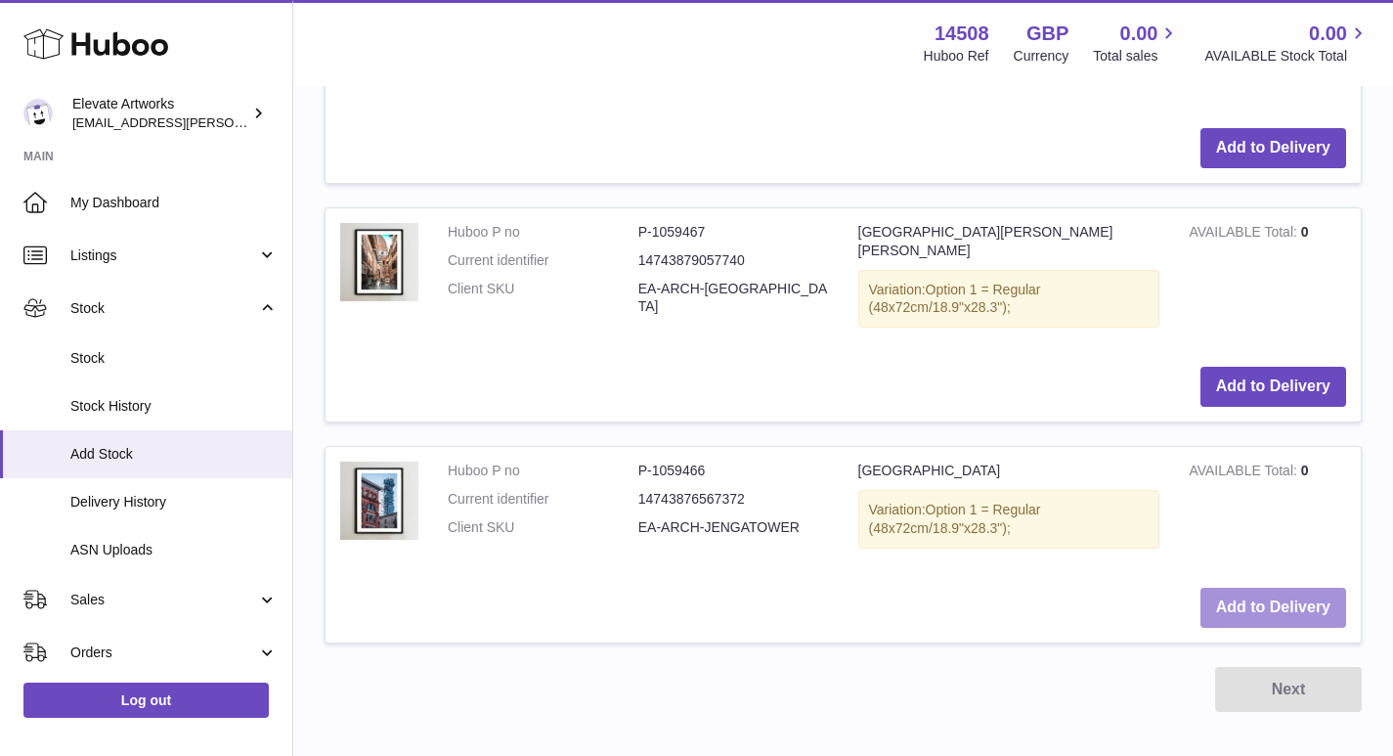
scroll to position [1815, 0]
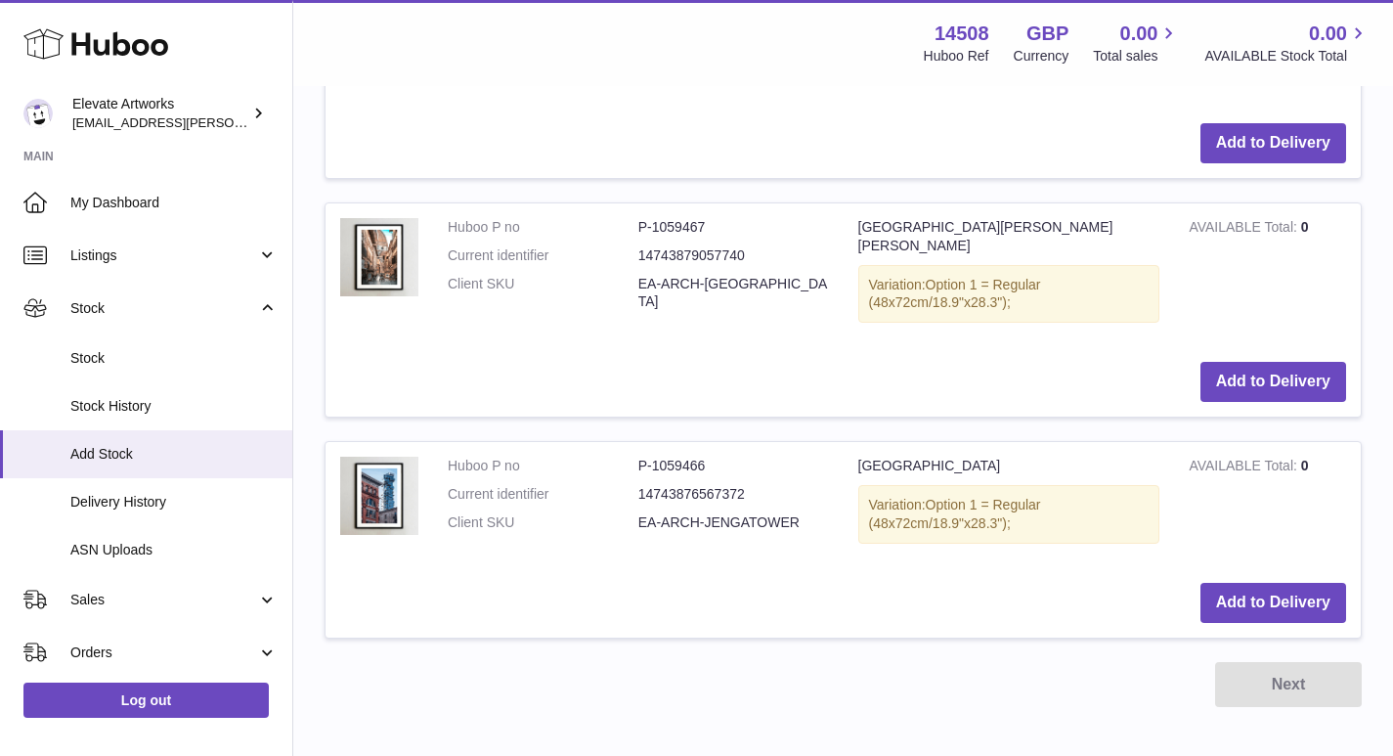
click at [1290, 662] on div "Next" at bounding box center [843, 685] width 1037 height 46
click at [1316, 583] on button "Add to Delivery" at bounding box center [1273, 603] width 146 height 40
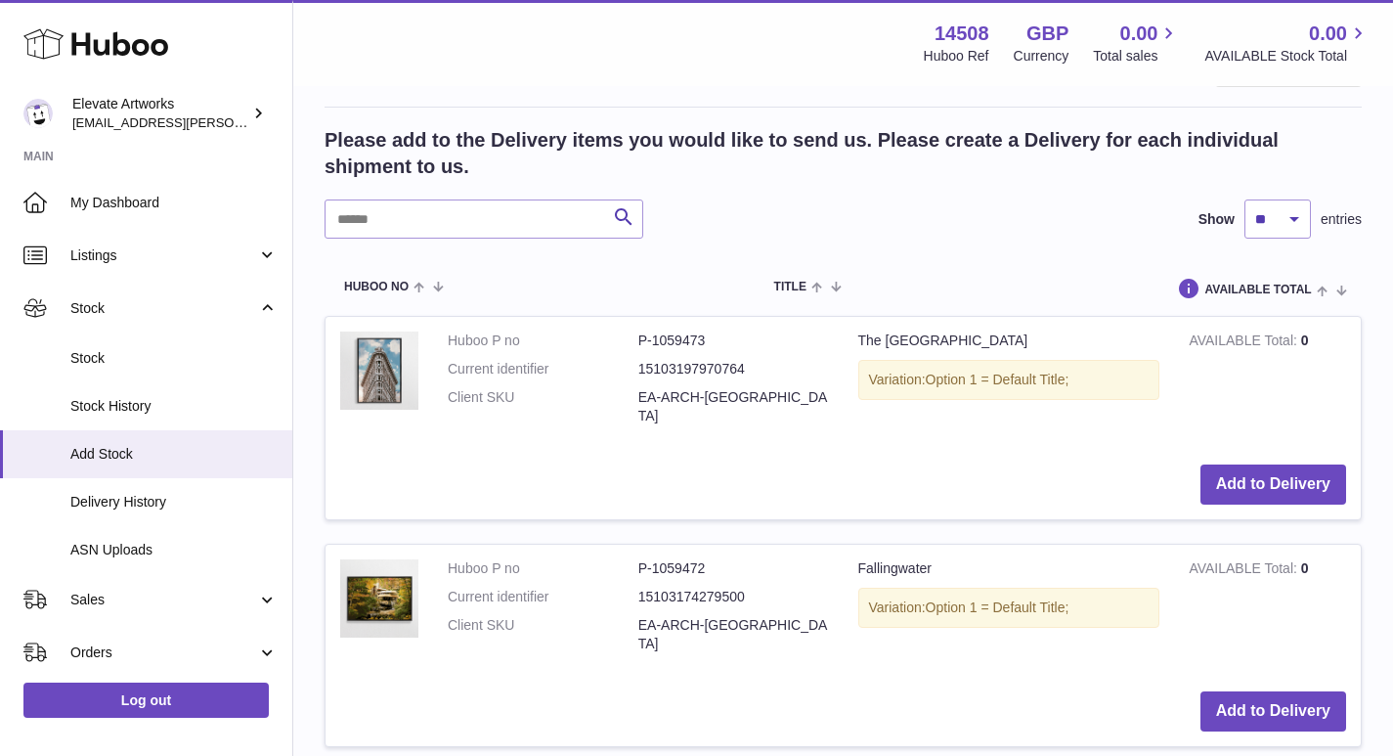
scroll to position [192, 0]
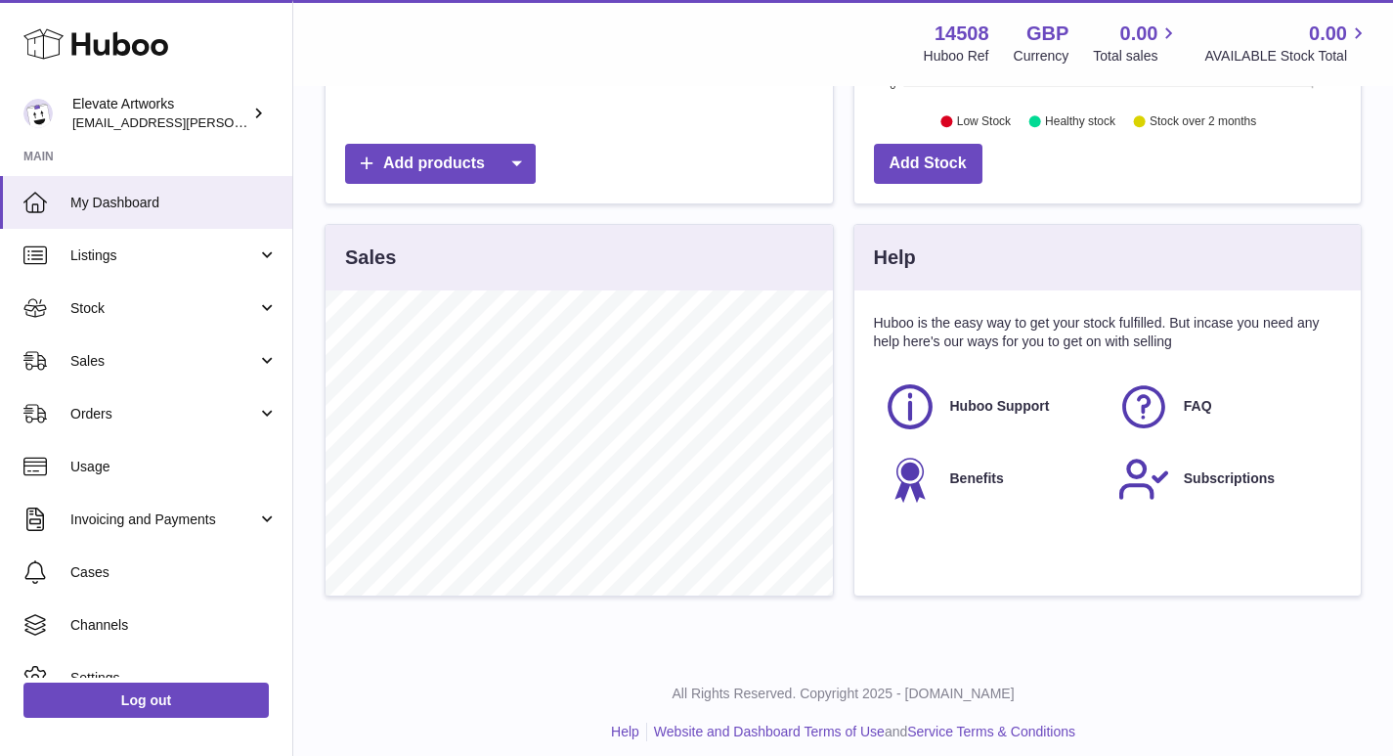
scroll to position [528, 0]
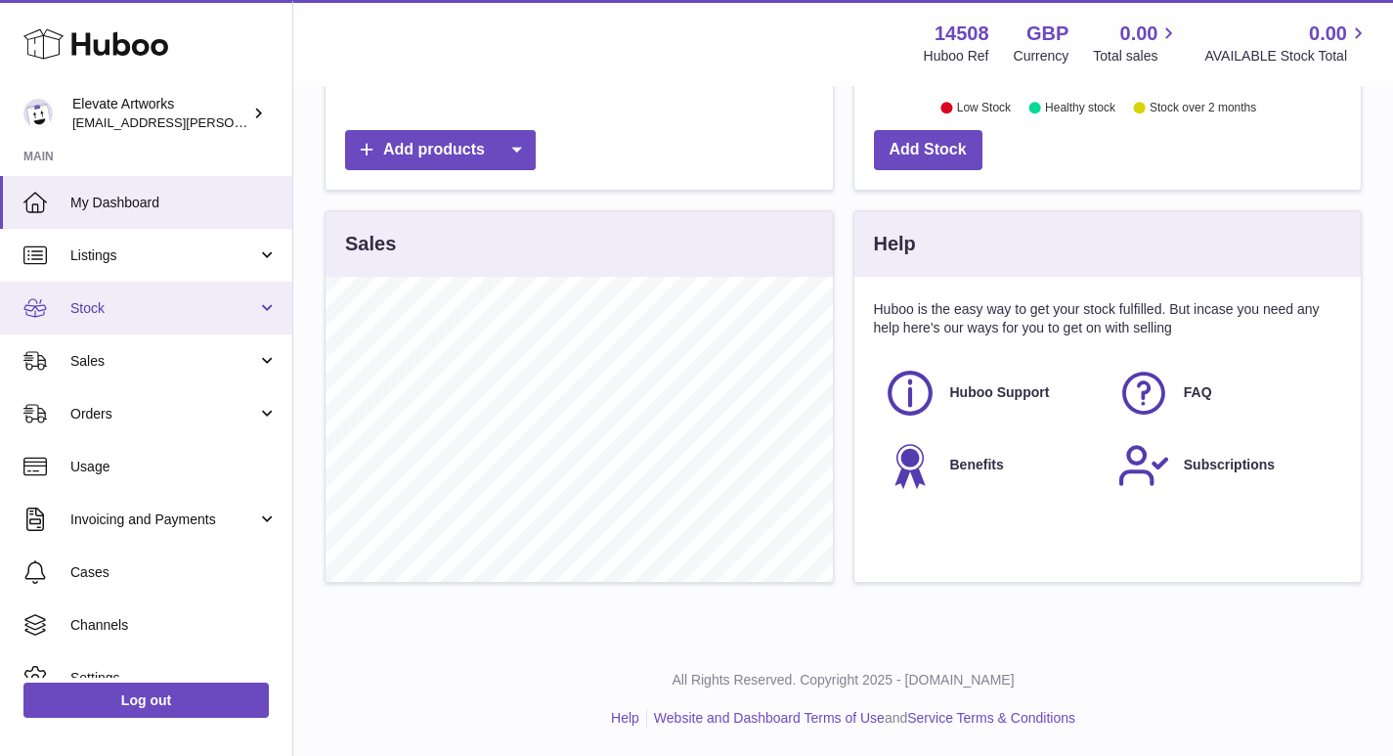
click at [140, 310] on span "Stock" at bounding box center [163, 308] width 187 height 19
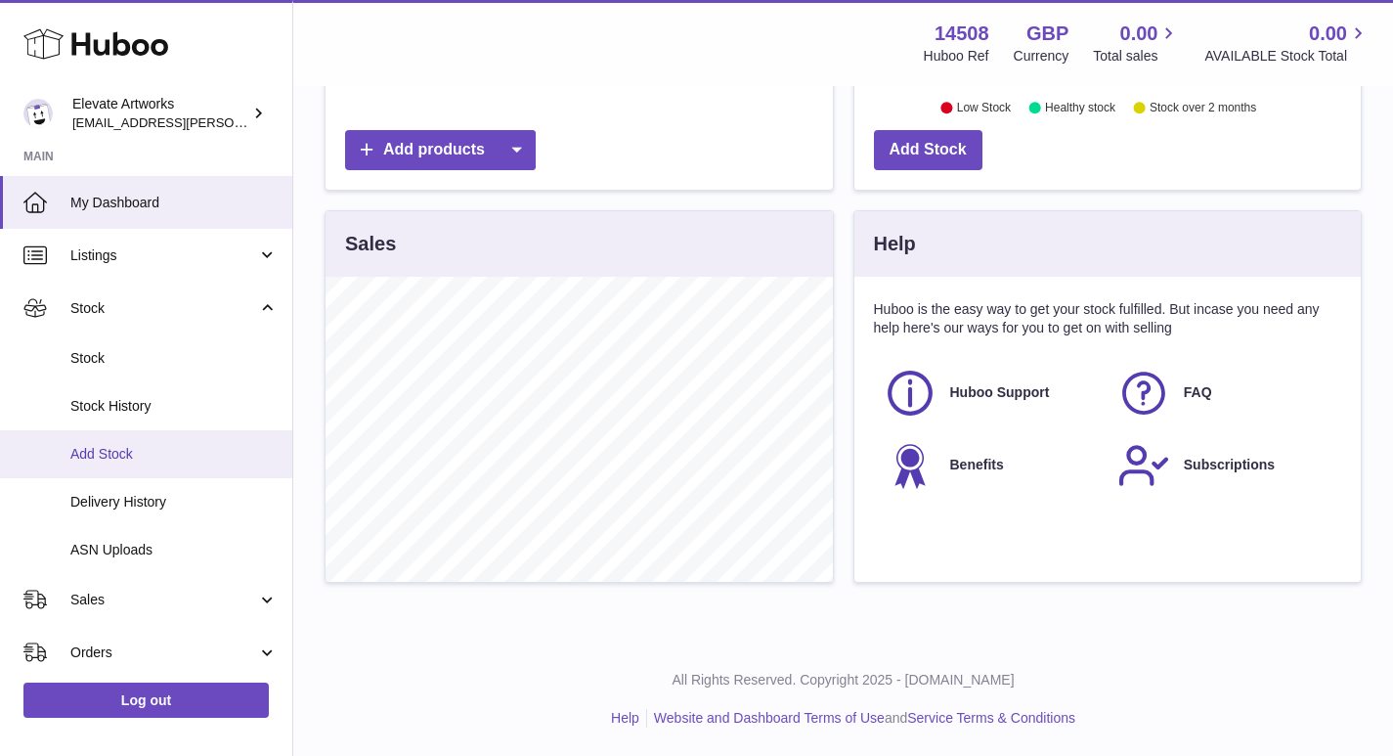
click at [137, 454] on span "Add Stock" at bounding box center [173, 454] width 207 height 19
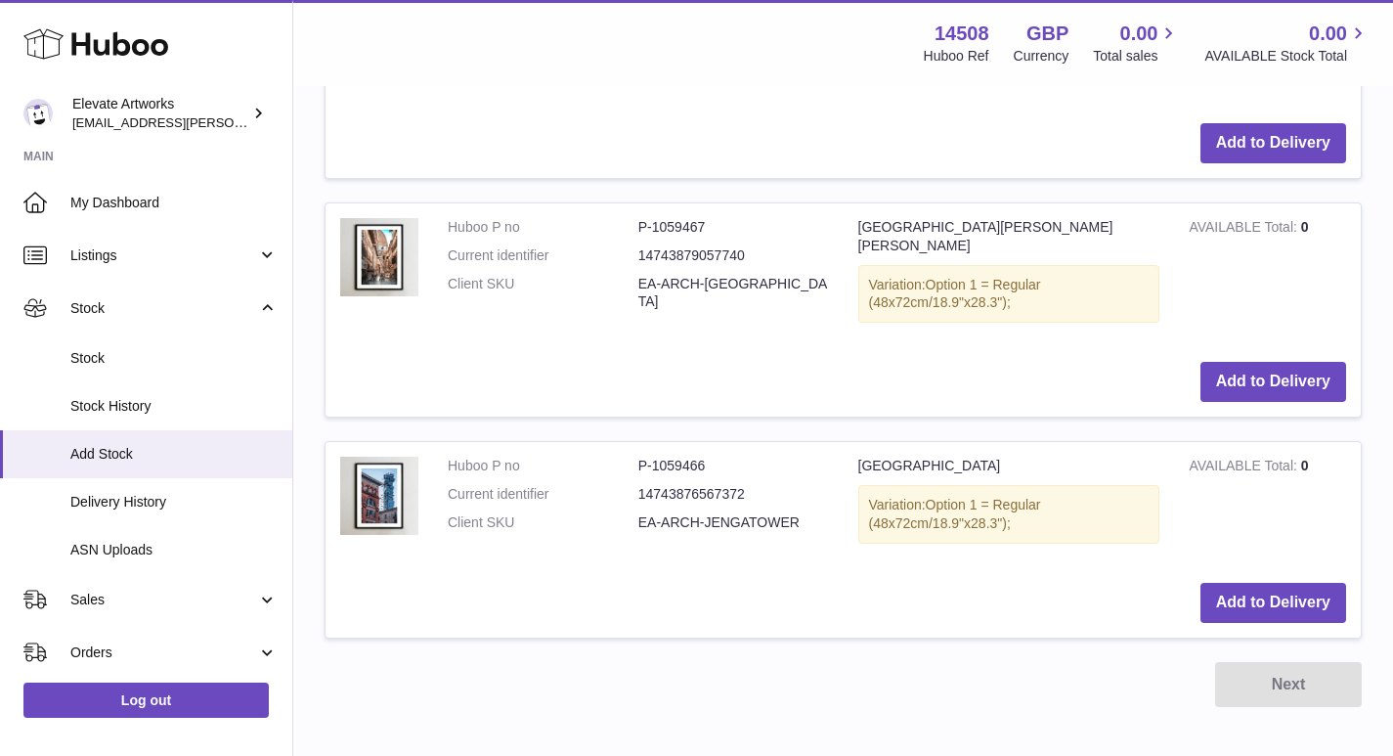
scroll to position [1847, 0]
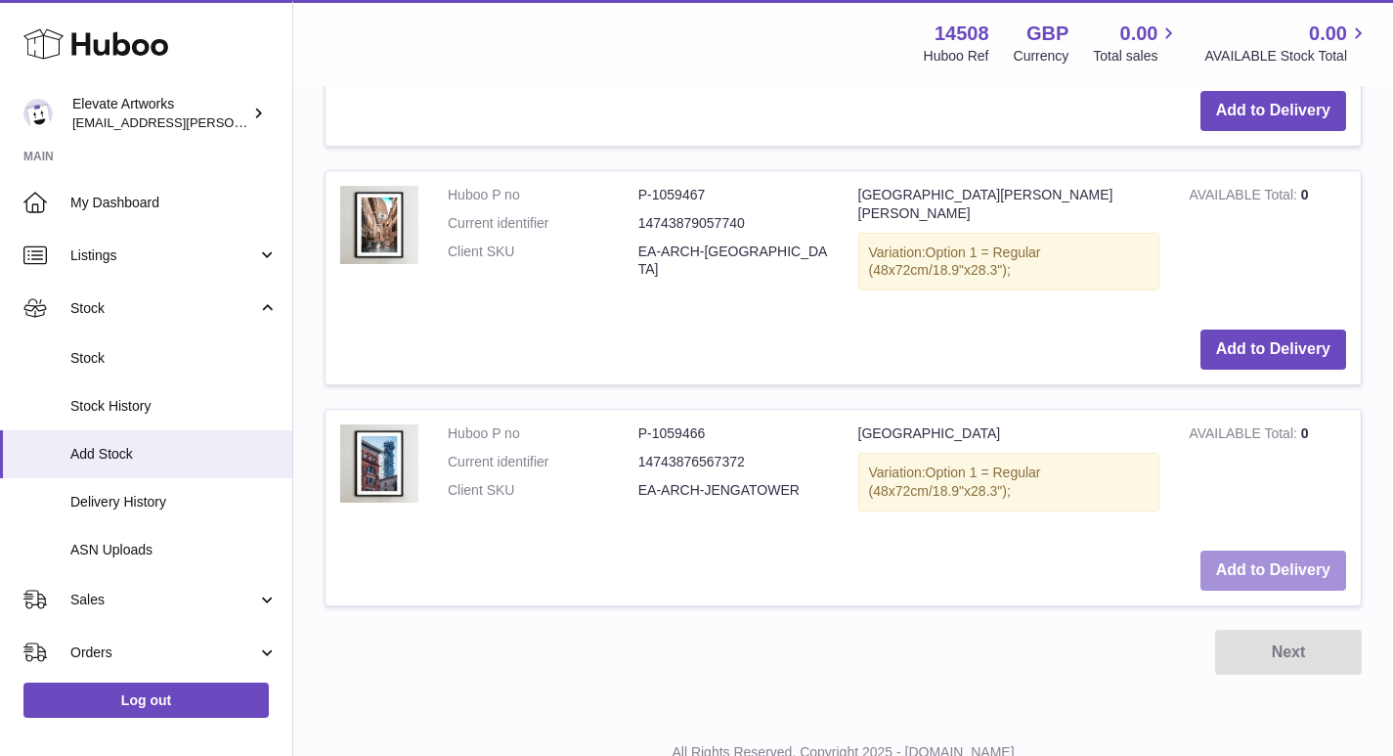
click at [1270, 550] on button "Add to Delivery" at bounding box center [1273, 570] width 146 height 40
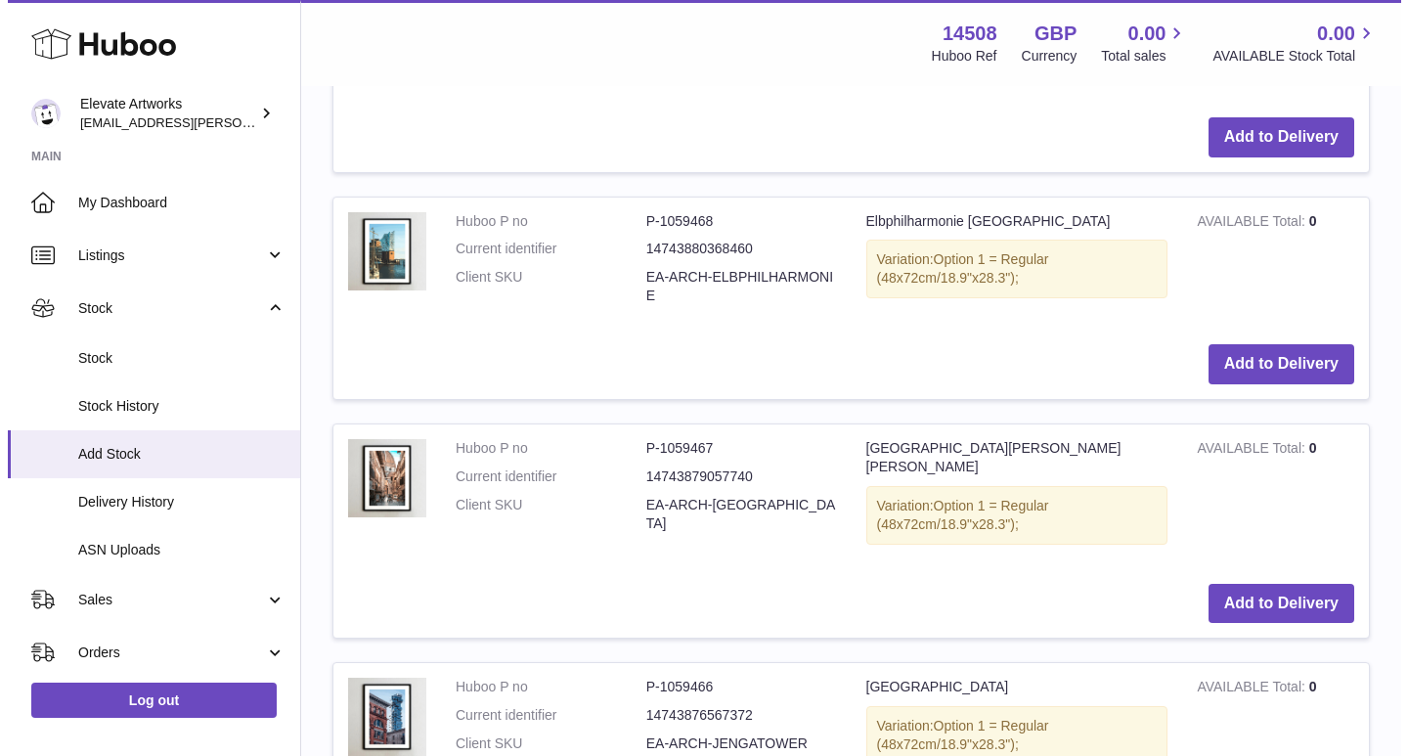
scroll to position [2101, 0]
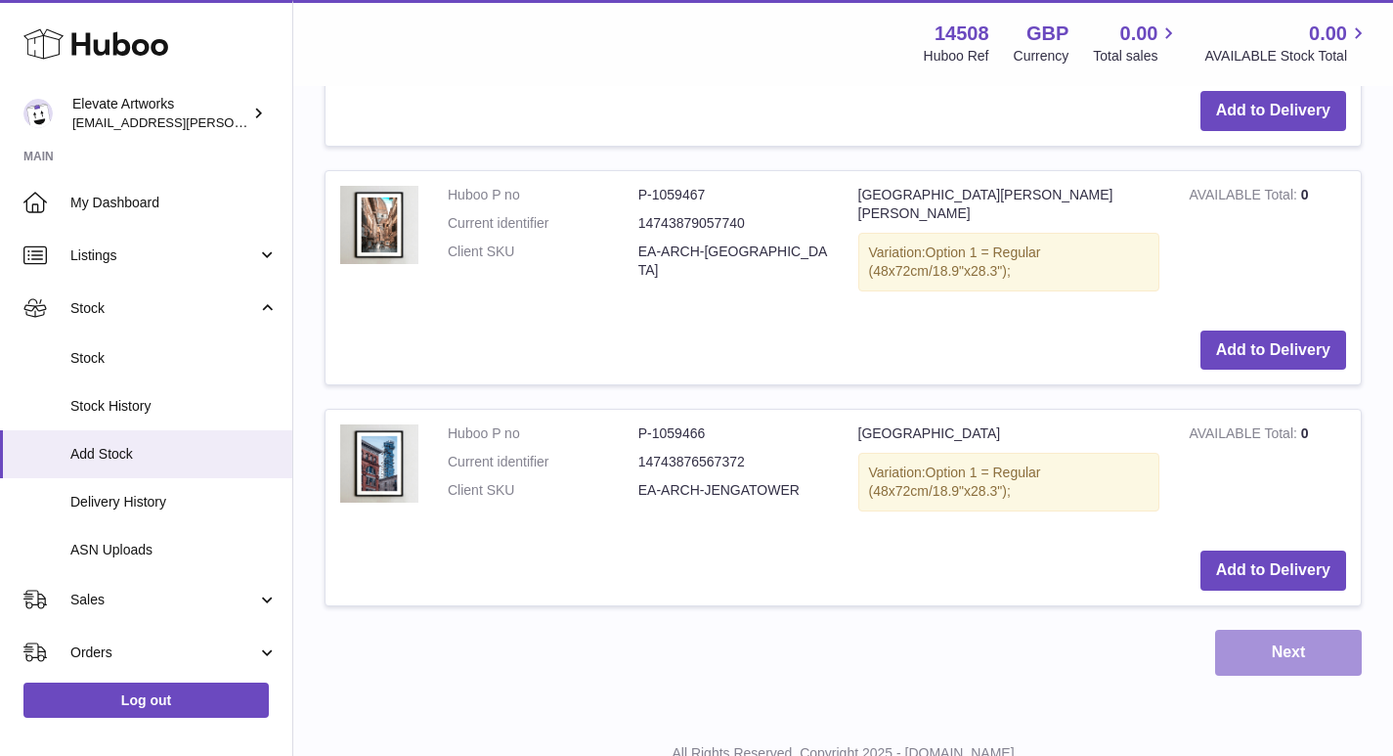
click at [1292, 629] on button "Next" at bounding box center [1288, 652] width 147 height 46
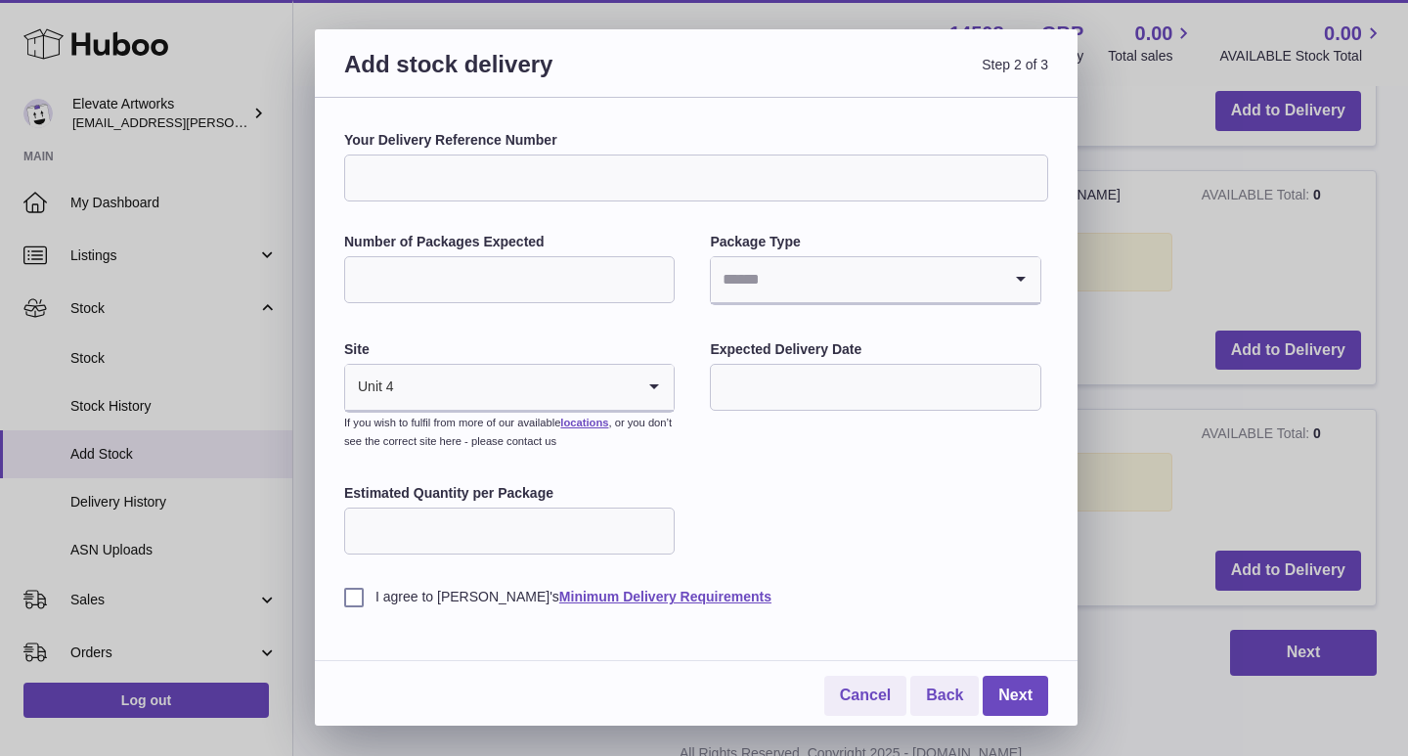
click at [475, 156] on input "Your Delivery Reference Number" at bounding box center [696, 177] width 704 height 47
click at [863, 697] on link "Cancel" at bounding box center [865, 695] width 82 height 40
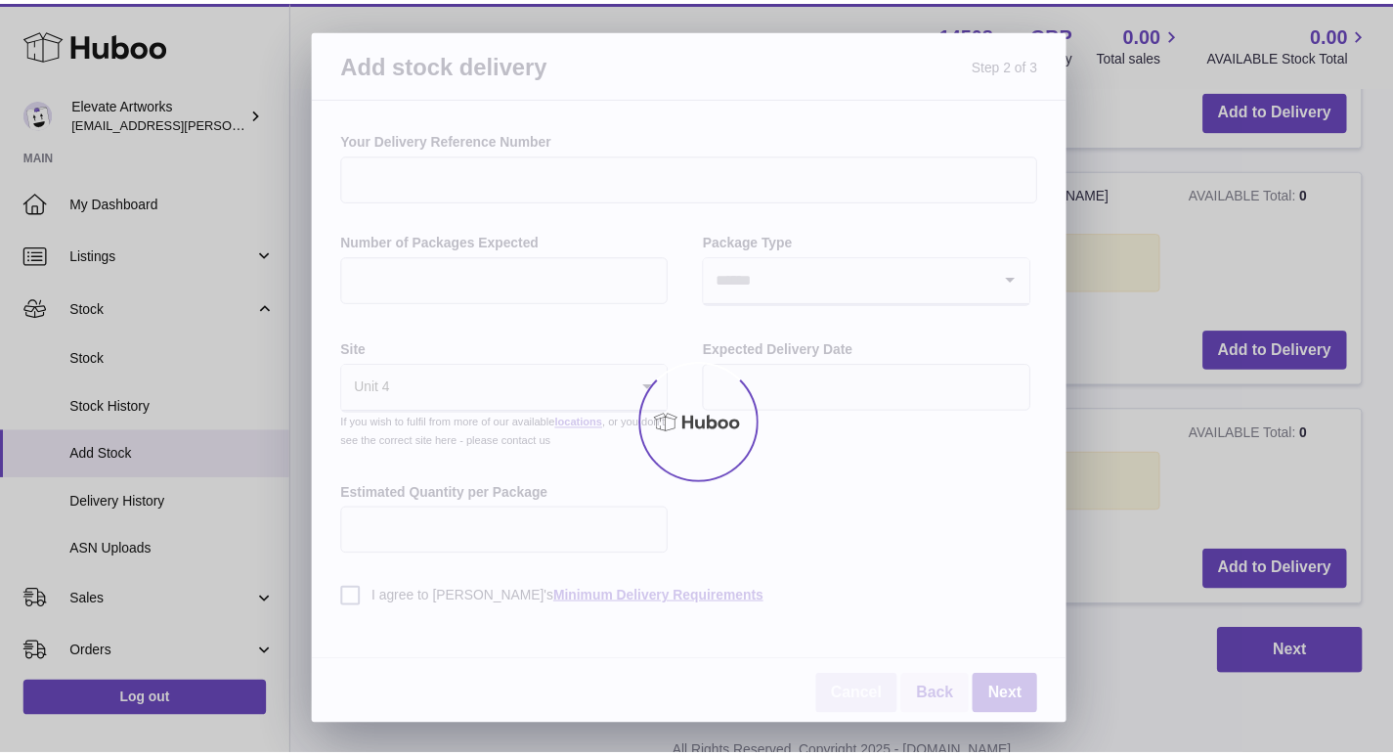
scroll to position [1847, 0]
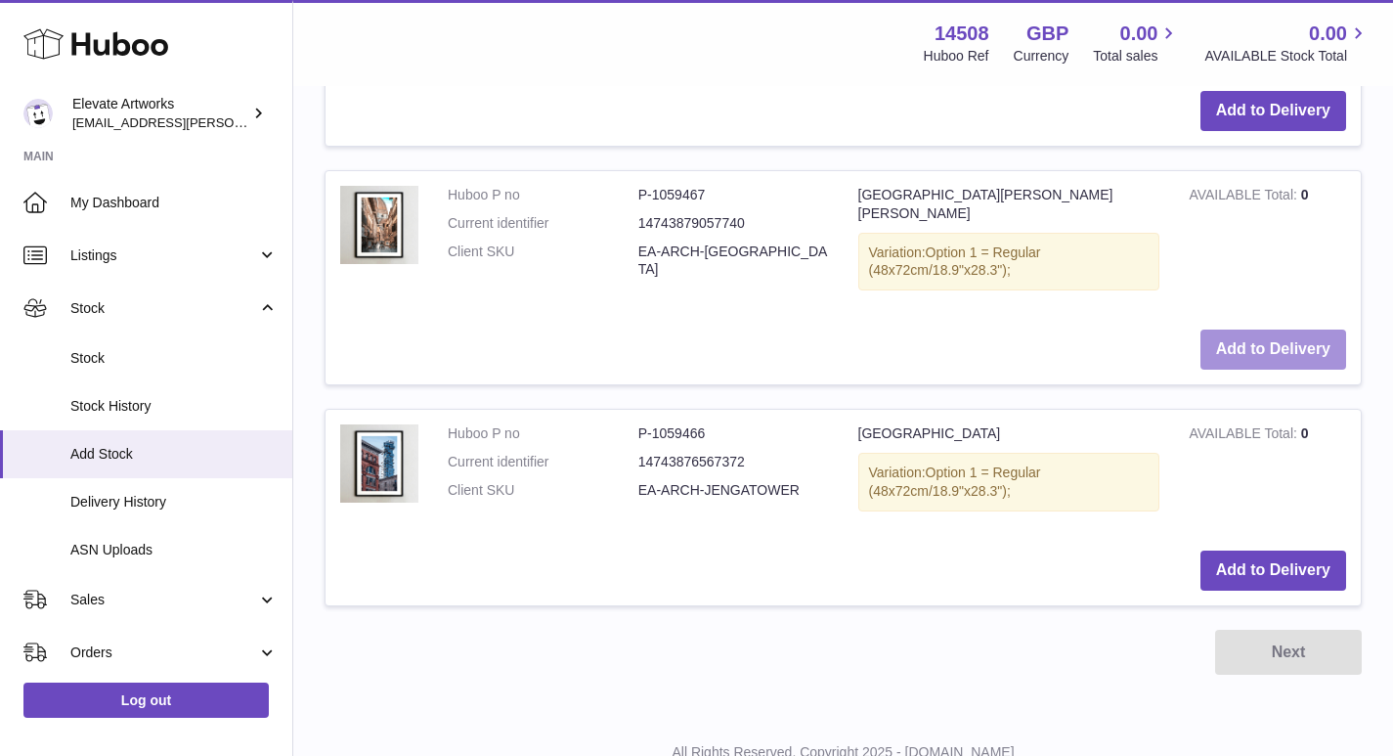
click at [1271, 329] on button "Add to Delivery" at bounding box center [1273, 349] width 146 height 40
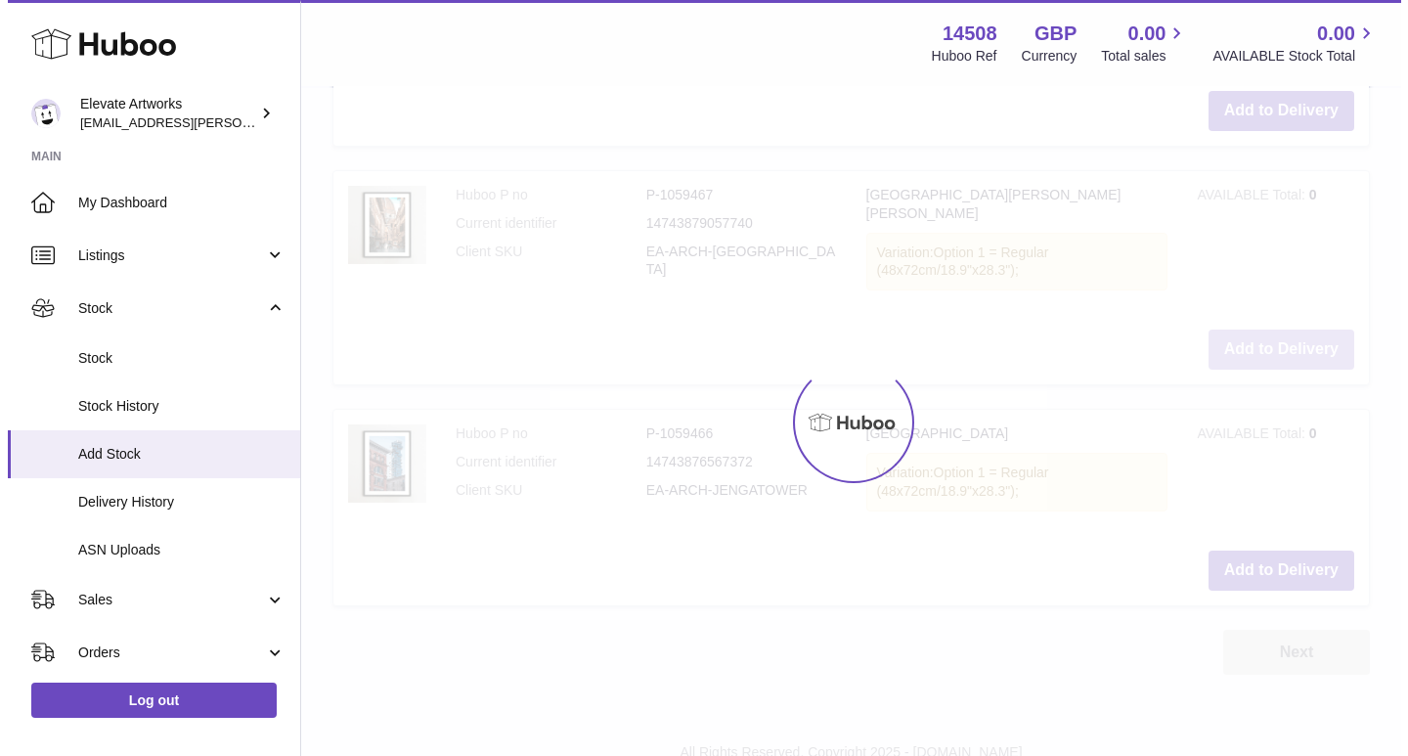
scroll to position [2101, 0]
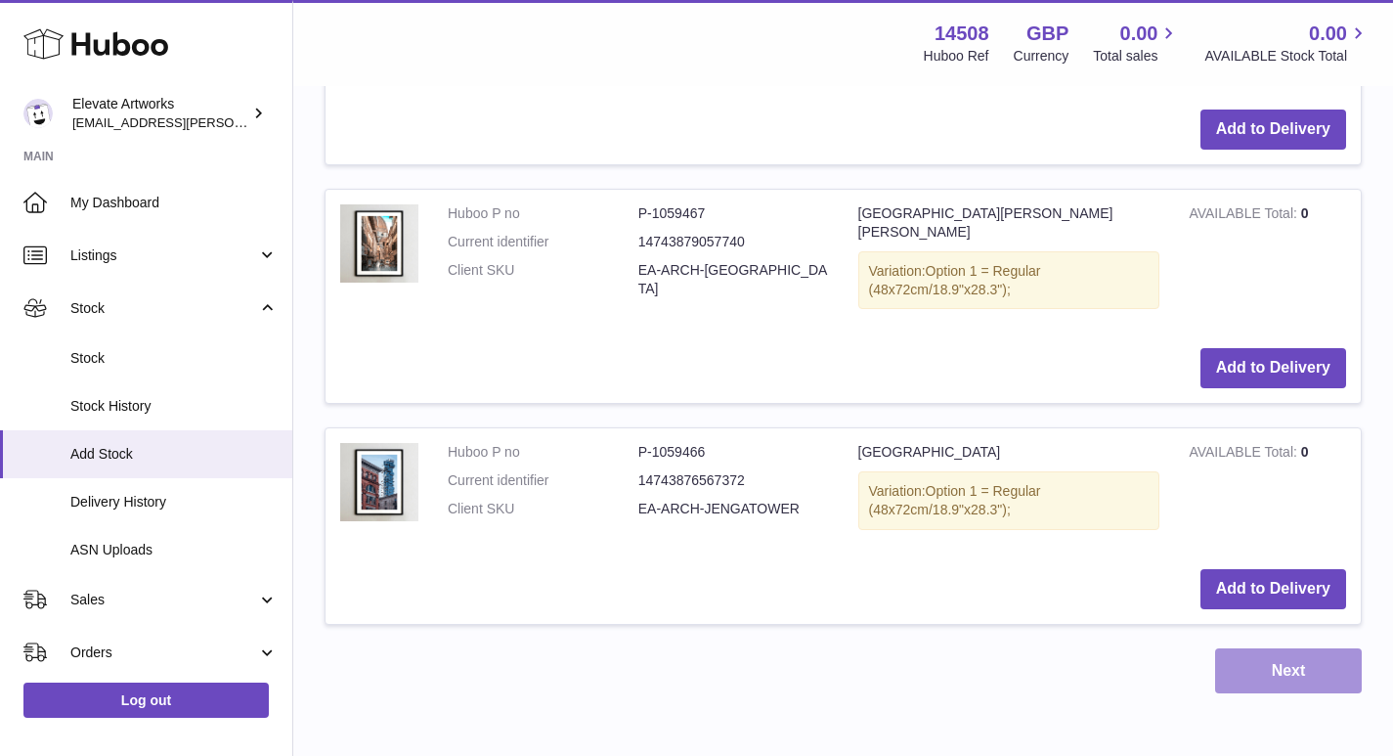
click at [1322, 648] on button "Next" at bounding box center [1288, 671] width 147 height 46
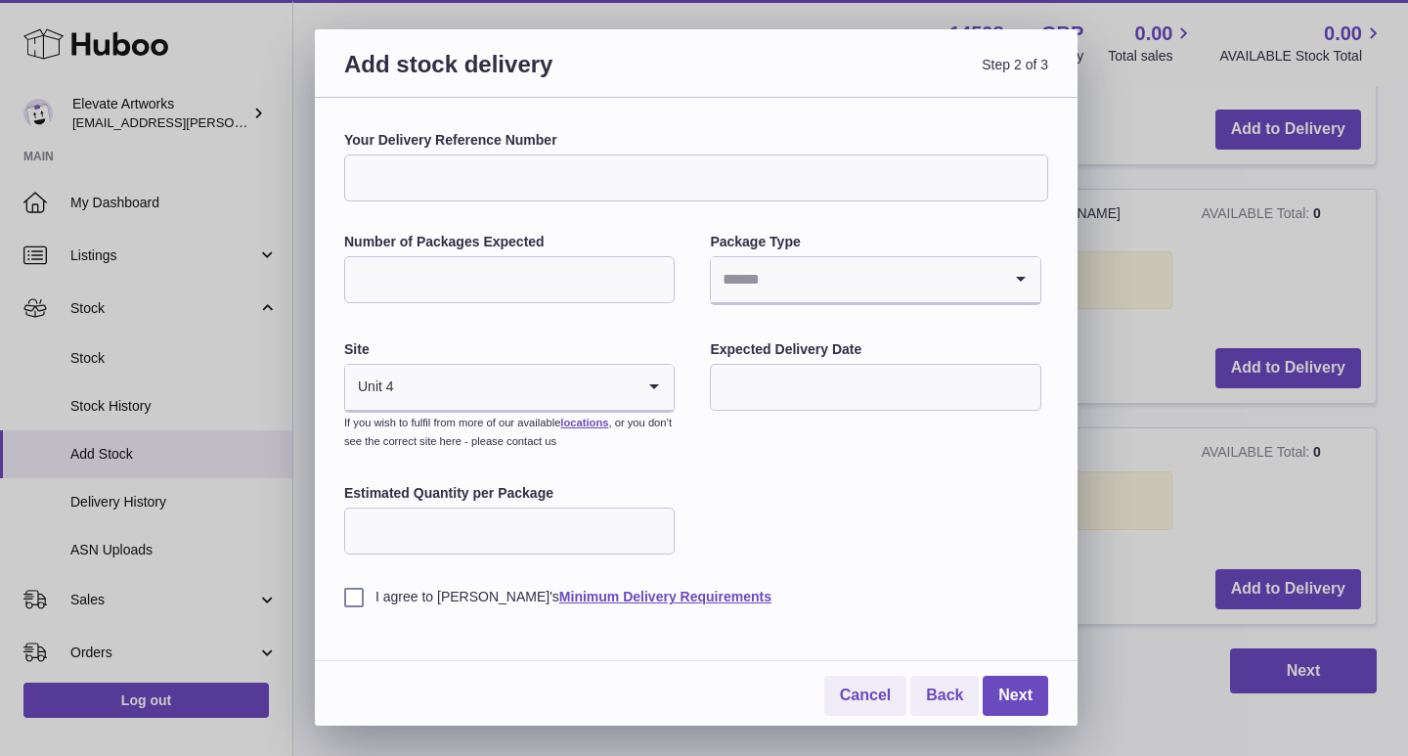
click at [587, 161] on input "Your Delivery Reference Number" at bounding box center [696, 177] width 704 height 47
type input "**********"
click at [408, 215] on div "**********" at bounding box center [696, 368] width 704 height 475
click at [435, 269] on input "Number of Packages Expected" at bounding box center [509, 279] width 330 height 47
type input "*"
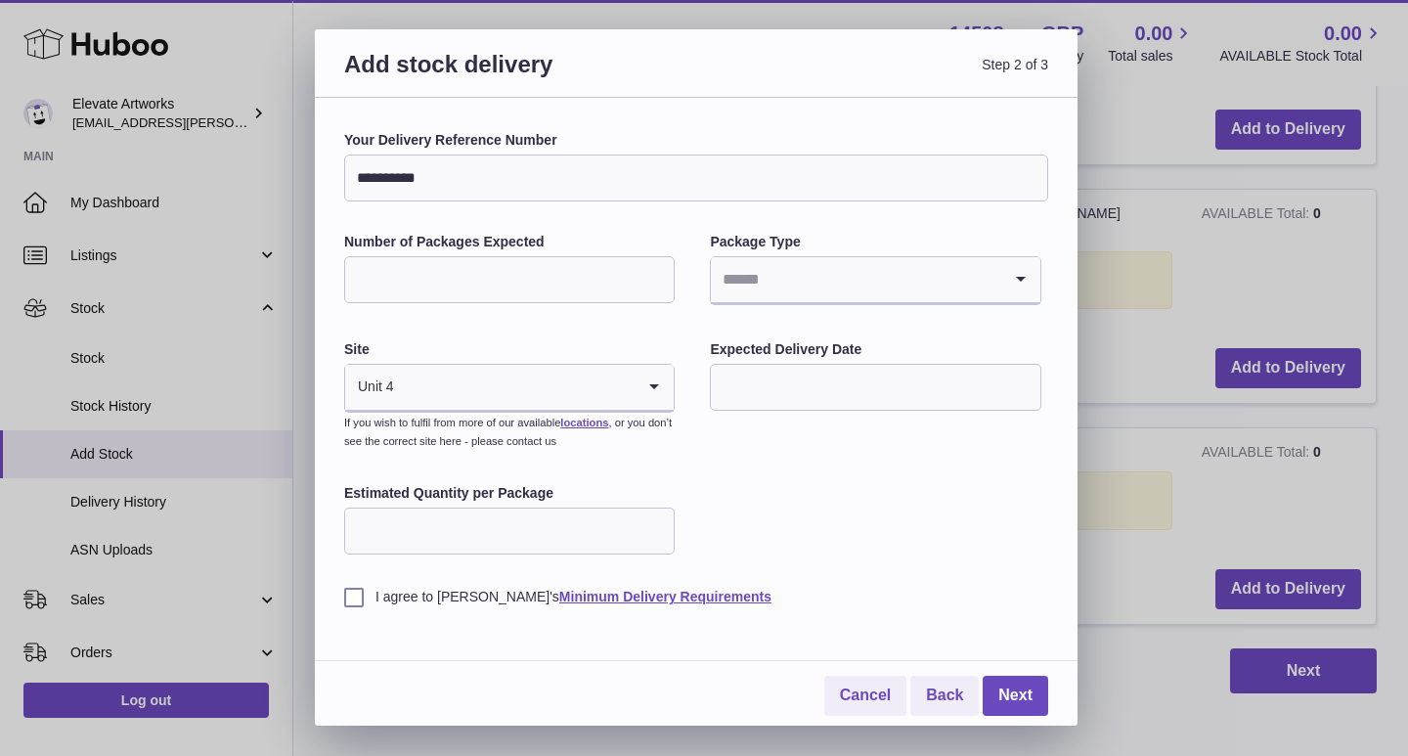
click at [769, 280] on input "Search for option" at bounding box center [855, 279] width 289 height 45
click at [765, 400] on li "Boxes" at bounding box center [875, 410] width 326 height 39
click at [767, 398] on input "text" at bounding box center [875, 387] width 330 height 47
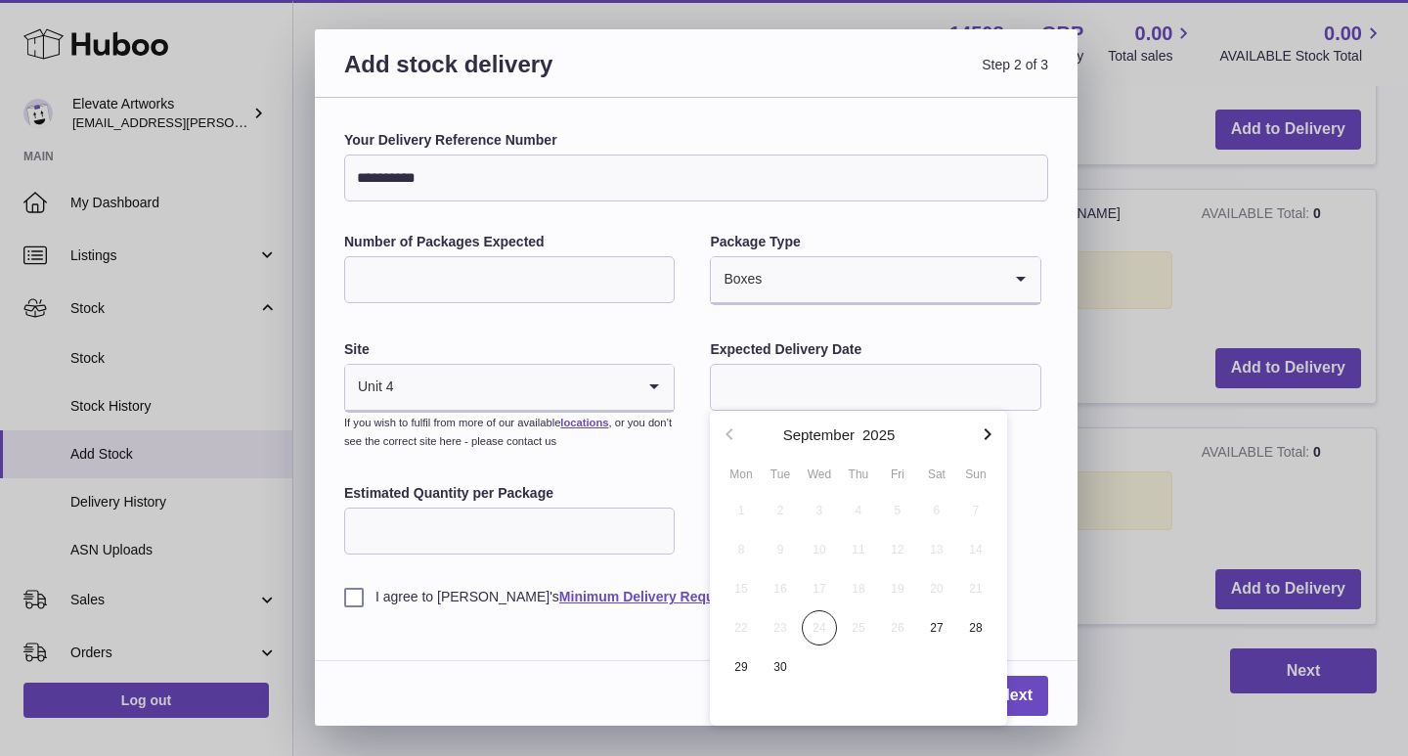
click at [984, 436] on icon "button" at bounding box center [986, 433] width 23 height 23
click at [903, 591] on span "14" at bounding box center [897, 588] width 35 height 35
type input "**********"
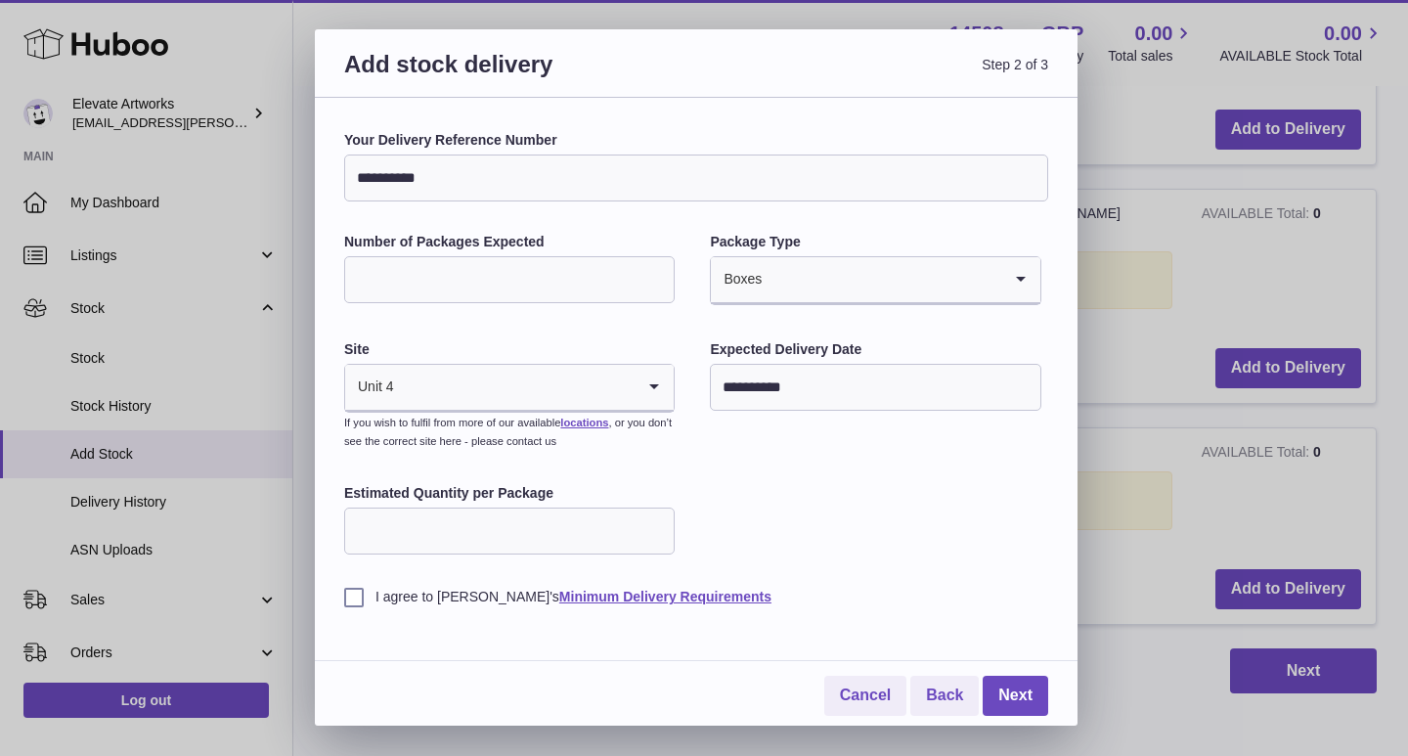
click at [512, 547] on input "Estimated Quantity per Package" at bounding box center [509, 530] width 330 height 47
type input "*"
click at [415, 596] on label "I agree to Huboo's Minimum Delivery Requirements" at bounding box center [696, 596] width 704 height 19
click at [1018, 686] on link "Next" at bounding box center [1014, 695] width 65 height 40
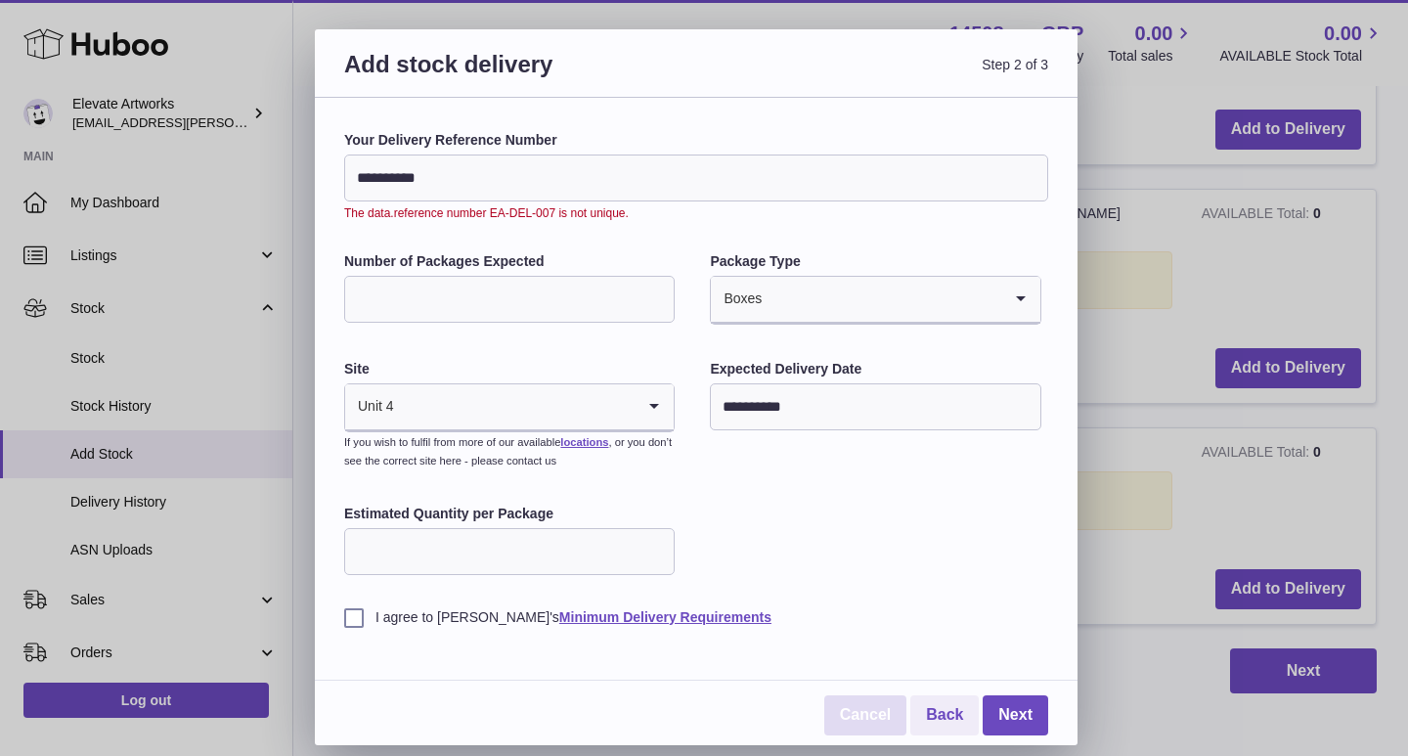
click at [866, 705] on link "Cancel" at bounding box center [865, 715] width 82 height 40
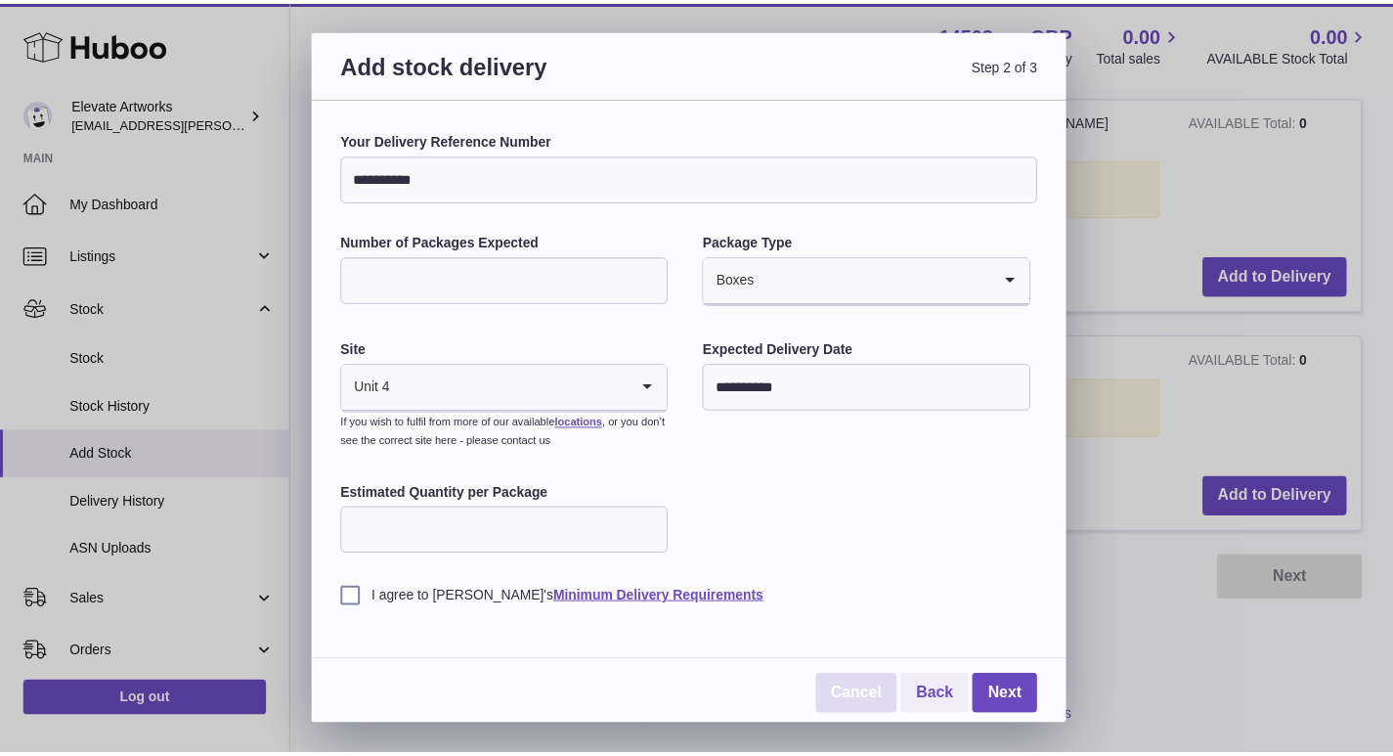
scroll to position [1847, 0]
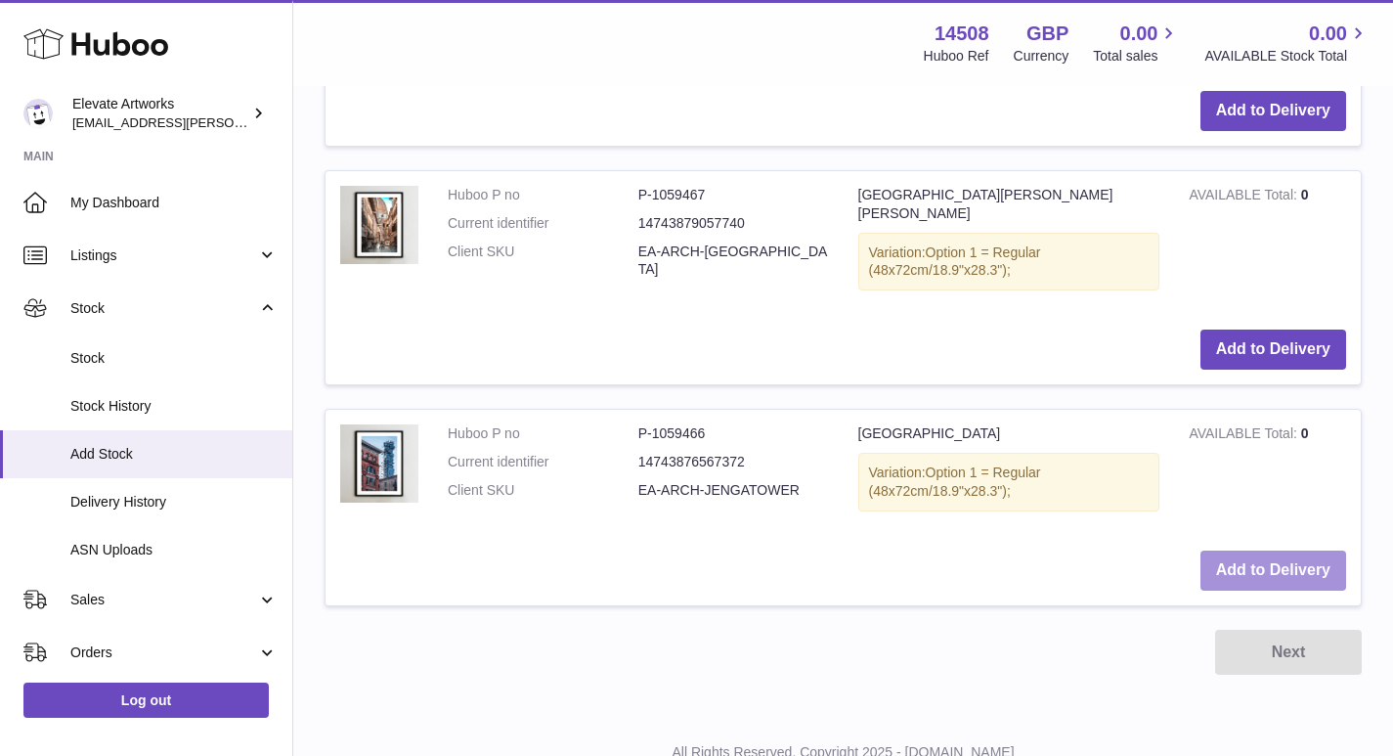
click at [1320, 550] on button "Add to Delivery" at bounding box center [1273, 570] width 146 height 40
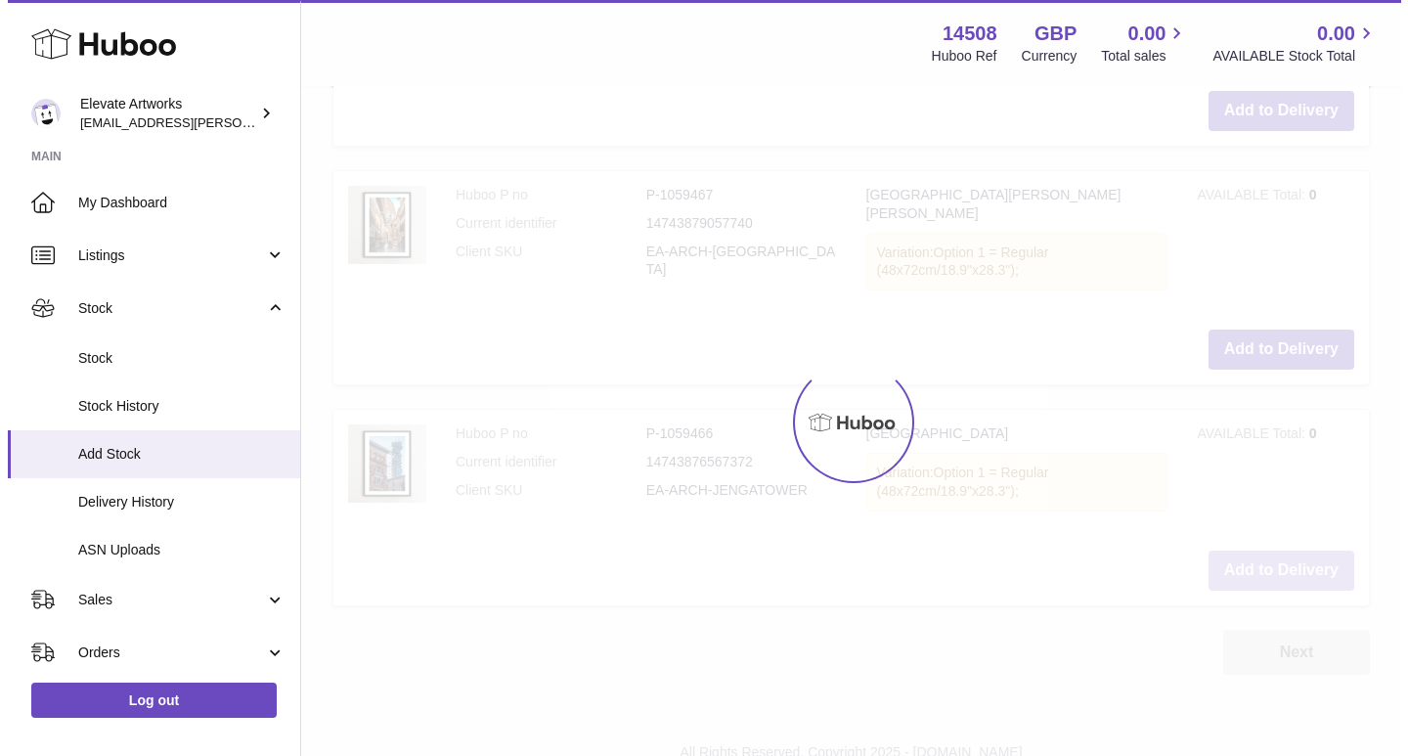
scroll to position [2101, 0]
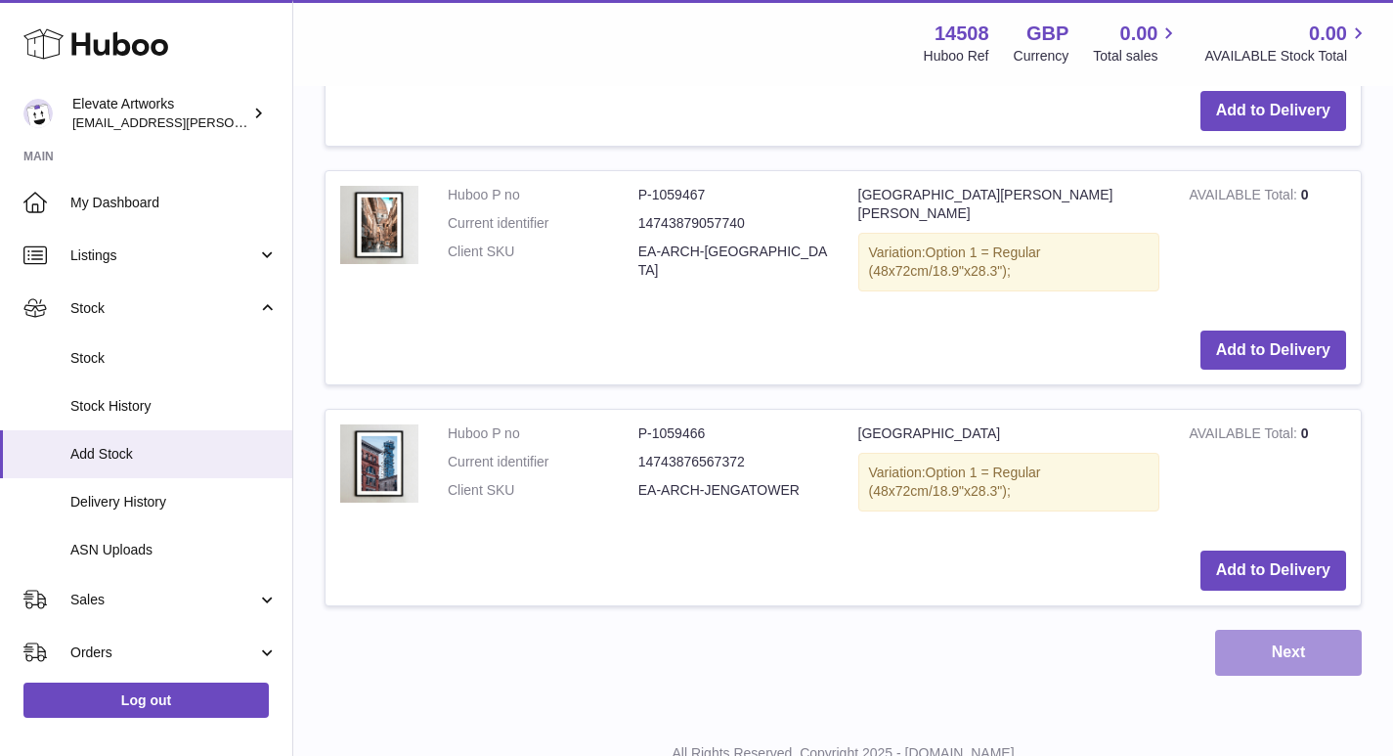
click at [1324, 629] on button "Next" at bounding box center [1288, 652] width 147 height 46
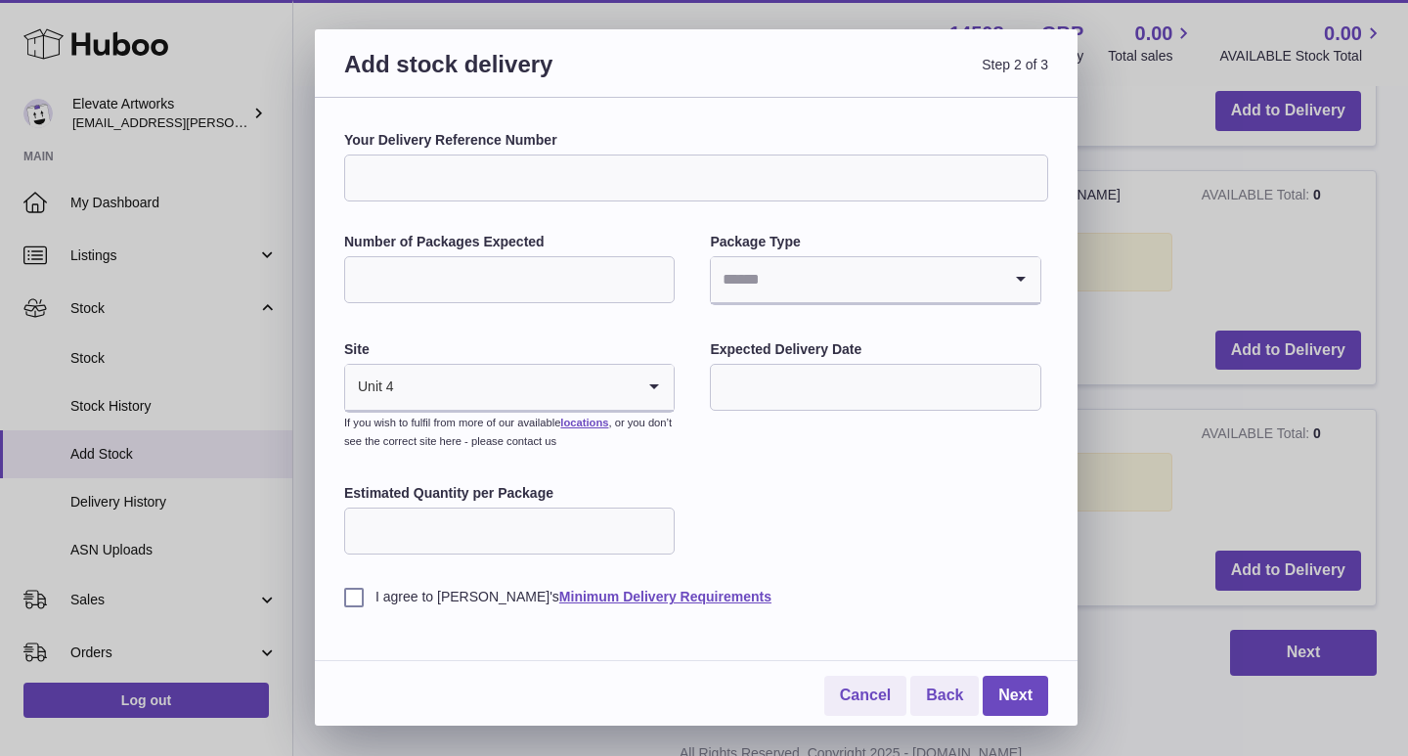
drag, startPoint x: 581, startPoint y: 170, endPoint x: 561, endPoint y: 173, distance: 19.8
click at [581, 170] on input "Your Delivery Reference Number" at bounding box center [696, 177] width 704 height 47
type input "**********"
click at [404, 271] on input "Number of Packages Expected" at bounding box center [509, 279] width 330 height 47
type input "*"
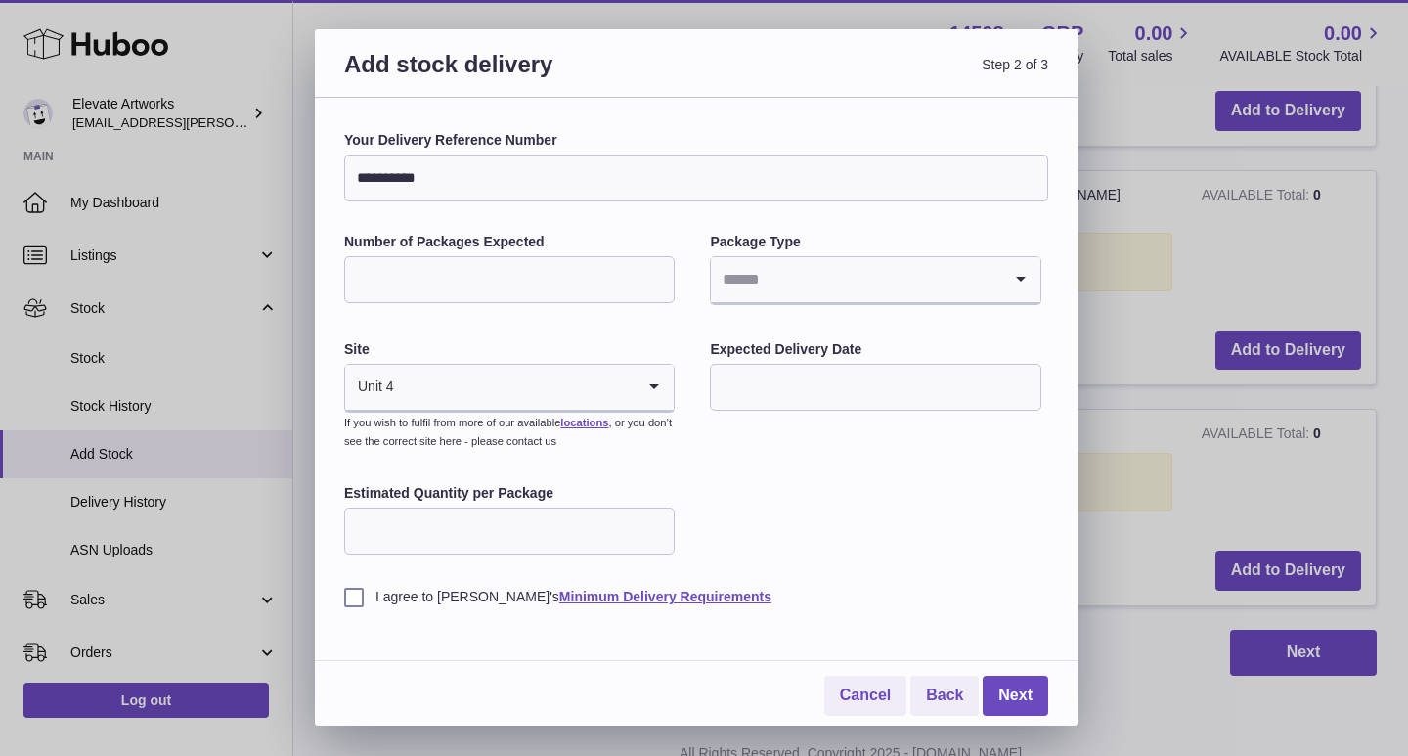
click at [814, 281] on input "Search for option" at bounding box center [855, 279] width 289 height 45
click at [784, 422] on li "Boxes" at bounding box center [875, 410] width 326 height 39
click at [763, 393] on input "text" at bounding box center [875, 387] width 330 height 47
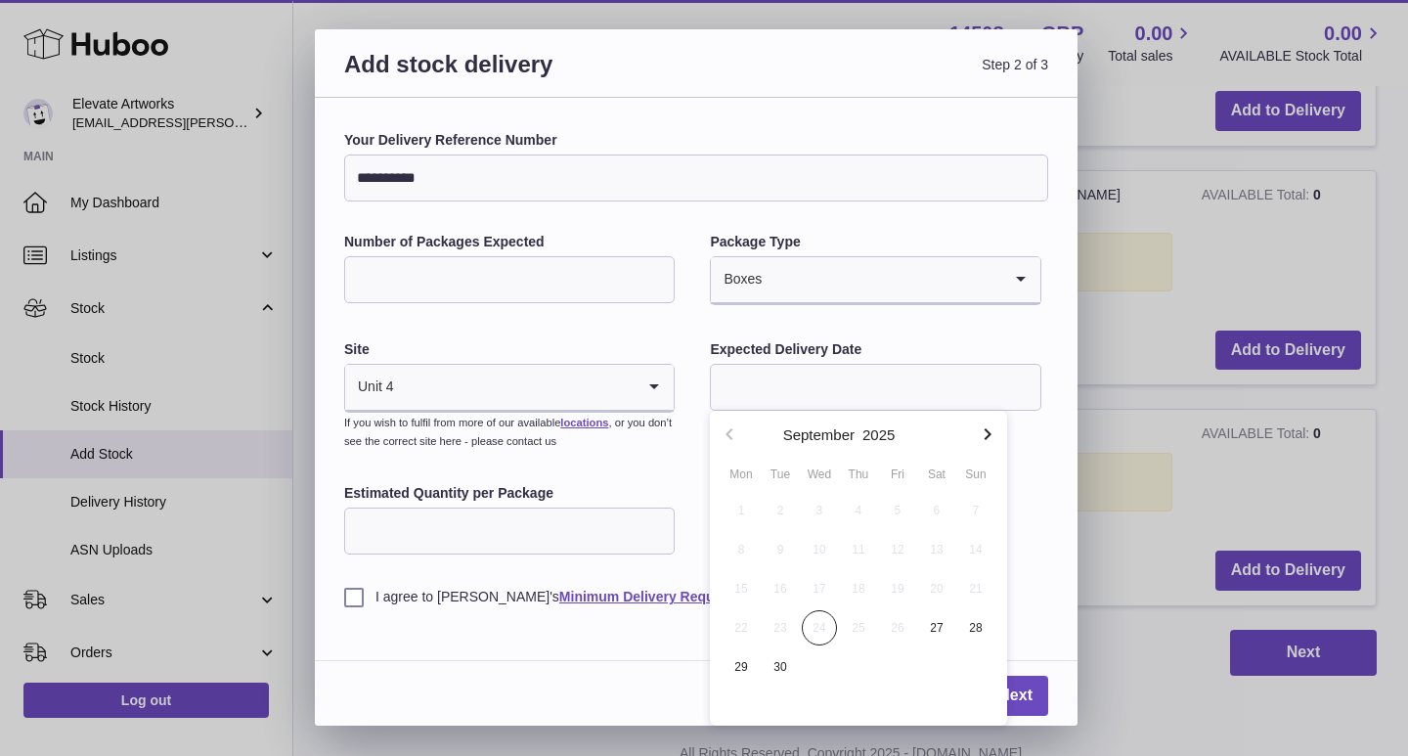
click at [975, 438] on icon "button" at bounding box center [986, 433] width 23 height 23
click at [906, 593] on span "14" at bounding box center [897, 588] width 35 height 35
type input "**********"
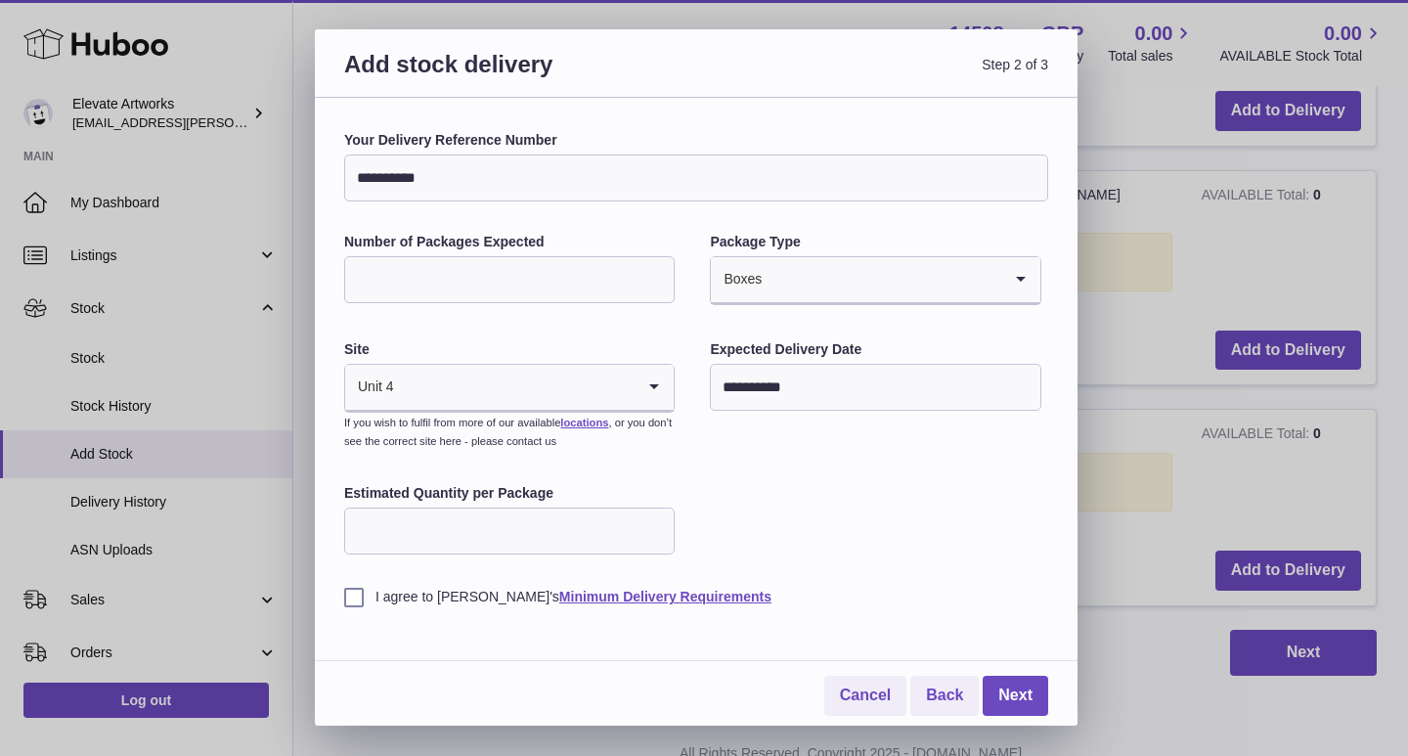
click at [560, 532] on input "Estimated Quantity per Package" at bounding box center [509, 530] width 330 height 47
type input "*"
click at [448, 592] on label "I agree to Huboo's Minimum Delivery Requirements" at bounding box center [696, 596] width 704 height 19
click at [1015, 694] on link "Next" at bounding box center [1014, 695] width 65 height 40
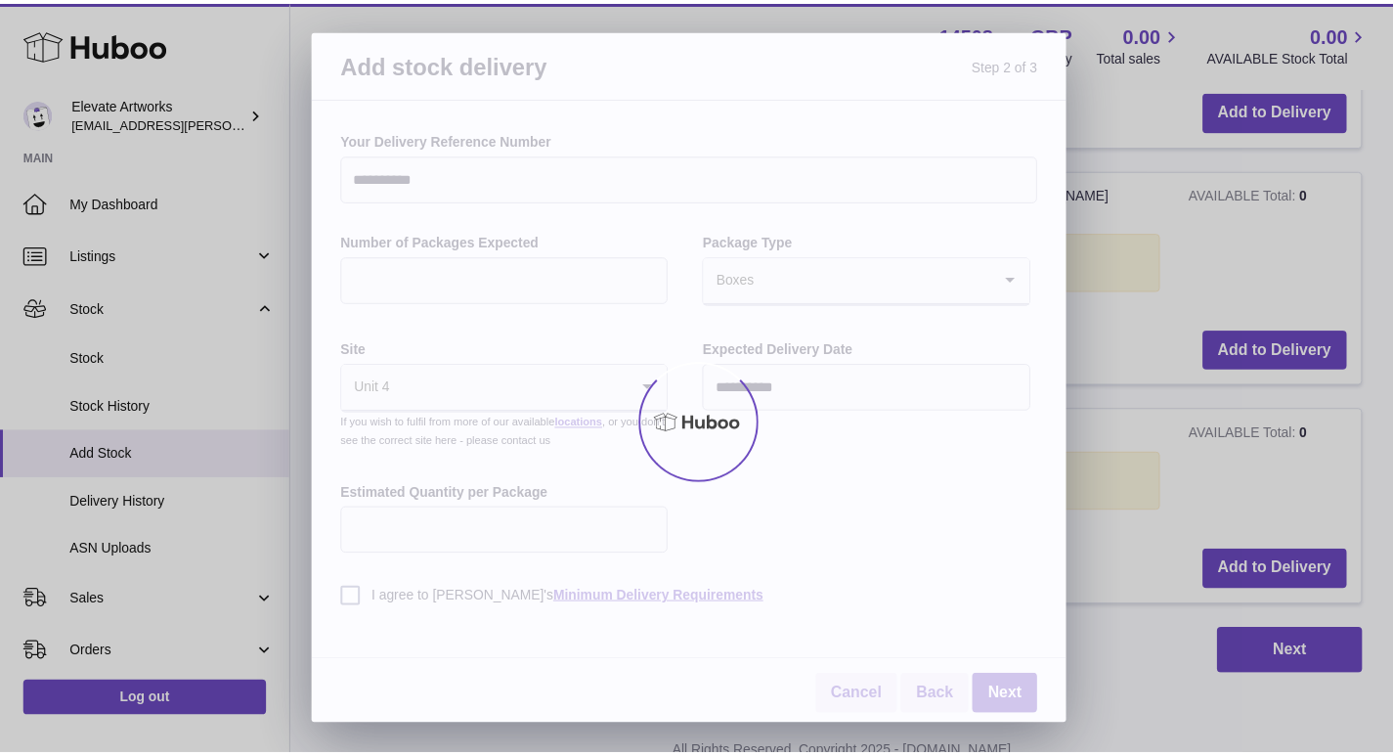
scroll to position [1847, 0]
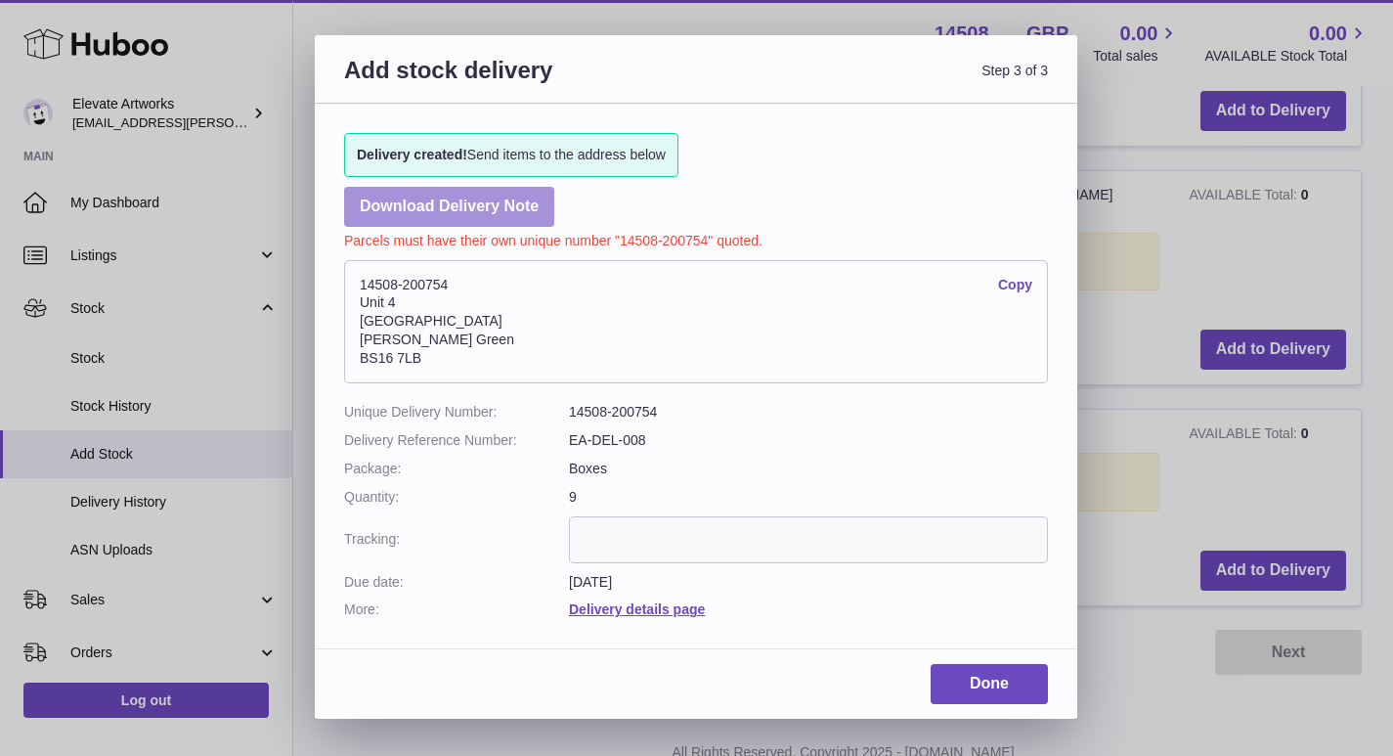
click at [466, 202] on link "Download Delivery Note" at bounding box center [449, 207] width 210 height 40
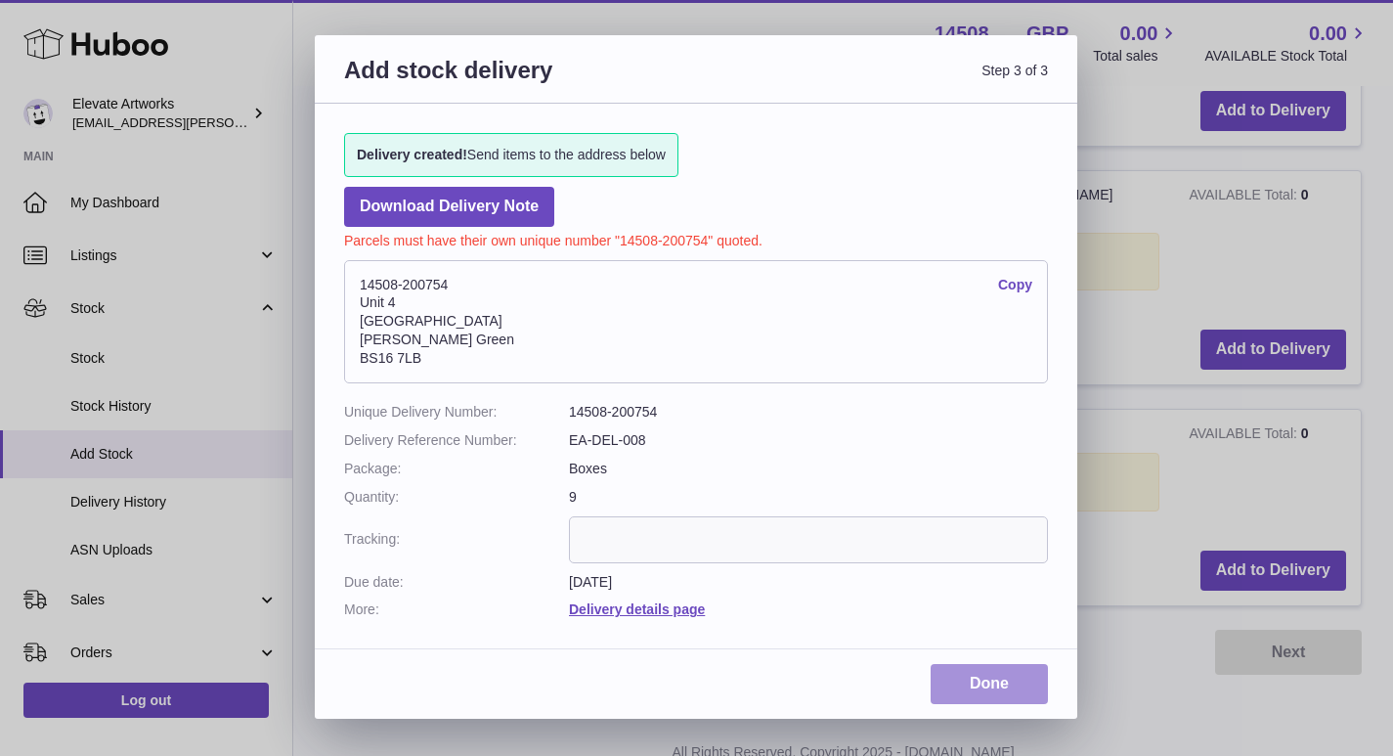
click at [990, 695] on link "Done" at bounding box center [989, 684] width 117 height 40
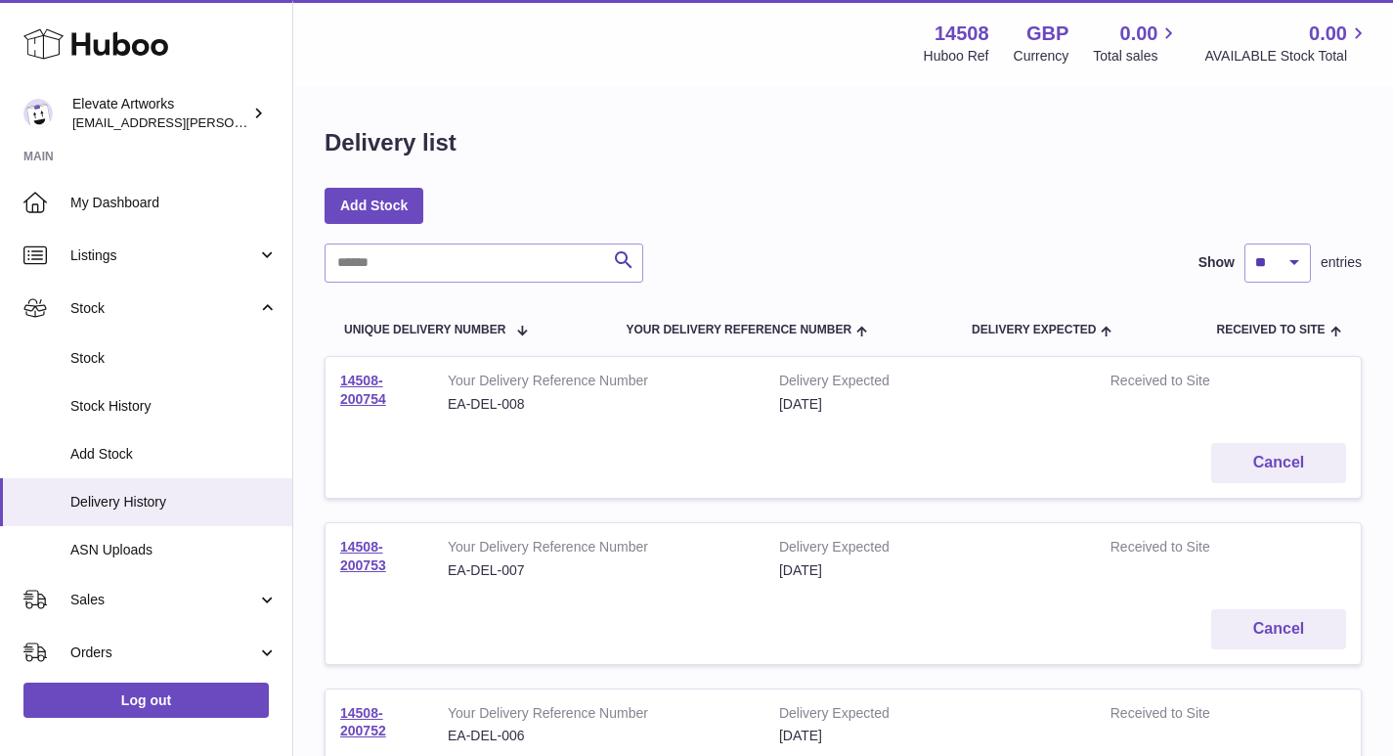
click at [656, 259] on div "Search Show ** ** ** *** entries" at bounding box center [843, 262] width 1037 height 39
